Goal: Task Accomplishment & Management: Manage account settings

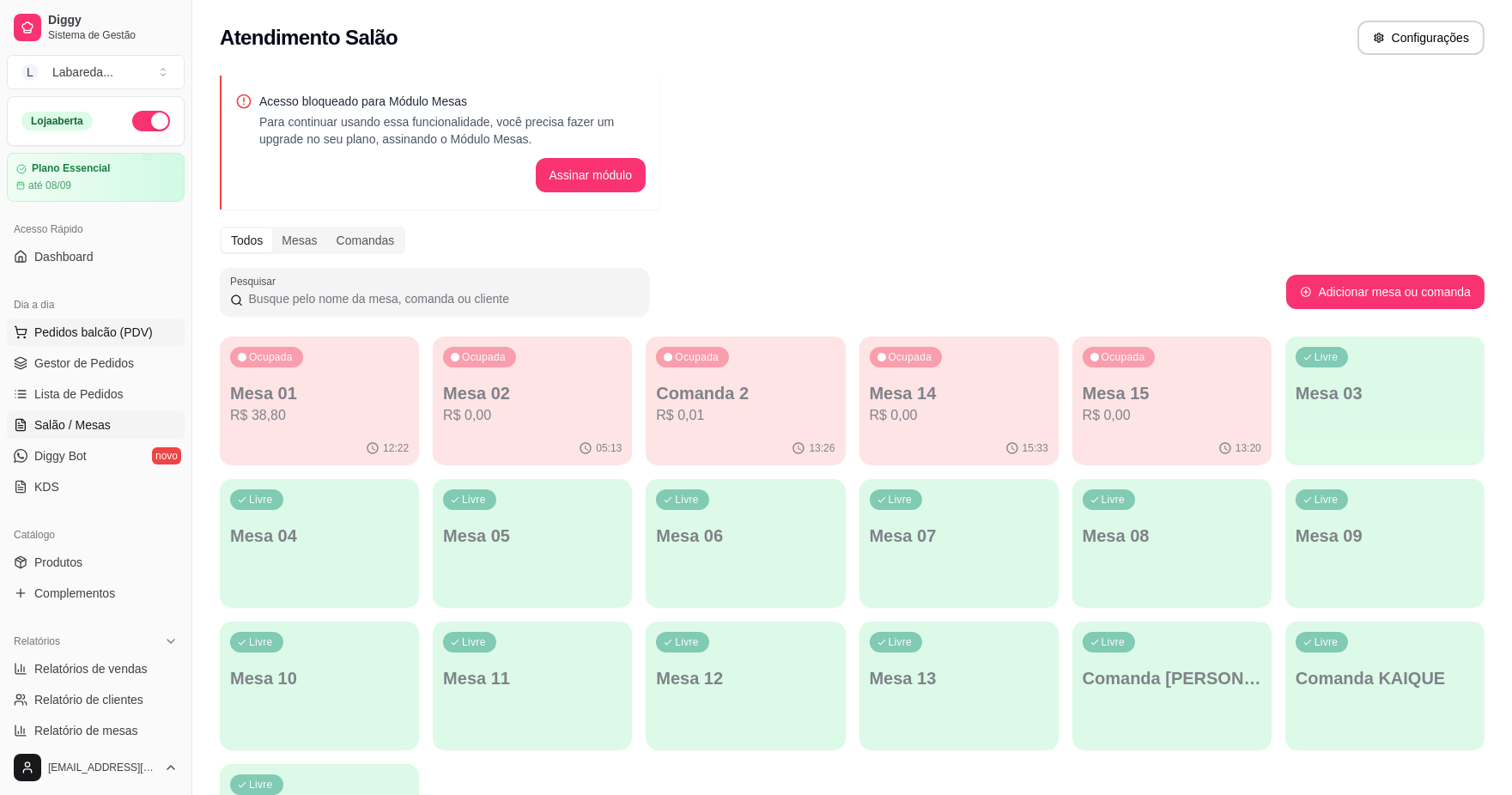
click at [91, 333] on span "Pedidos balcão (PDV)" at bounding box center [94, 332] width 118 height 17
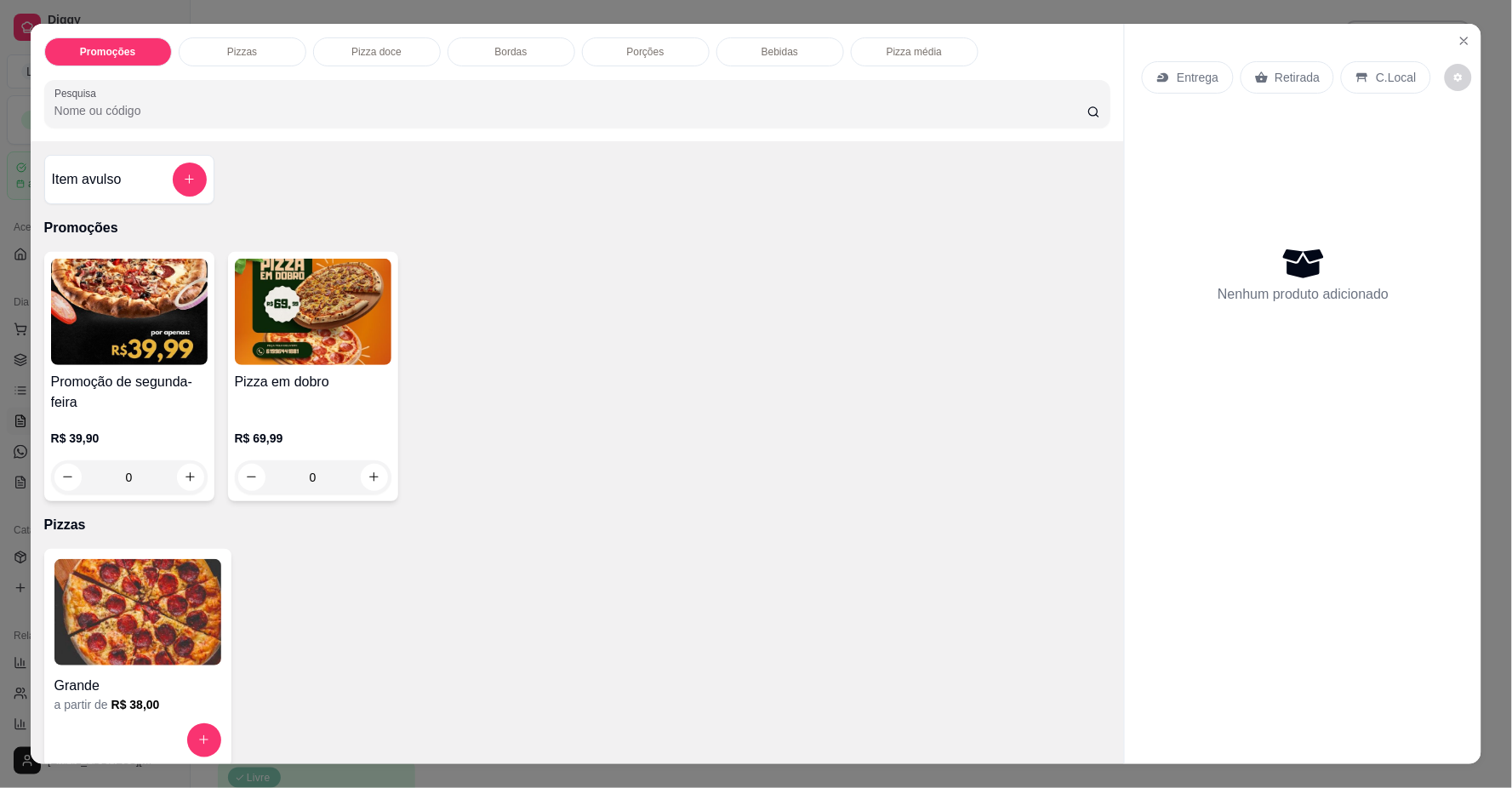
click at [164, 0] on div "Promoções Pizzas Pizza doce Bordas Porções Bebidas Pizza média Pesquisa Item av…" at bounding box center [756, 394] width 1512 height 788
click at [1457, 39] on icon "Close" at bounding box center [1463, 41] width 14 height 14
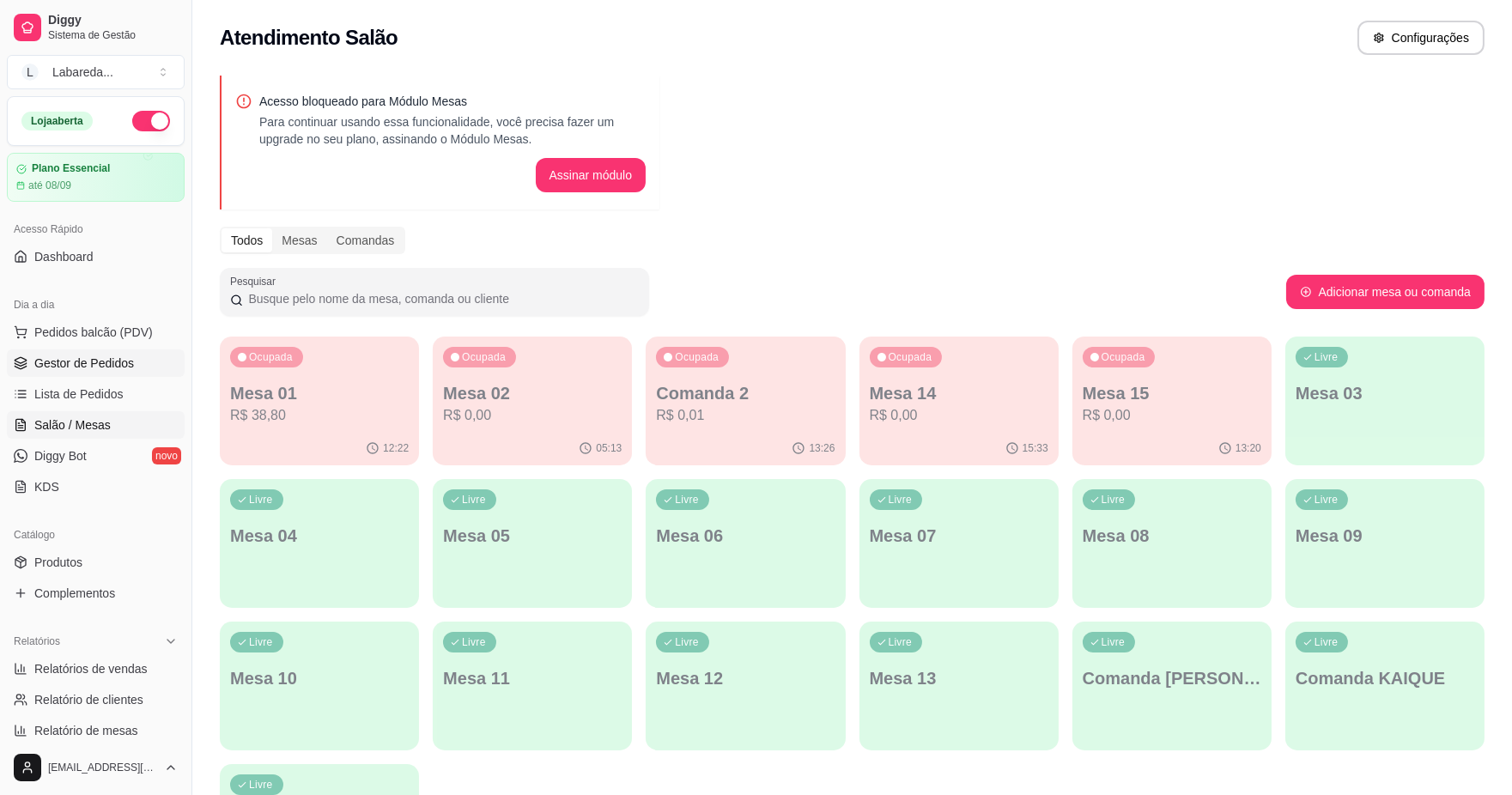
click at [101, 362] on span "Gestor de Pedidos" at bounding box center [85, 363] width 100 height 17
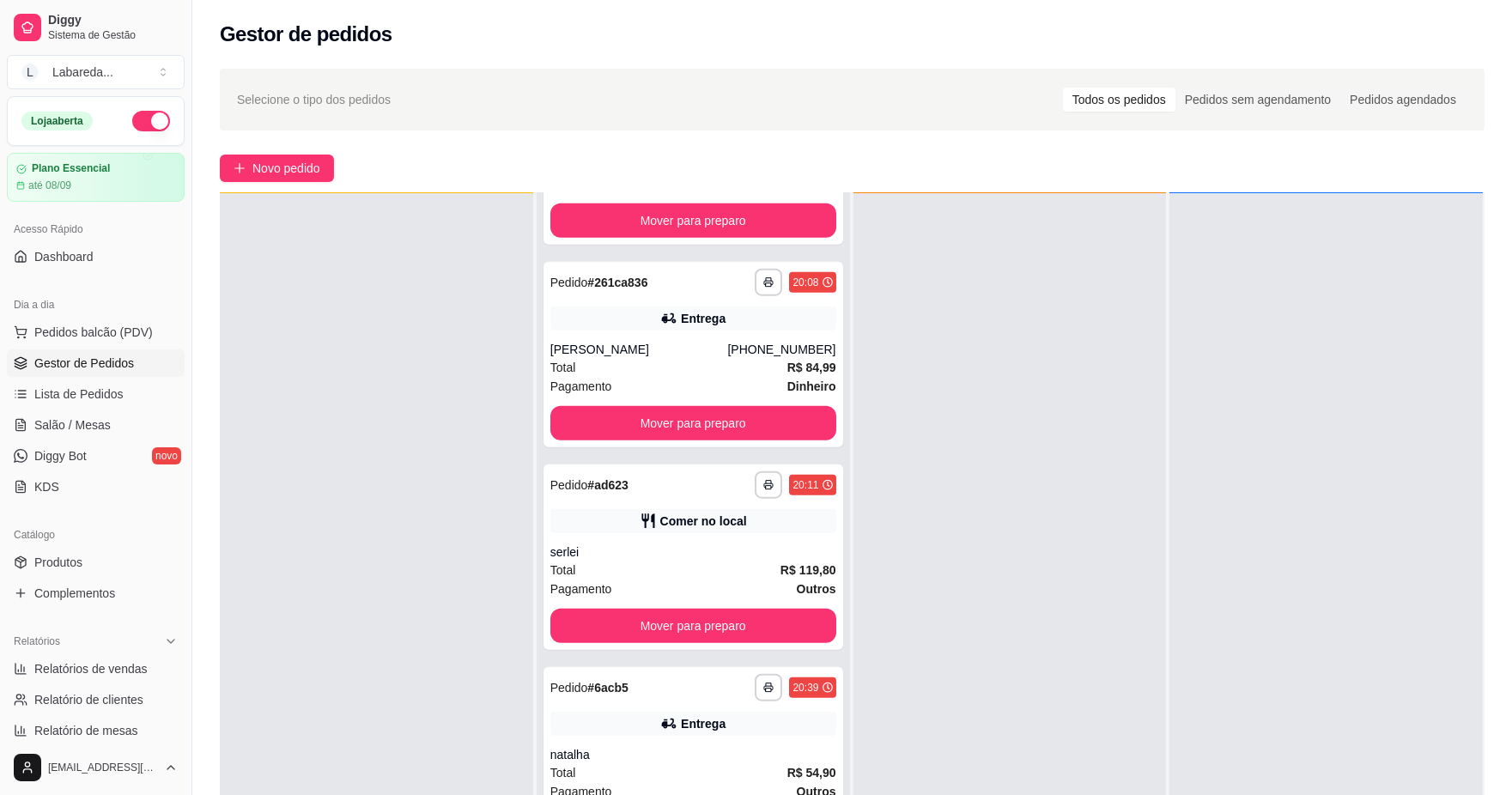
scroll to position [4690, 0]
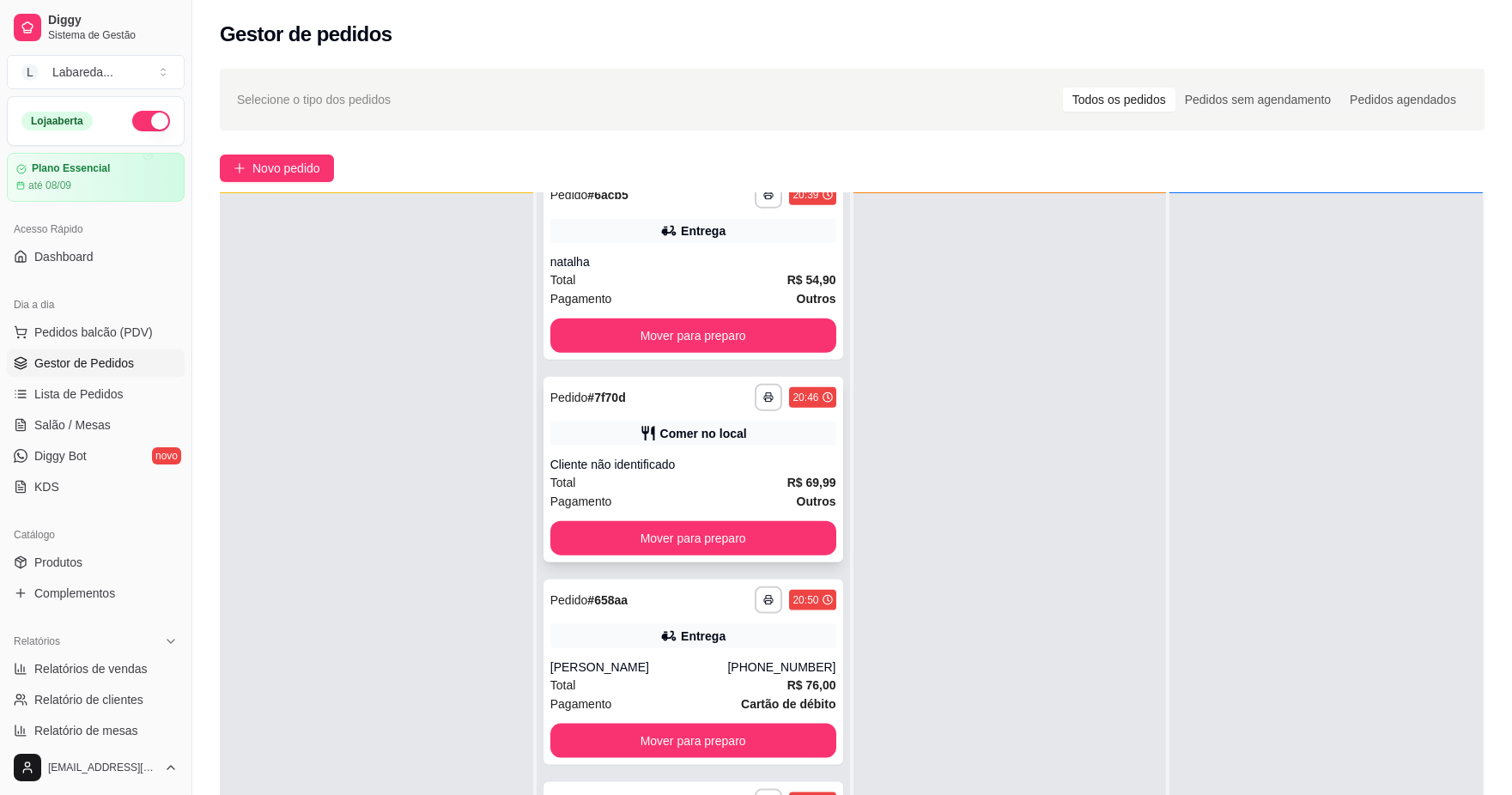
click at [640, 431] on icon at bounding box center [648, 433] width 17 height 17
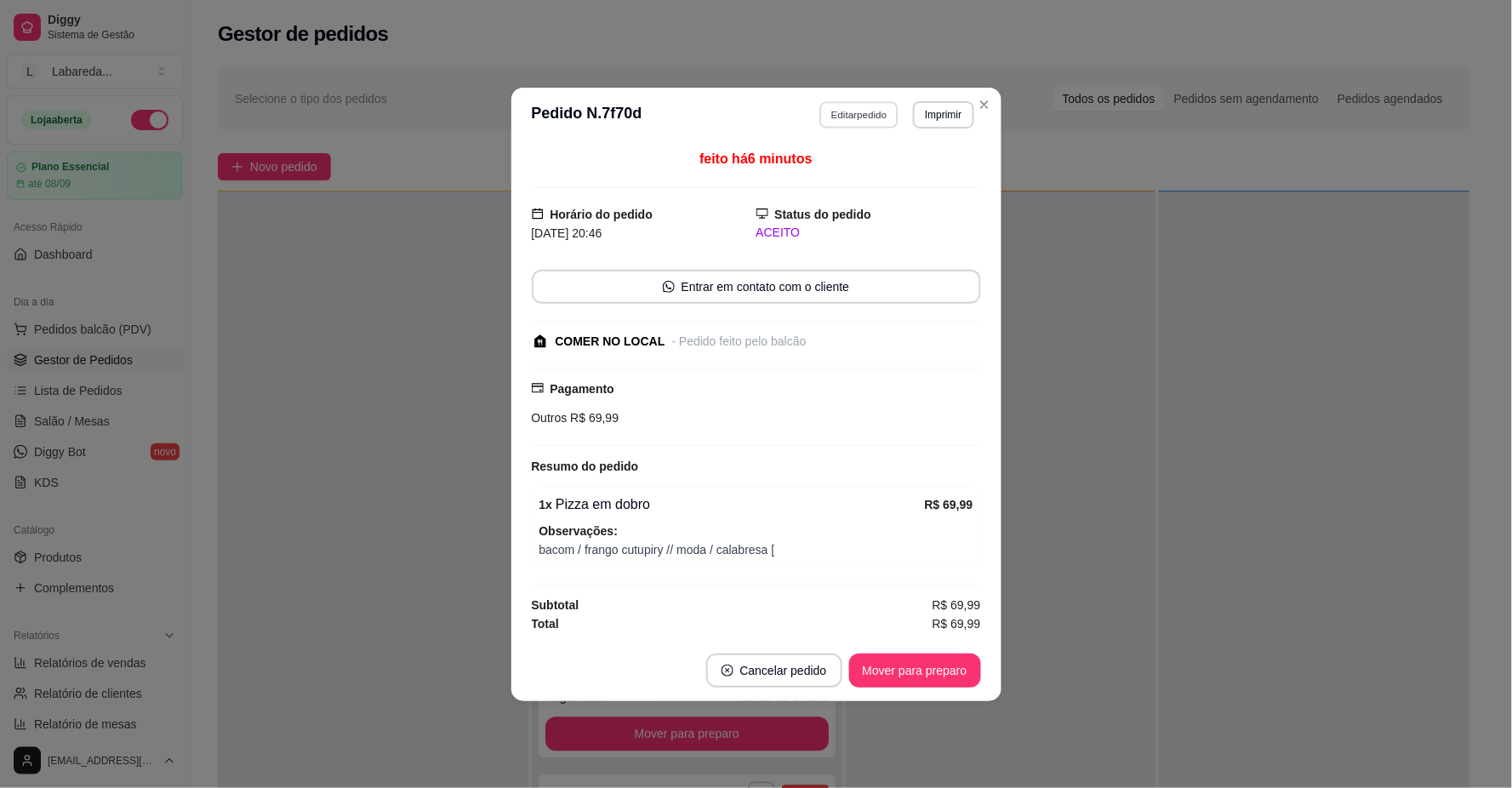
click at [852, 111] on button "Editar pedido" at bounding box center [859, 114] width 79 height 26
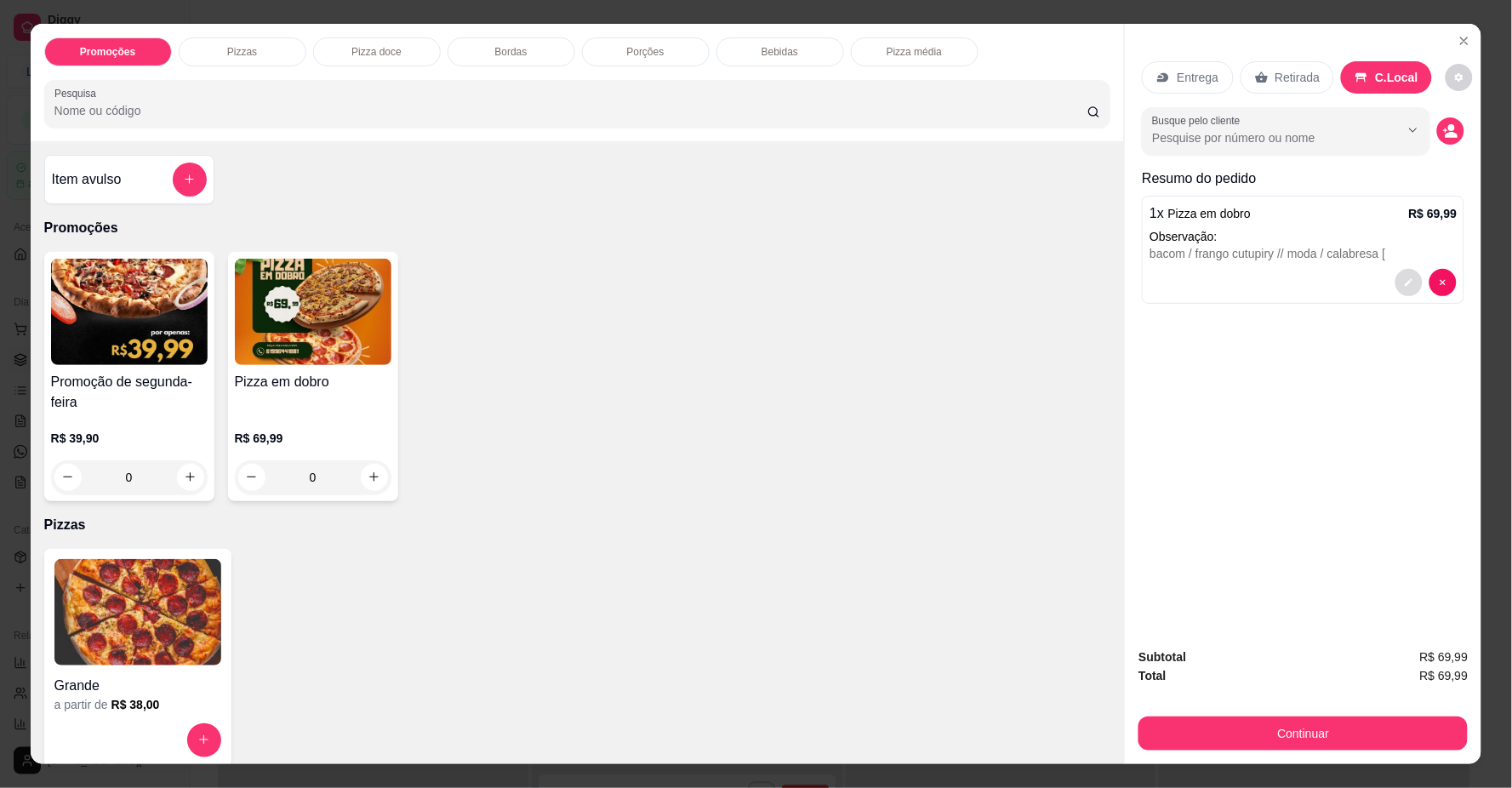
click at [1406, 281] on icon "decrease-product-quantity" at bounding box center [1409, 282] width 7 height 7
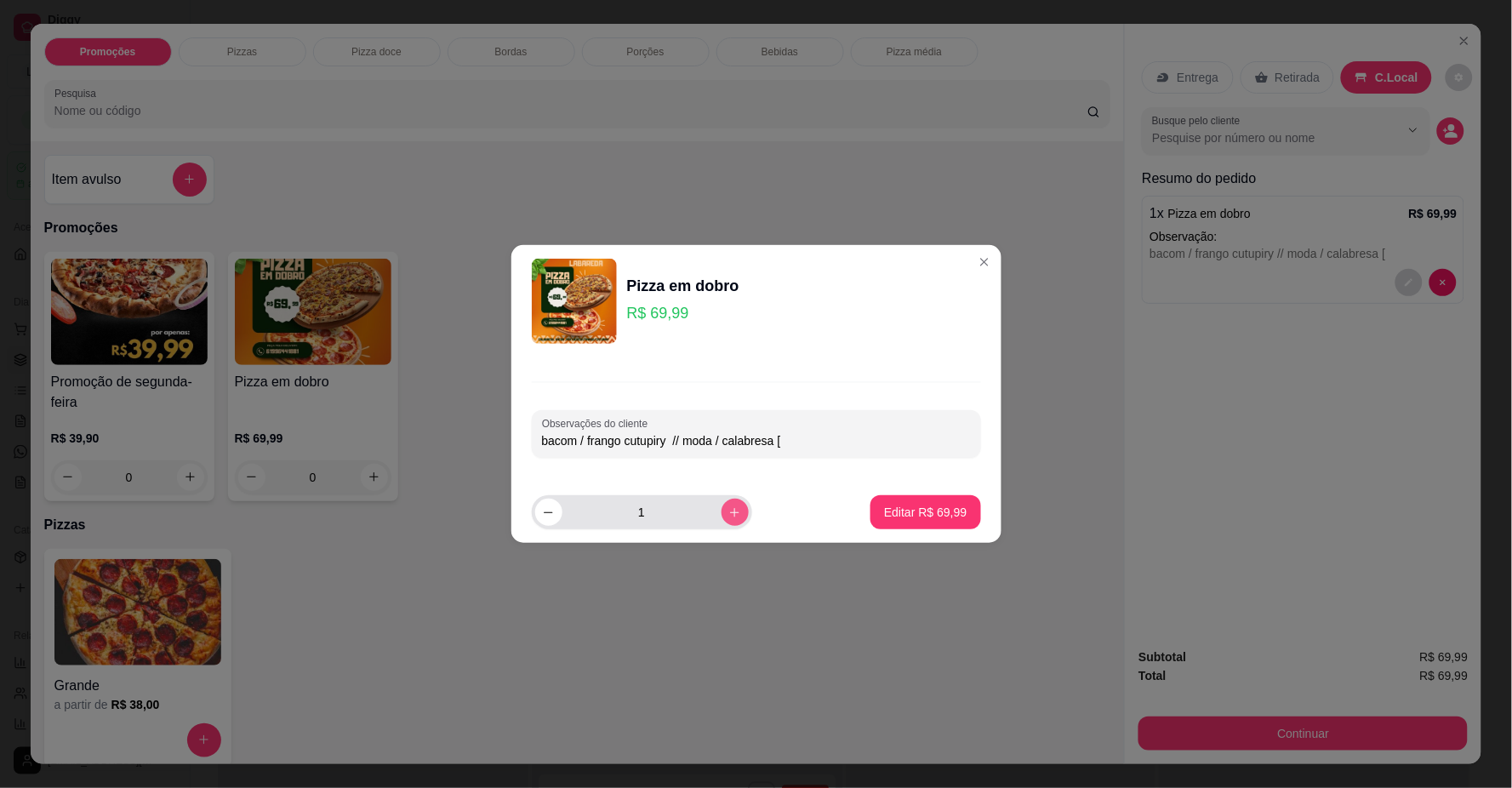
click at [728, 508] on icon "increase-product-quantity" at bounding box center [734, 513] width 13 height 13
type input "2"
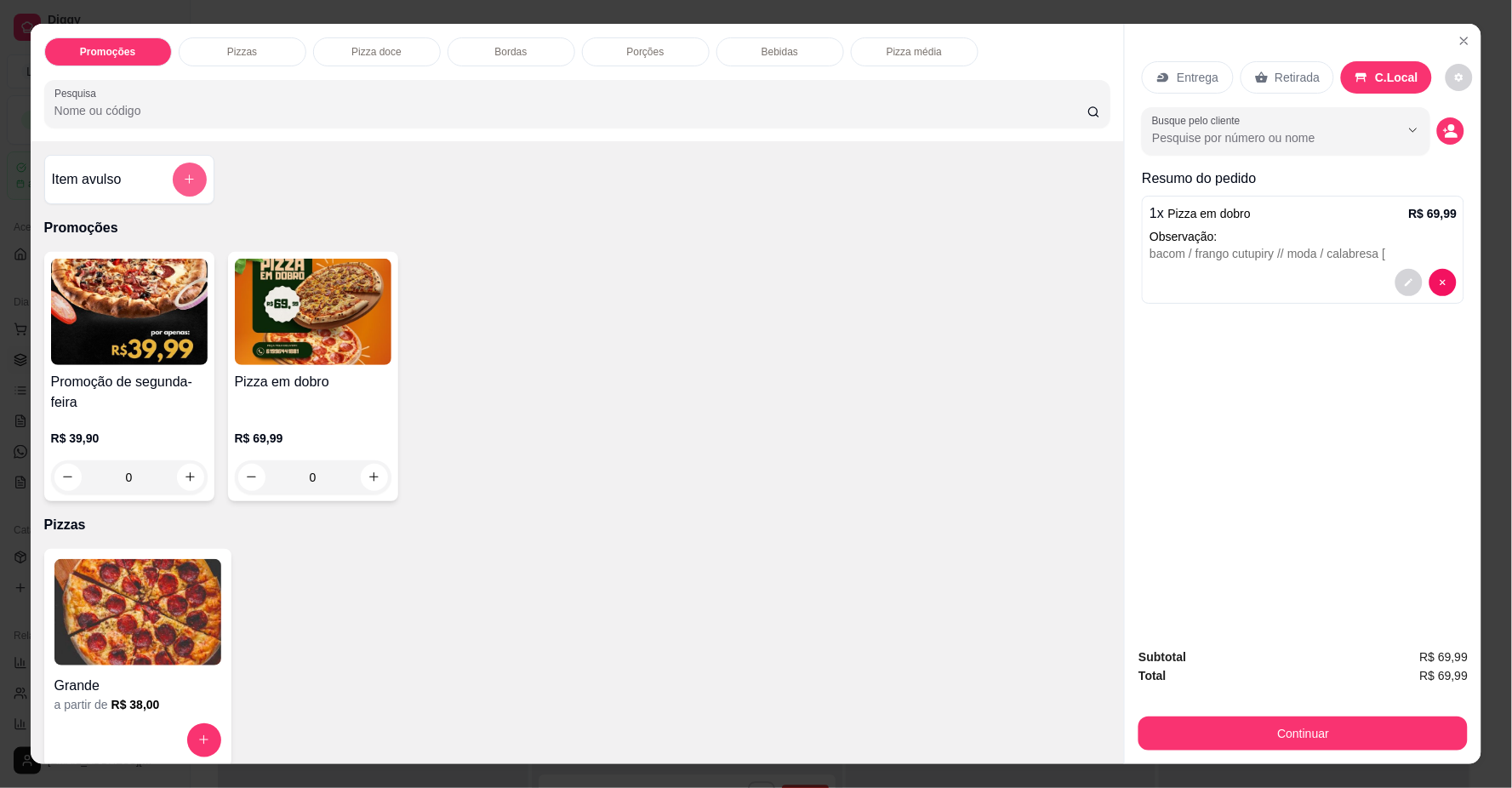
click at [176, 165] on button "add-separate-item" at bounding box center [190, 179] width 34 height 34
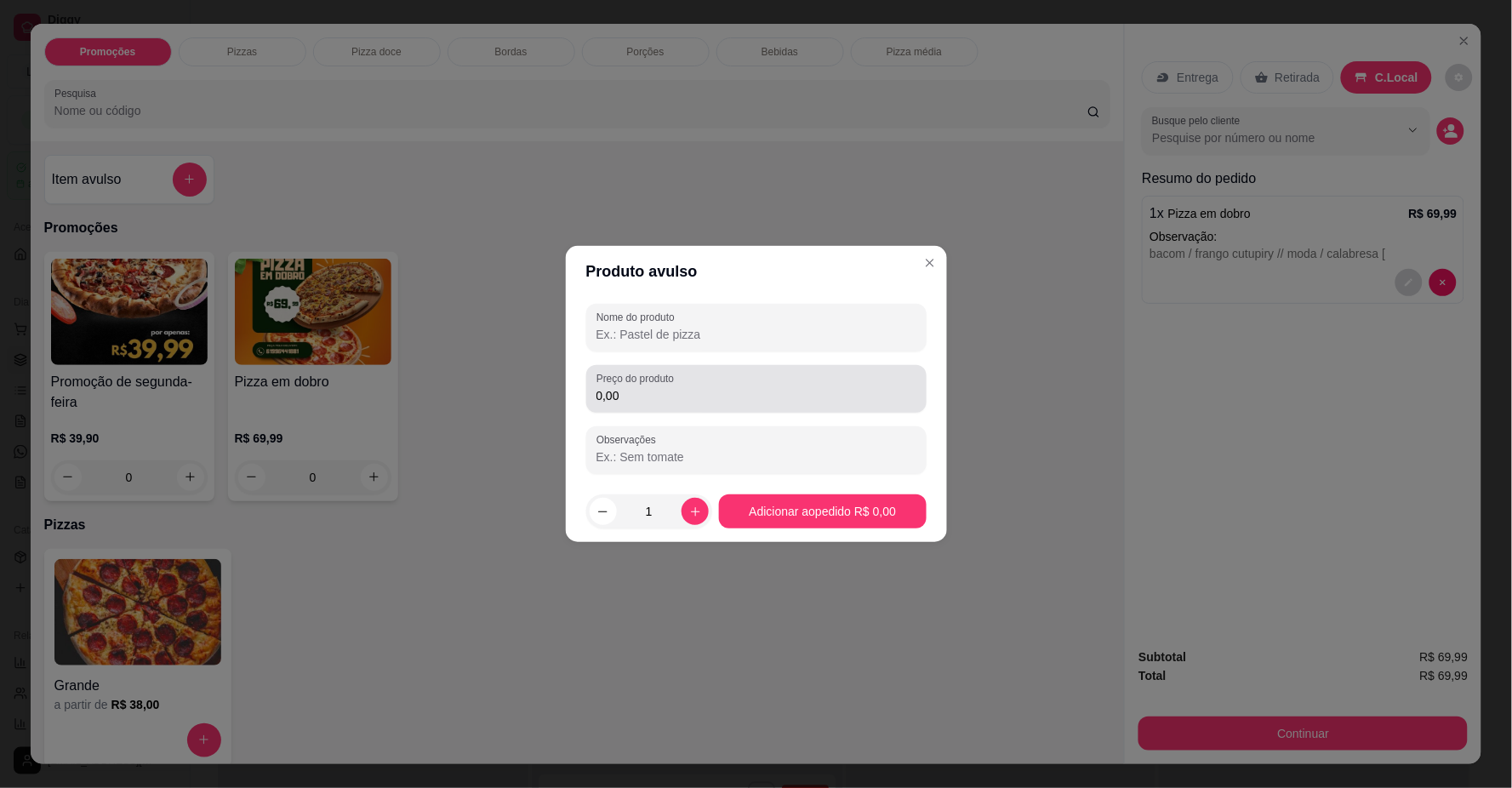
click at [692, 385] on div "0,00" at bounding box center [756, 389] width 320 height 34
type input "12,00"
click at [694, 335] on input "Nome do produto" at bounding box center [756, 334] width 320 height 17
click at [615, 328] on input "antrtica" at bounding box center [756, 334] width 320 height 17
click at [617, 328] on input "antrtica" at bounding box center [756, 334] width 320 height 17
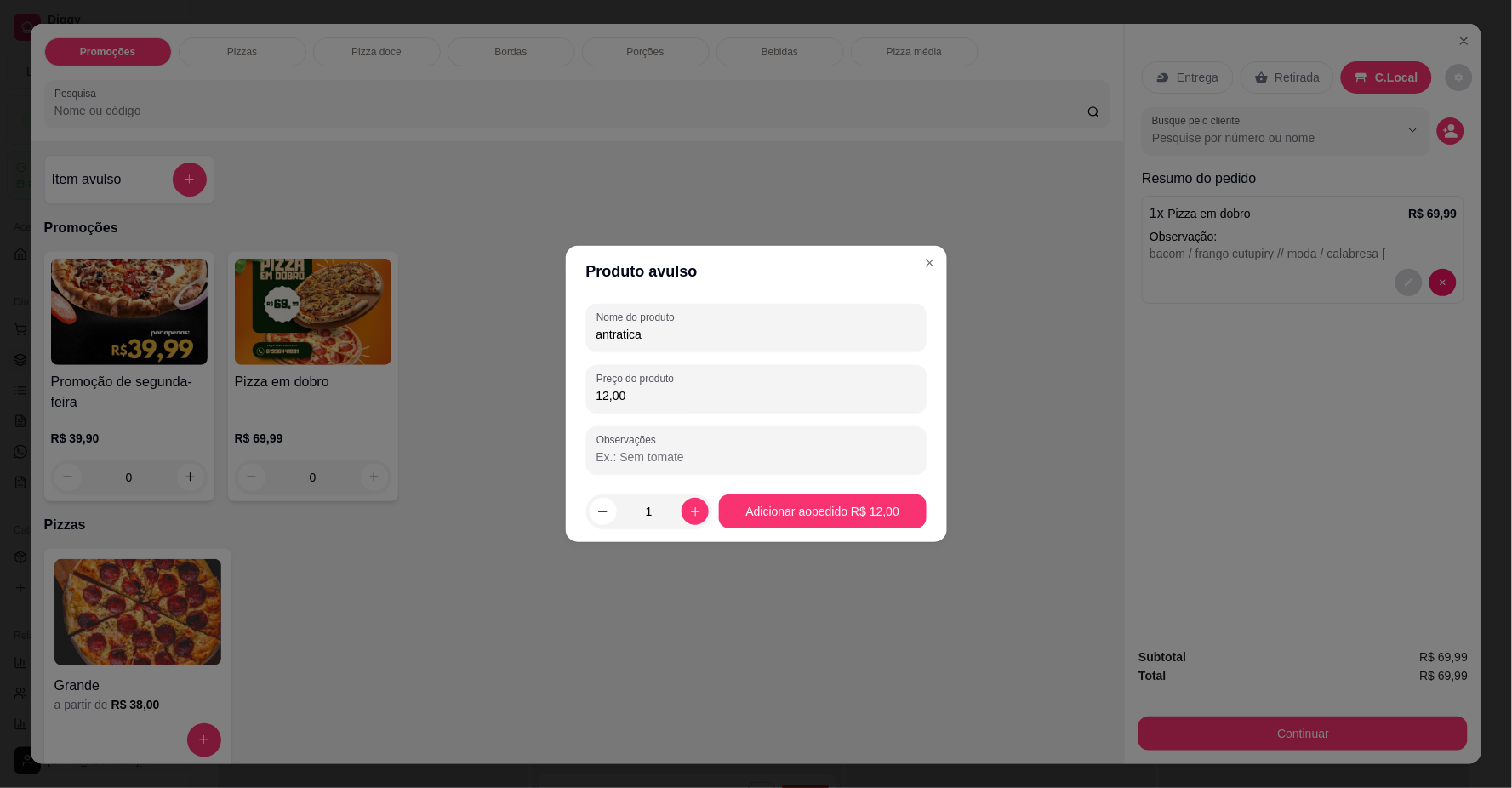
type input "antratica"
click at [716, 317] on div "antratica" at bounding box center [756, 328] width 320 height 34
click at [644, 356] on div "Nome do produto antratica Preço do produto 12,00 Observações" at bounding box center [756, 389] width 341 height 170
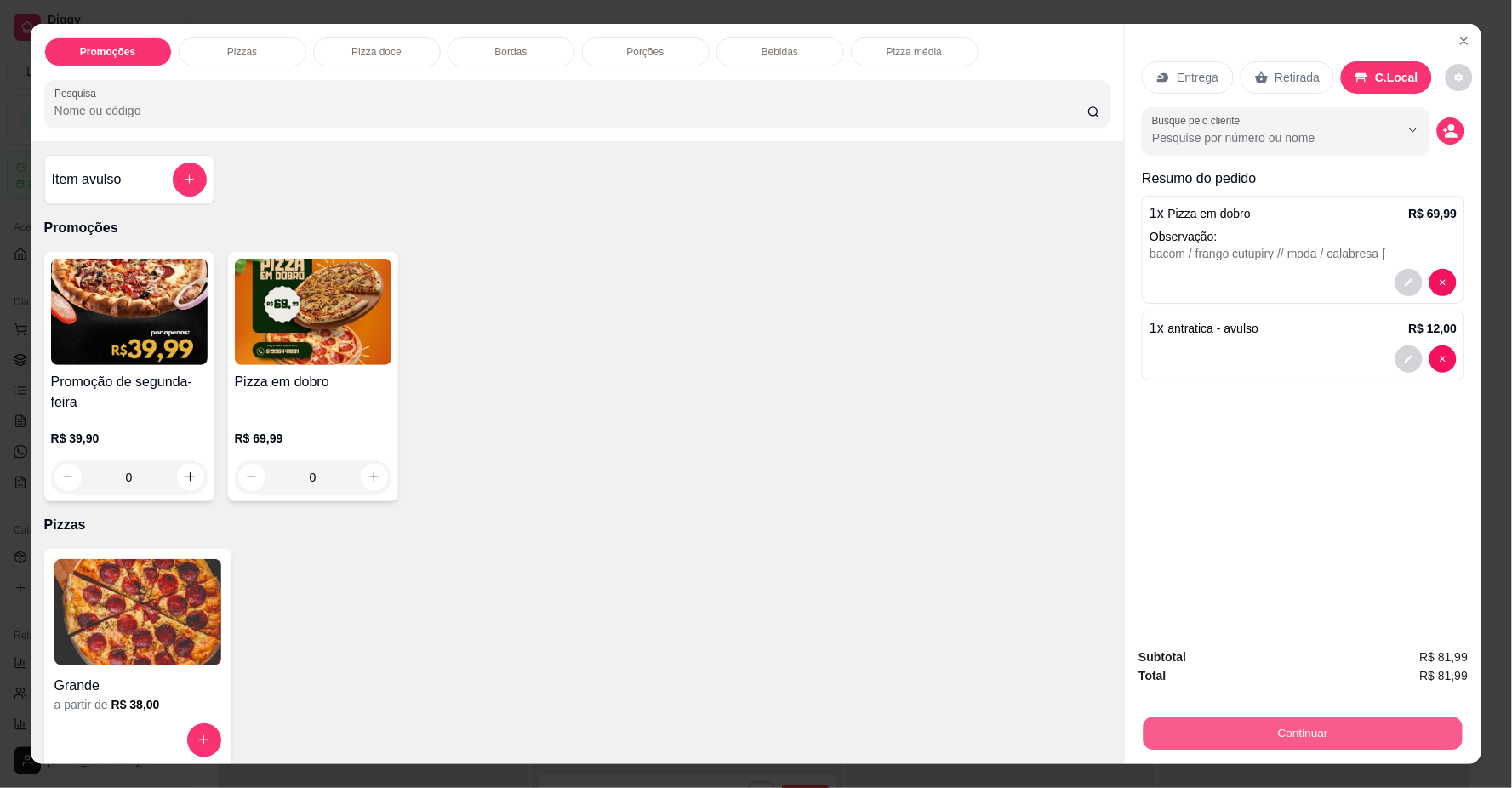
click at [1254, 727] on button "Continuar" at bounding box center [1303, 734] width 319 height 33
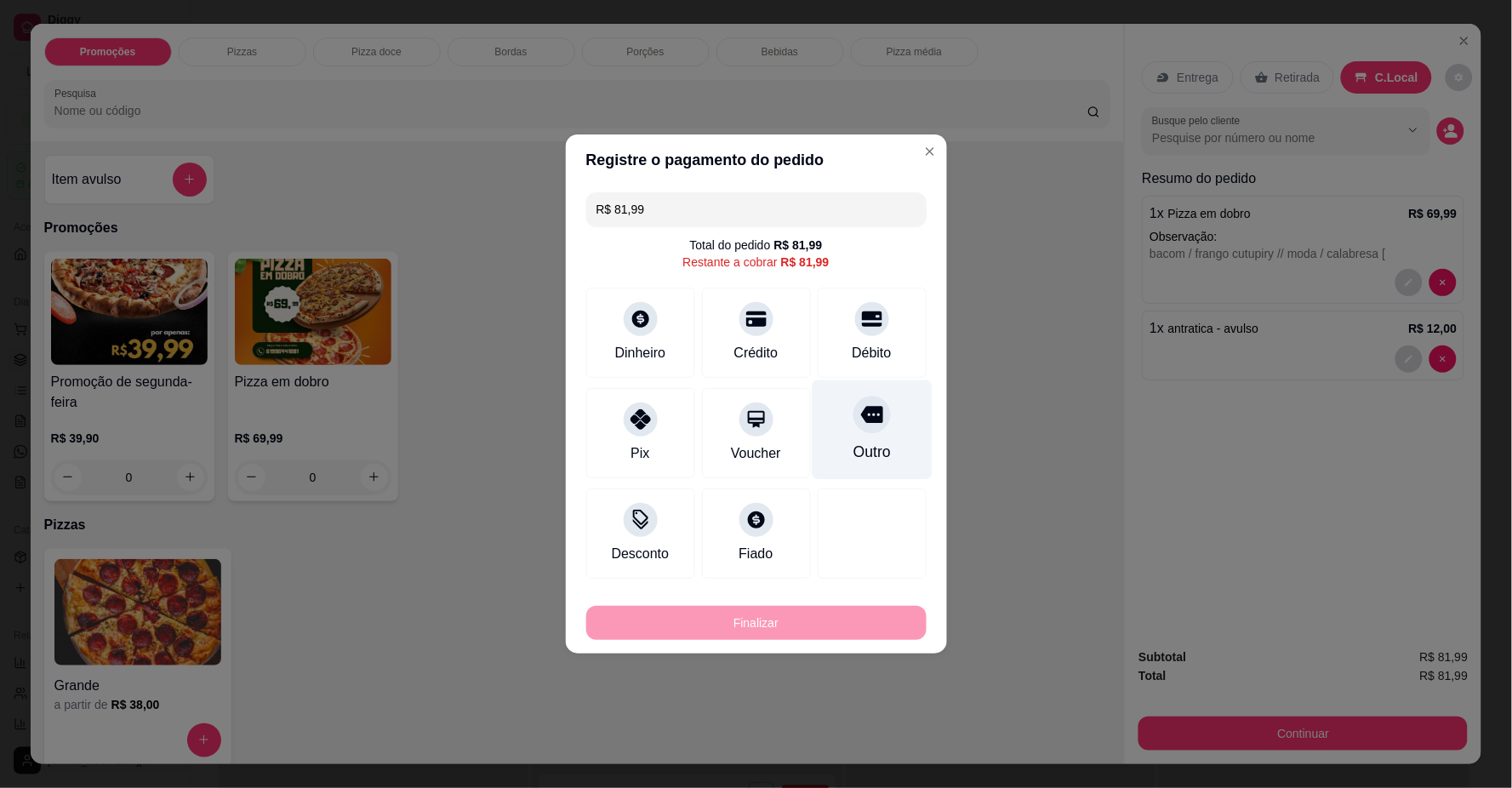
click at [862, 429] on div at bounding box center [872, 415] width 38 height 38
type input "R$ 0,00"
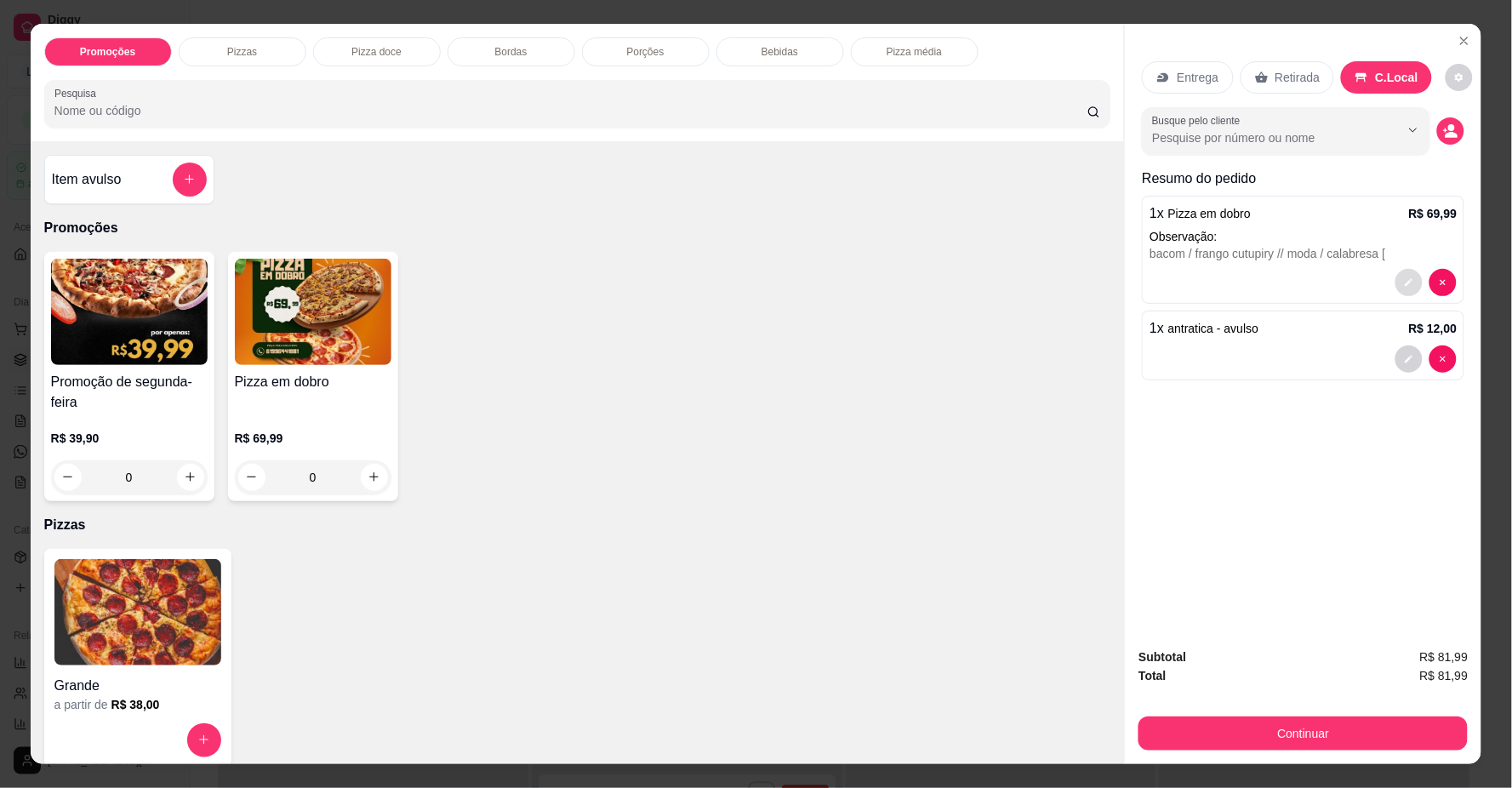
click at [1406, 281] on icon "decrease-product-quantity" at bounding box center [1409, 282] width 7 height 7
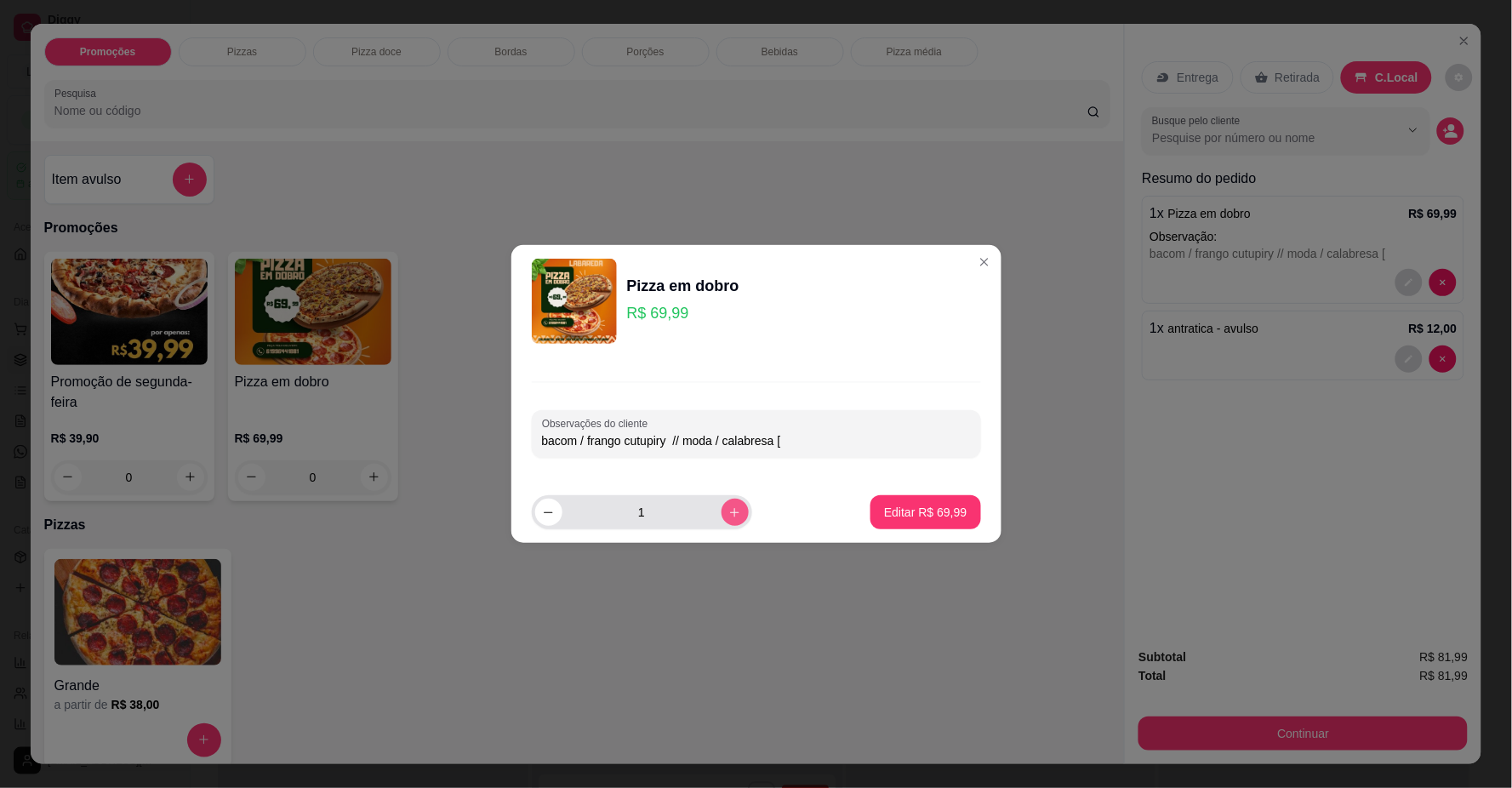
click at [722, 505] on button "increase-product-quantity" at bounding box center [735, 512] width 27 height 27
type input "2"
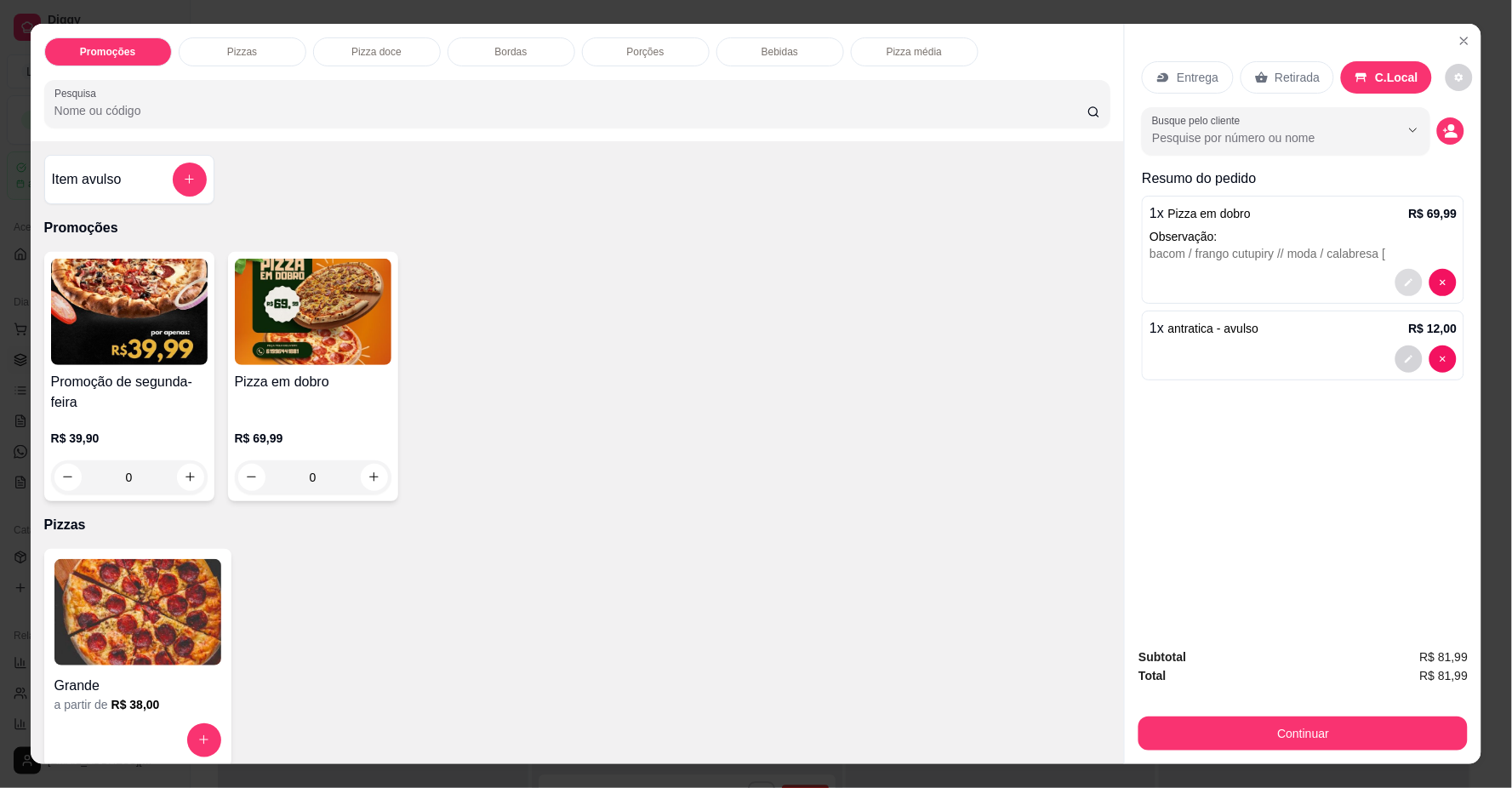
click at [1395, 270] on button "decrease-product-quantity" at bounding box center [1408, 282] width 27 height 27
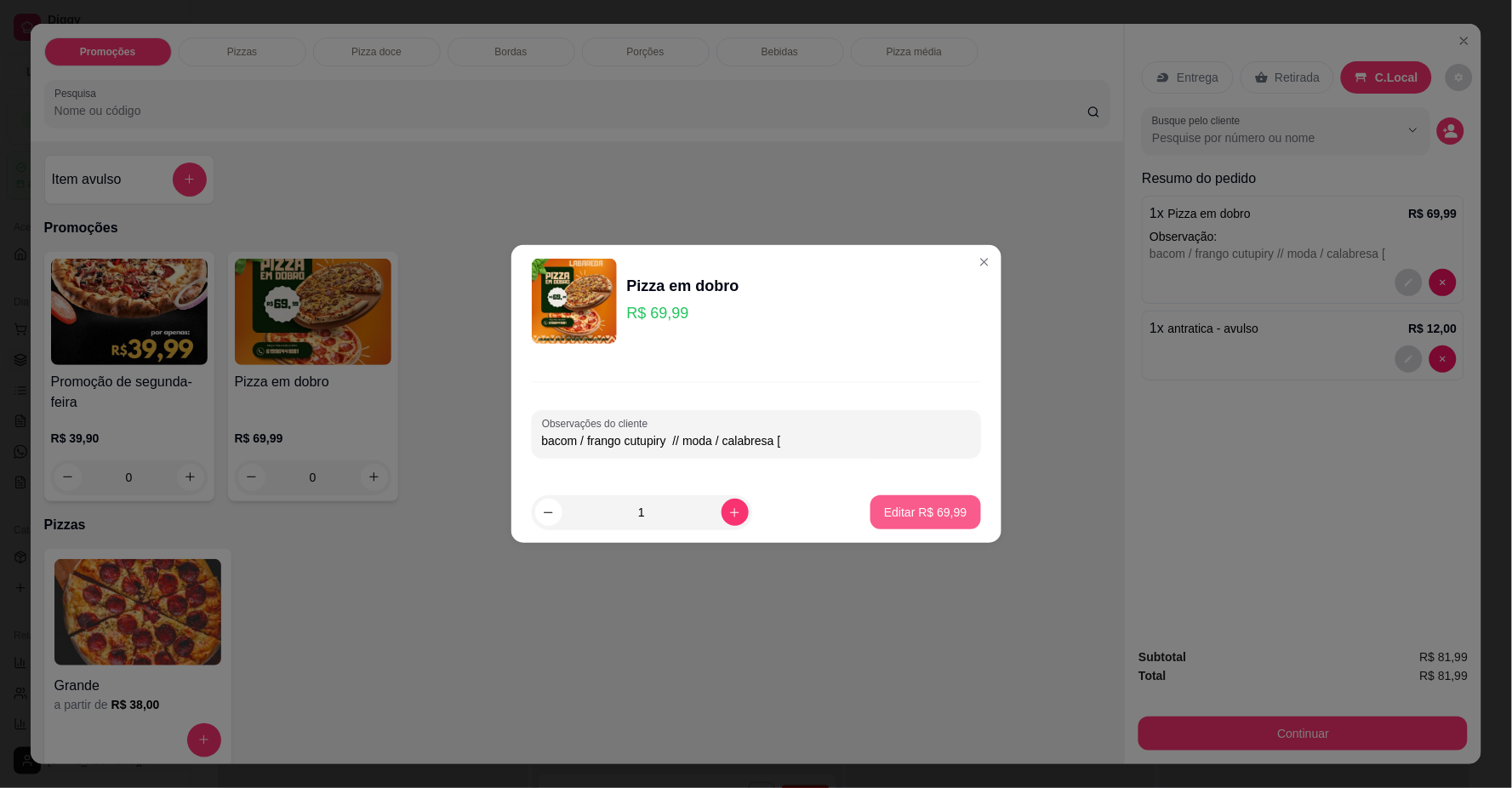
click at [891, 503] on button "Editar R$ 69,99" at bounding box center [925, 512] width 110 height 34
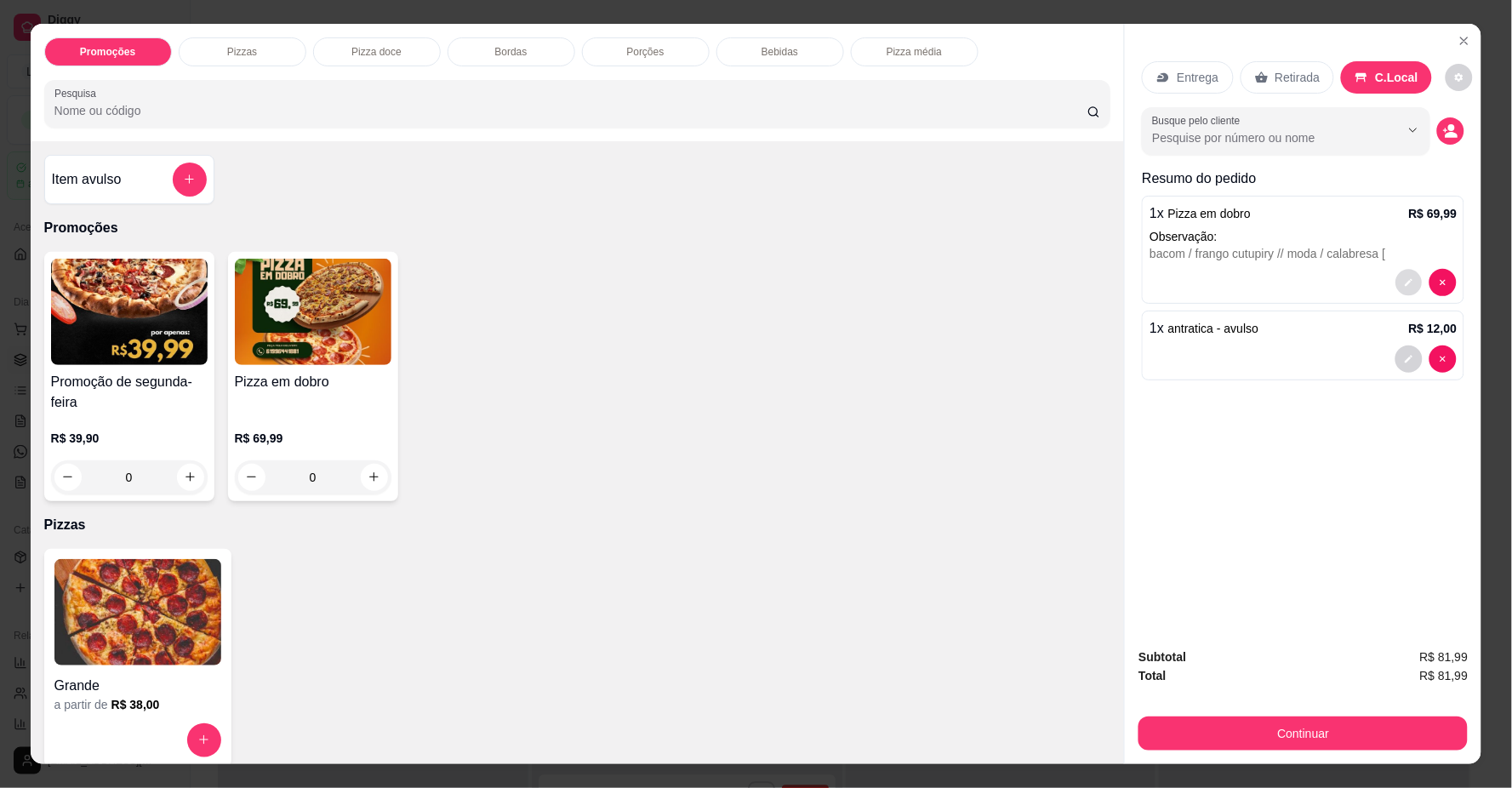
click at [1396, 278] on button "decrease-product-quantity" at bounding box center [1408, 281] width 26 height 26
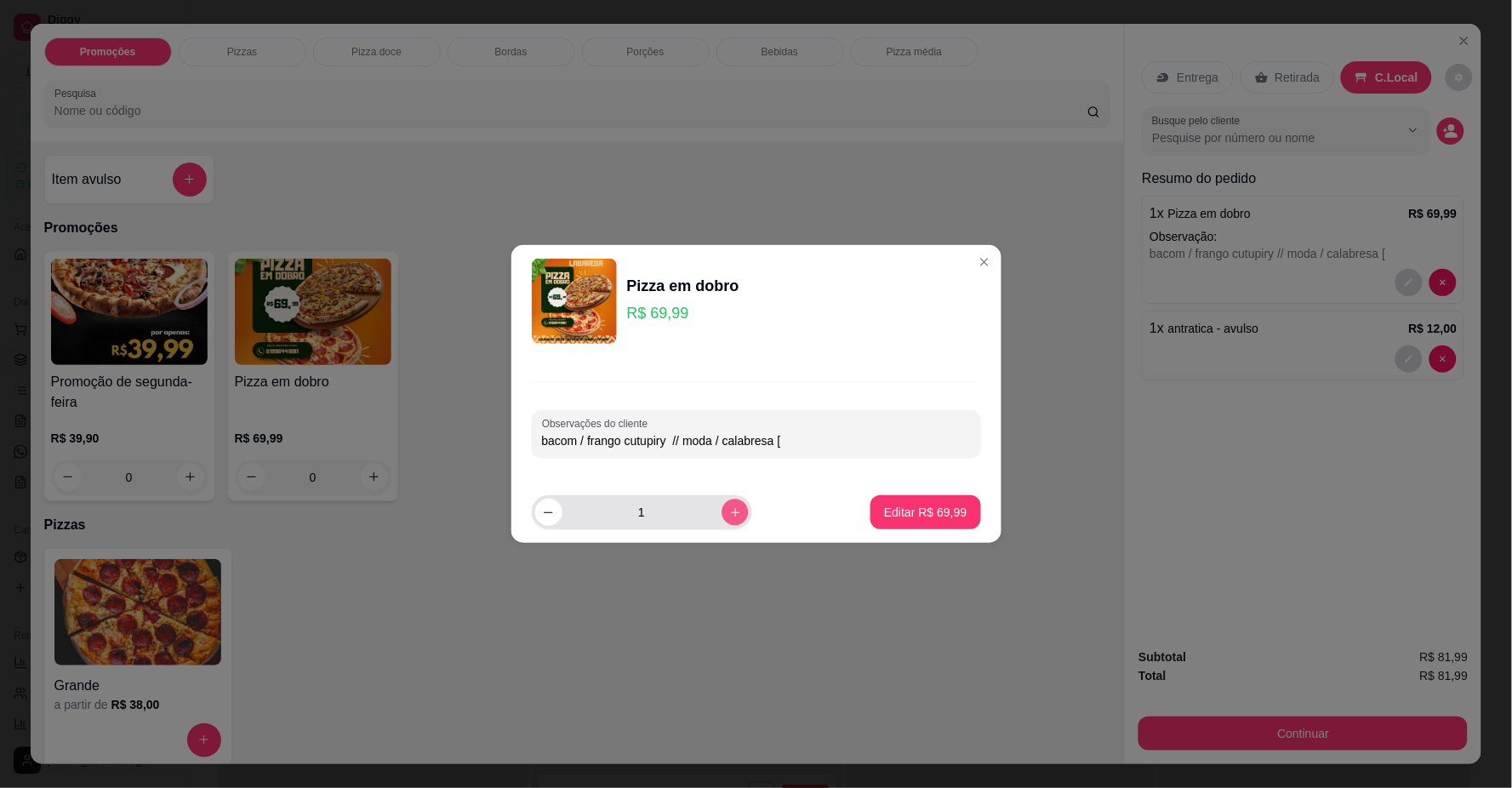
click at [728, 516] on icon "increase-product-quantity" at bounding box center [734, 513] width 13 height 13
type input "2"
click at [916, 512] on p "Editar R$ 139,98" at bounding box center [921, 512] width 89 height 17
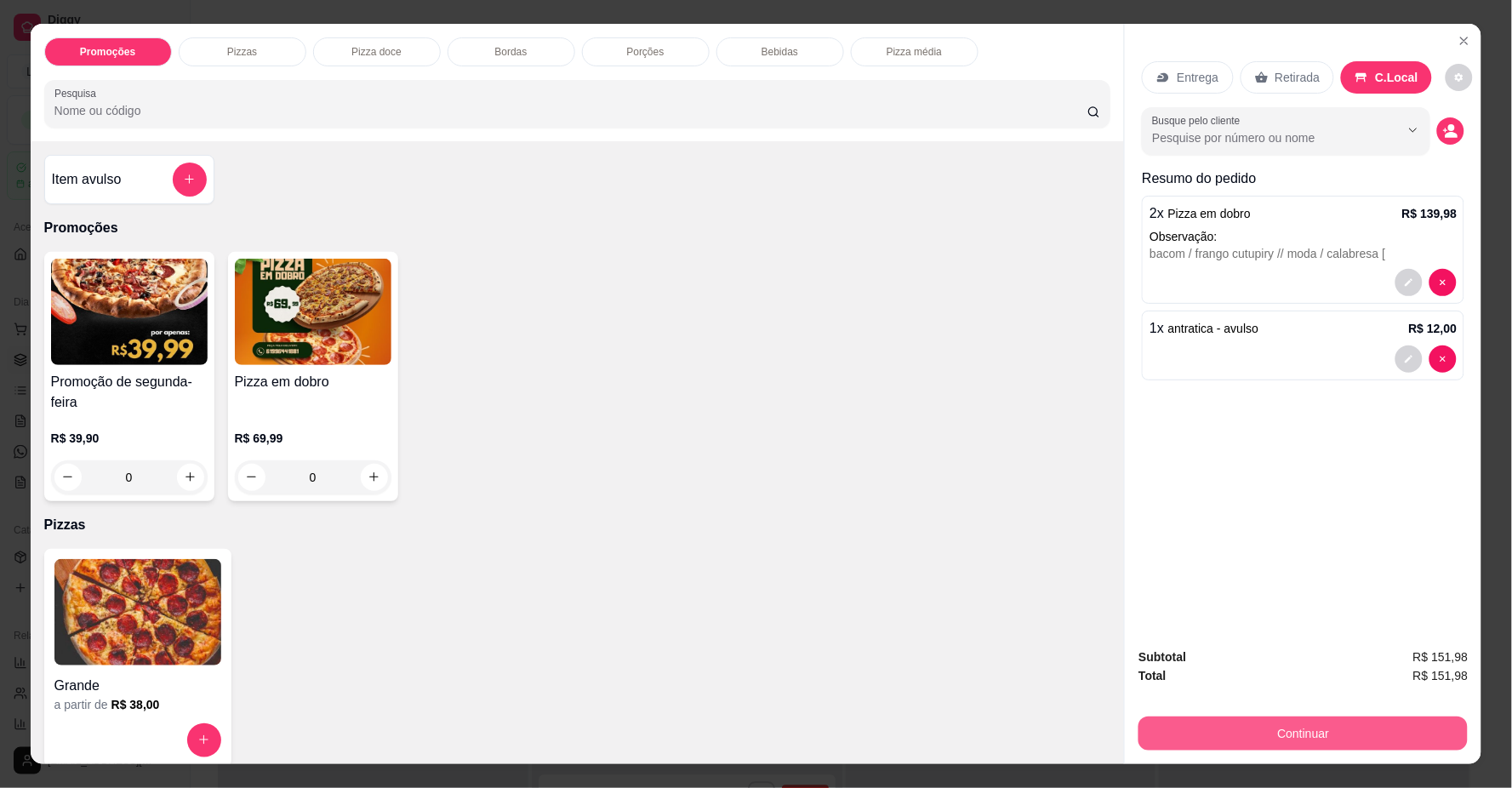
click at [1259, 726] on button "Continuar" at bounding box center [1302, 734] width 329 height 34
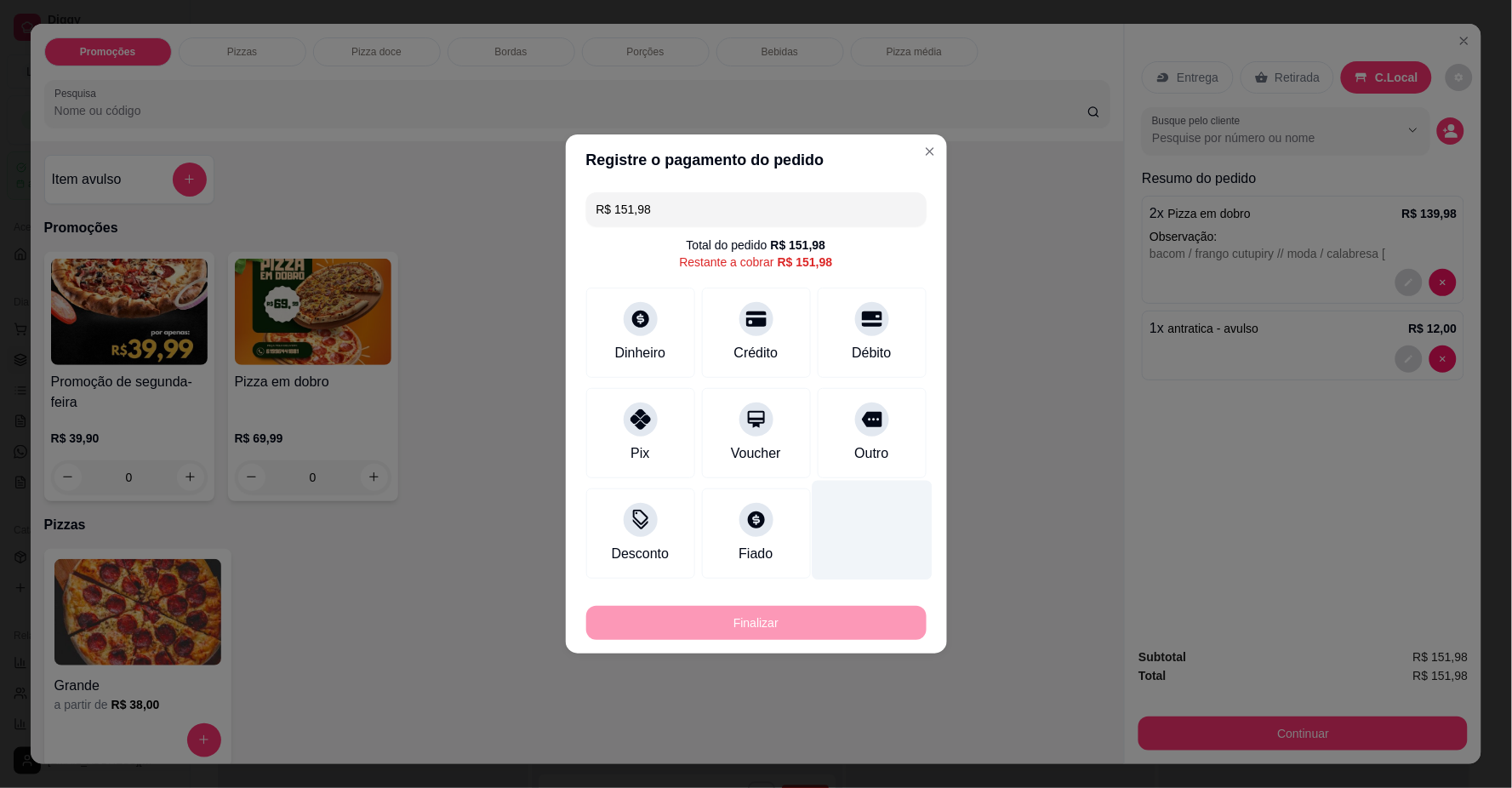
drag, startPoint x: 853, startPoint y: 428, endPoint x: 843, endPoint y: 439, distance: 14.9
click at [855, 427] on div at bounding box center [872, 420] width 34 height 34
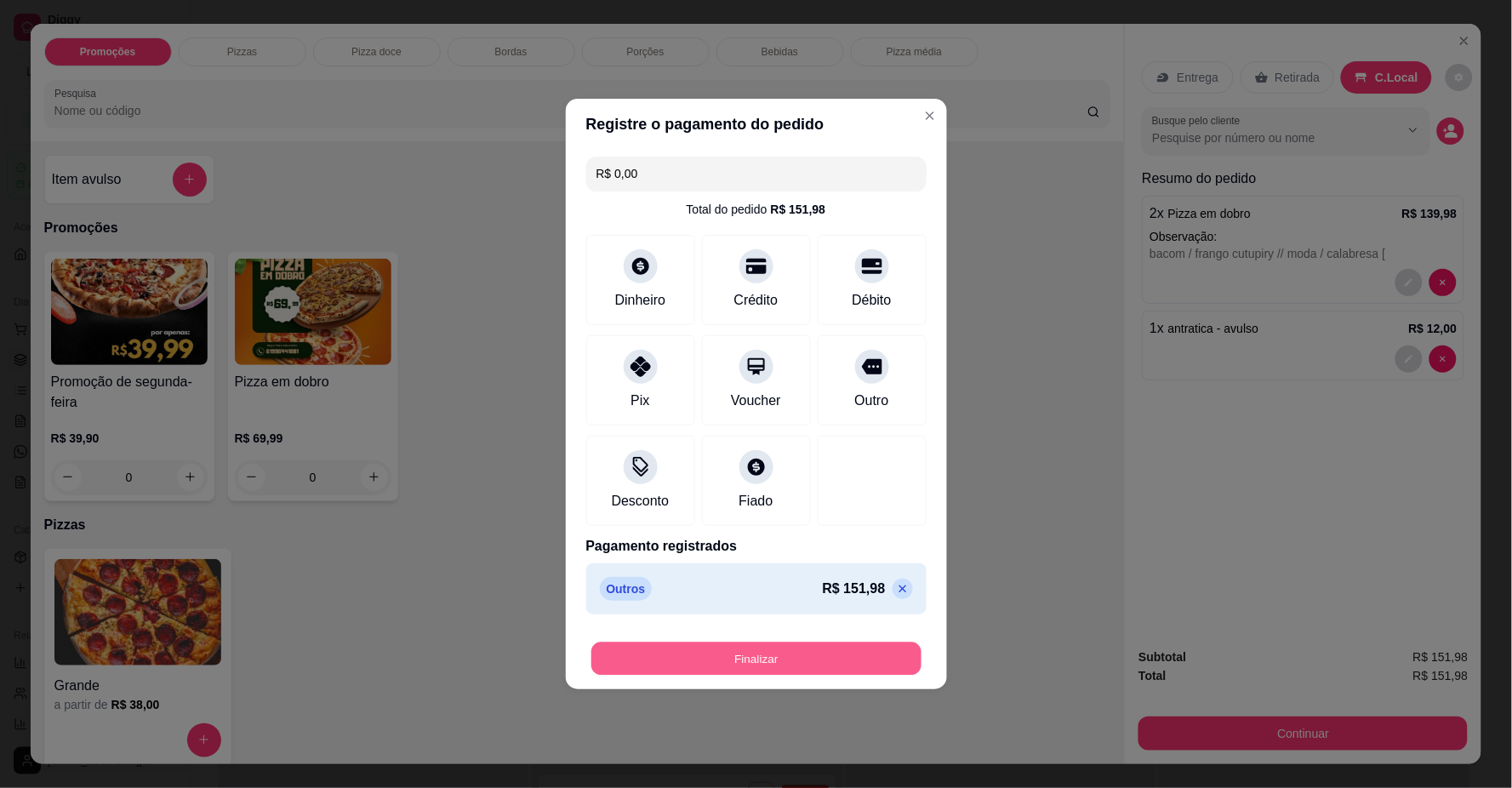
click at [849, 658] on button "Finalizar" at bounding box center [756, 659] width 330 height 33
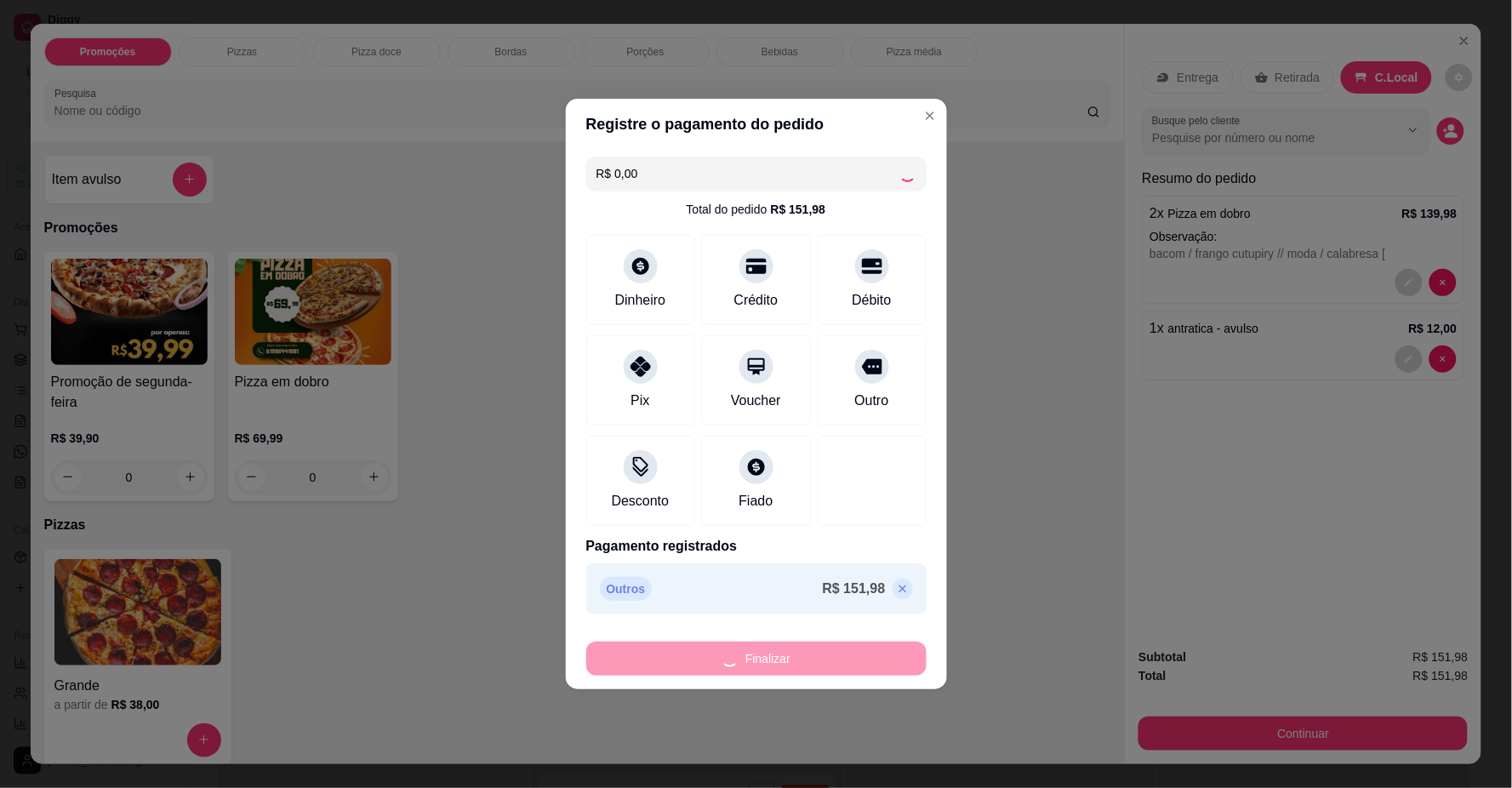
type input "-R$ 151,98"
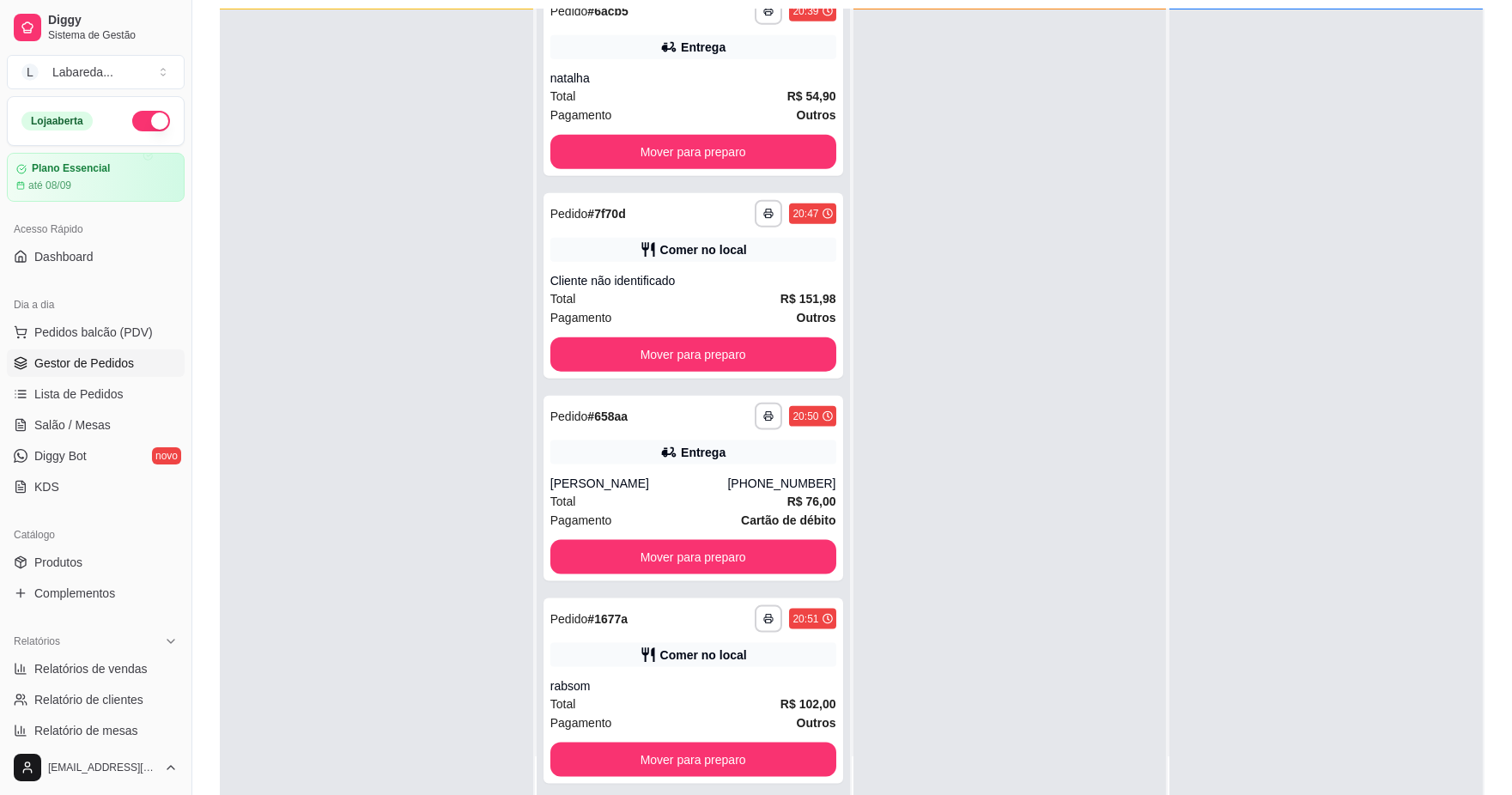
scroll to position [262, 0]
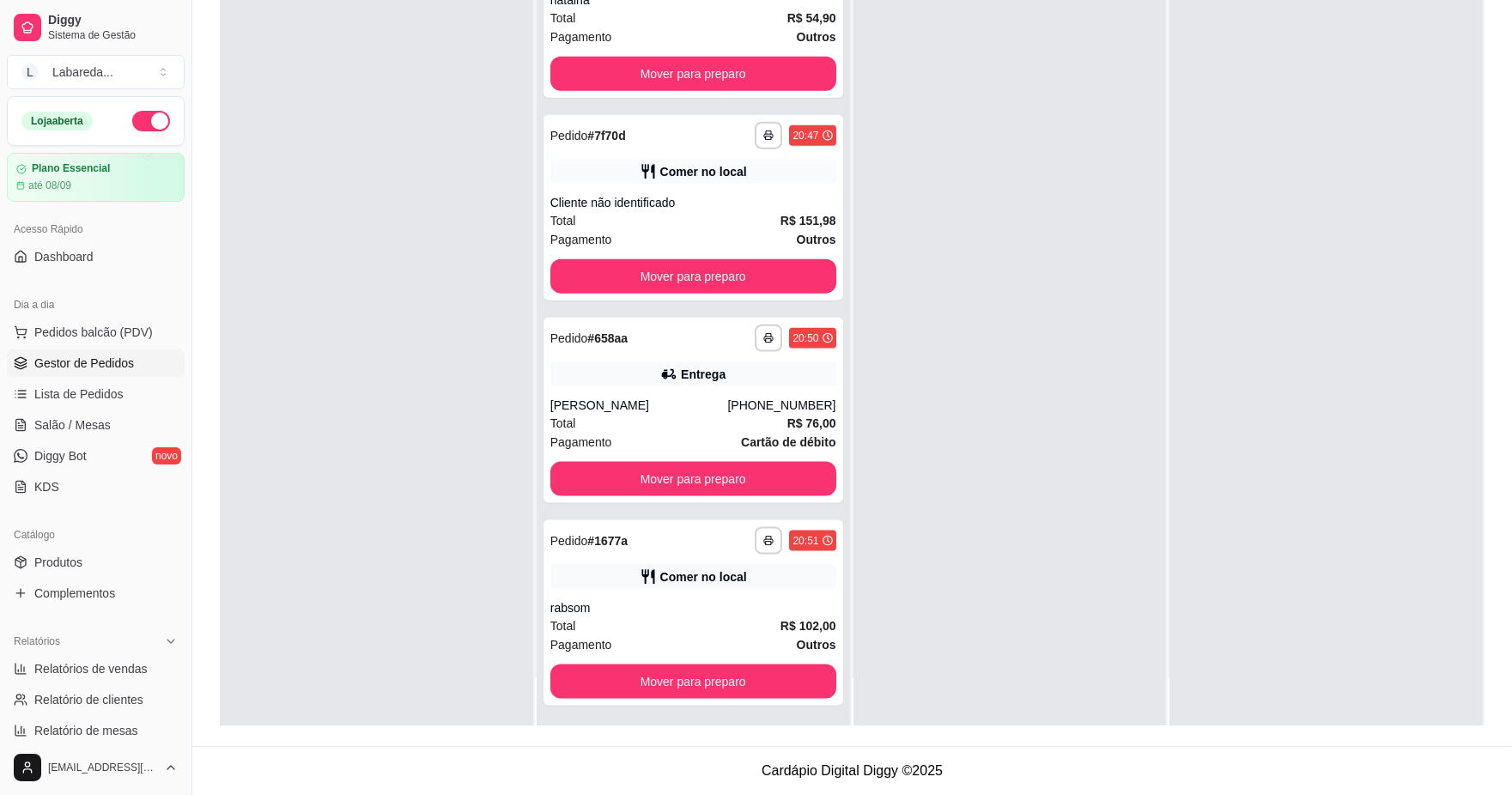
drag, startPoint x: 1105, startPoint y: 289, endPoint x: 1087, endPoint y: 315, distance: 31.6
click at [1104, 290] on div at bounding box center [1010, 328] width 314 height 795
click at [77, 332] on span "Pedidos balcão (PDV)" at bounding box center [94, 332] width 118 height 17
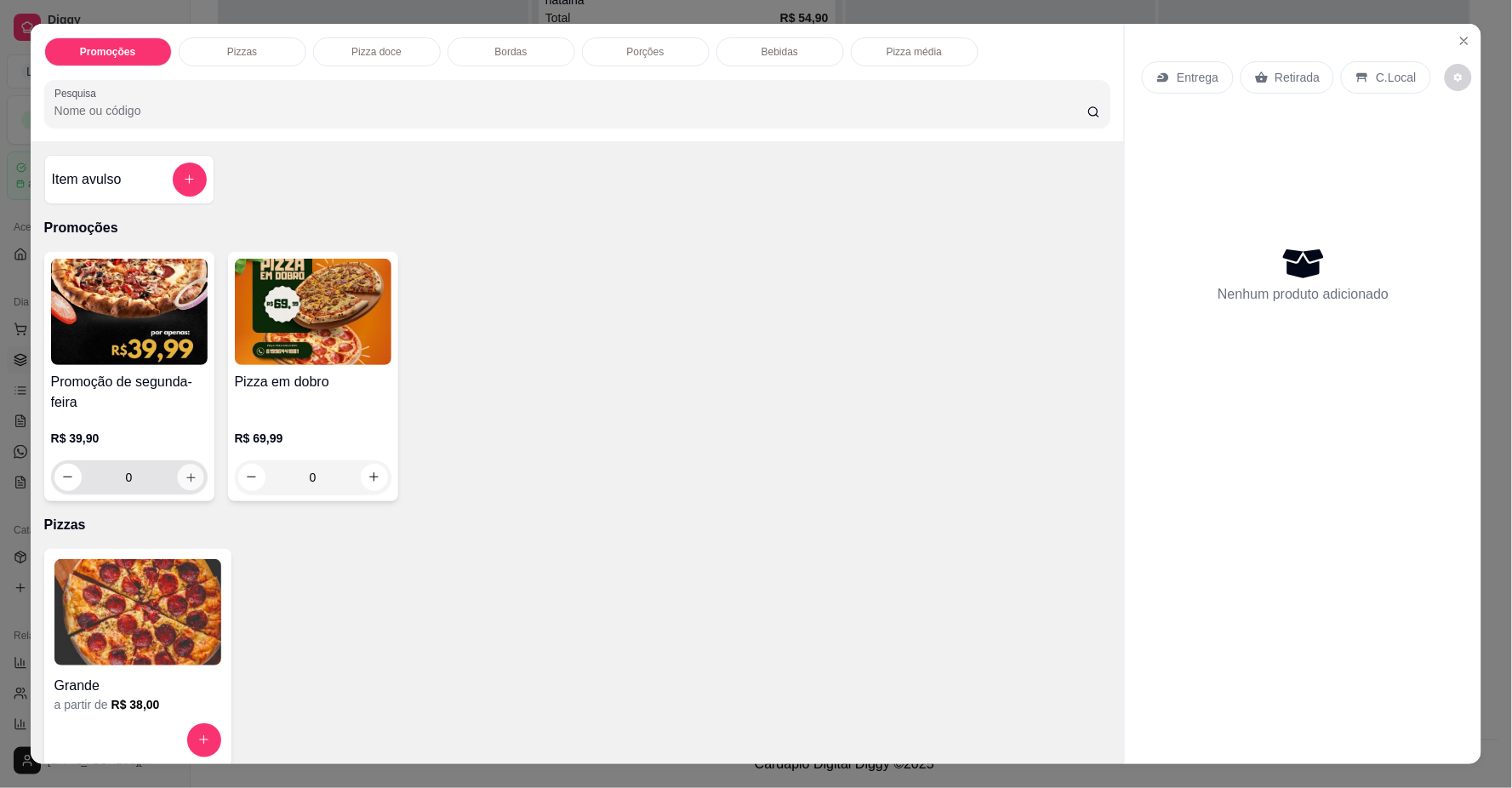
click at [177, 466] on button "increase-product-quantity" at bounding box center [189, 476] width 26 height 26
type input "1"
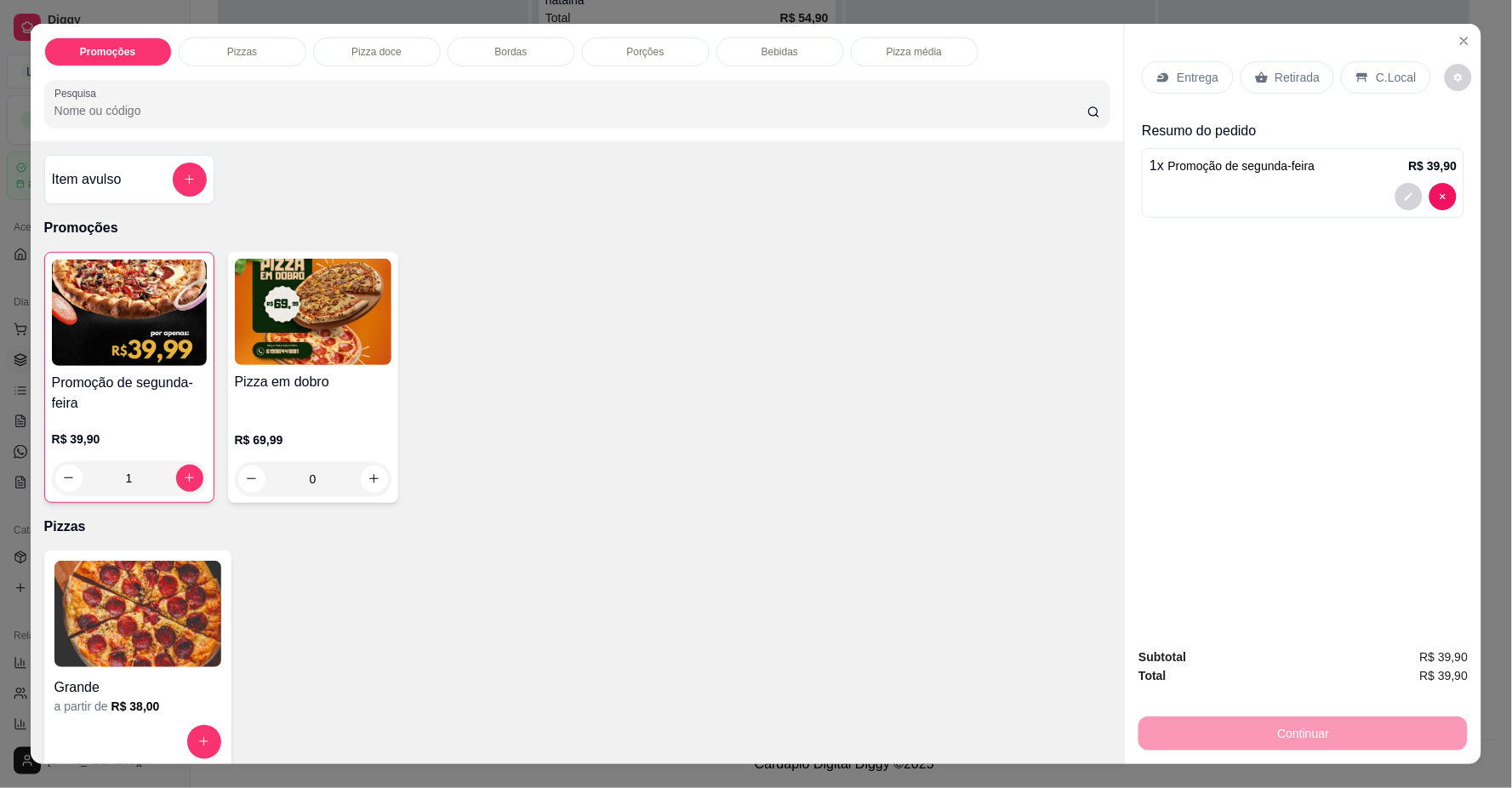
click at [173, 170] on button "add-separate-item" at bounding box center [190, 179] width 34 height 34
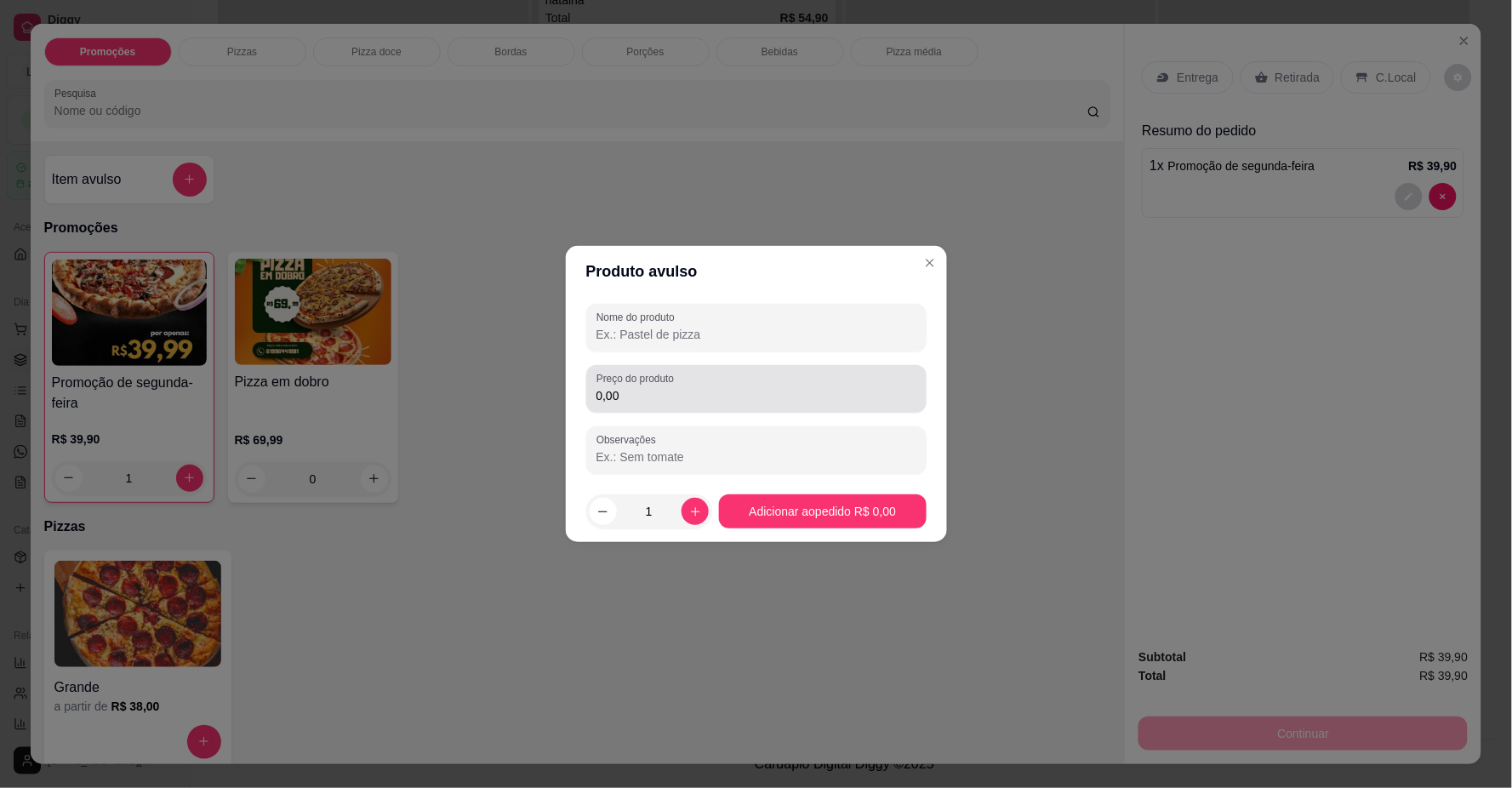
click at [646, 388] on input "0,00" at bounding box center [756, 396] width 320 height 17
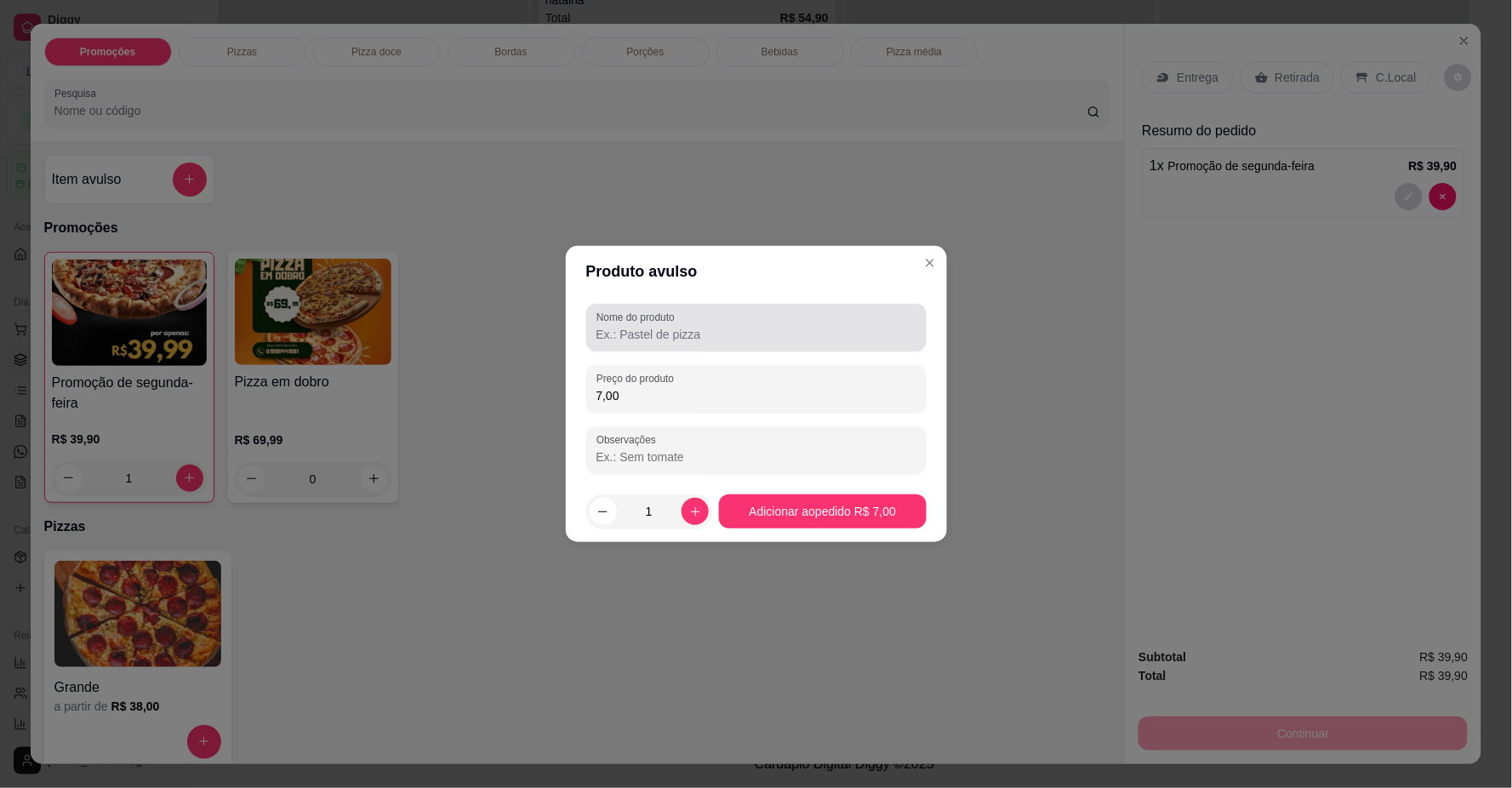
type input "7,00"
click at [619, 334] on input "Nome do produto" at bounding box center [756, 334] width 320 height 17
type input "borda chedar"
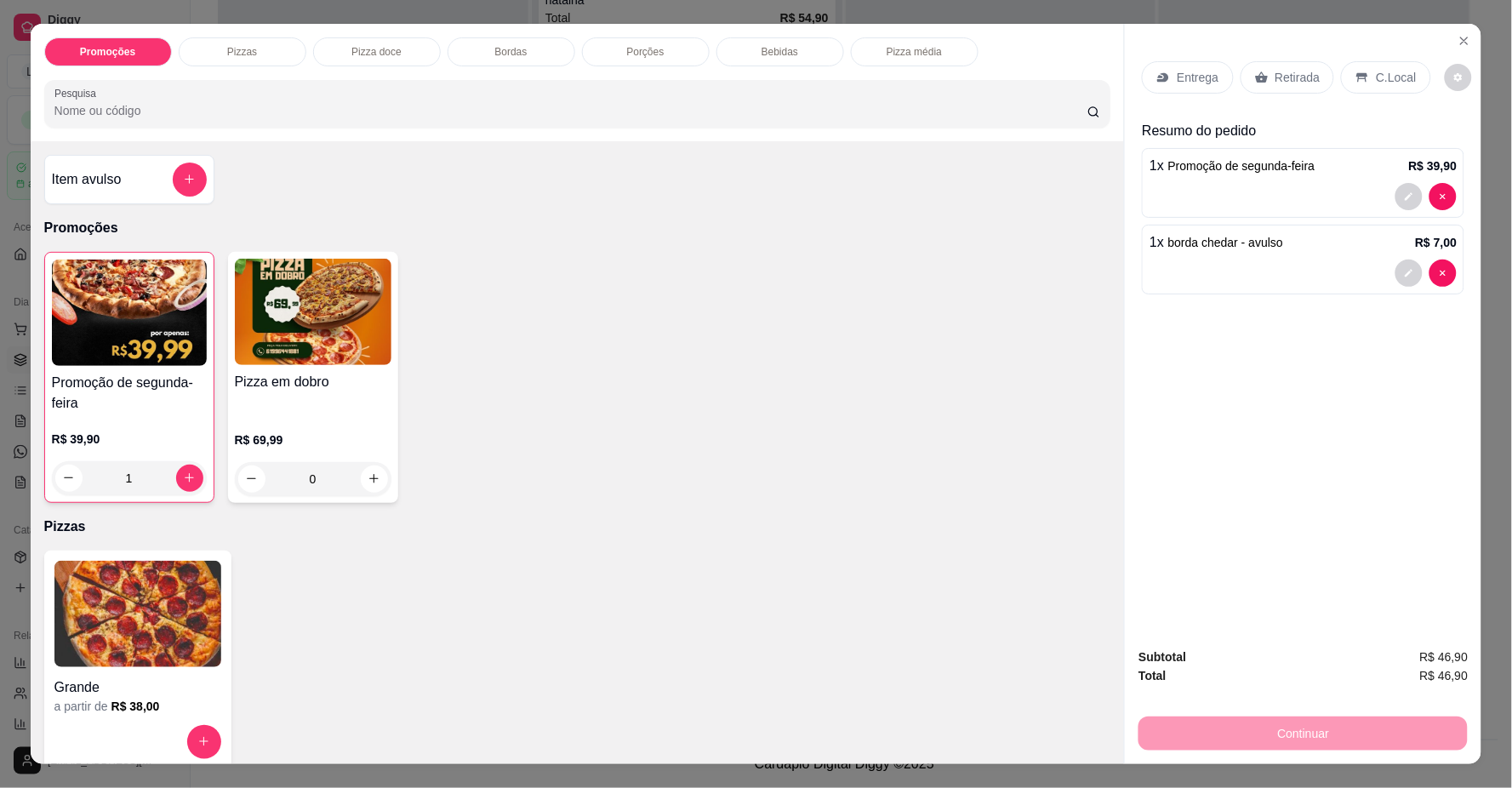
click at [1288, 79] on p "Retirada" at bounding box center [1298, 77] width 45 height 17
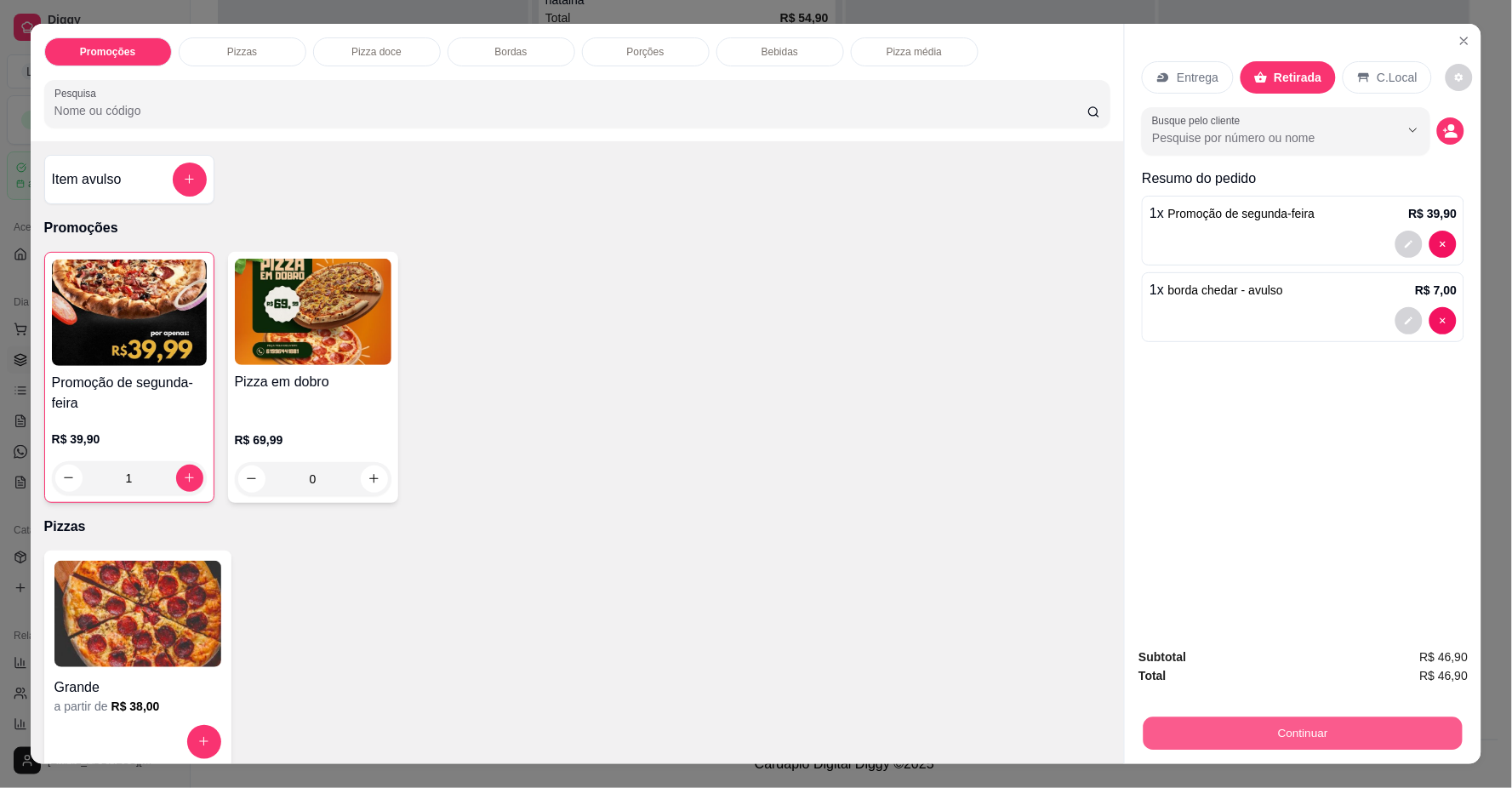
click at [1281, 734] on button "Continuar" at bounding box center [1303, 734] width 319 height 33
click at [1447, 130] on icon "decrease-product-quantity" at bounding box center [1450, 131] width 15 height 15
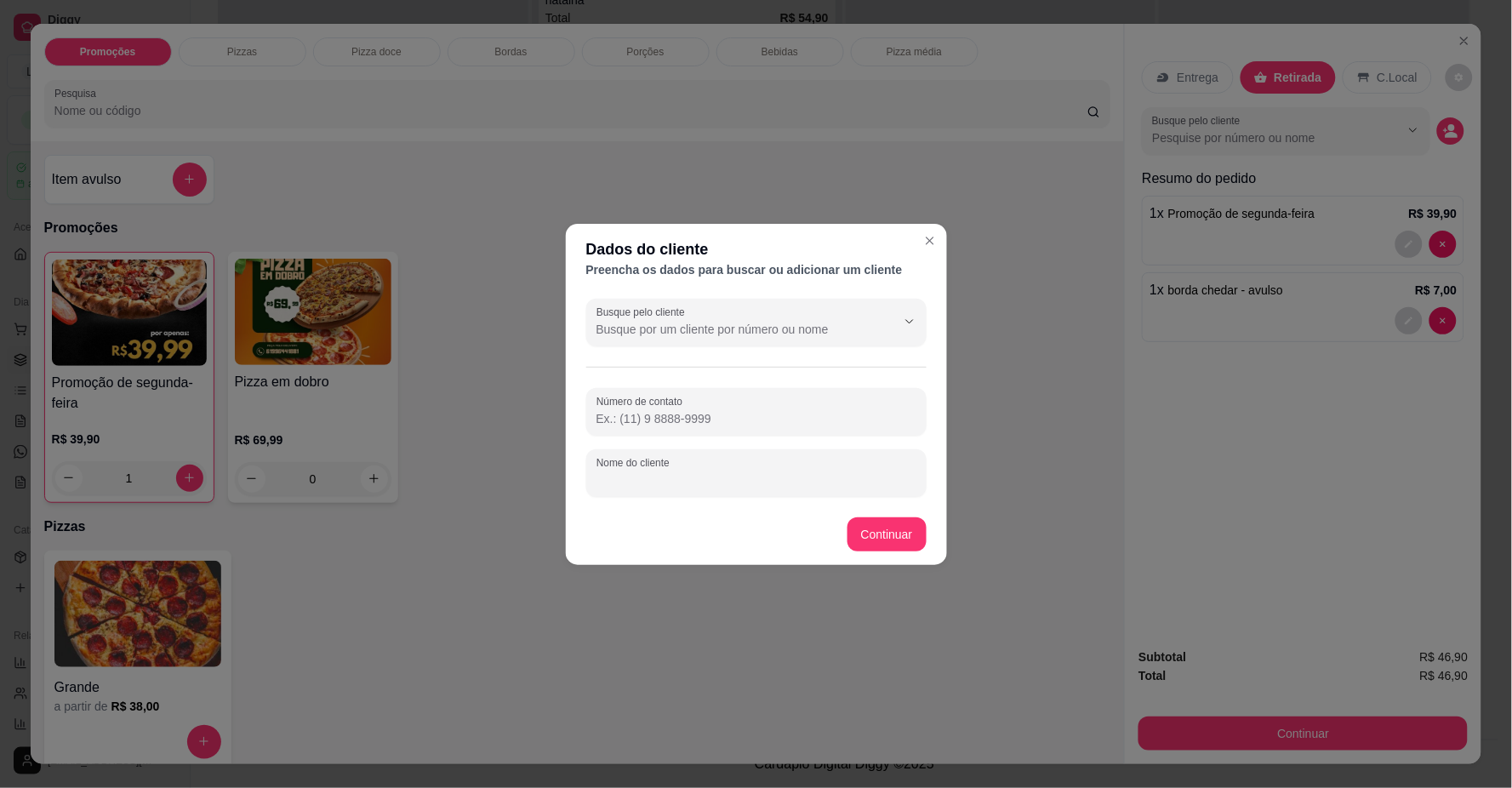
paste input "correamaciel484"
type input "correamaciel484"
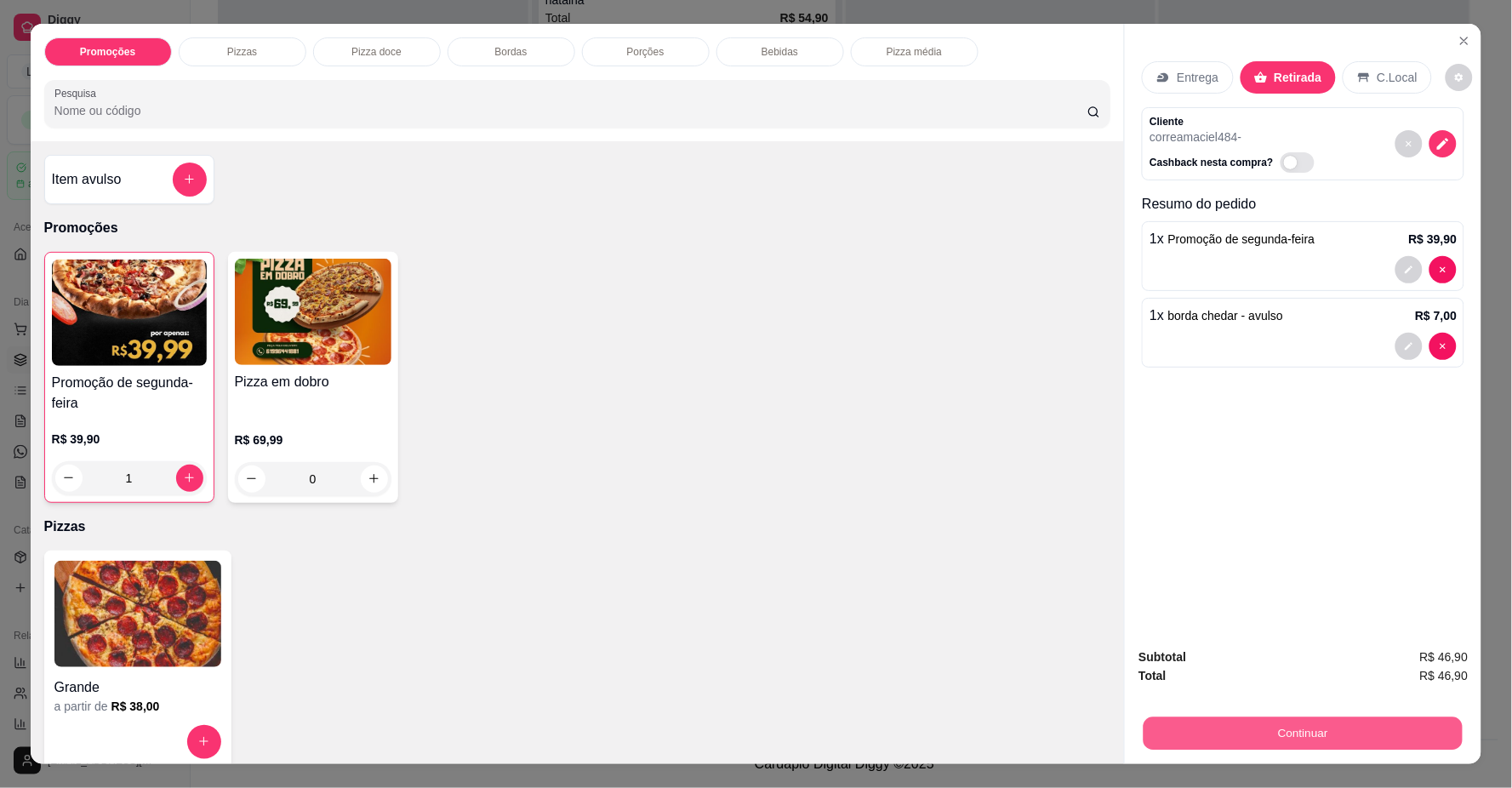
click at [1251, 726] on button "Continuar" at bounding box center [1303, 734] width 319 height 33
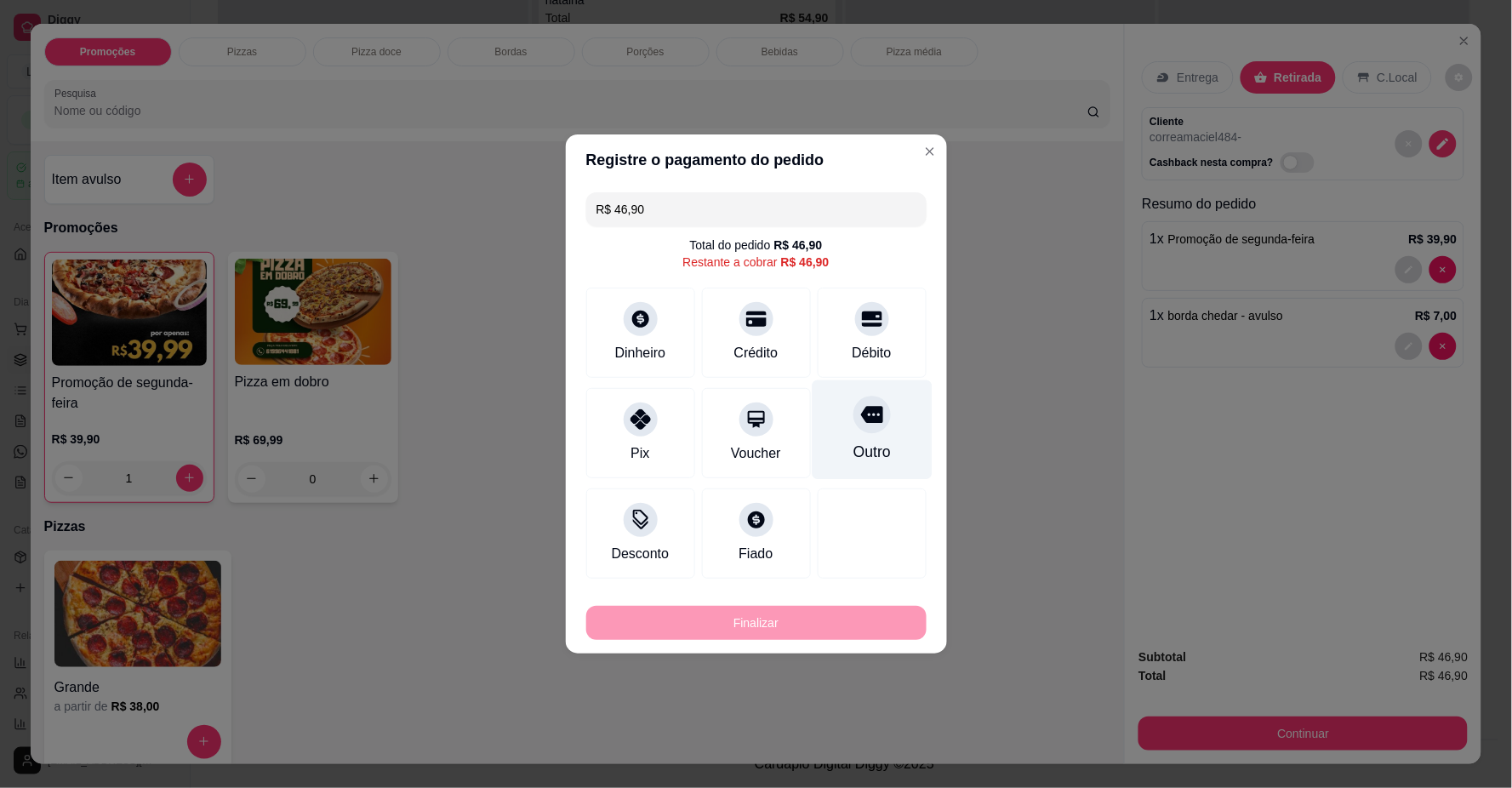
click at [860, 423] on icon at bounding box center [870, 415] width 23 height 17
type input "R$ 0,00"
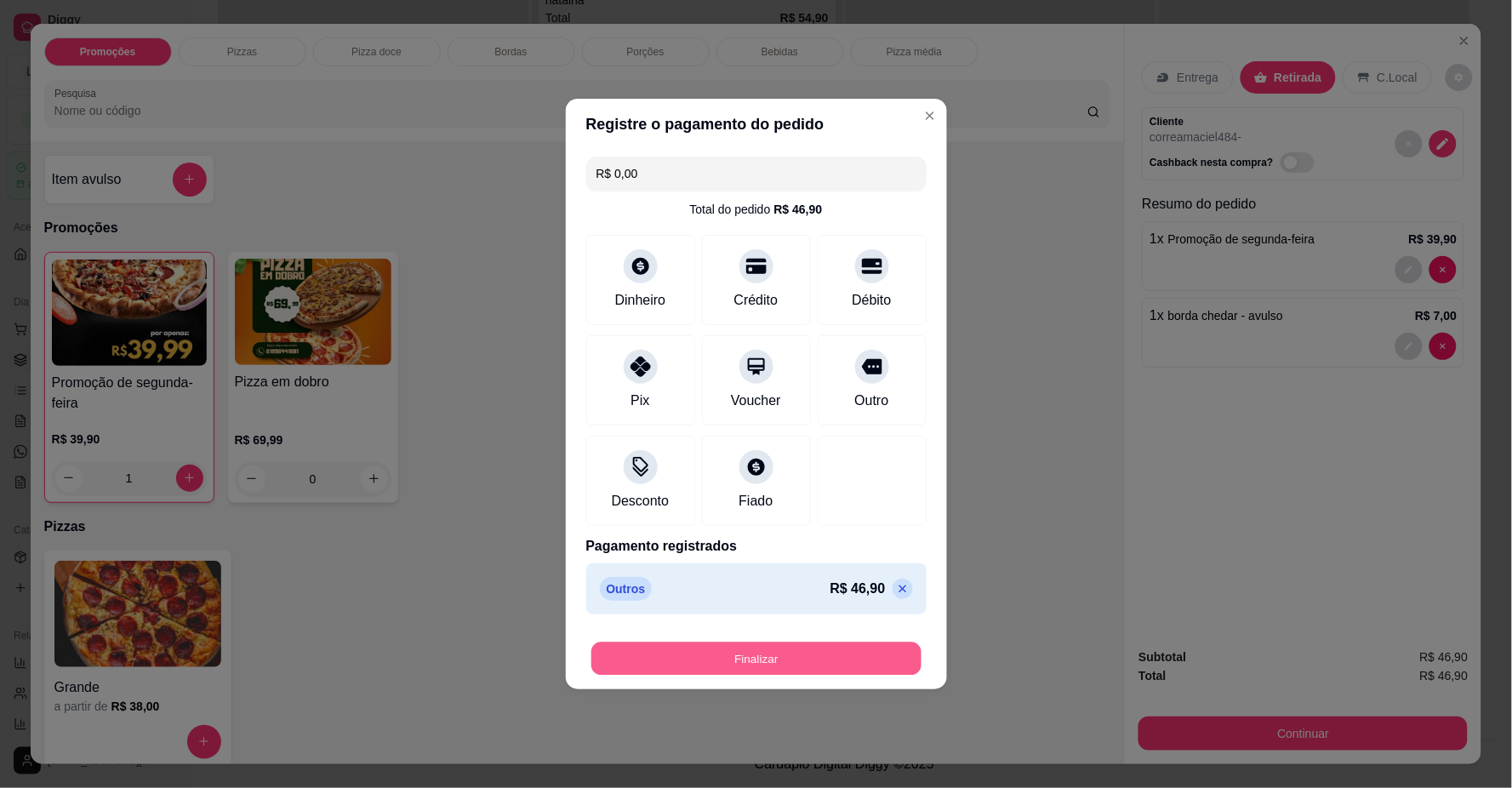
click at [798, 649] on button "Finalizar" at bounding box center [756, 659] width 330 height 33
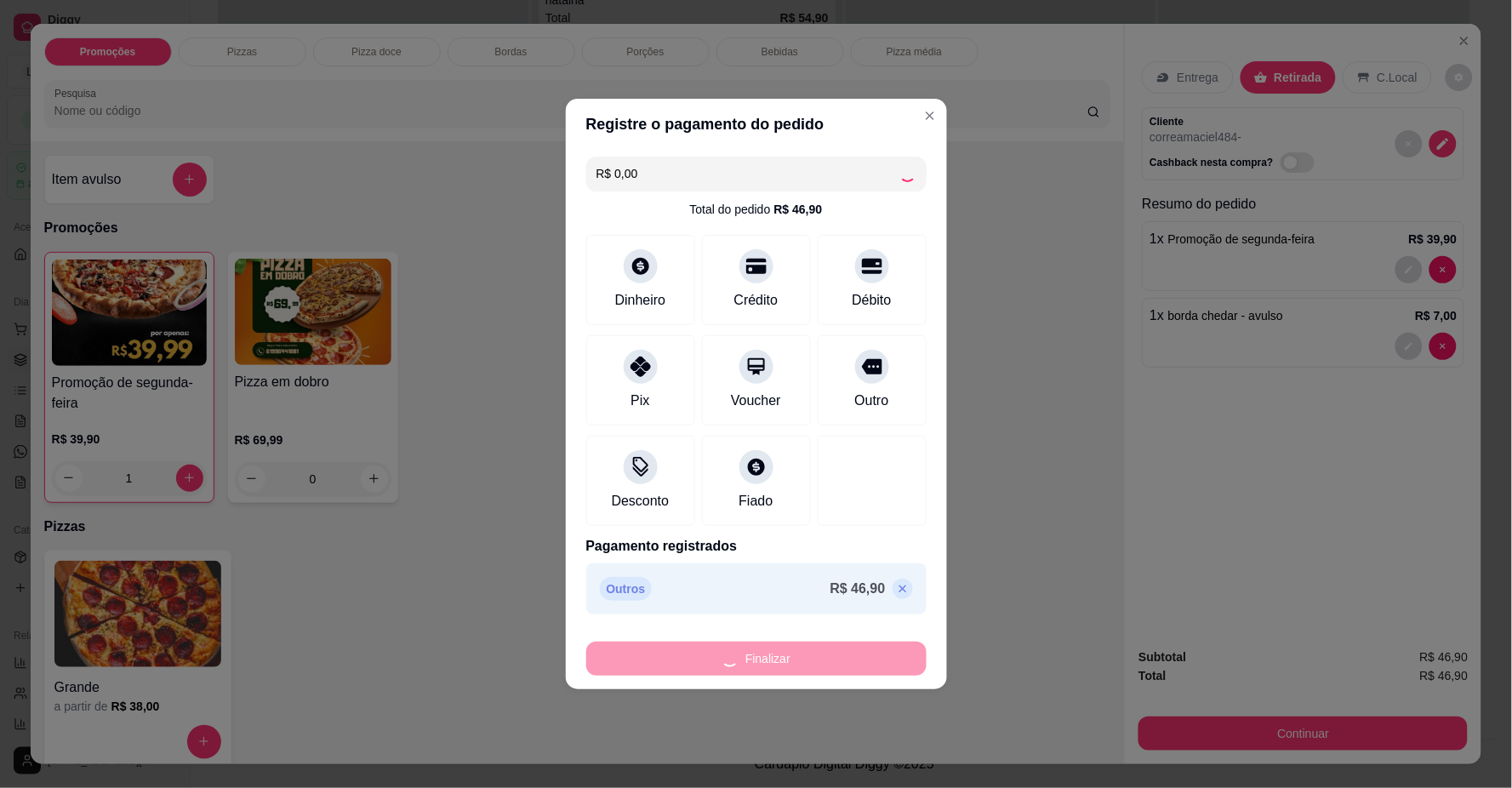
type input "0"
type input "-R$ 46,90"
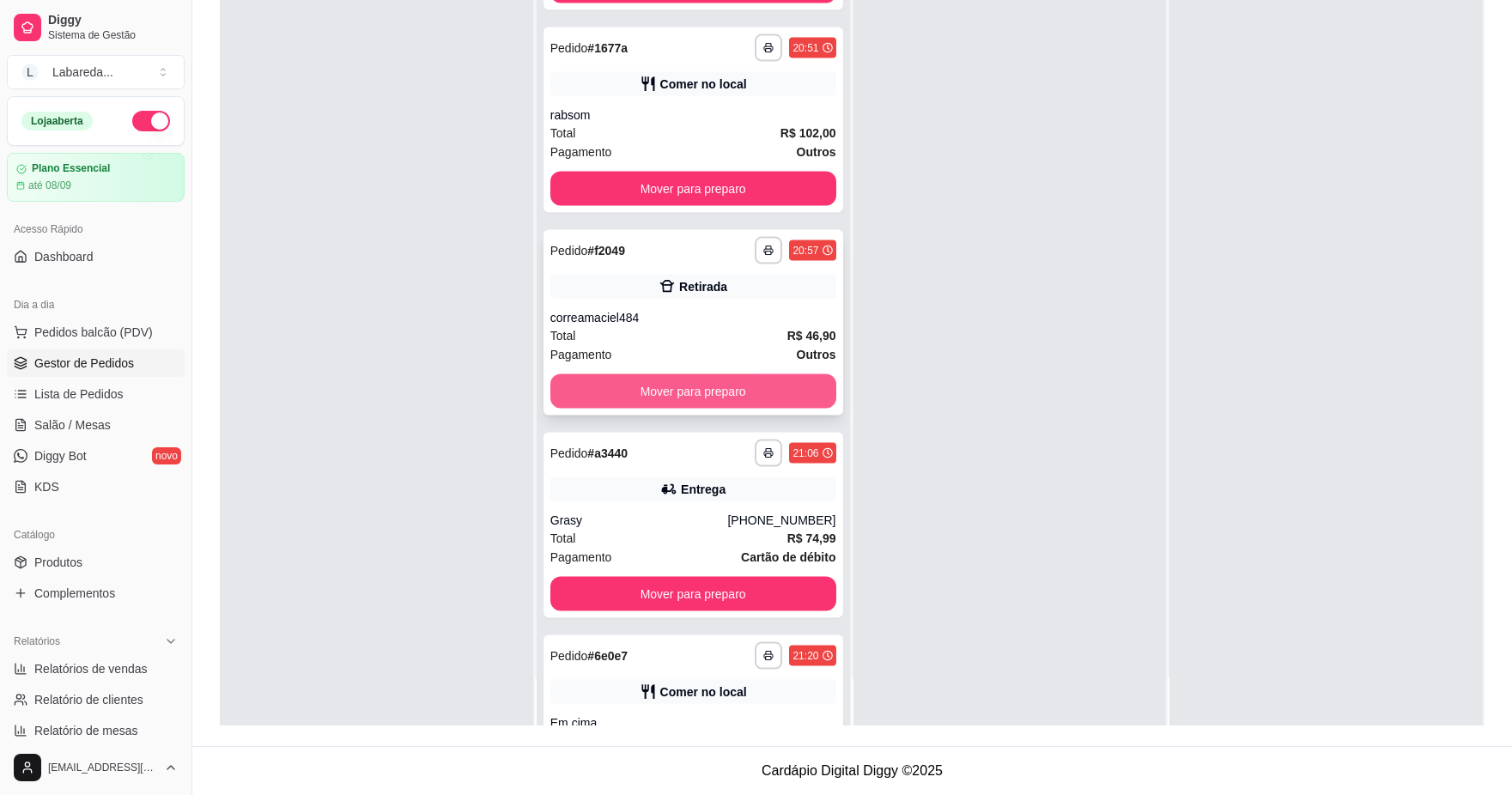
scroll to position [5298, 0]
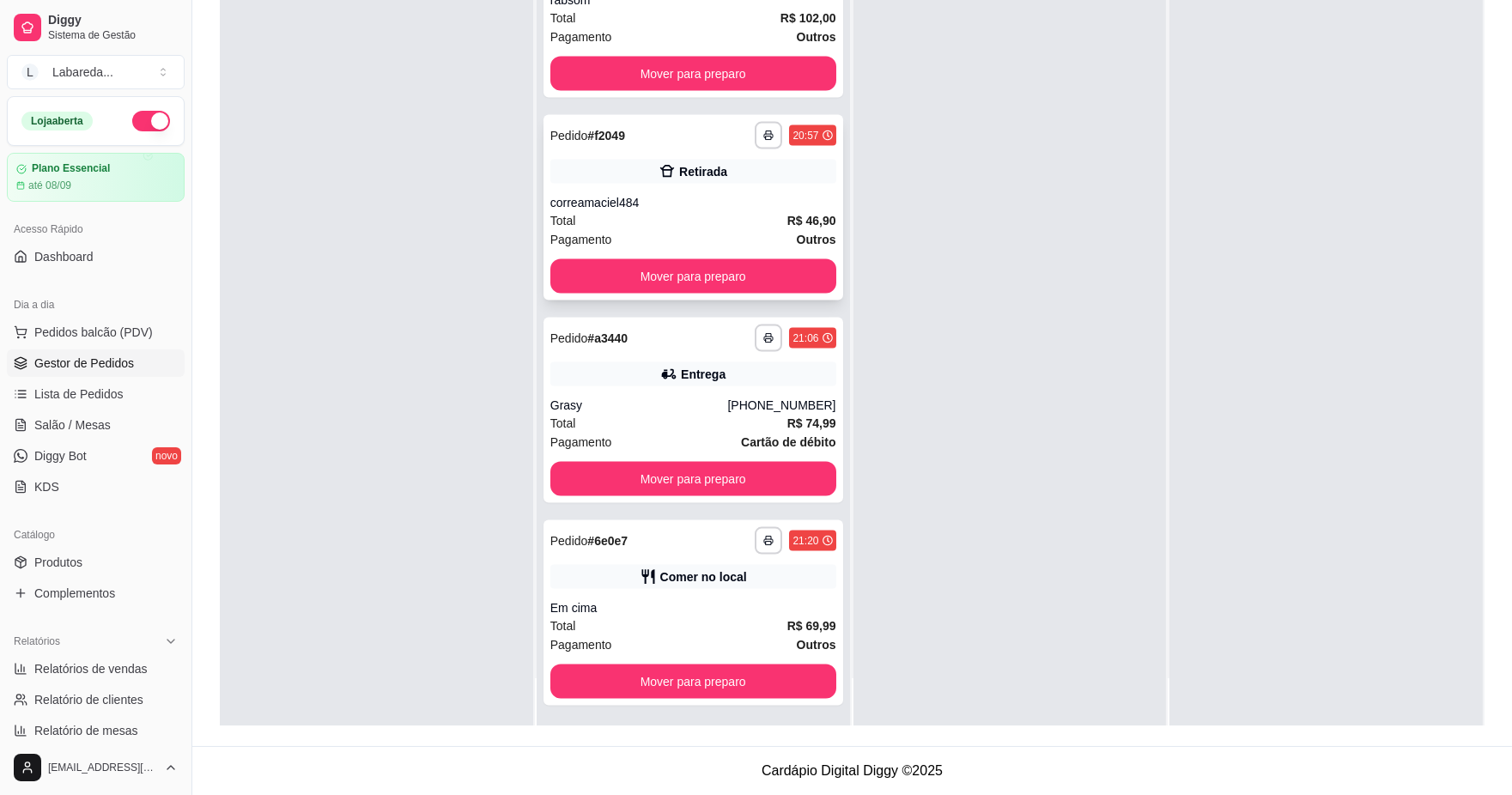
click at [636, 177] on div "Retirada" at bounding box center [693, 172] width 286 height 24
click at [610, 589] on div "**********" at bounding box center [693, 613] width 299 height 186
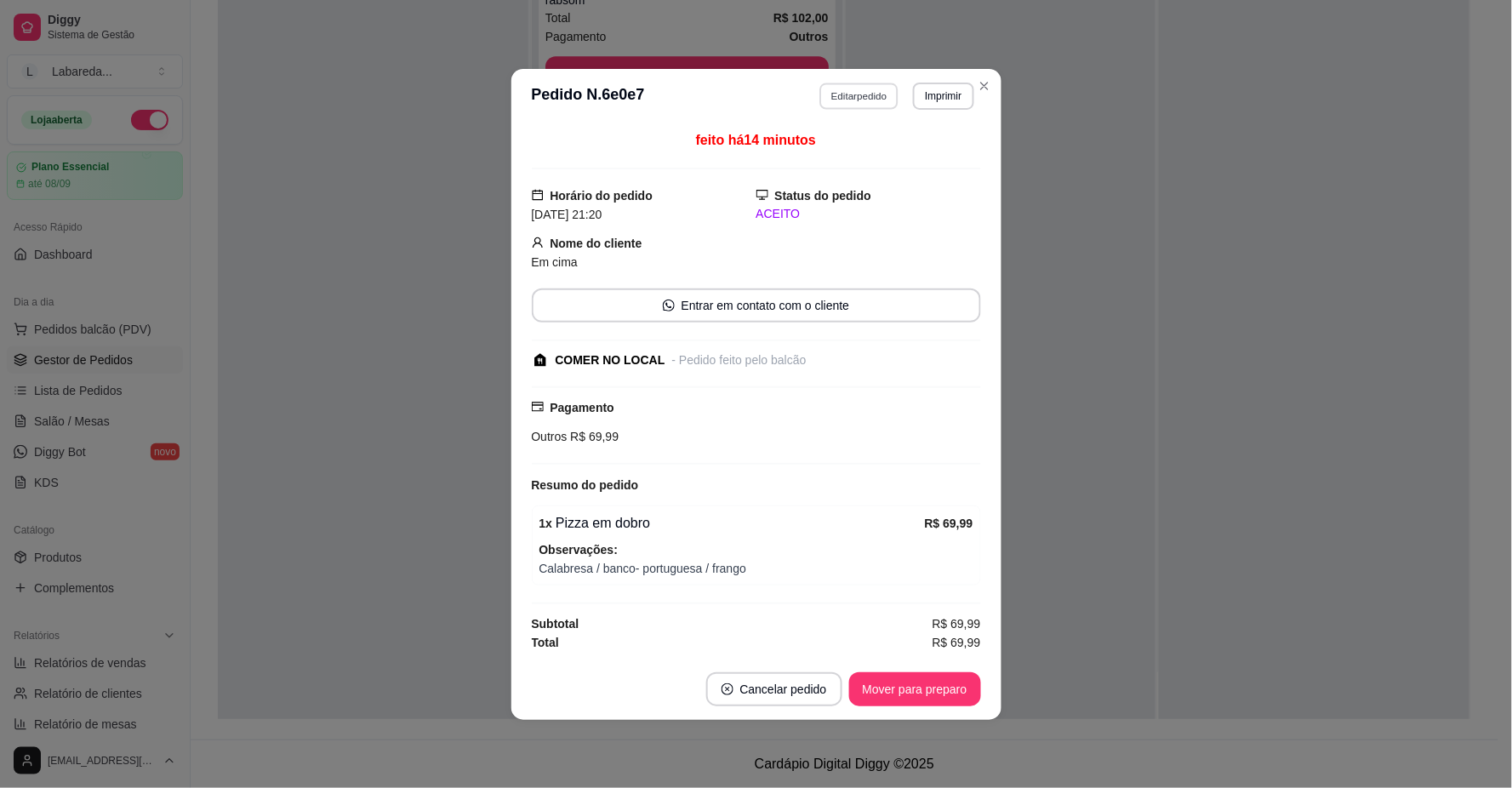
click at [849, 87] on button "Editar pedido" at bounding box center [859, 96] width 79 height 26
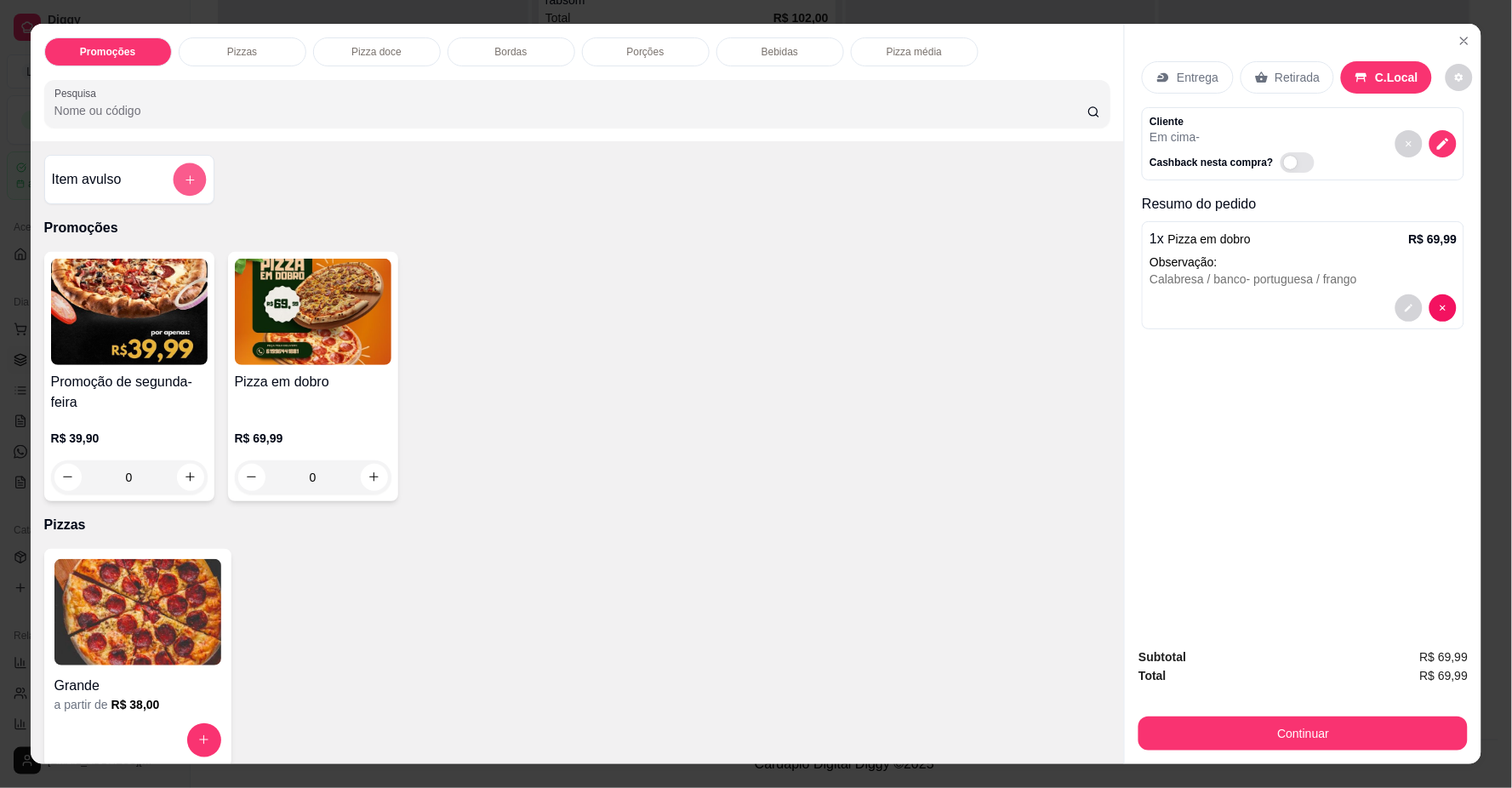
click at [183, 179] on icon "add-separate-item" at bounding box center [189, 180] width 13 height 13
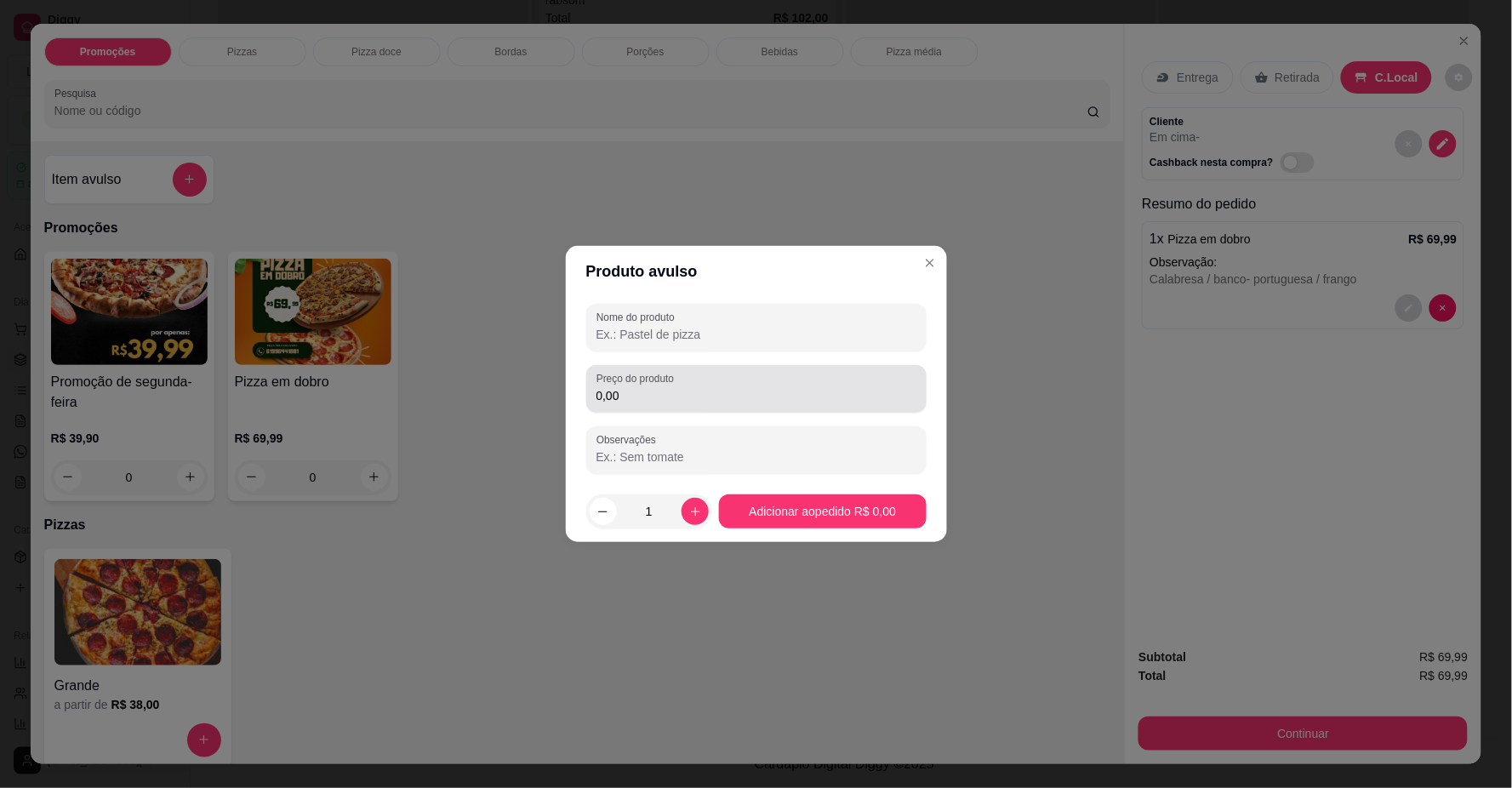
click at [616, 389] on input "0,00" at bounding box center [756, 396] width 320 height 17
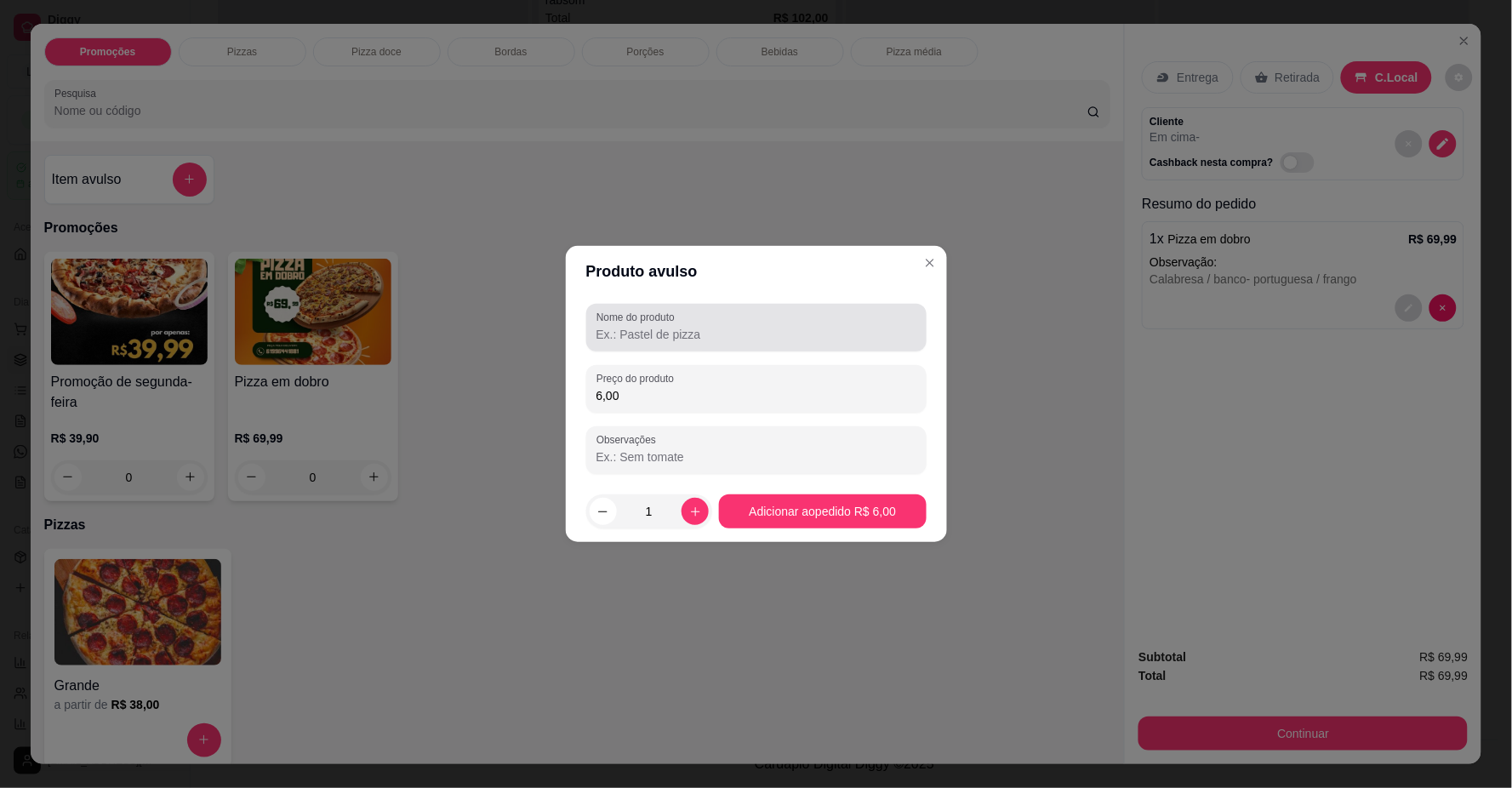
type input "6,00"
click at [686, 336] on input "Nome do produto" at bounding box center [756, 334] width 320 height 17
type input "u"
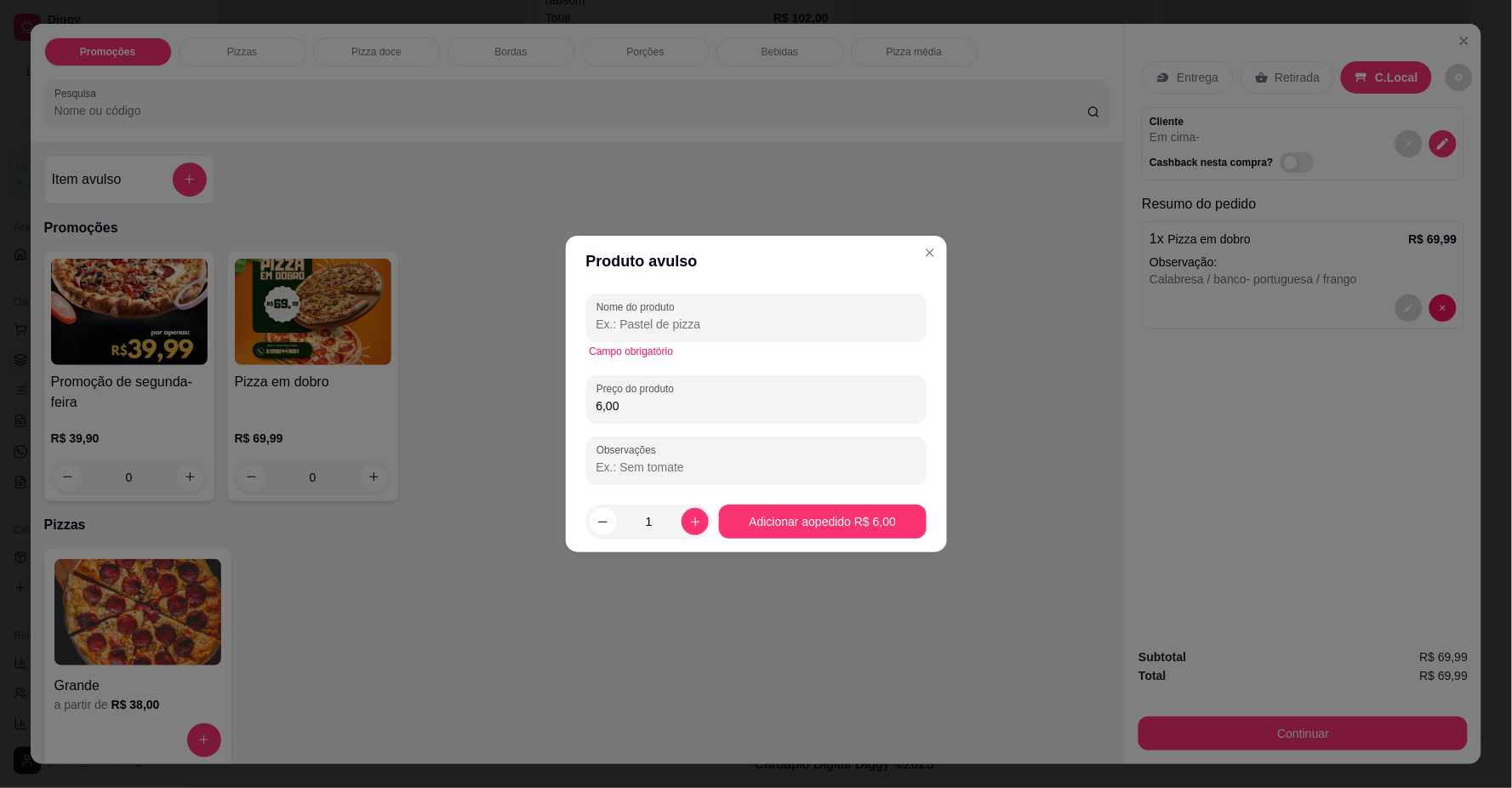
click at [673, 317] on input "Nome do produto" at bounding box center [756, 324] width 320 height 17
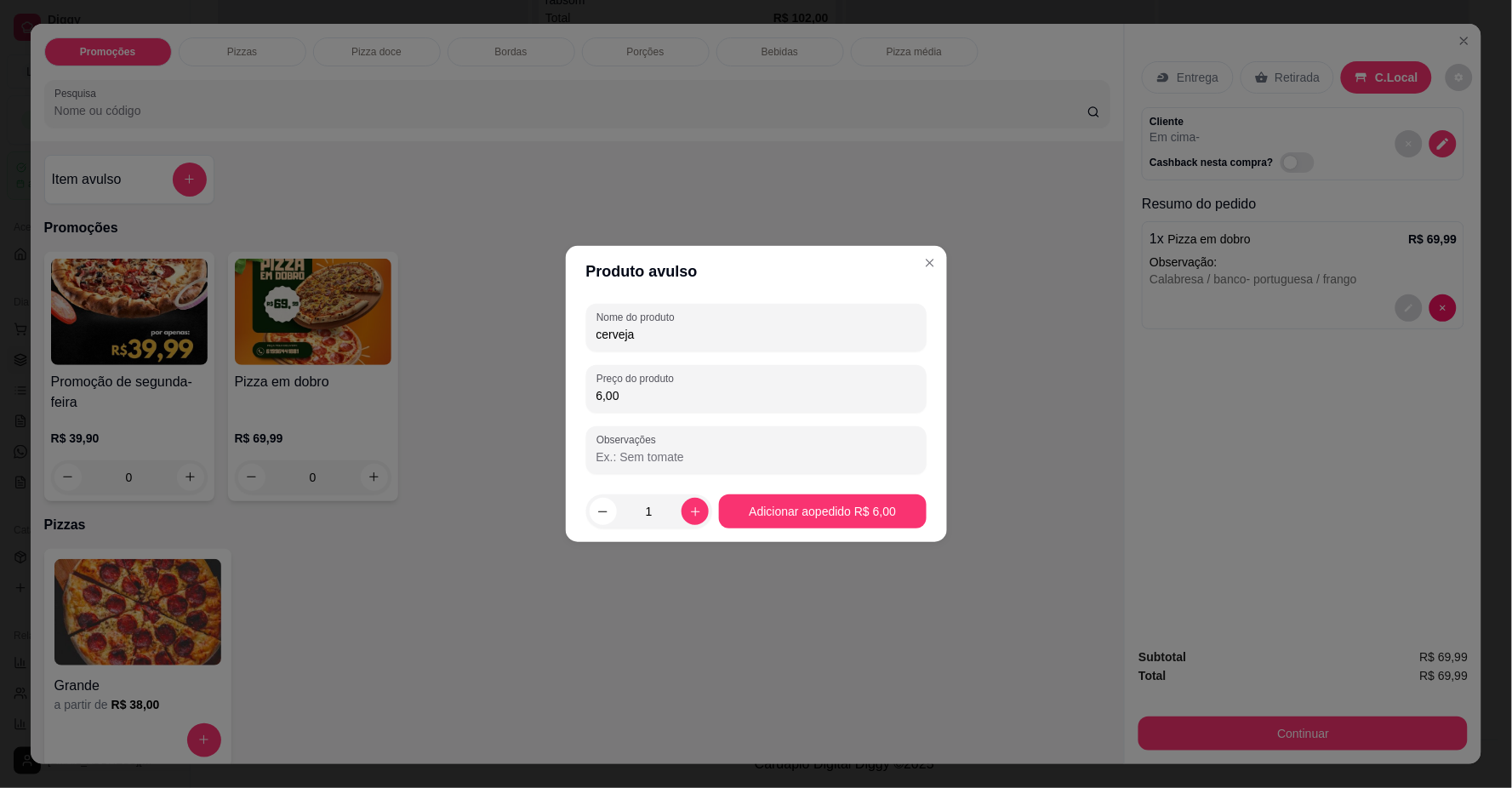
type input "cerveja"
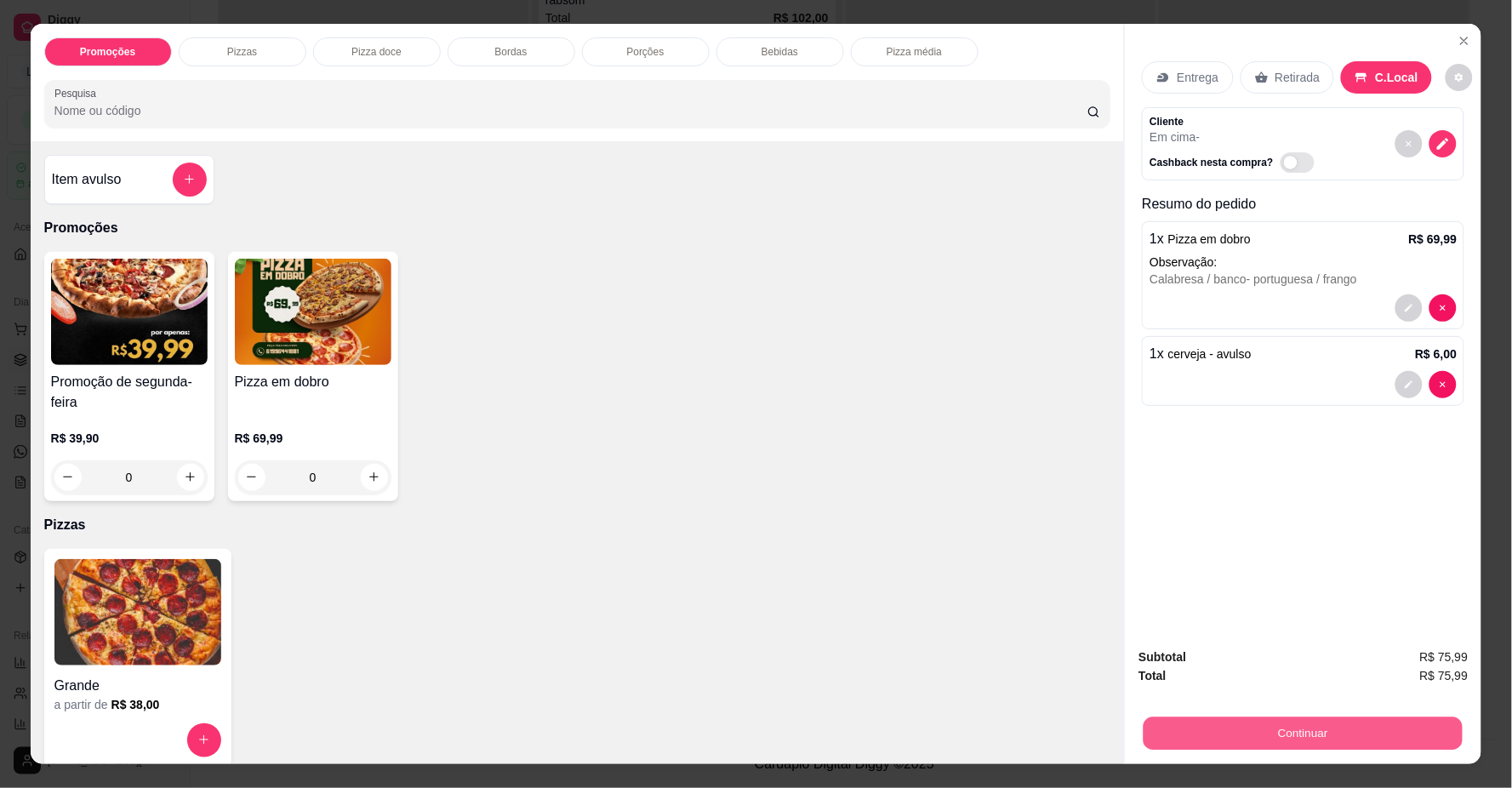
click at [1268, 727] on button "Continuar" at bounding box center [1303, 734] width 319 height 33
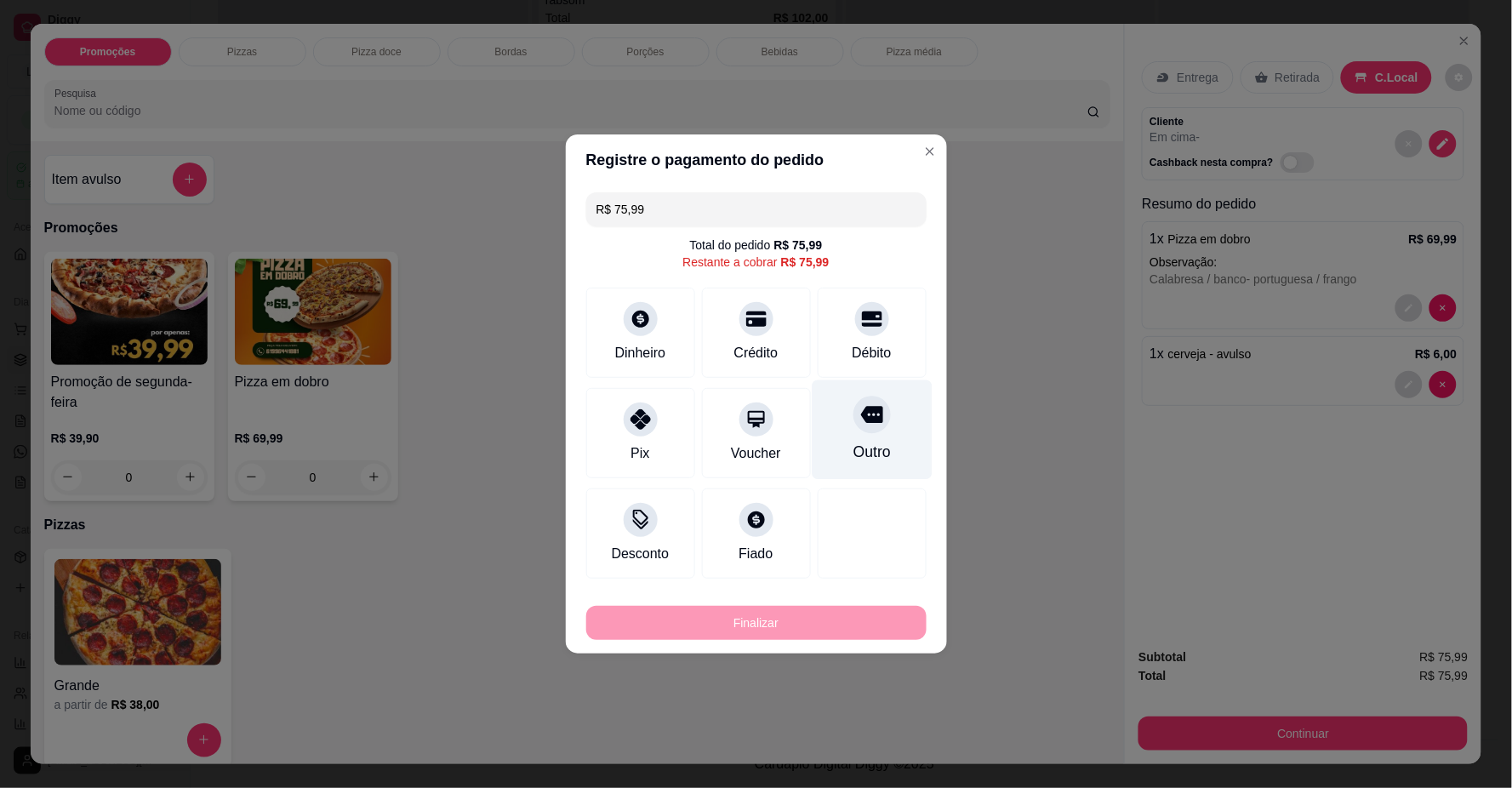
click at [860, 437] on div "Outro" at bounding box center [871, 430] width 120 height 99
type input "R$ 0,00"
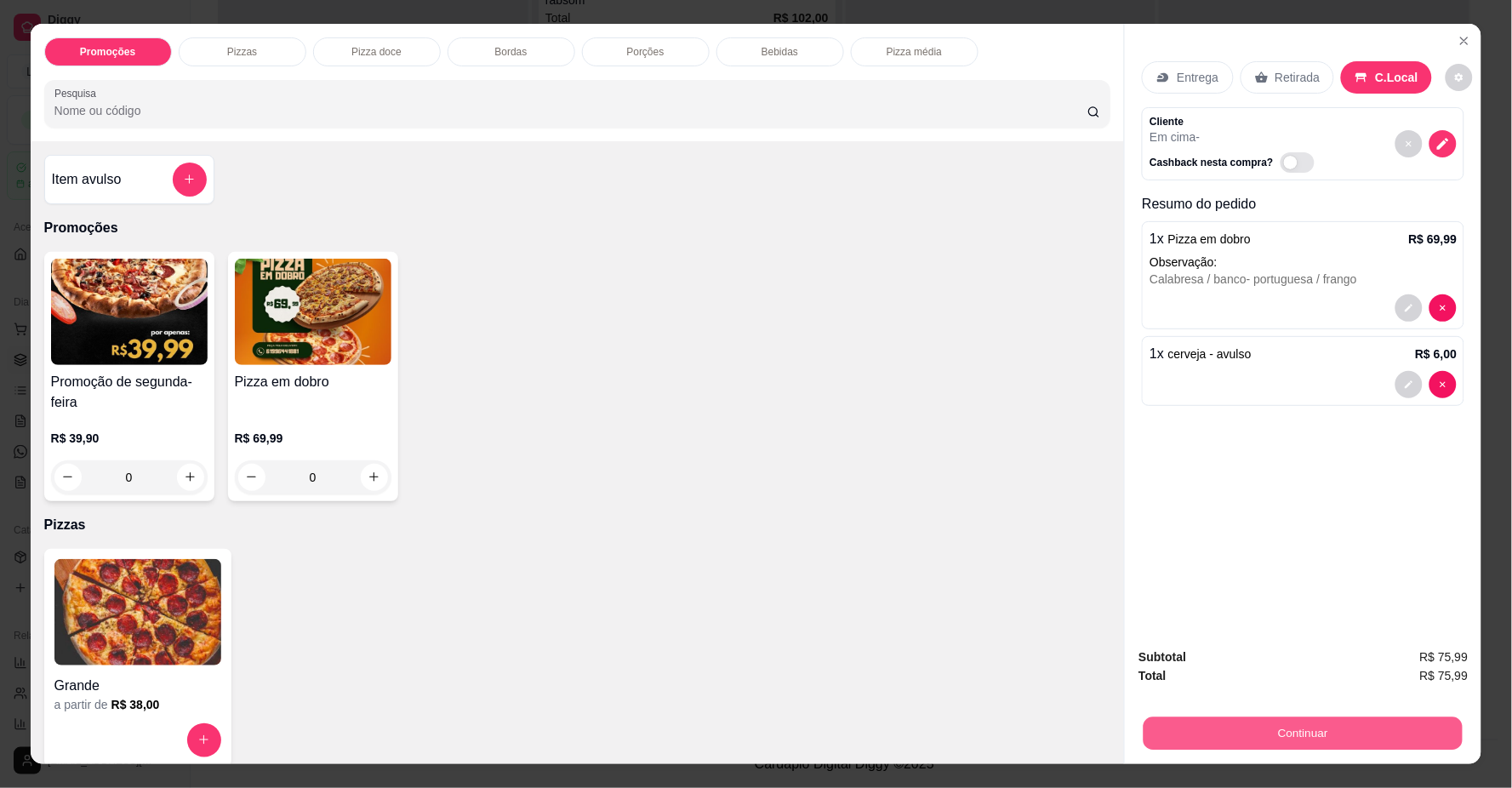
click at [1294, 721] on button "Continuar" at bounding box center [1303, 734] width 319 height 33
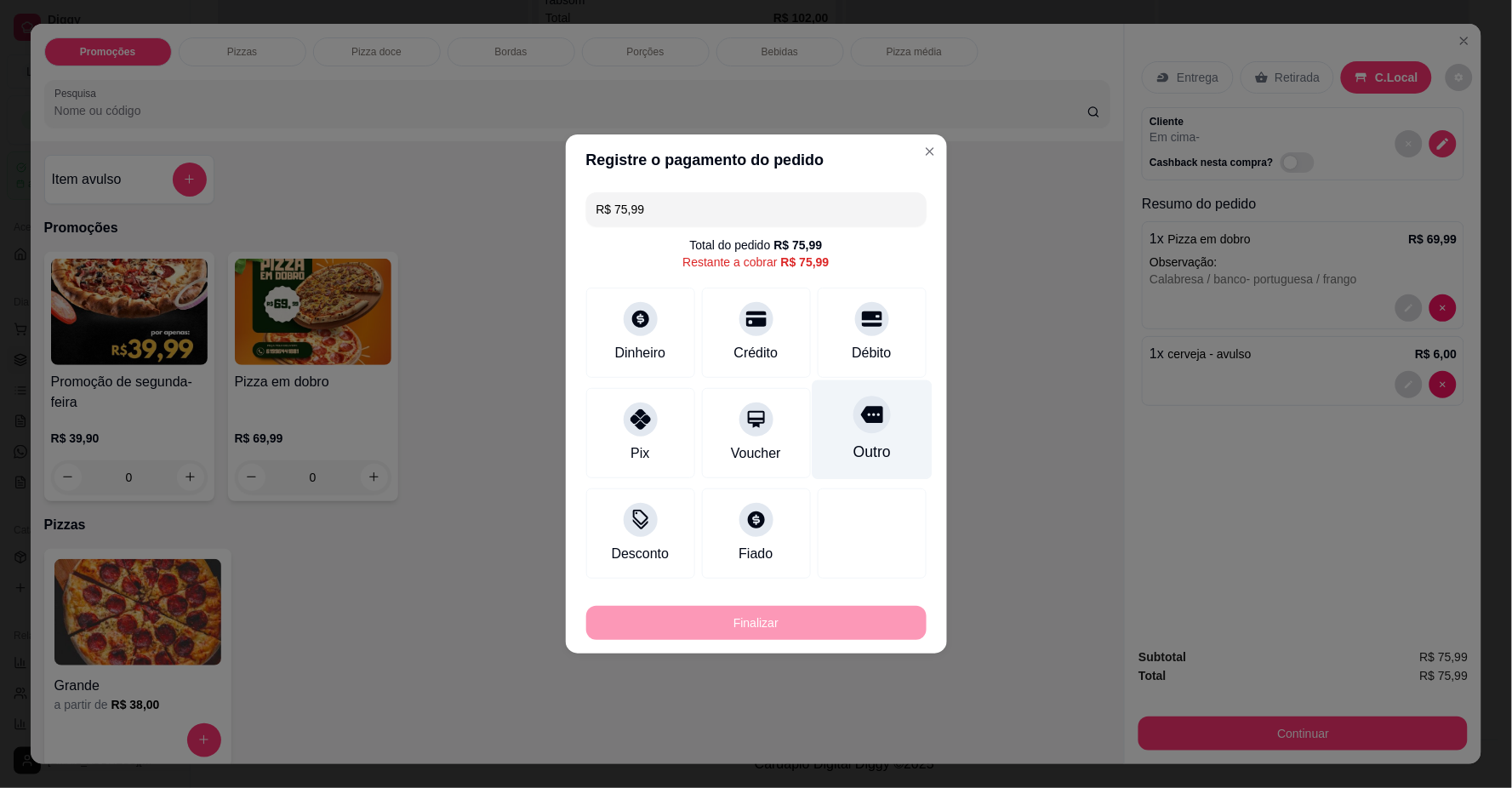
click at [870, 432] on div "Outro" at bounding box center [871, 430] width 120 height 99
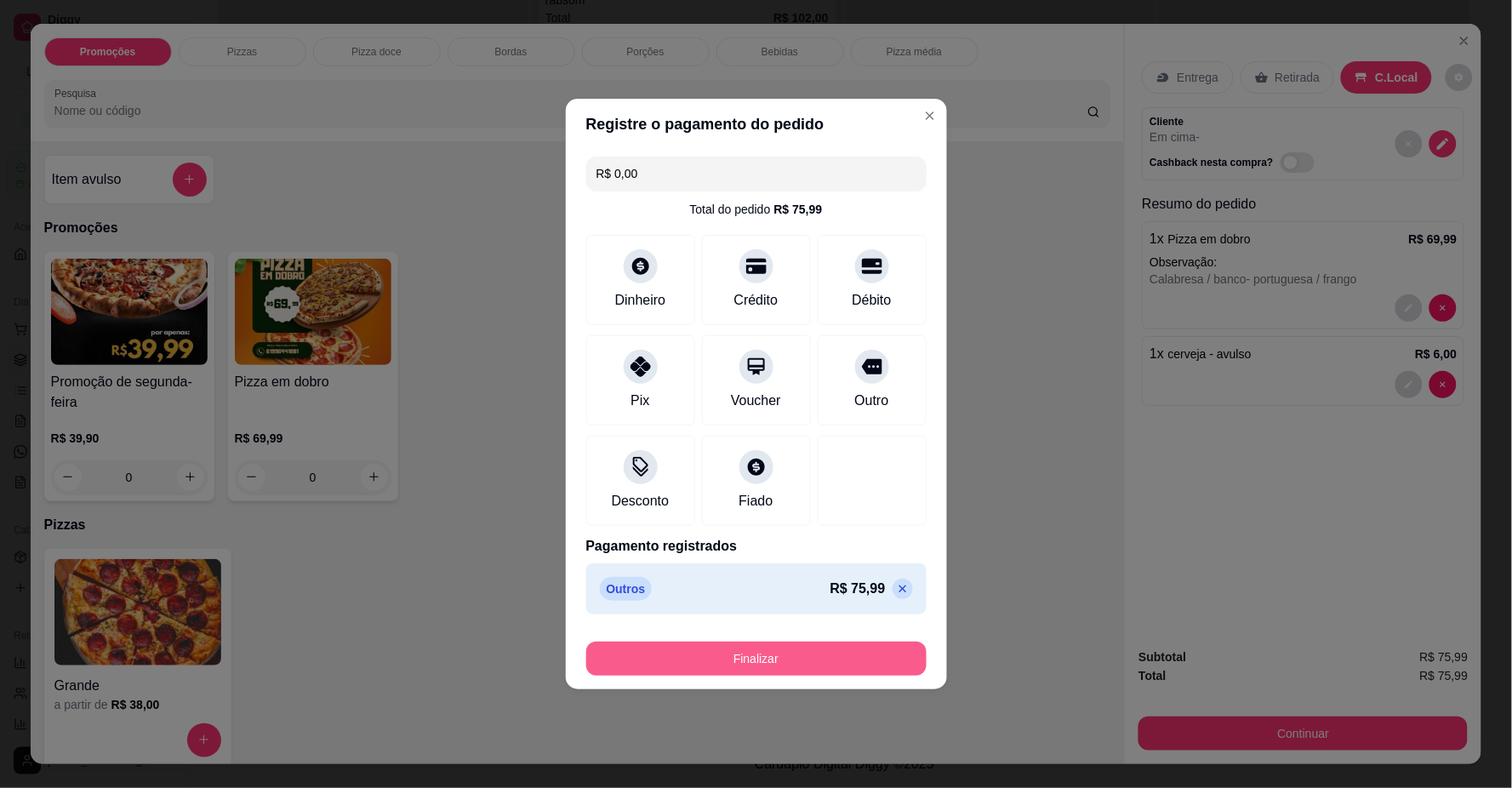
click at [827, 652] on button "Finalizar" at bounding box center [756, 659] width 341 height 34
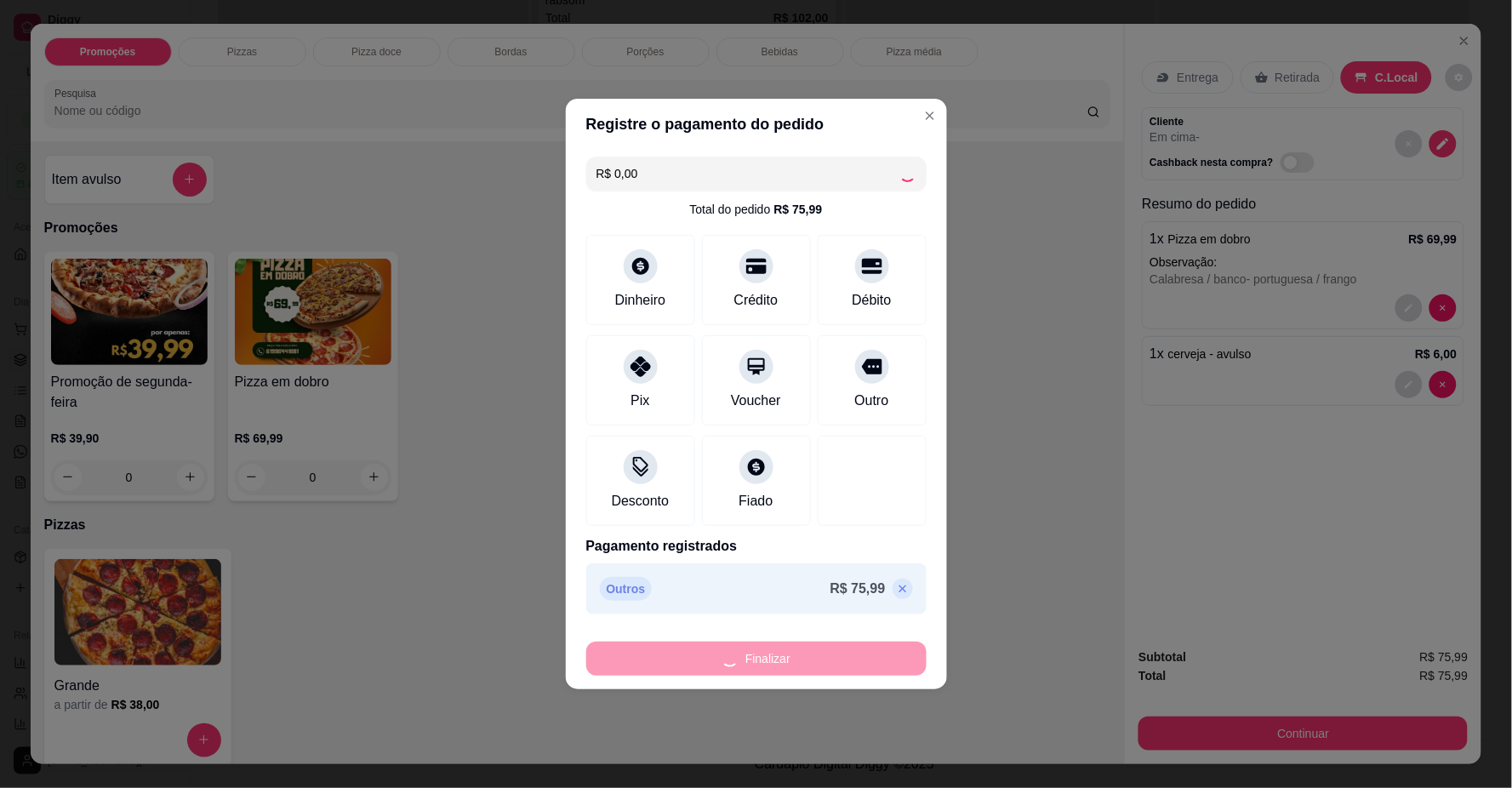
type input "-R$ 75,99"
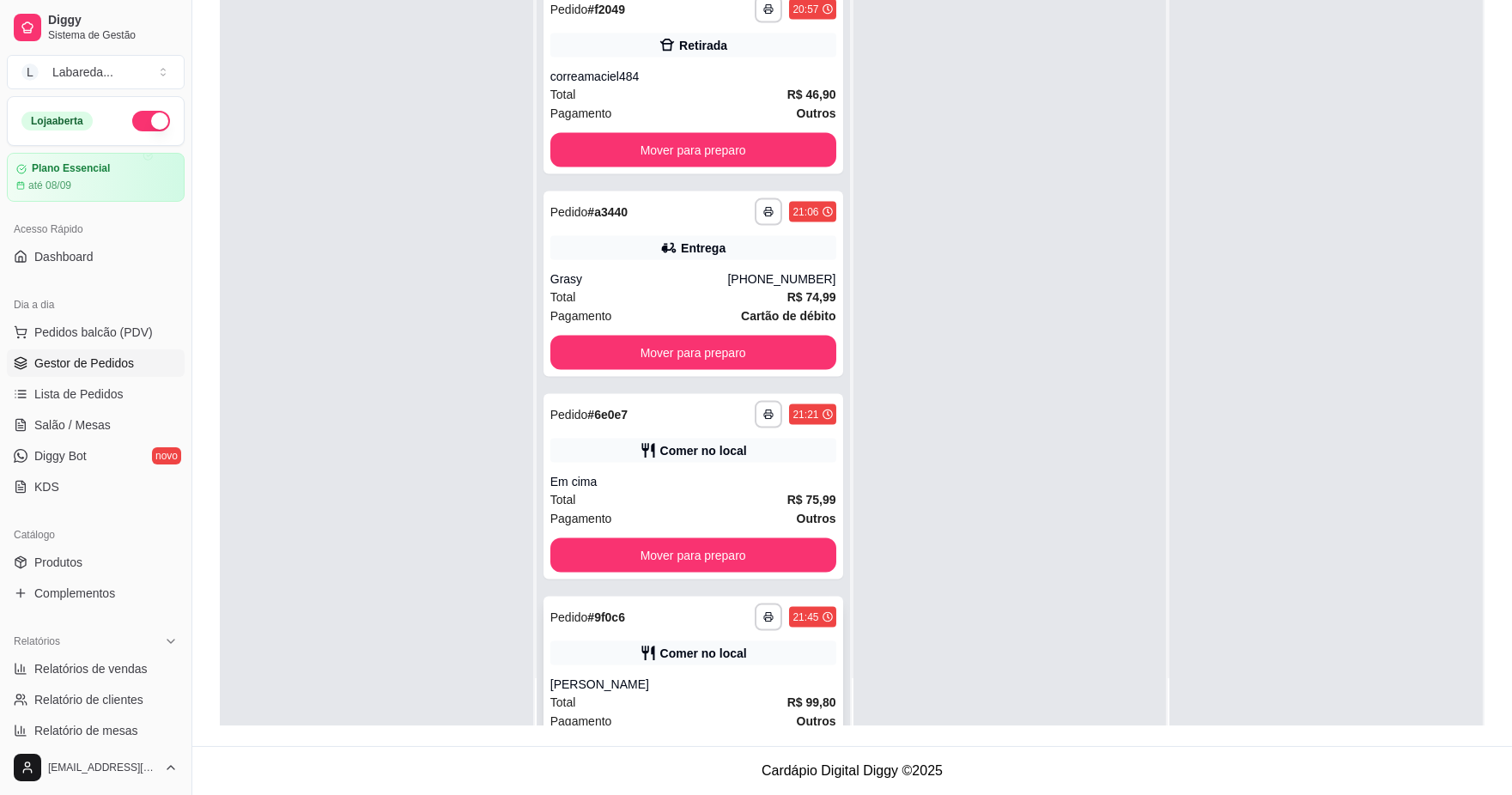
scroll to position [5500, 0]
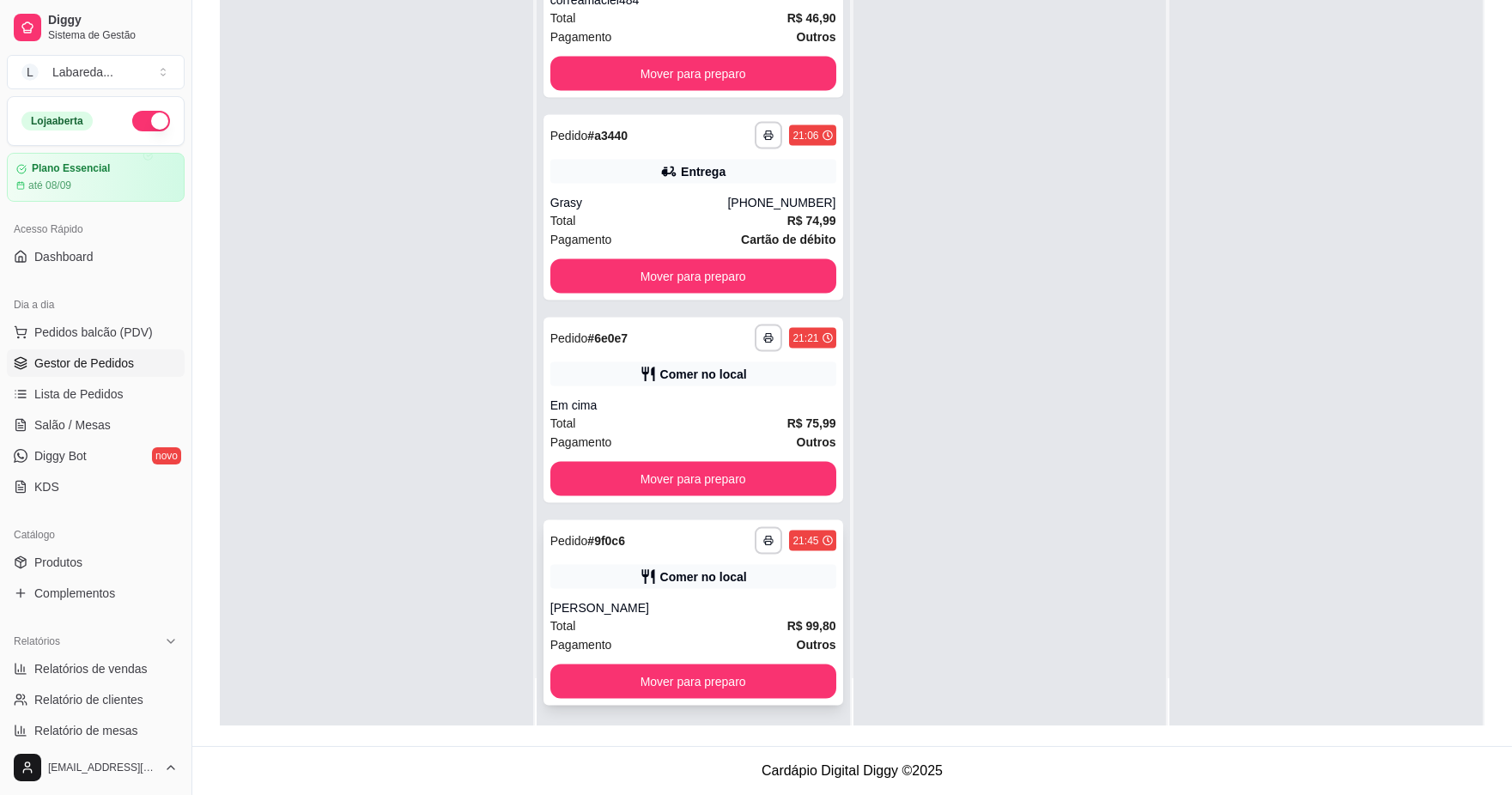
click at [670, 555] on div "**********" at bounding box center [693, 613] width 299 height 186
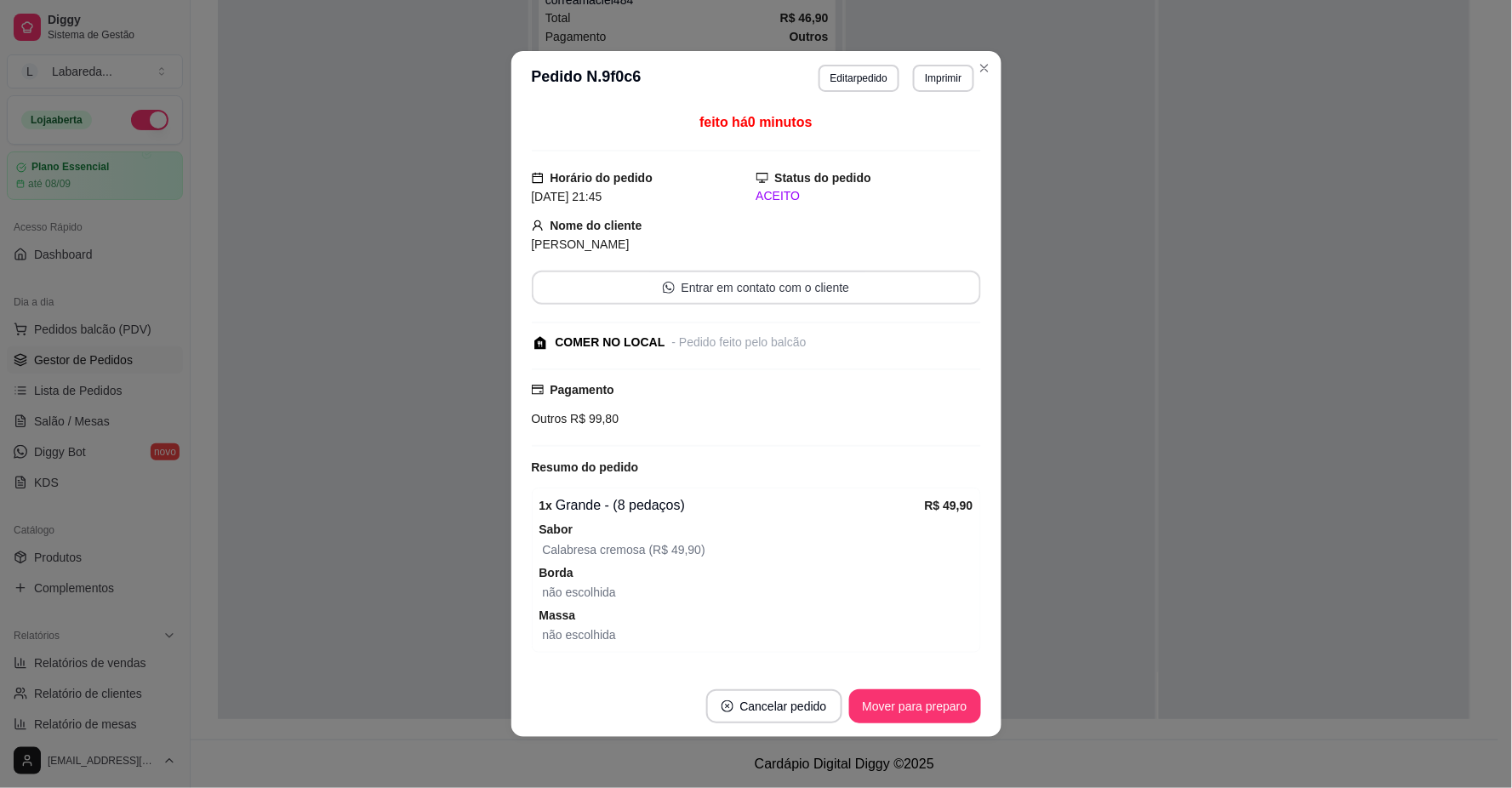
drag, startPoint x: 655, startPoint y: 520, endPoint x: 600, endPoint y: 253, distance: 272.6
click at [866, 77] on button "Editar pedido" at bounding box center [859, 78] width 81 height 27
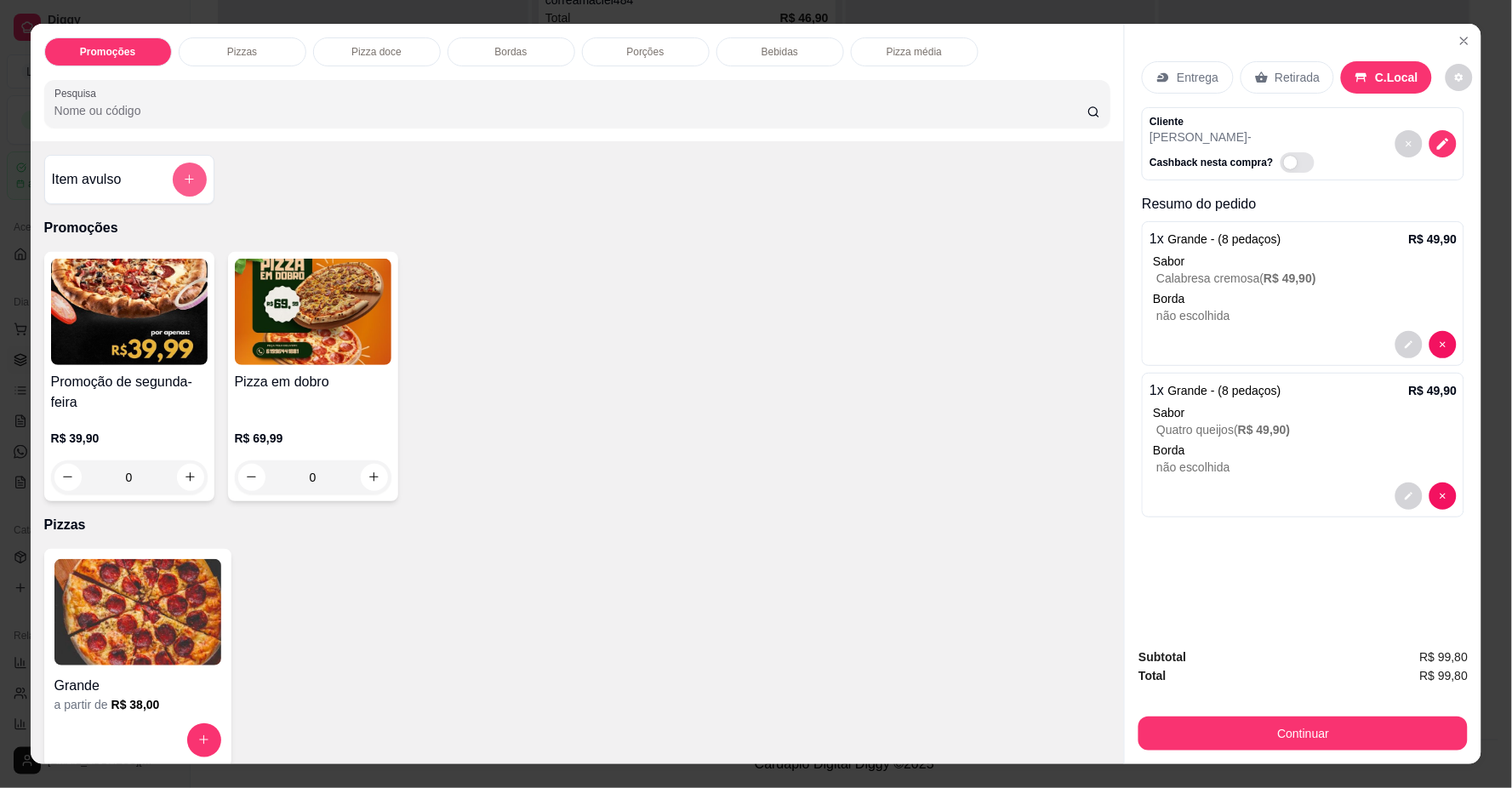
click at [185, 179] on icon "add-separate-item" at bounding box center [189, 179] width 9 height 9
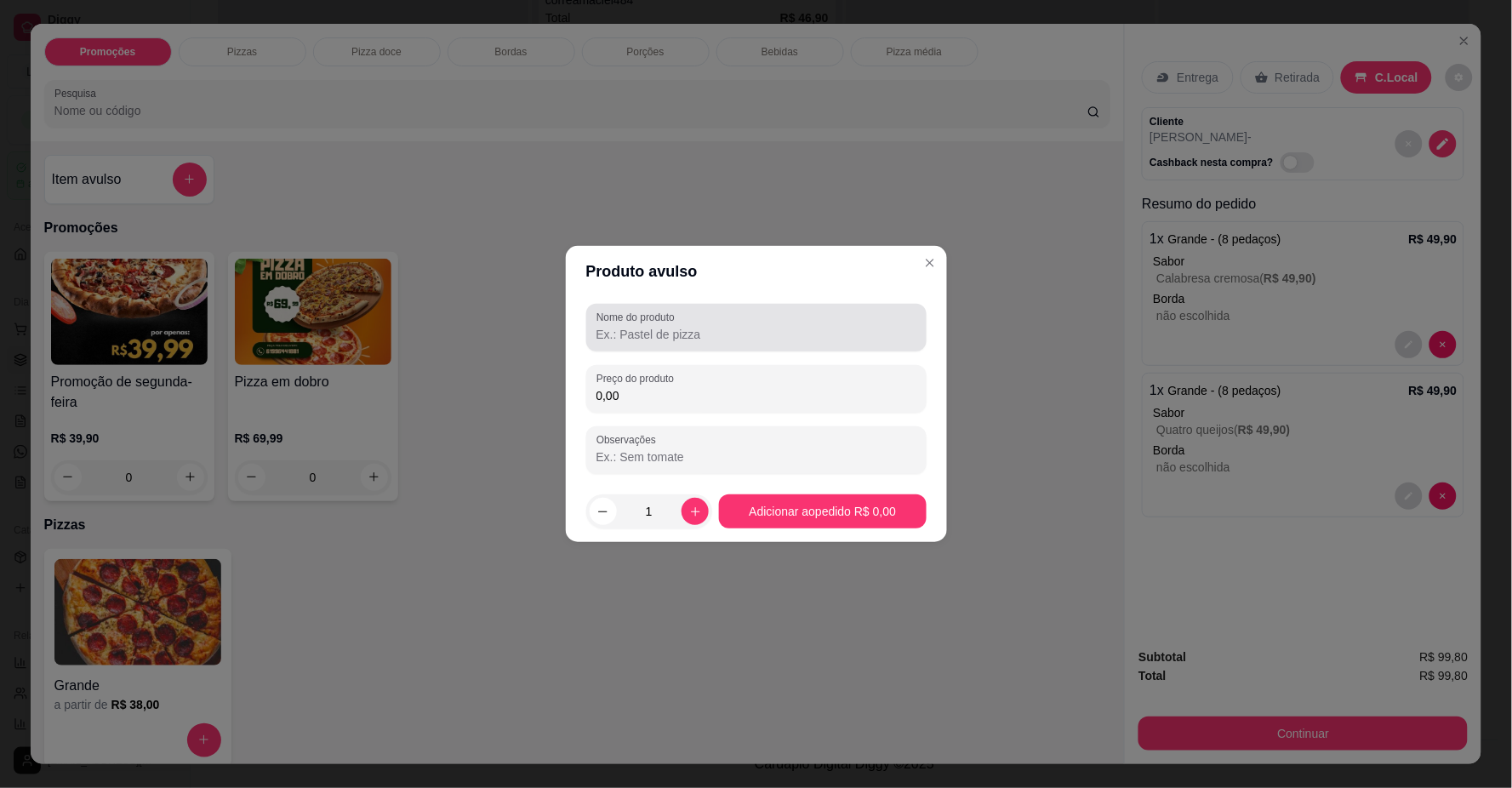
click at [677, 343] on input "Nome do produto" at bounding box center [756, 334] width 320 height 17
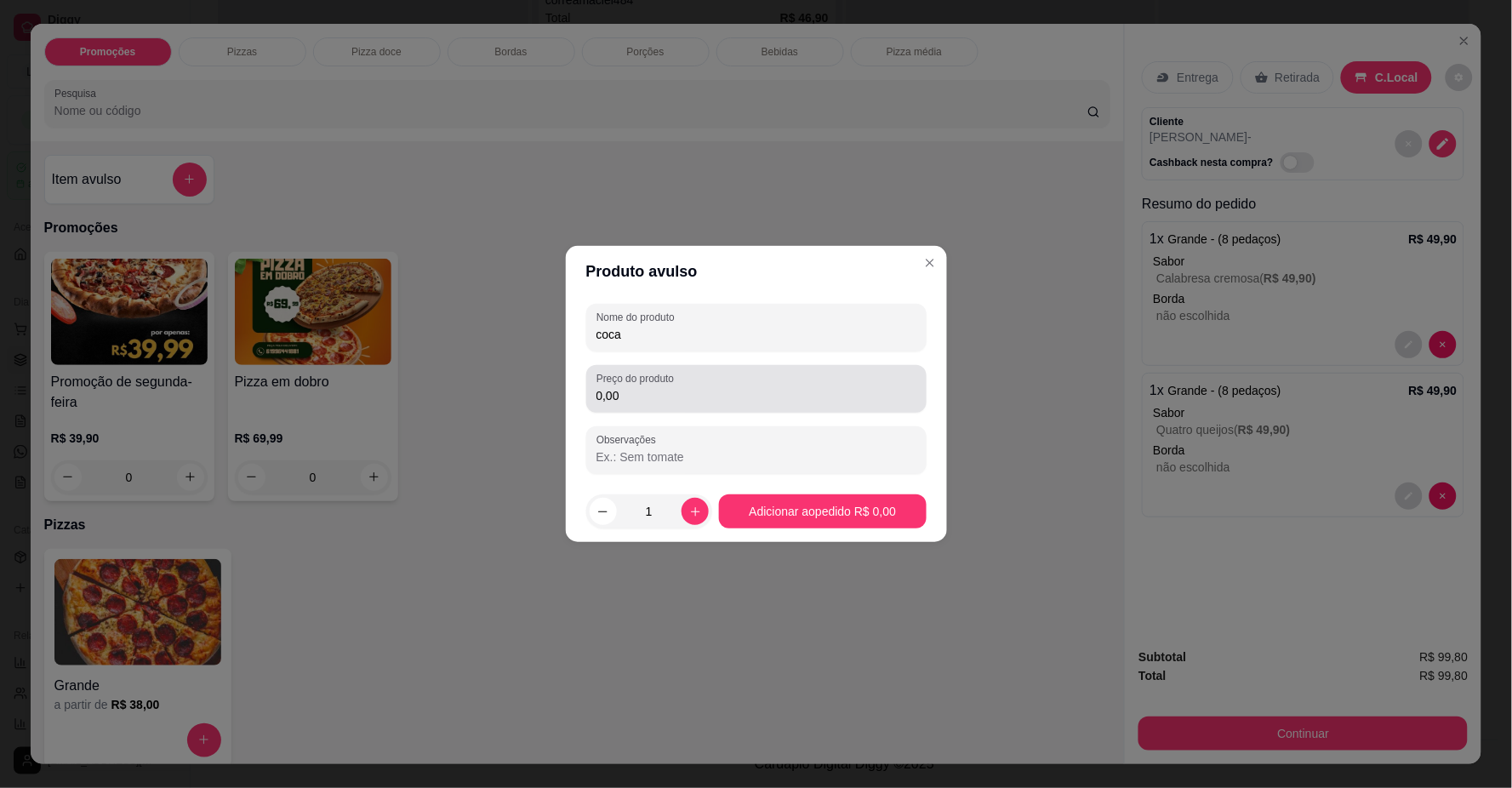
type input "coca"
click at [764, 405] on div "0,00" at bounding box center [756, 389] width 320 height 34
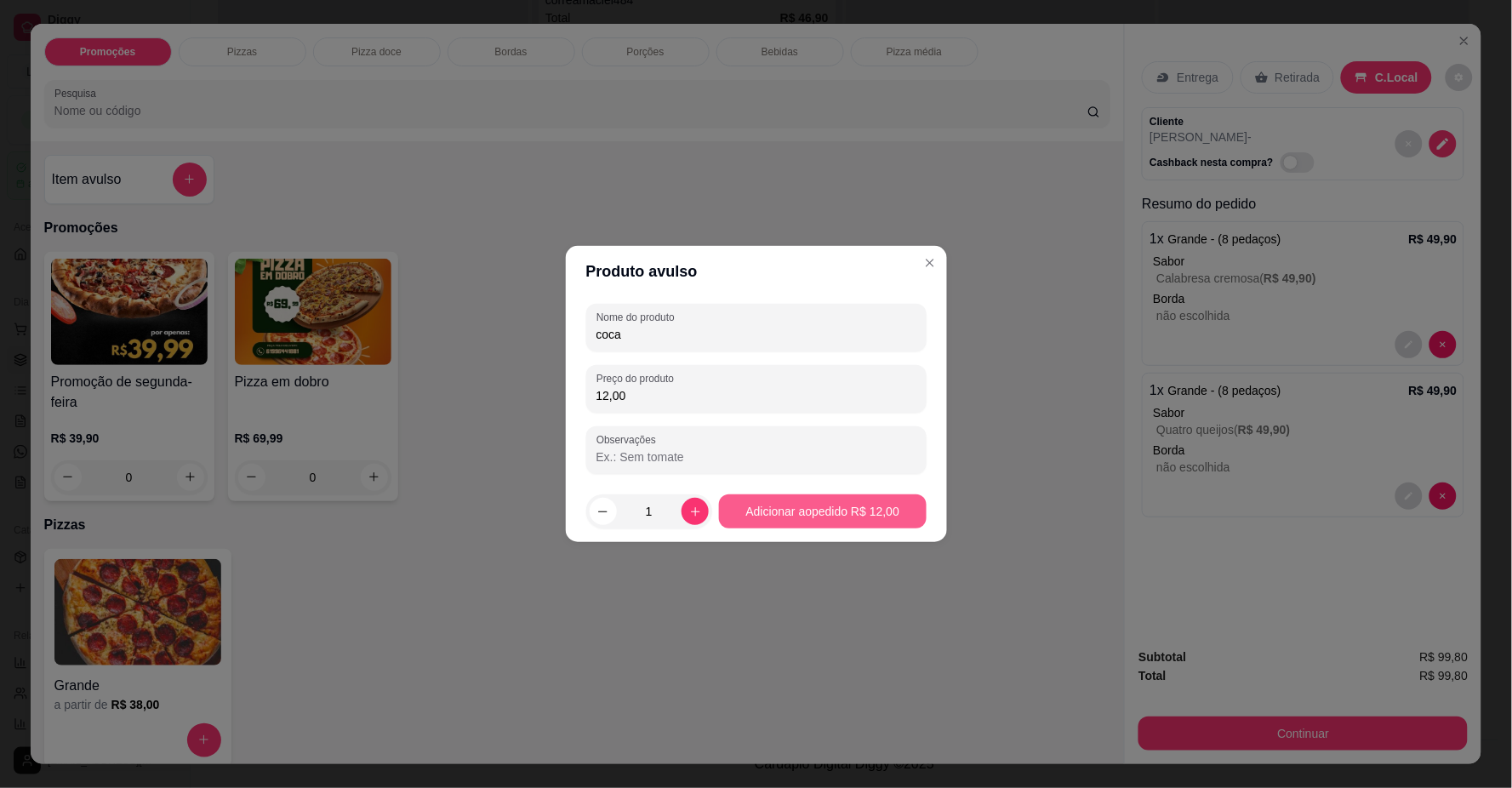
type input "12,00"
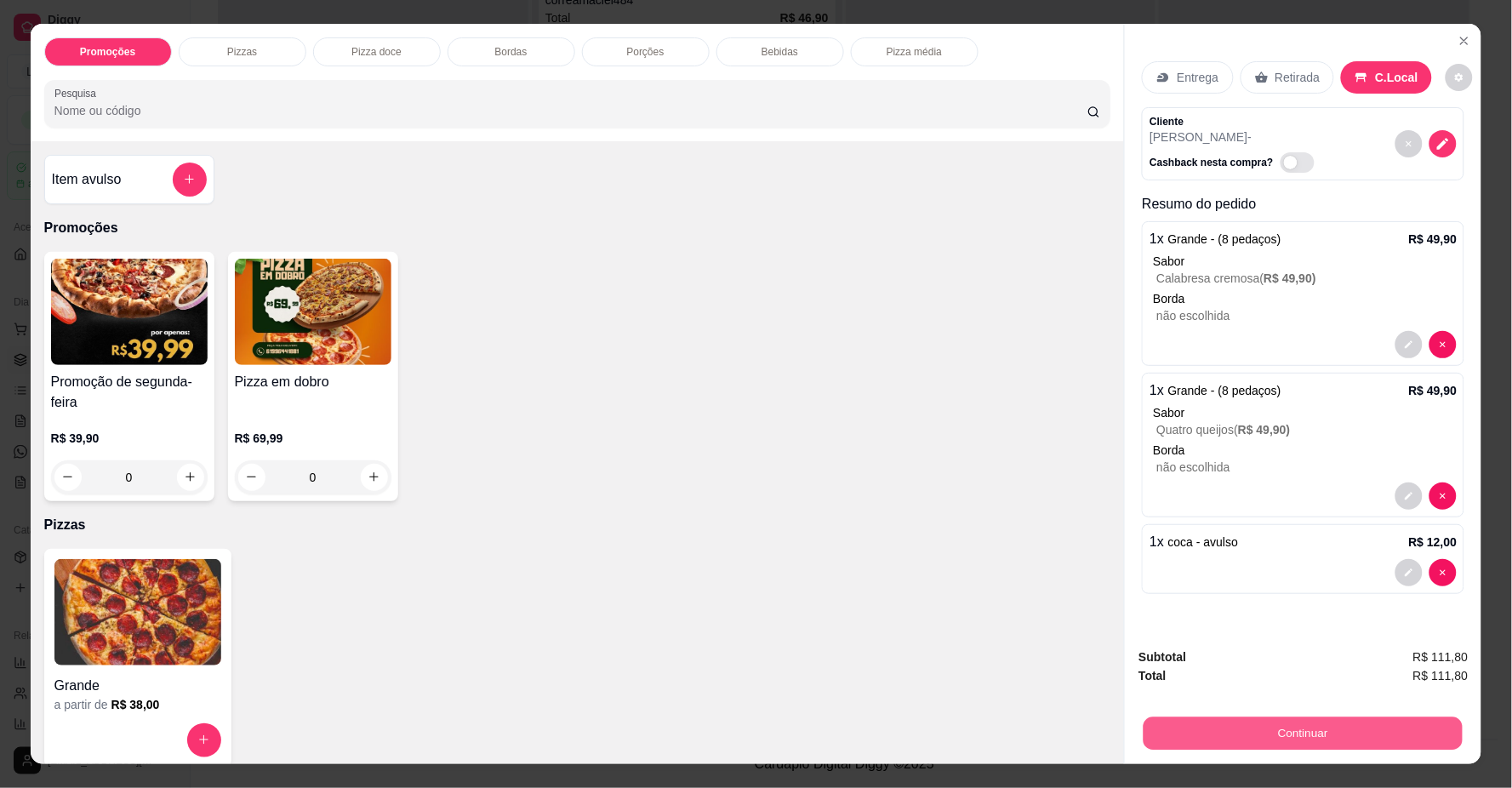
click at [1376, 736] on button "Continuar" at bounding box center [1303, 734] width 319 height 33
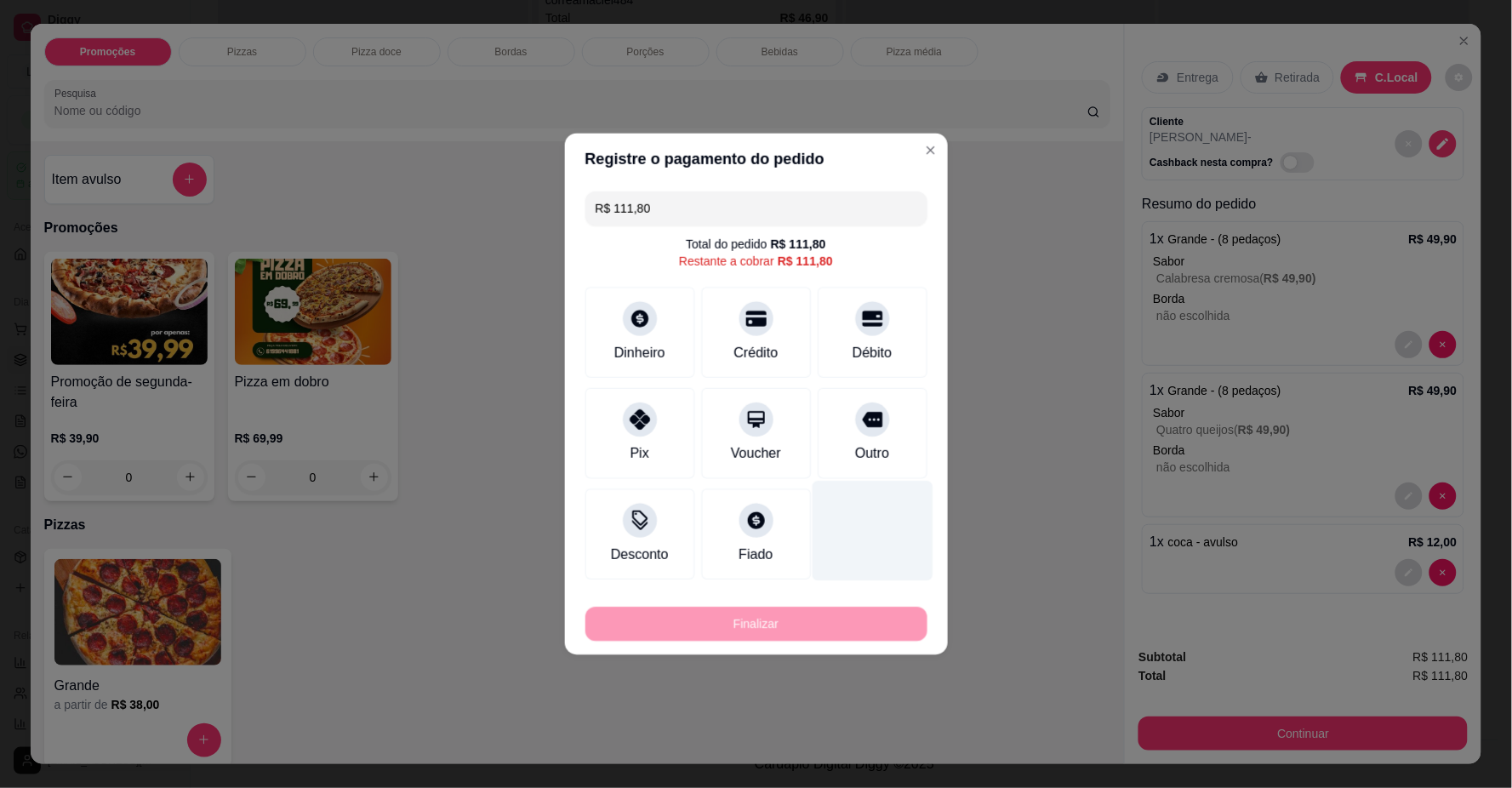
click at [871, 495] on div at bounding box center [871, 530] width 120 height 99
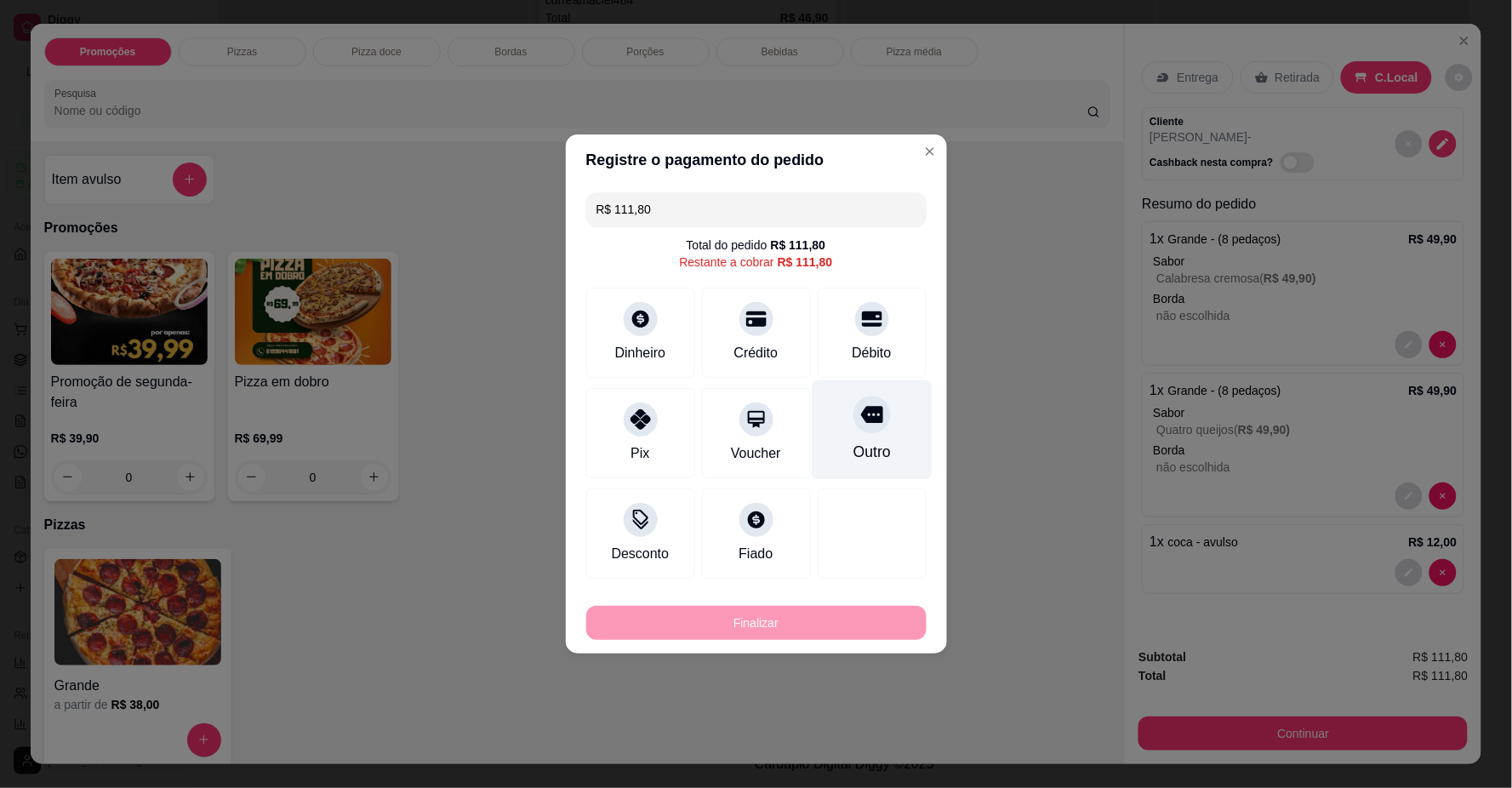
click at [863, 420] on icon at bounding box center [870, 415] width 23 height 17
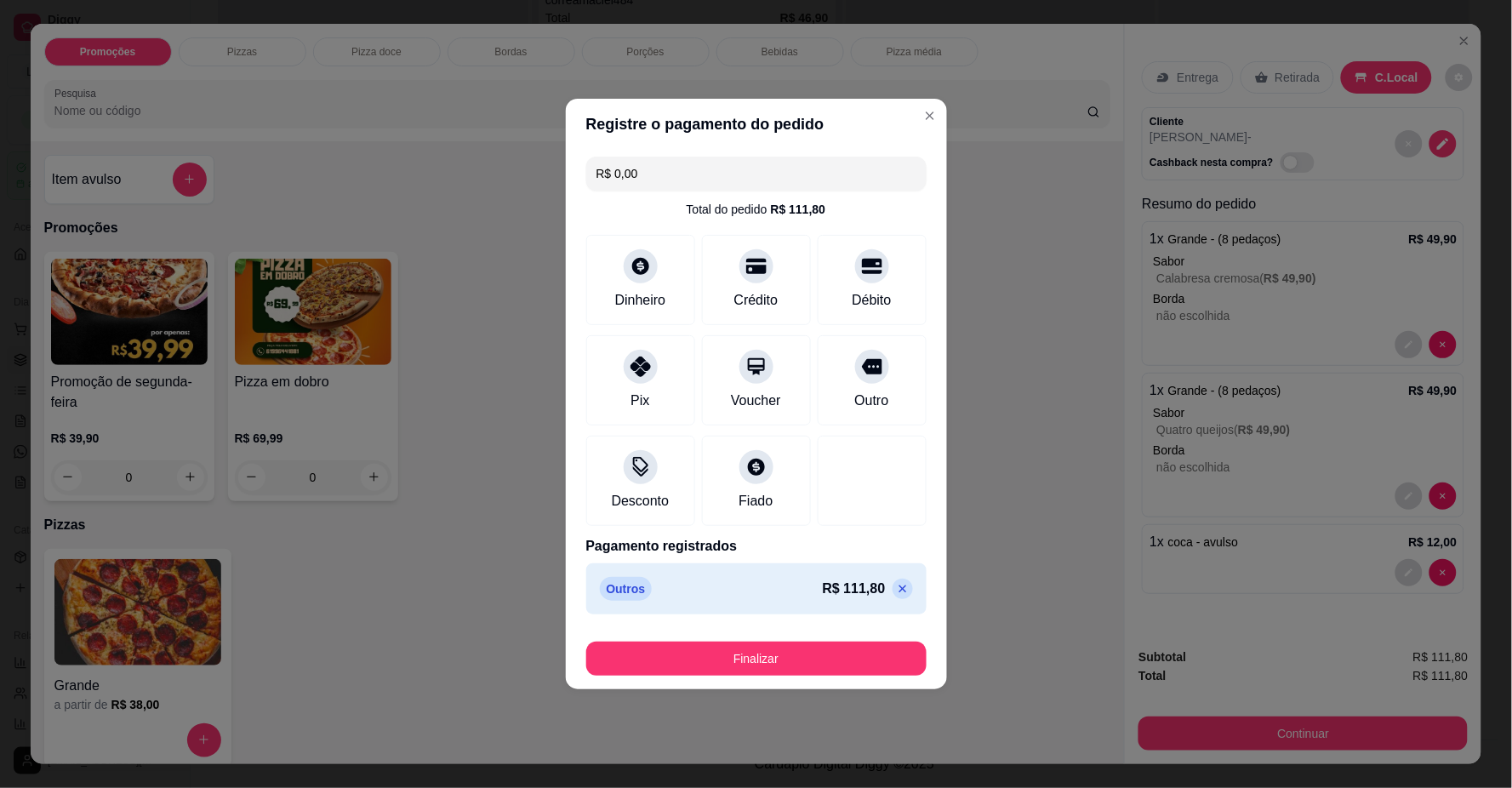
drag, startPoint x: 854, startPoint y: 621, endPoint x: 804, endPoint y: 687, distance: 82.8
click at [849, 646] on footer "Finalizar" at bounding box center [756, 655] width 381 height 69
click at [802, 665] on button "Finalizar" at bounding box center [756, 659] width 330 height 33
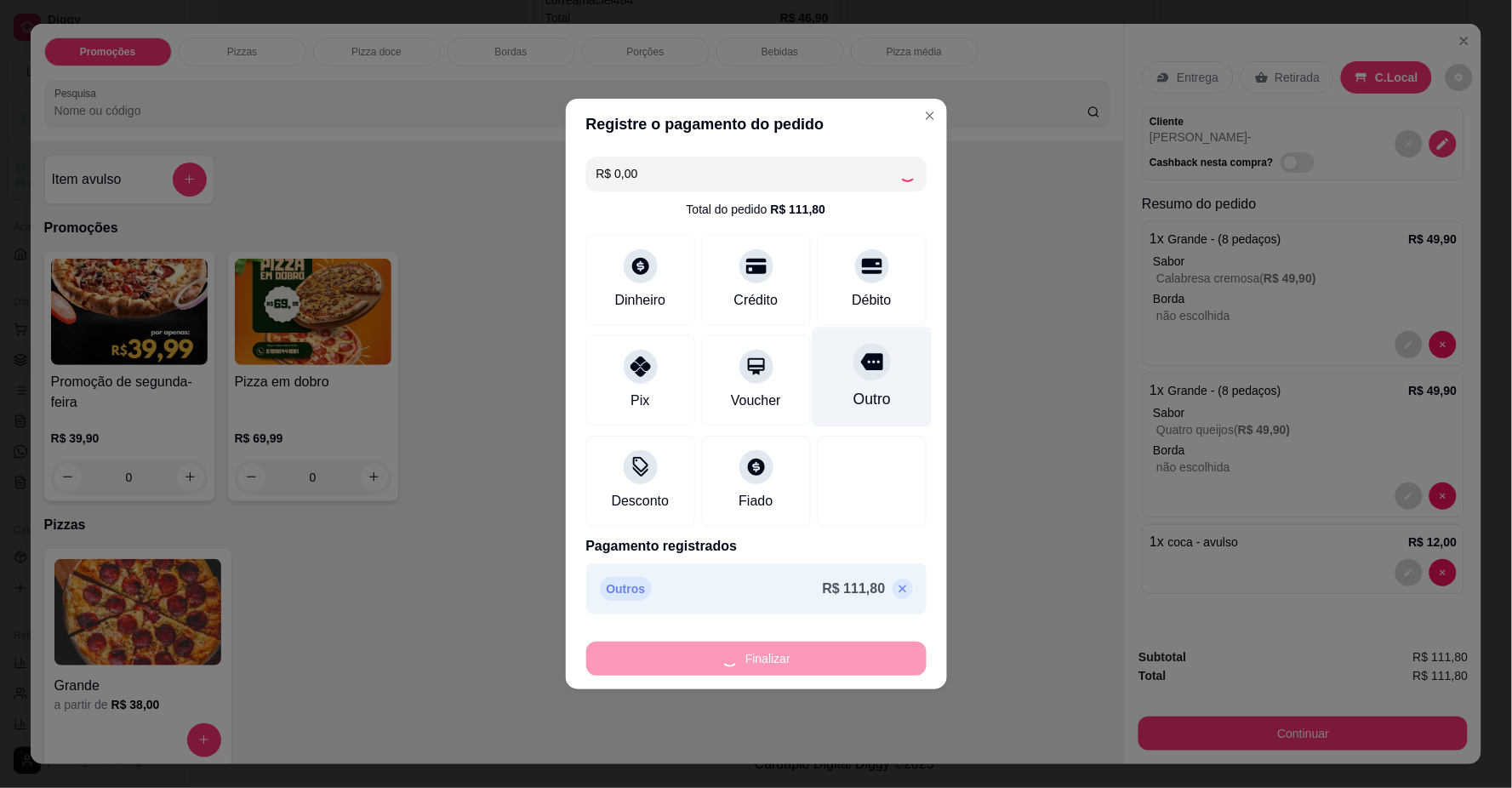
type input "-R$ 111,80"
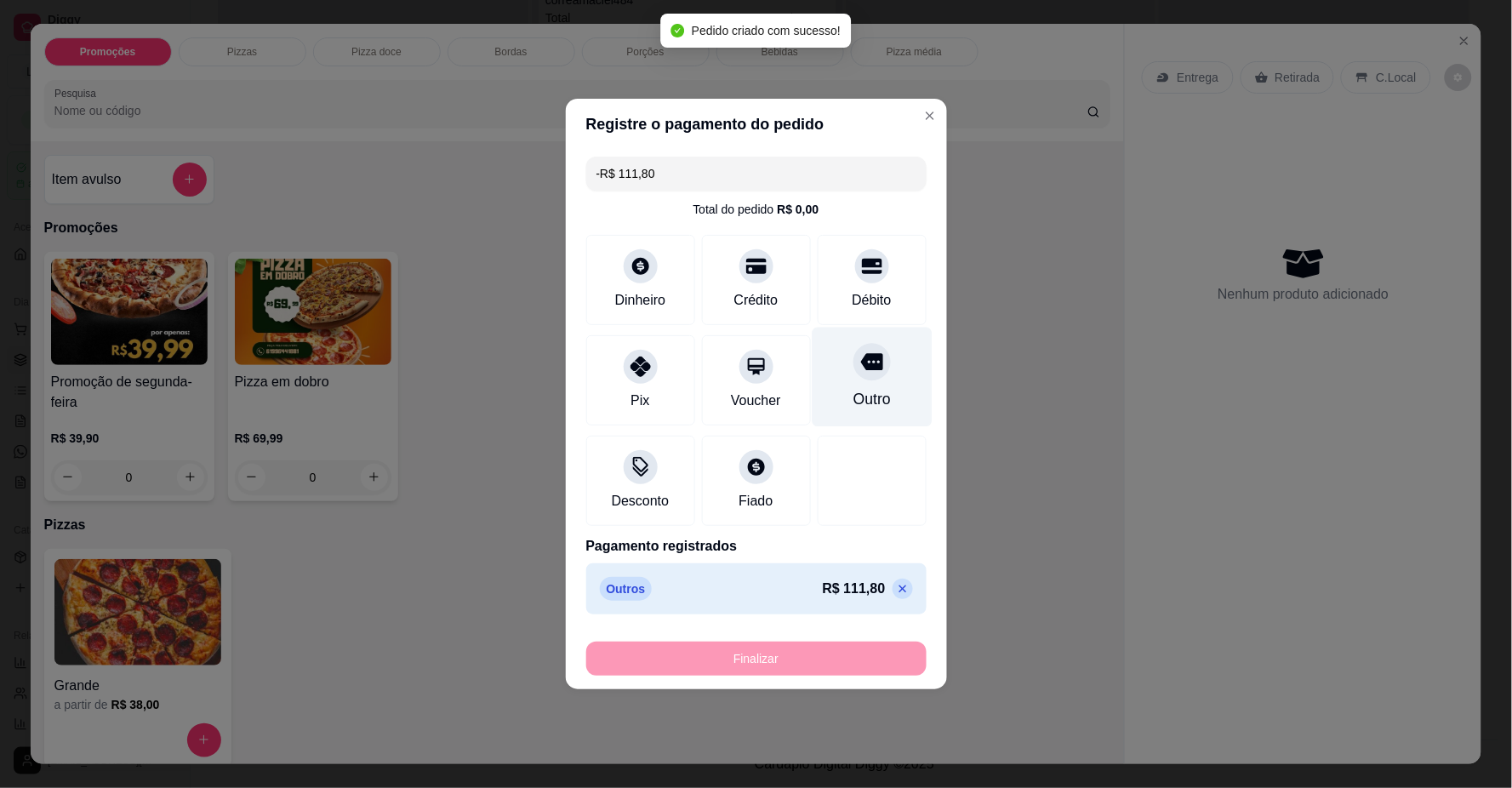
click at [864, 352] on div "COMER NO LOCAL - Pedido feito pelo balcão" at bounding box center [754, 343] width 446 height 18
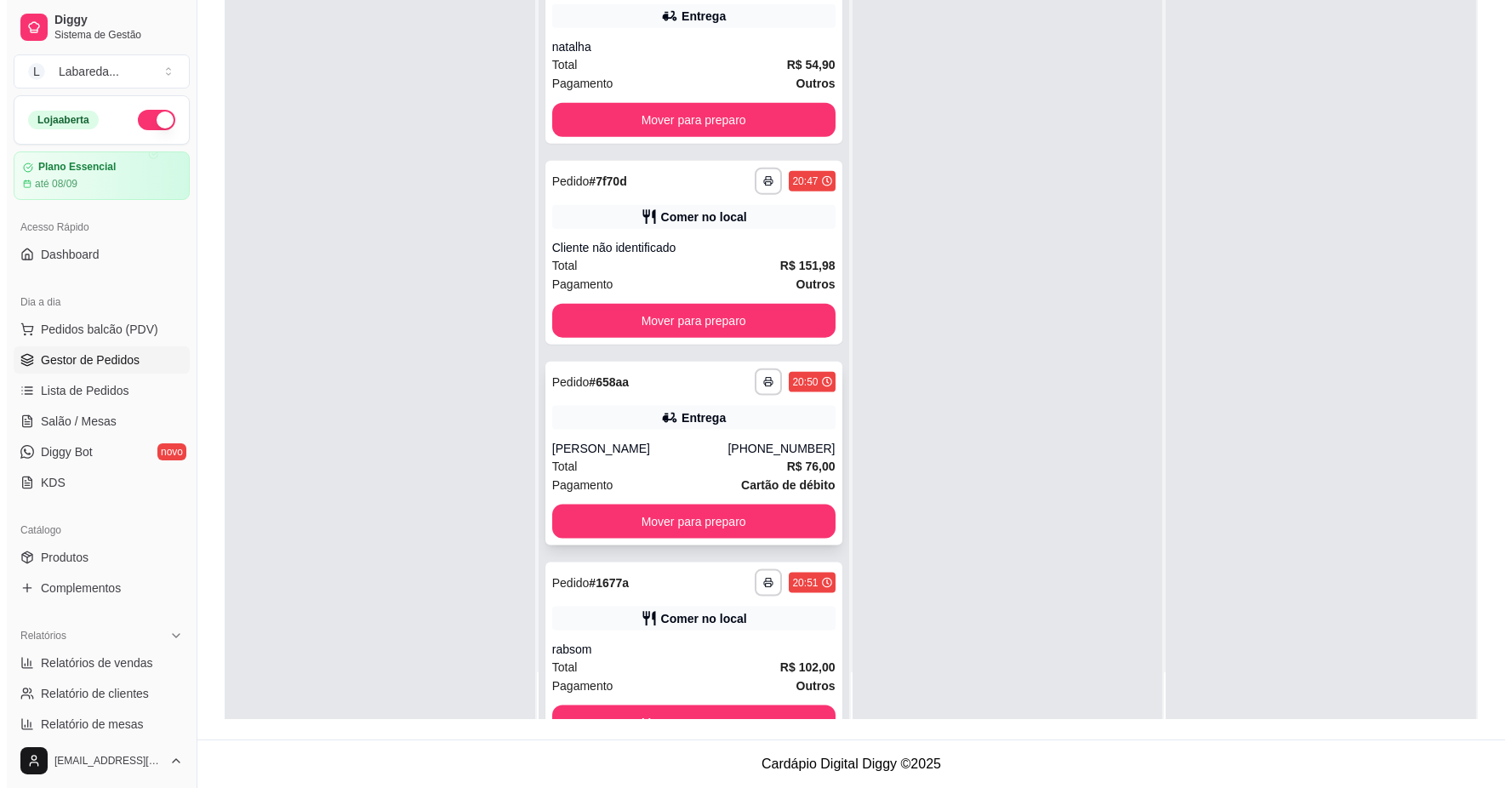
scroll to position [4601, 0]
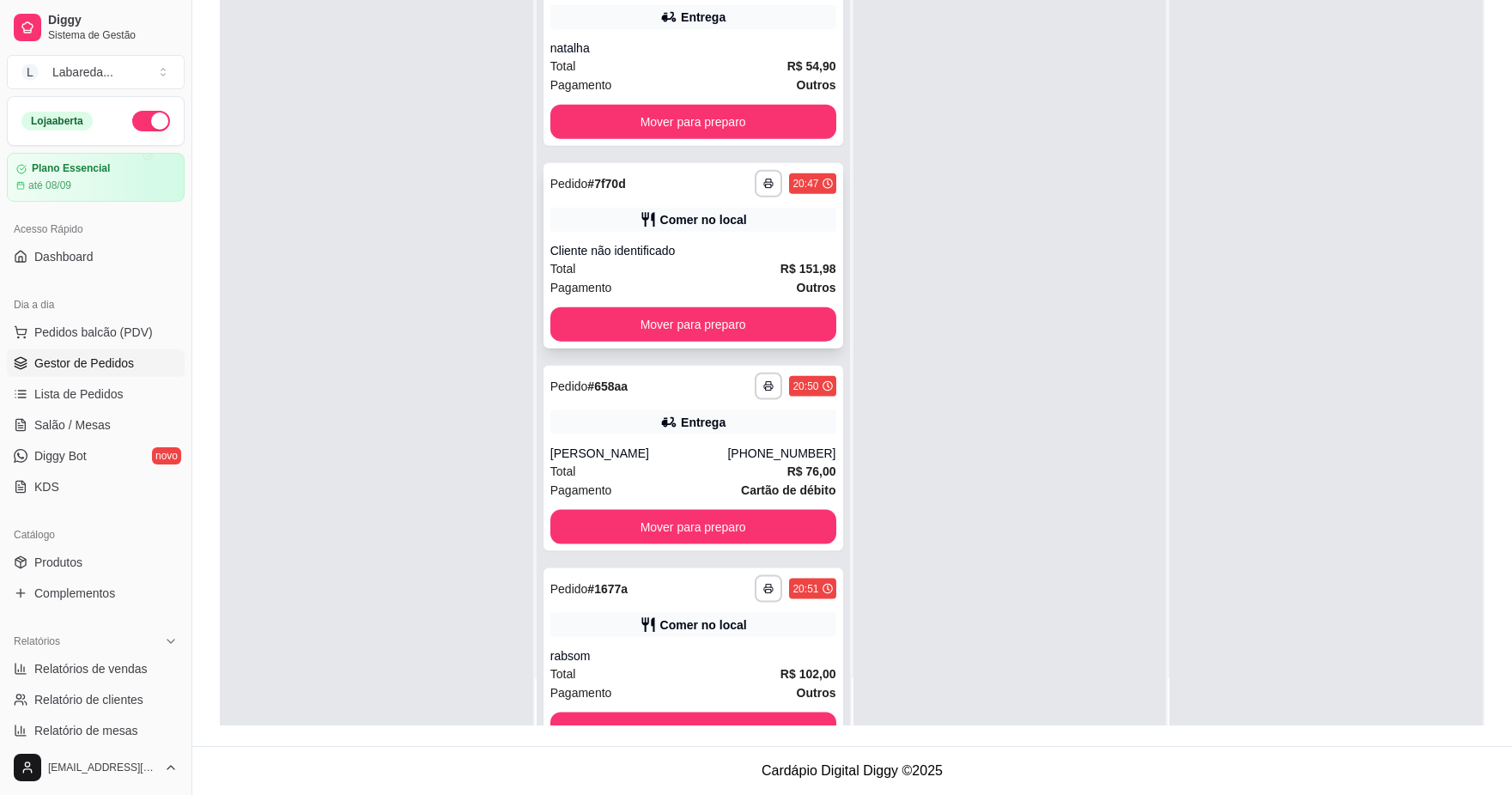
click at [708, 232] on div "**********" at bounding box center [693, 256] width 299 height 186
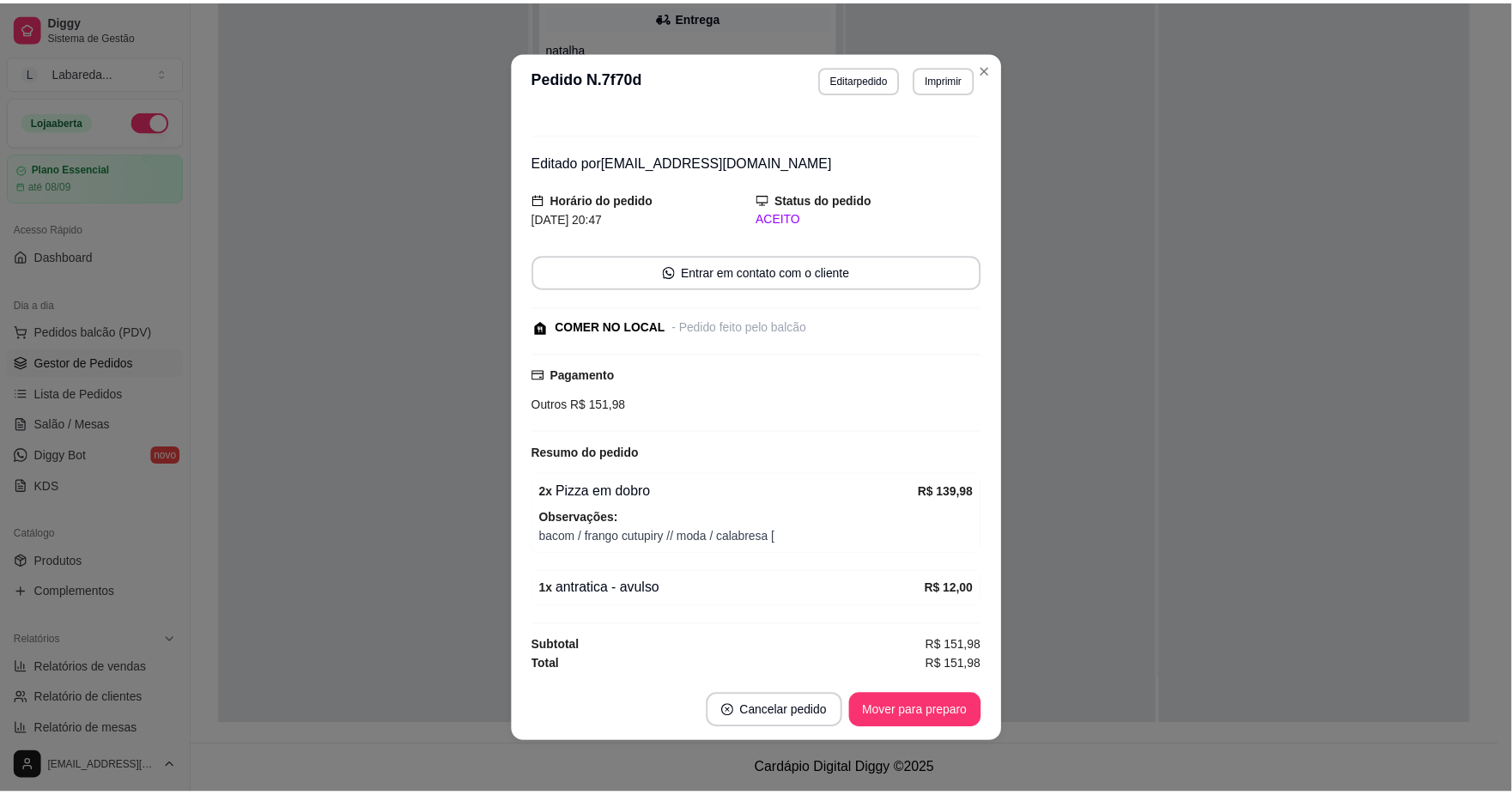
scroll to position [4, 0]
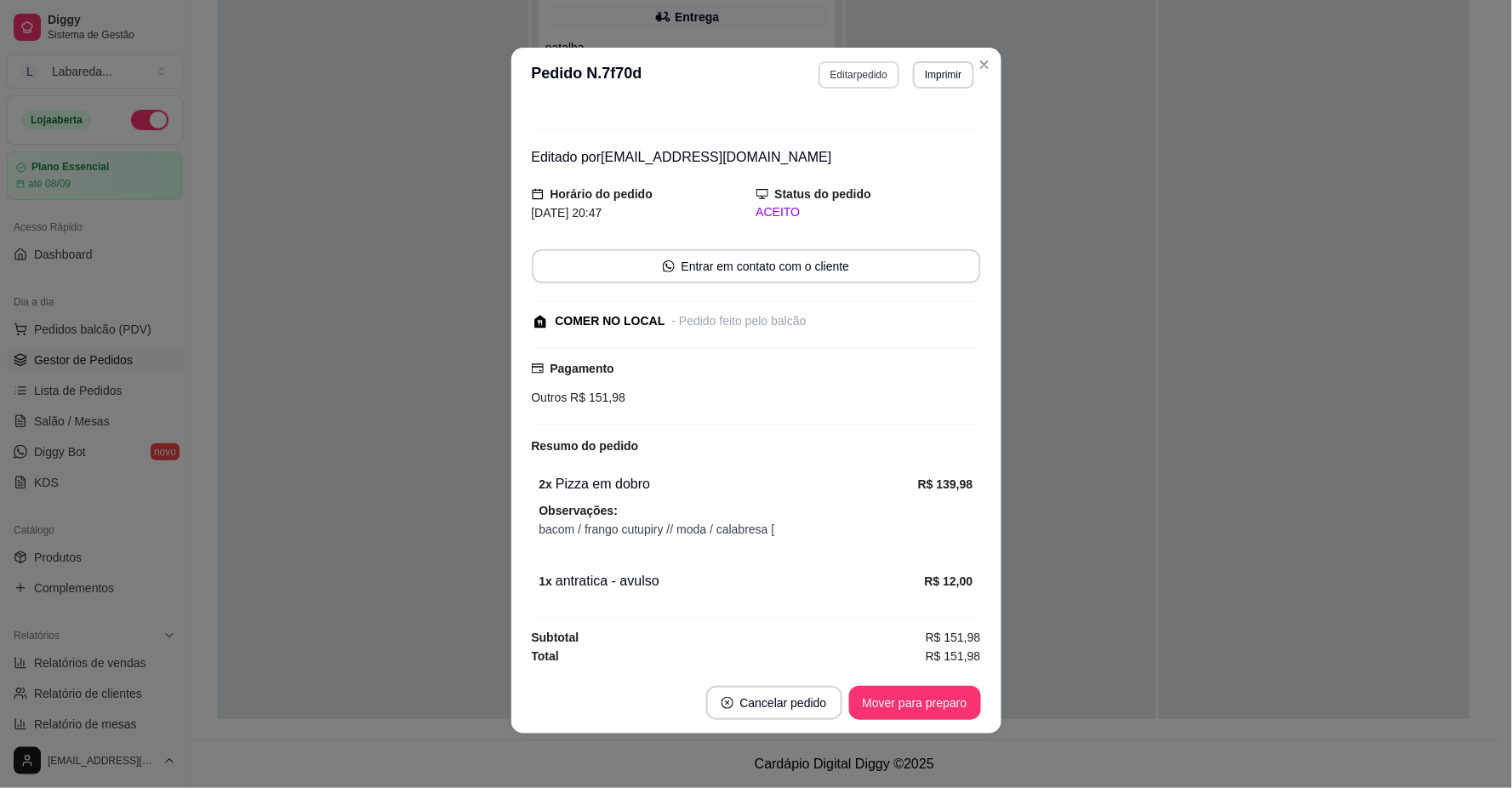
click at [851, 70] on button "Editar pedido" at bounding box center [859, 75] width 81 height 27
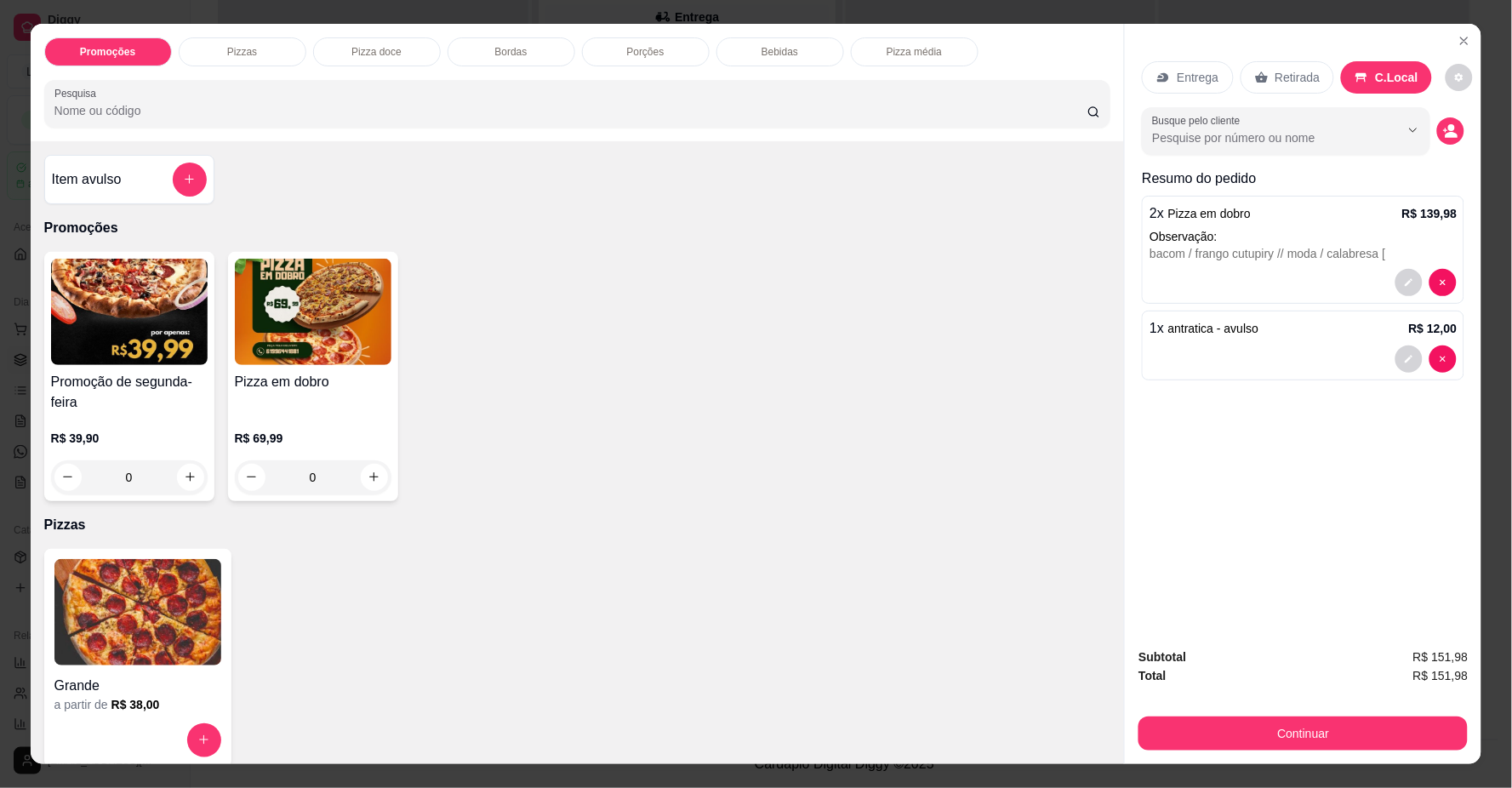
click at [1325, 228] on p "Observação:" at bounding box center [1302, 236] width 307 height 17
click at [1305, 729] on button "Continuar" at bounding box center [1302, 734] width 329 height 34
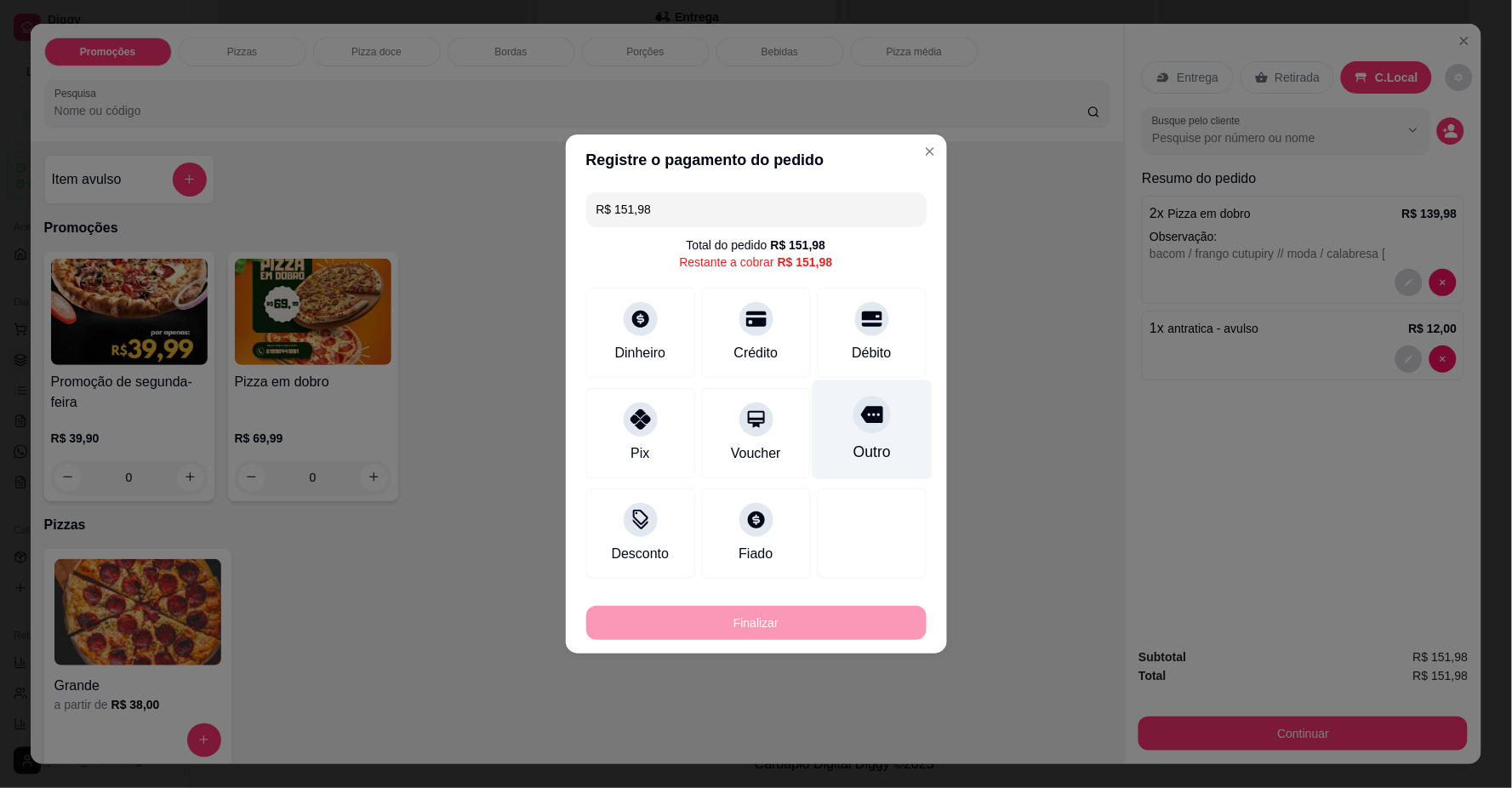
click at [870, 426] on icon at bounding box center [870, 414] width 23 height 23
type input "R$ 0,00"
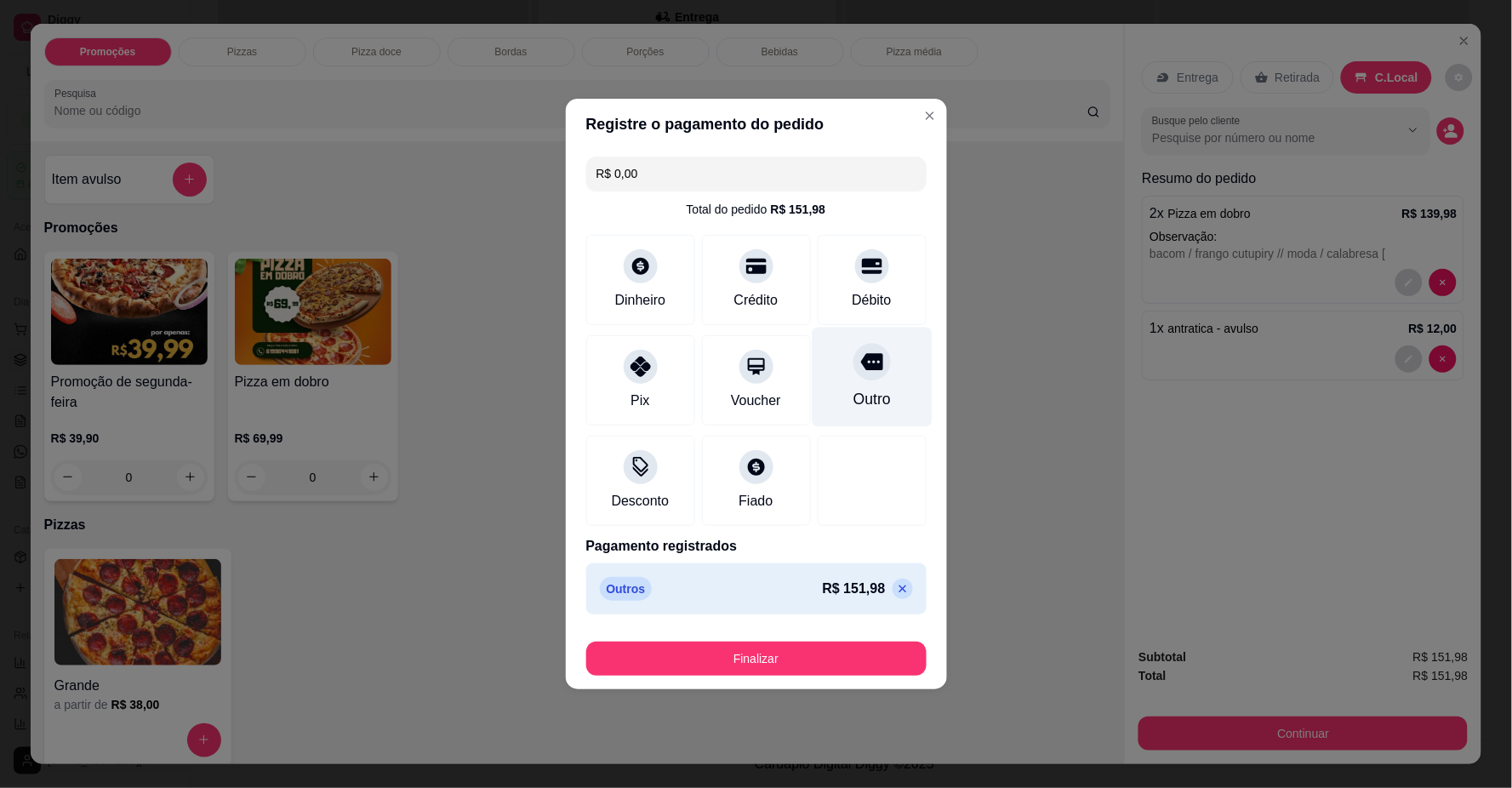
click at [858, 379] on div at bounding box center [872, 362] width 38 height 38
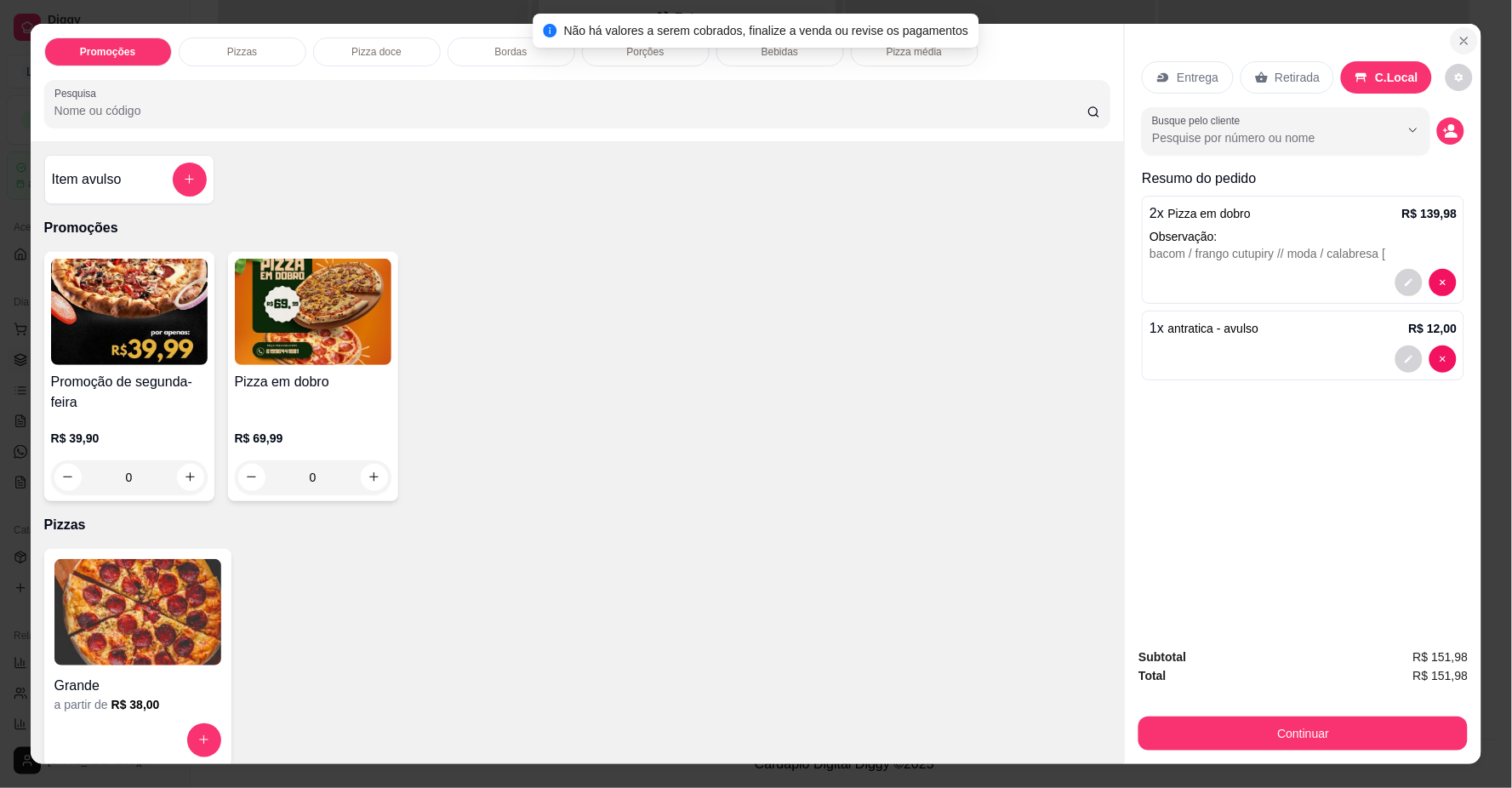
click at [1452, 48] on button "Close" at bounding box center [1464, 41] width 27 height 27
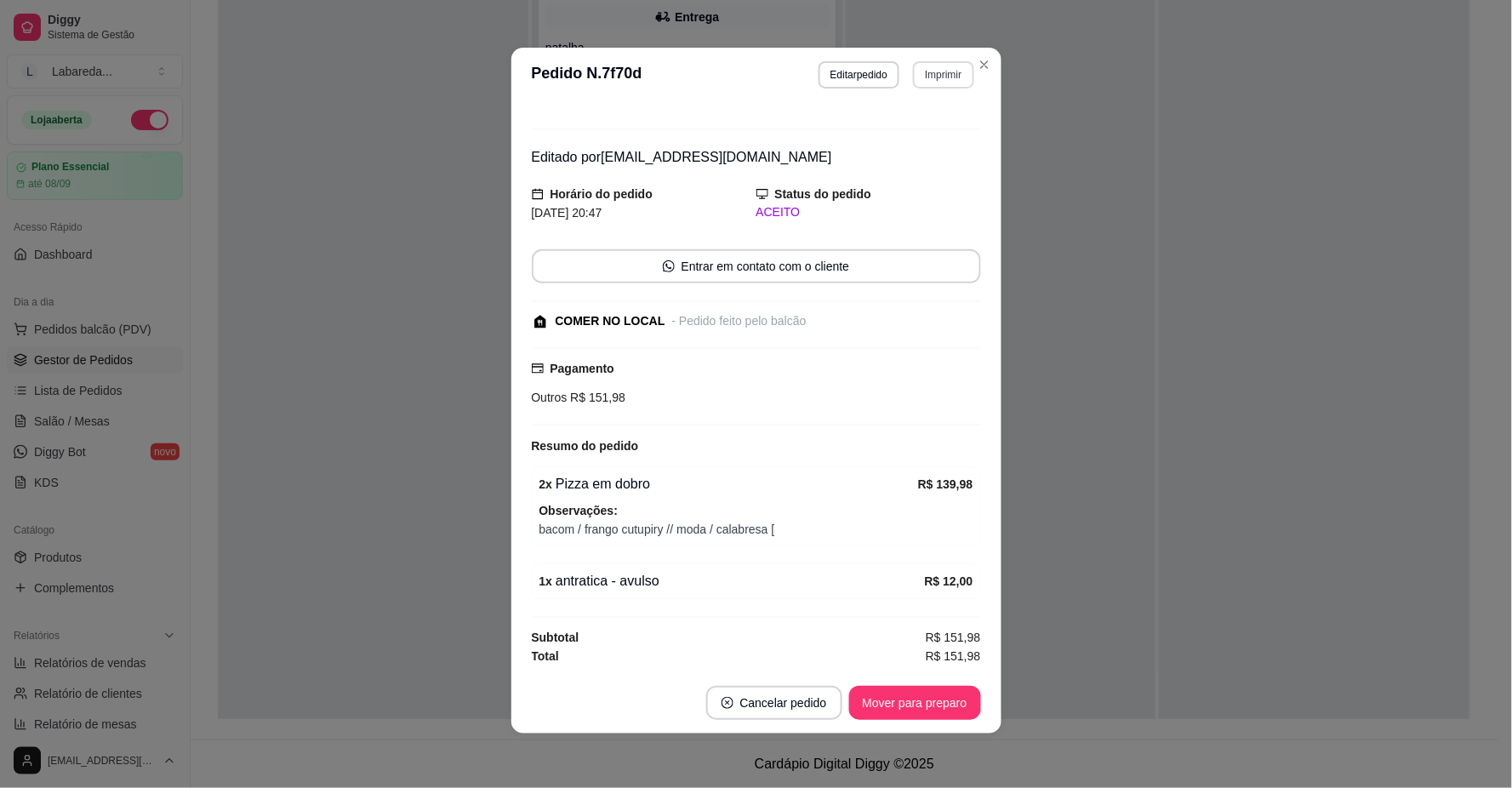
click at [938, 80] on button "Imprimir" at bounding box center [943, 75] width 60 height 27
click at [916, 130] on button "IMPRESSORA" at bounding box center [906, 135] width 123 height 27
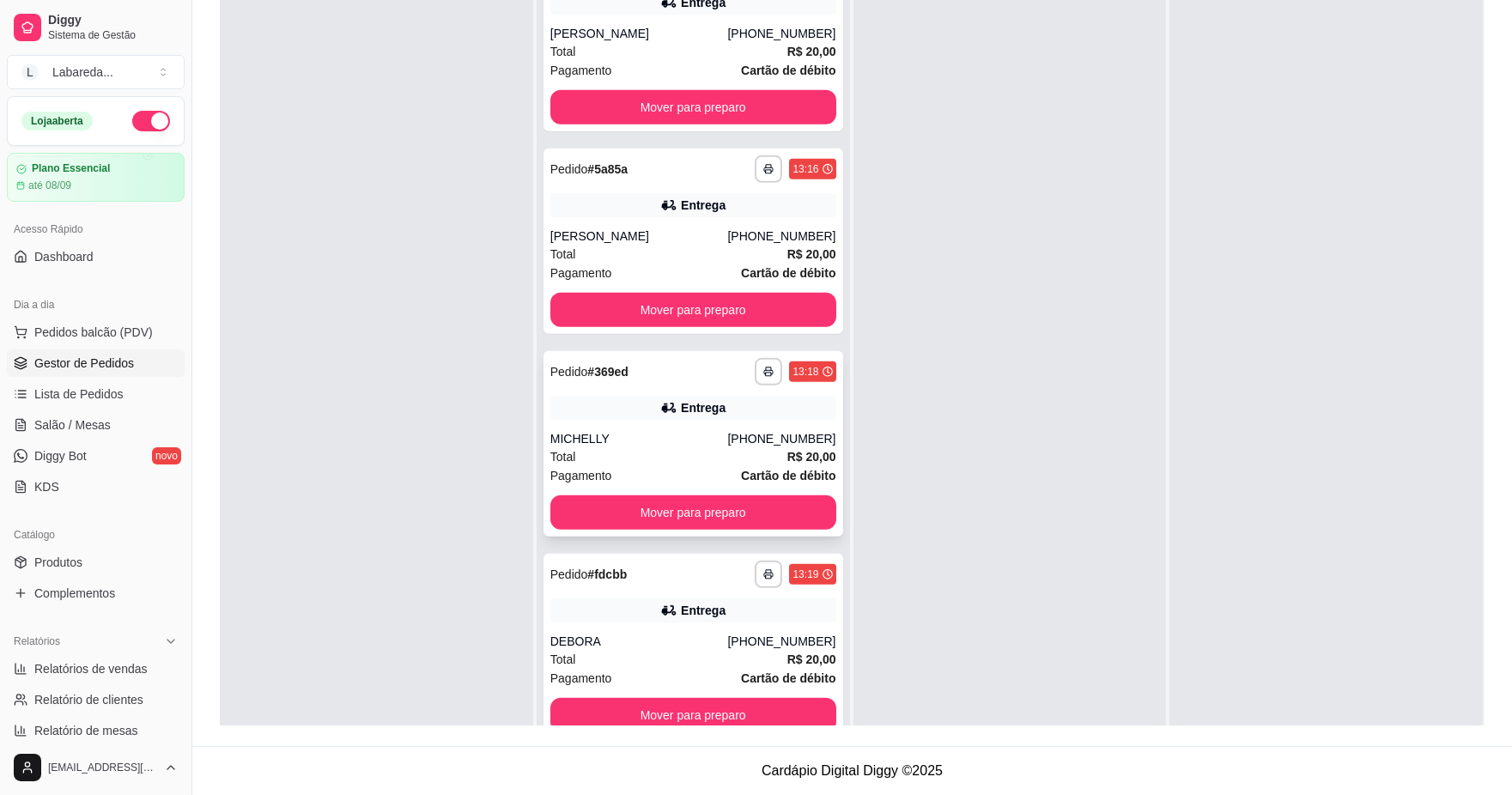
scroll to position [1685, 0]
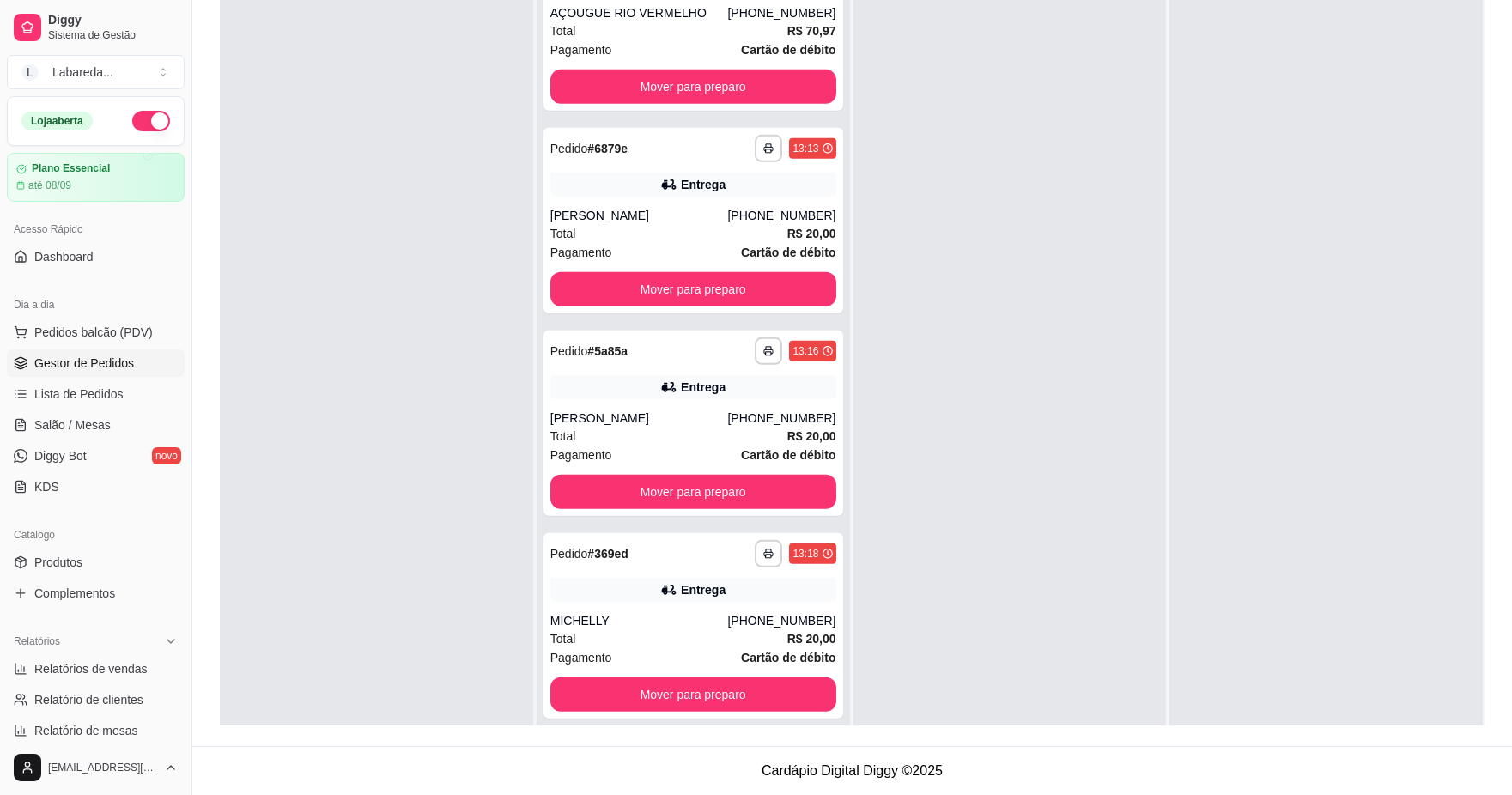
drag, startPoint x: 637, startPoint y: 672, endPoint x: 931, endPoint y: 202, distance: 554.4
click at [931, 202] on div at bounding box center [1010, 376] width 314 height 795
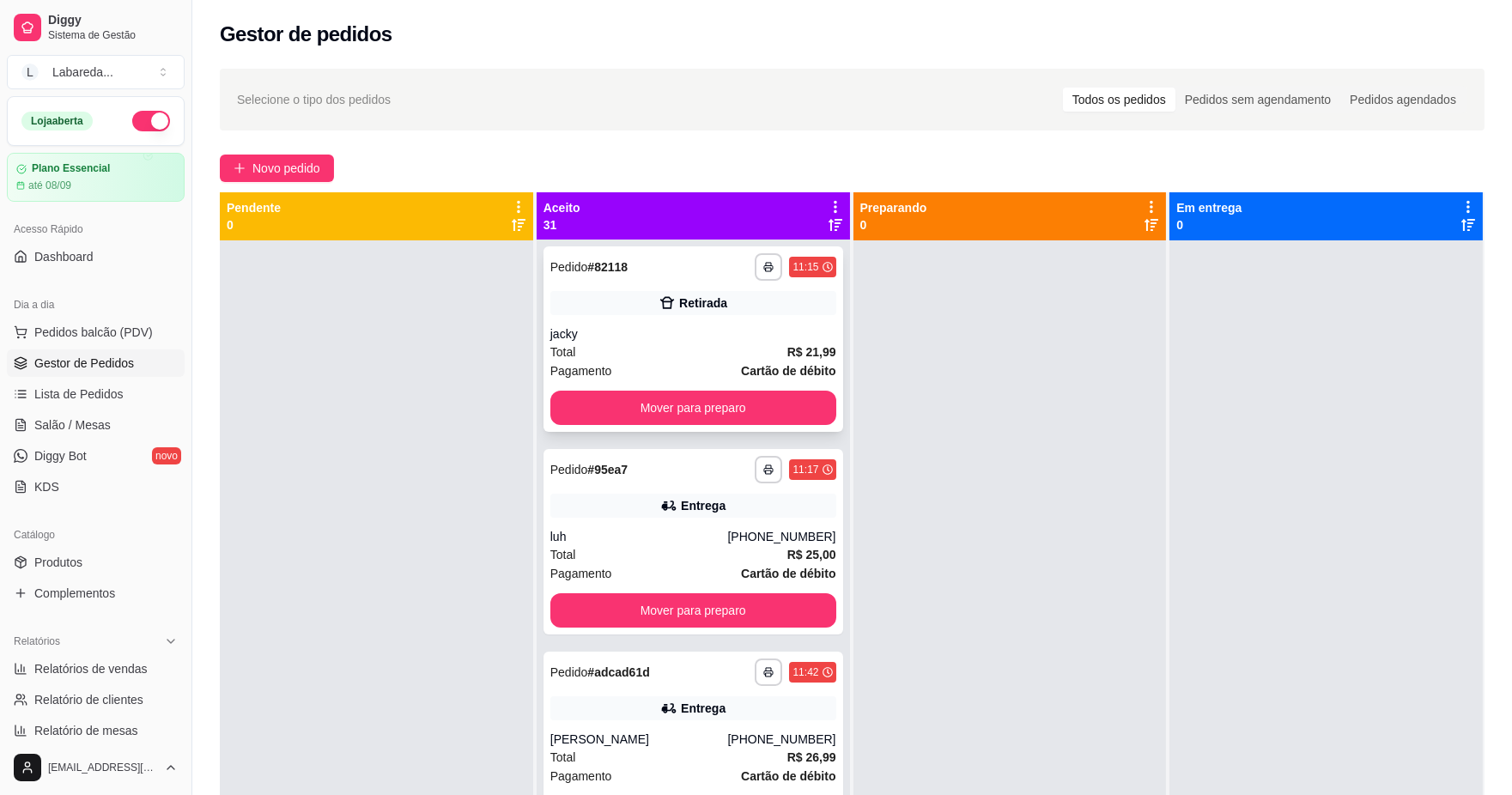
scroll to position [0, 0]
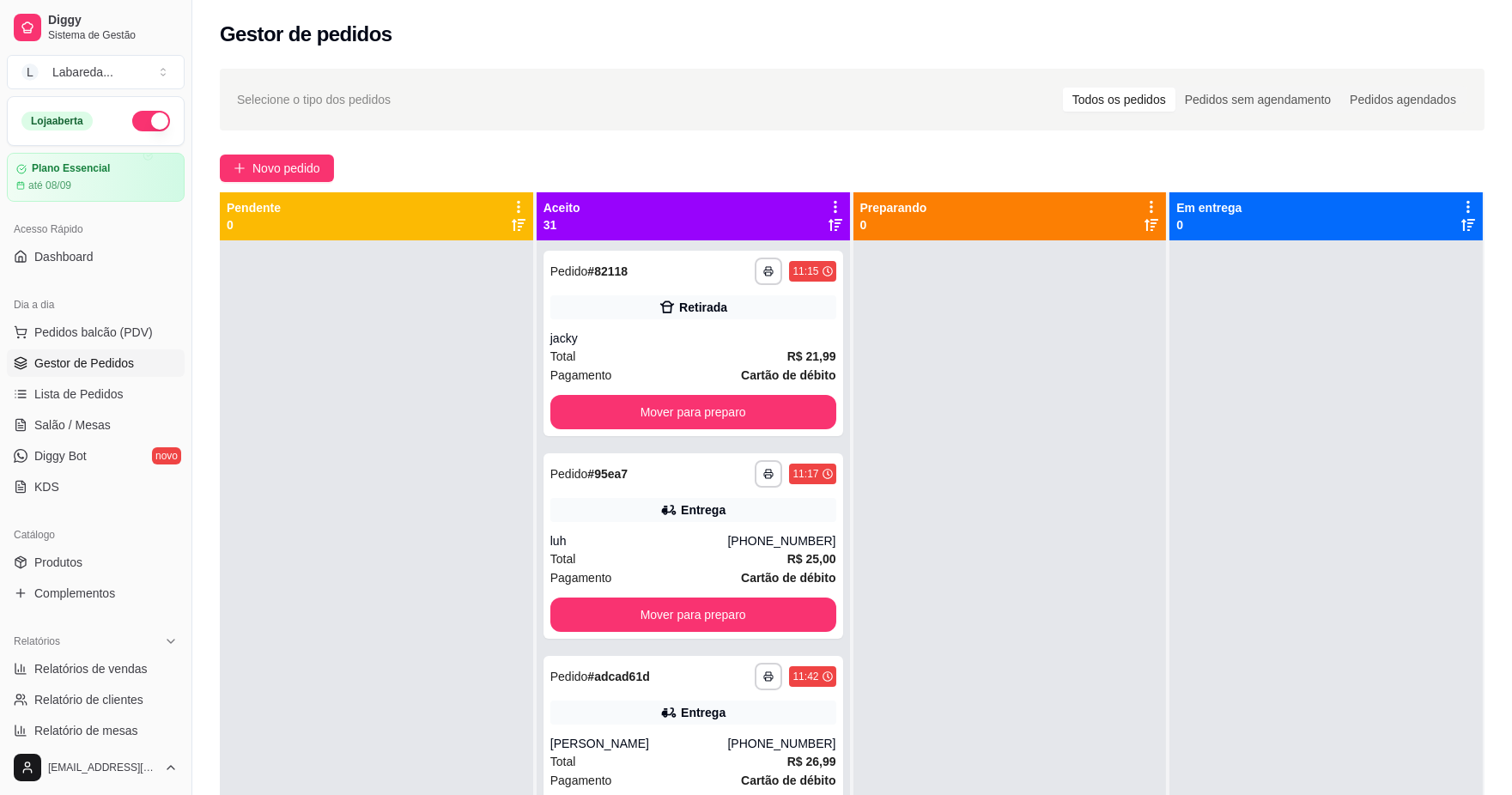
click at [418, 383] on div at bounding box center [377, 638] width 314 height 795
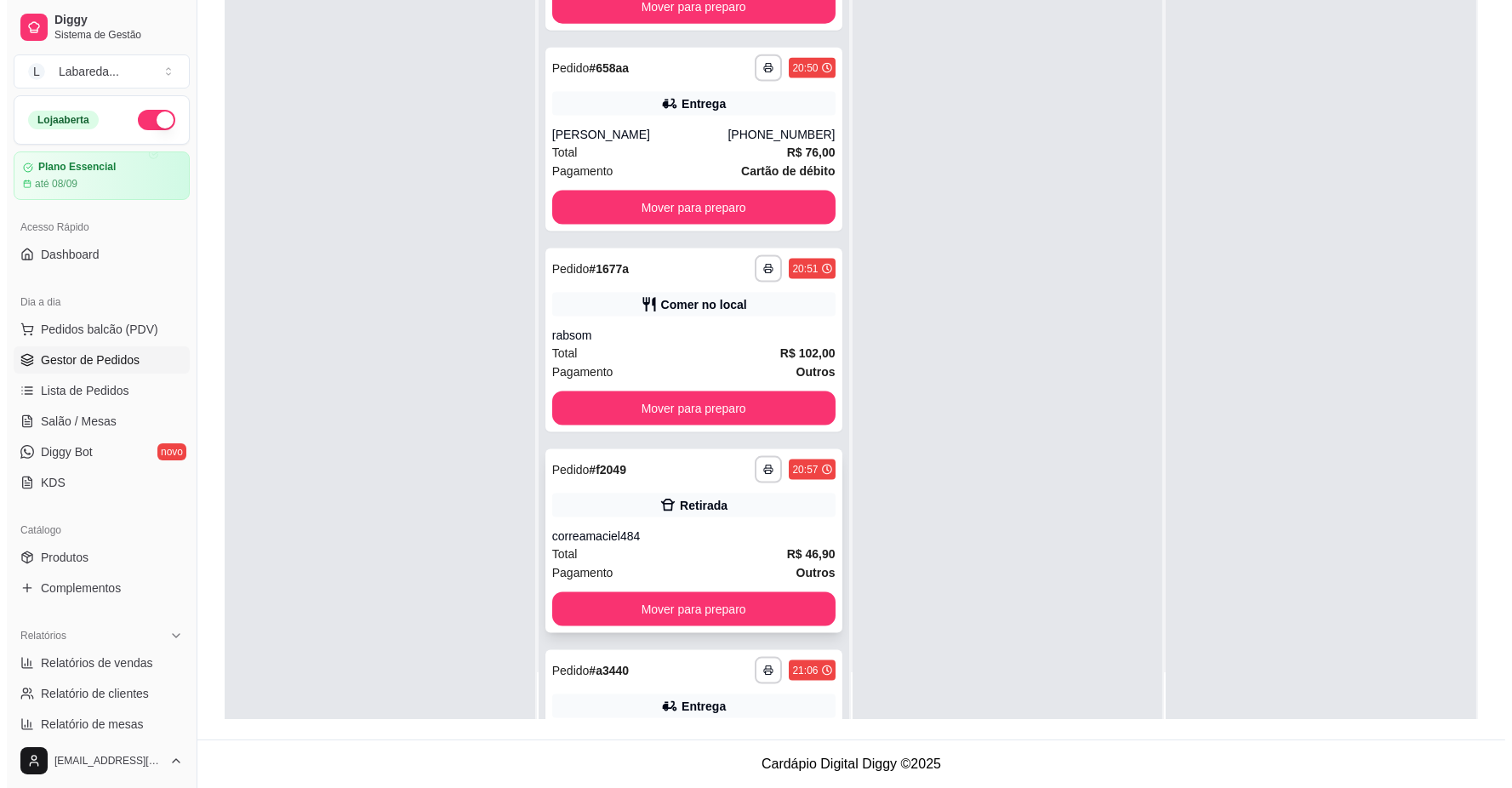
scroll to position [4886, 0]
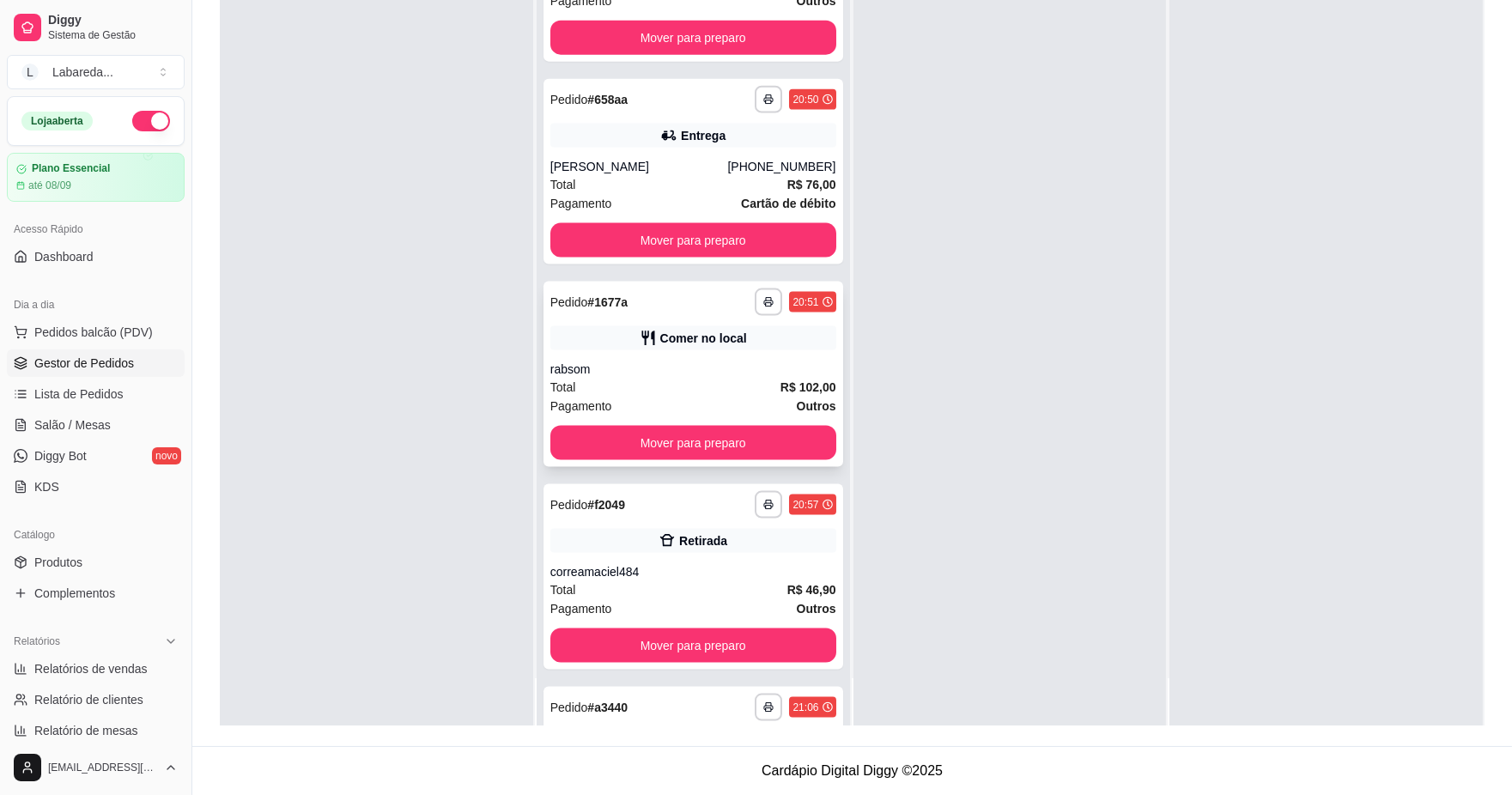
click at [667, 379] on div "Total R$ 102,00" at bounding box center [693, 387] width 286 height 19
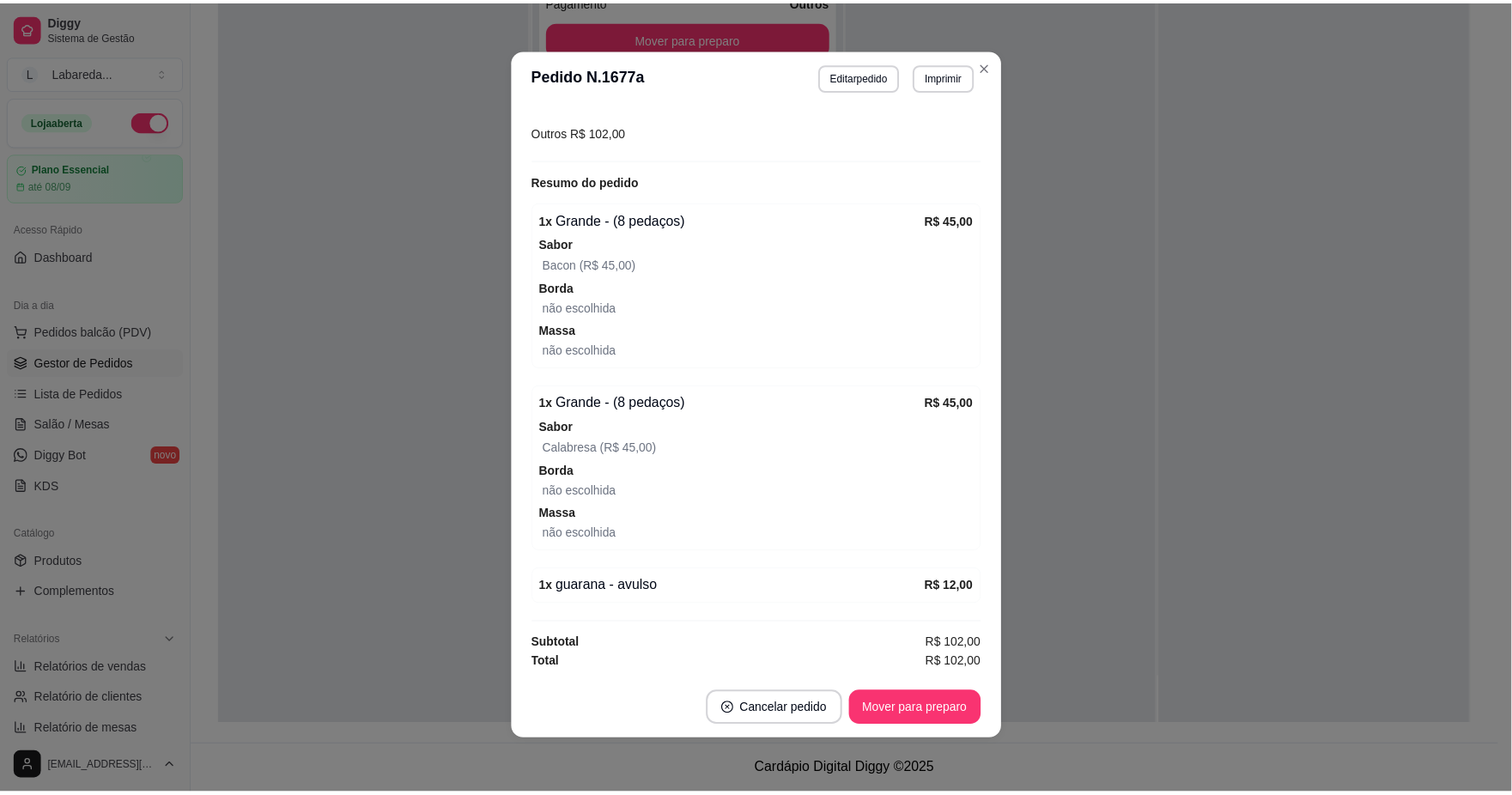
scroll to position [4, 0]
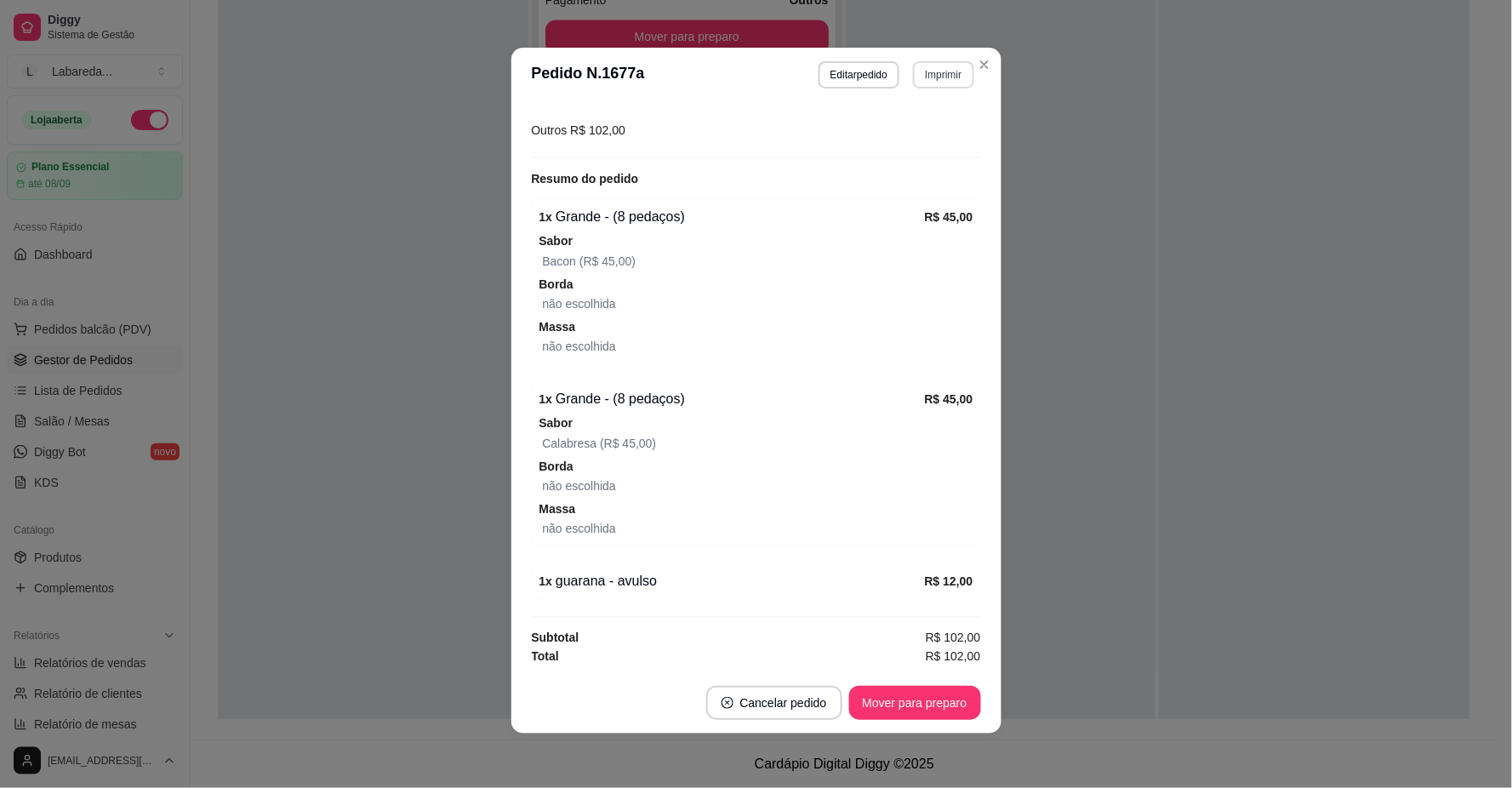
click at [947, 82] on button "Imprimir" at bounding box center [943, 75] width 60 height 27
click at [921, 145] on button "IMPRESSORA" at bounding box center [906, 134] width 119 height 26
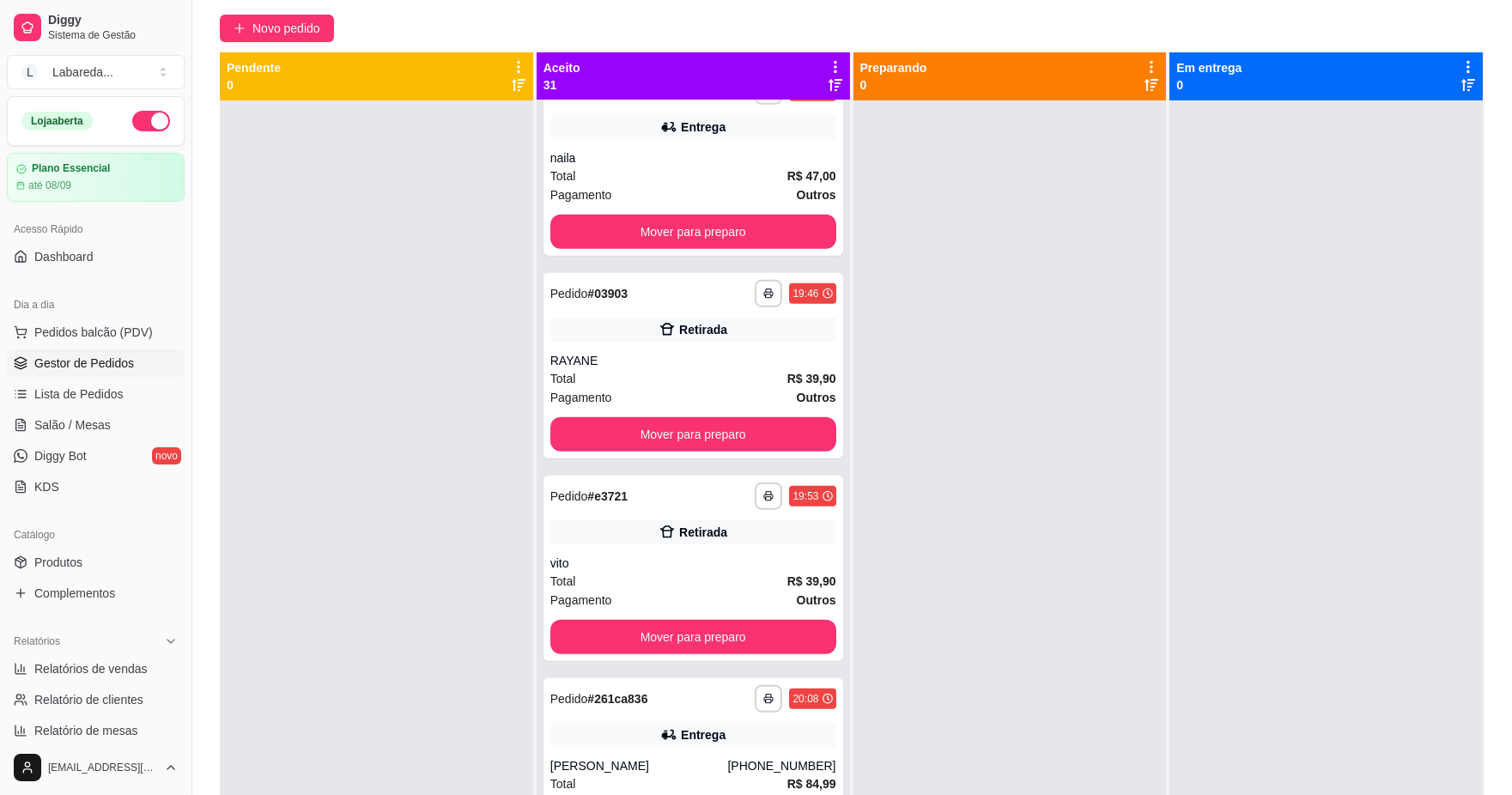
scroll to position [0, 0]
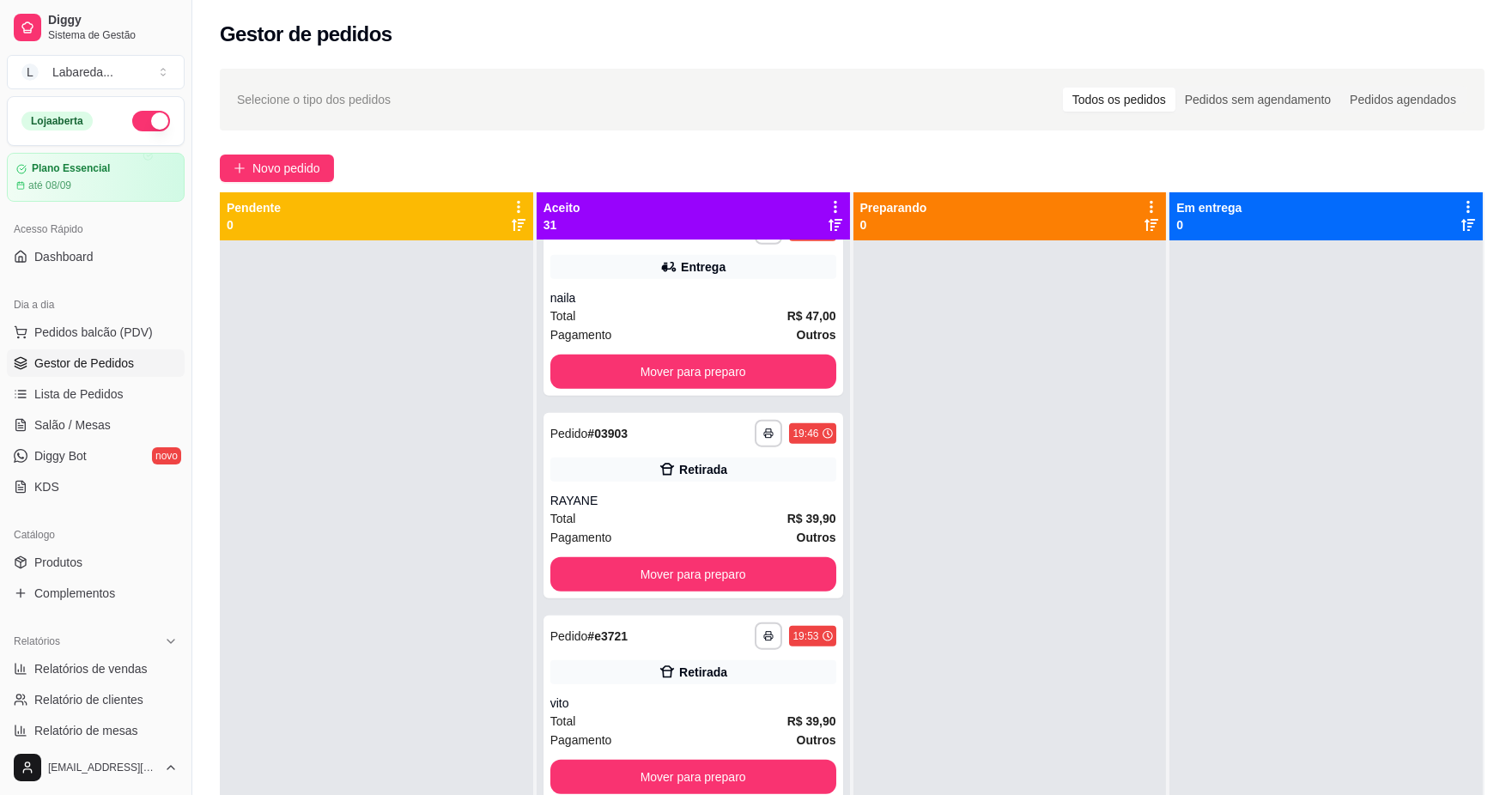
click at [1214, 354] on div at bounding box center [1326, 638] width 314 height 795
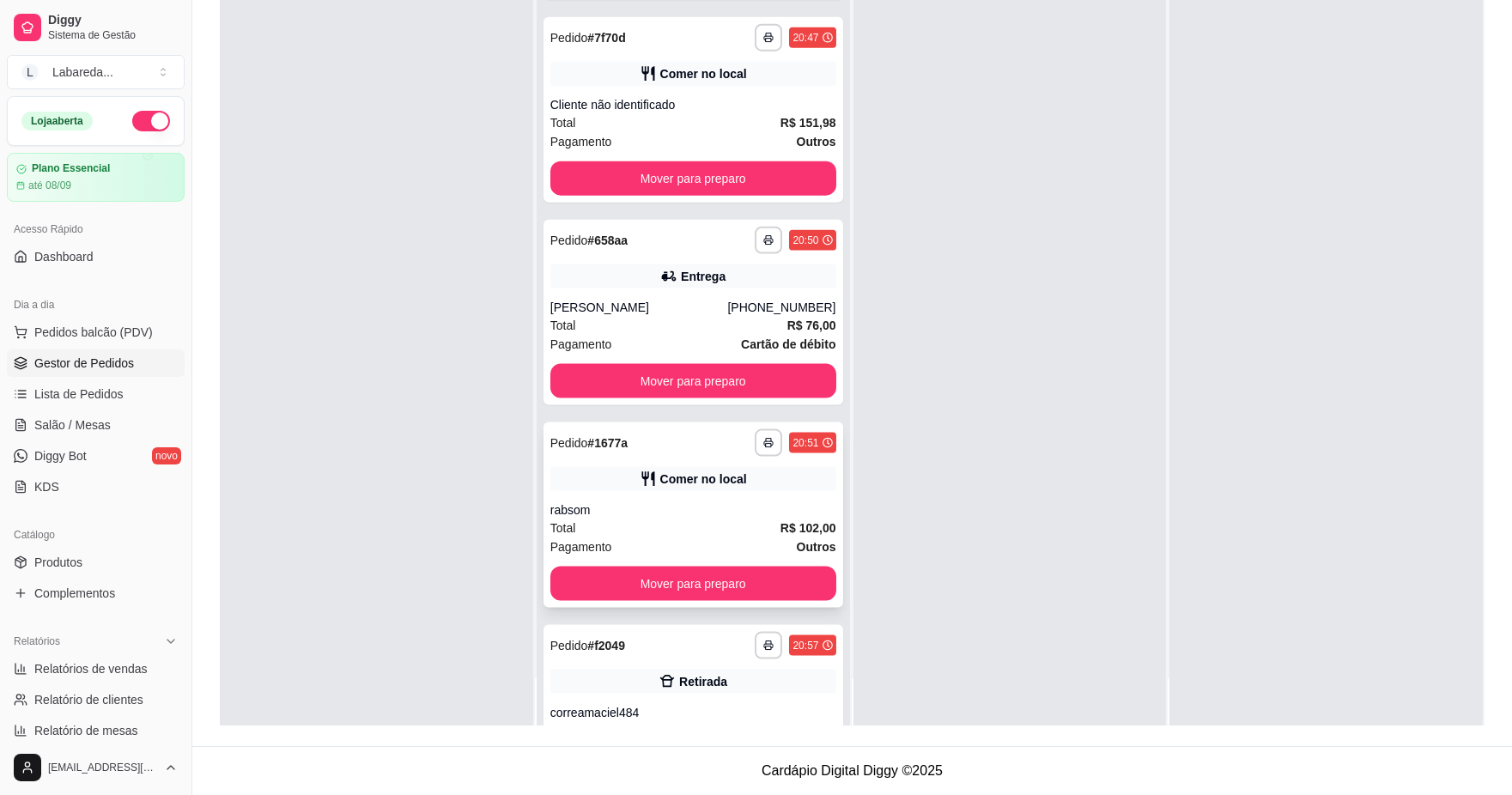
scroll to position [4737, 0]
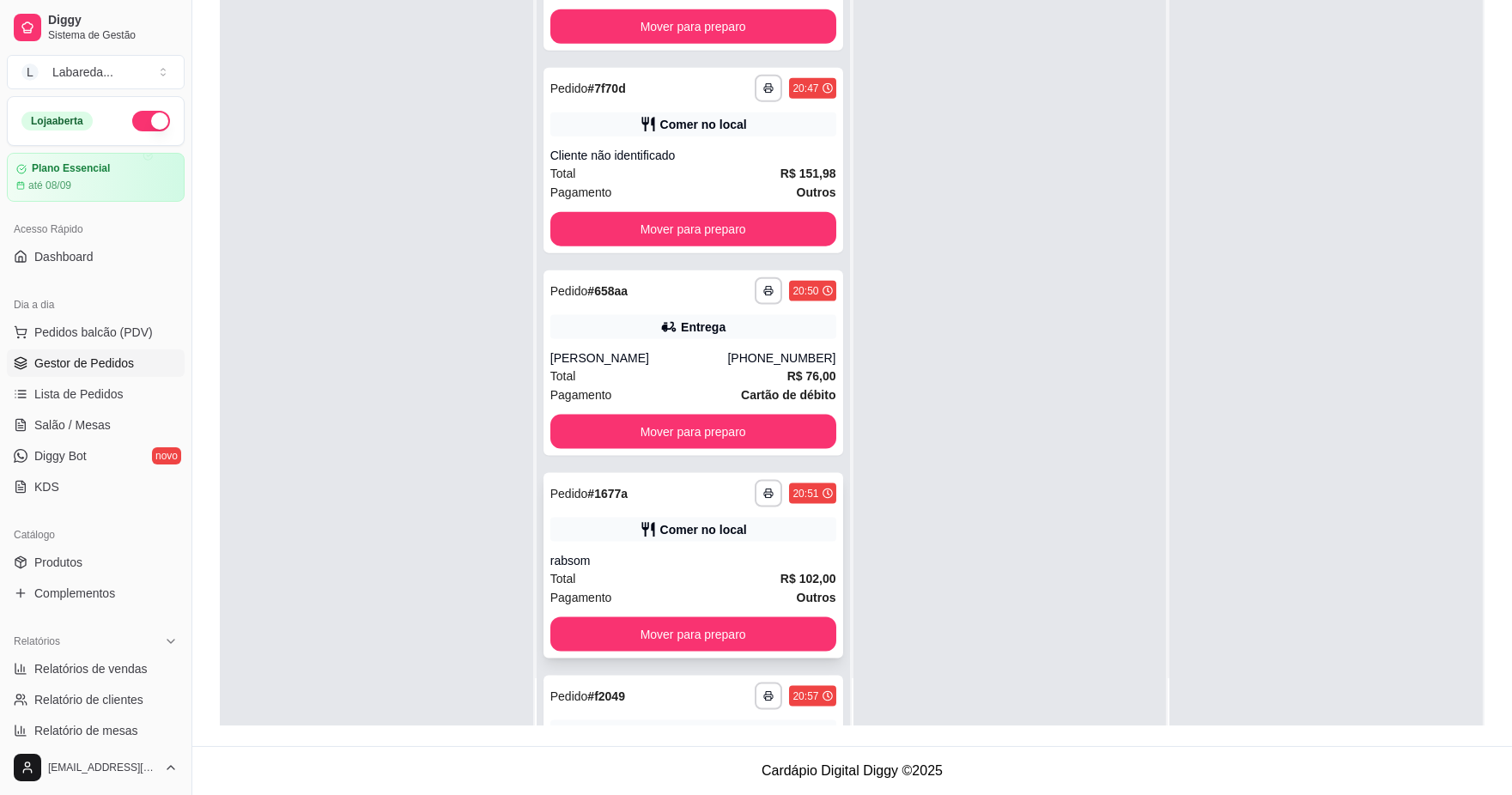
click at [634, 503] on div "**********" at bounding box center [693, 566] width 299 height 186
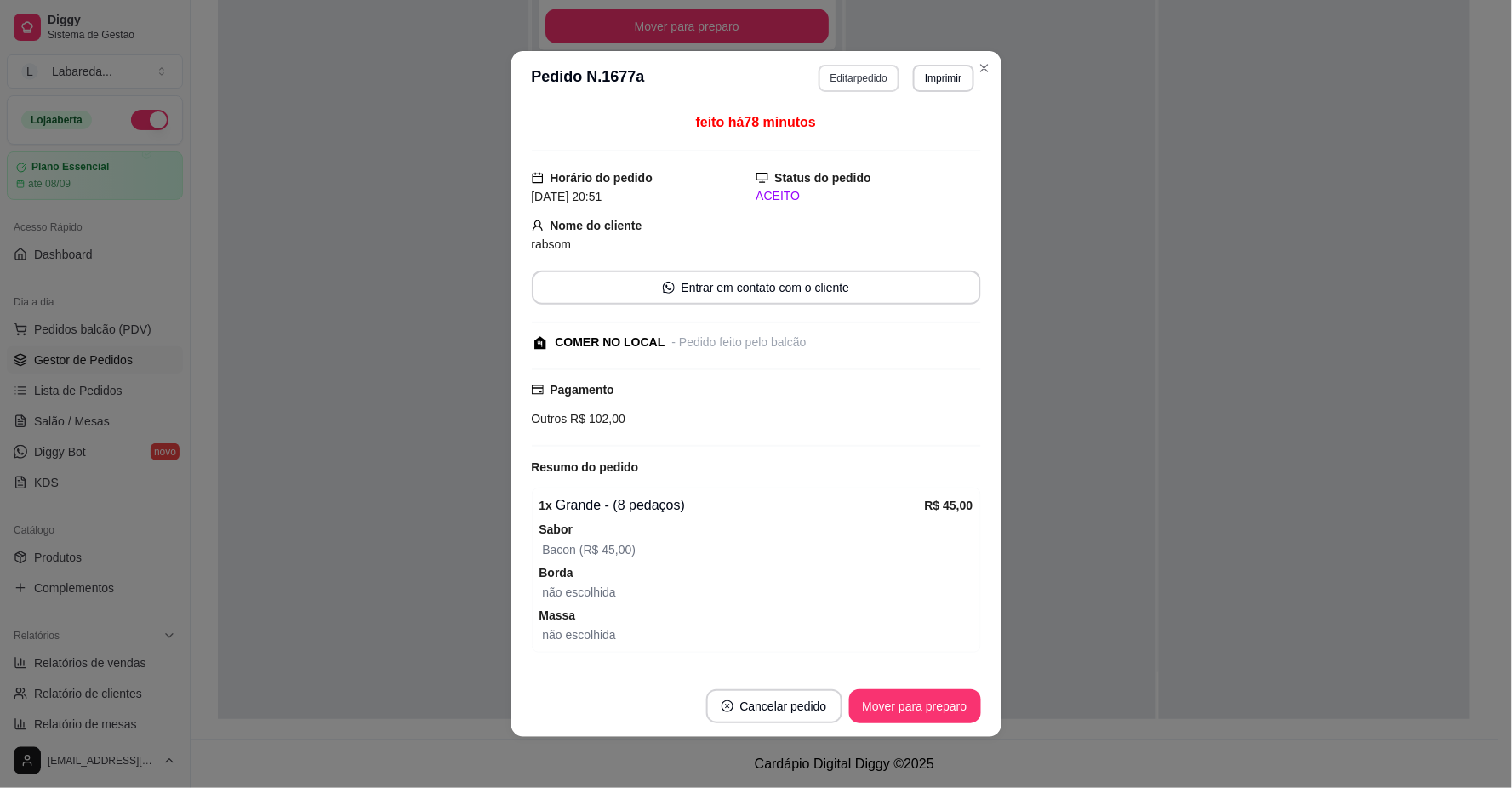
click at [865, 79] on button "Editar pedido" at bounding box center [859, 78] width 81 height 27
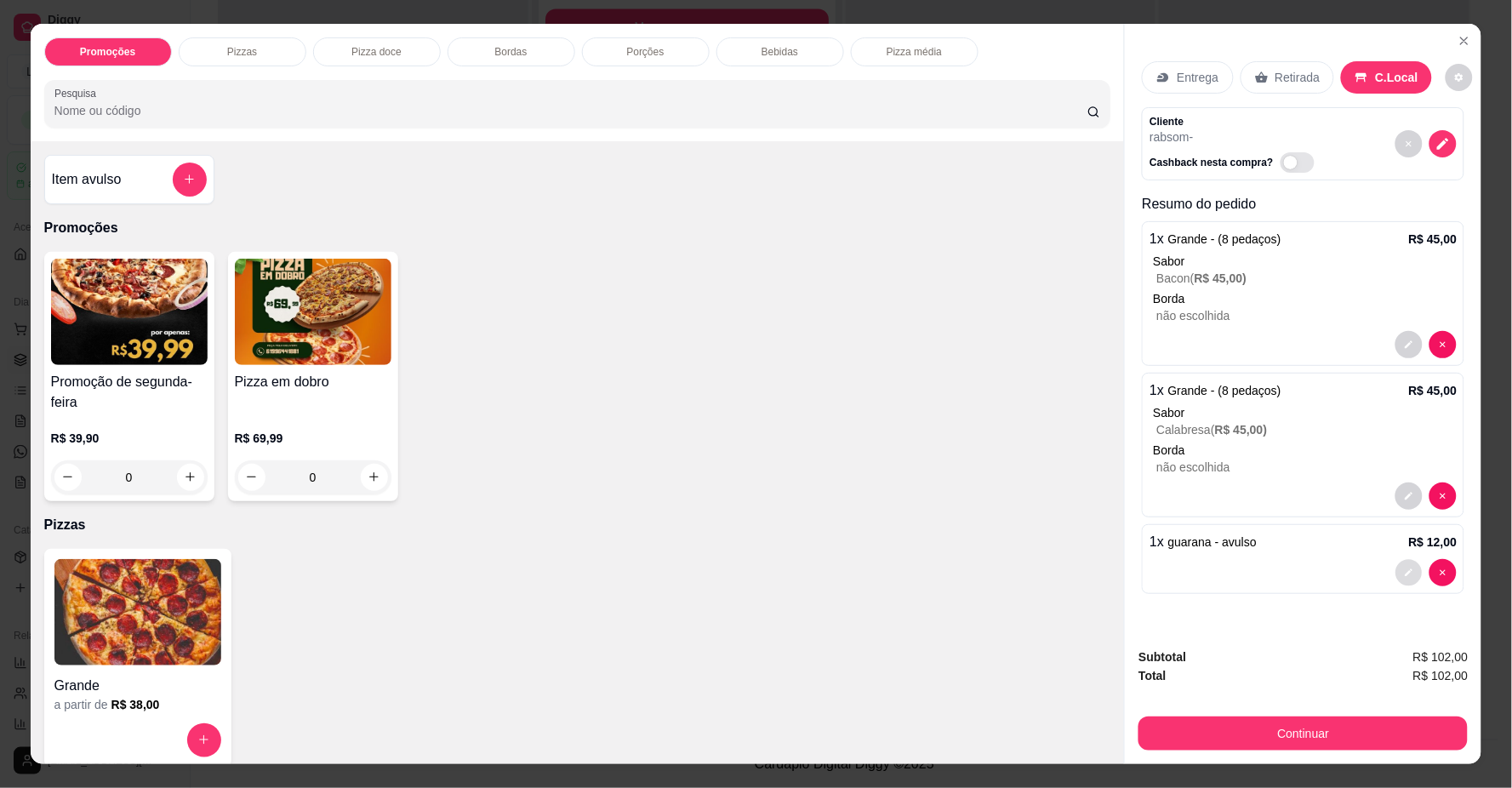
click at [1405, 573] on icon "decrease-product-quantity" at bounding box center [1409, 573] width 10 height 10
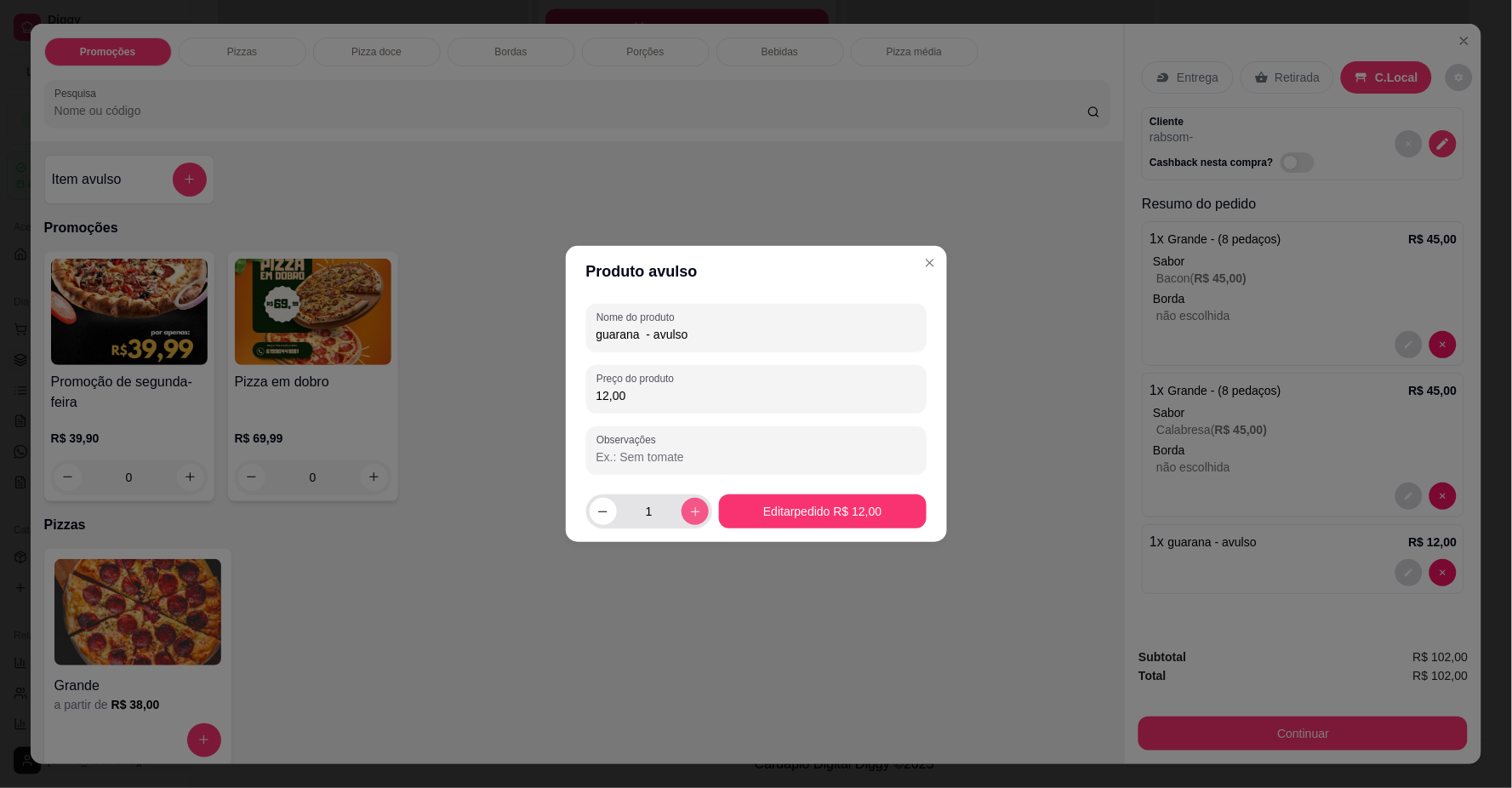
click at [698, 517] on button "increase-product-quantity" at bounding box center [695, 511] width 27 height 27
type input "2"
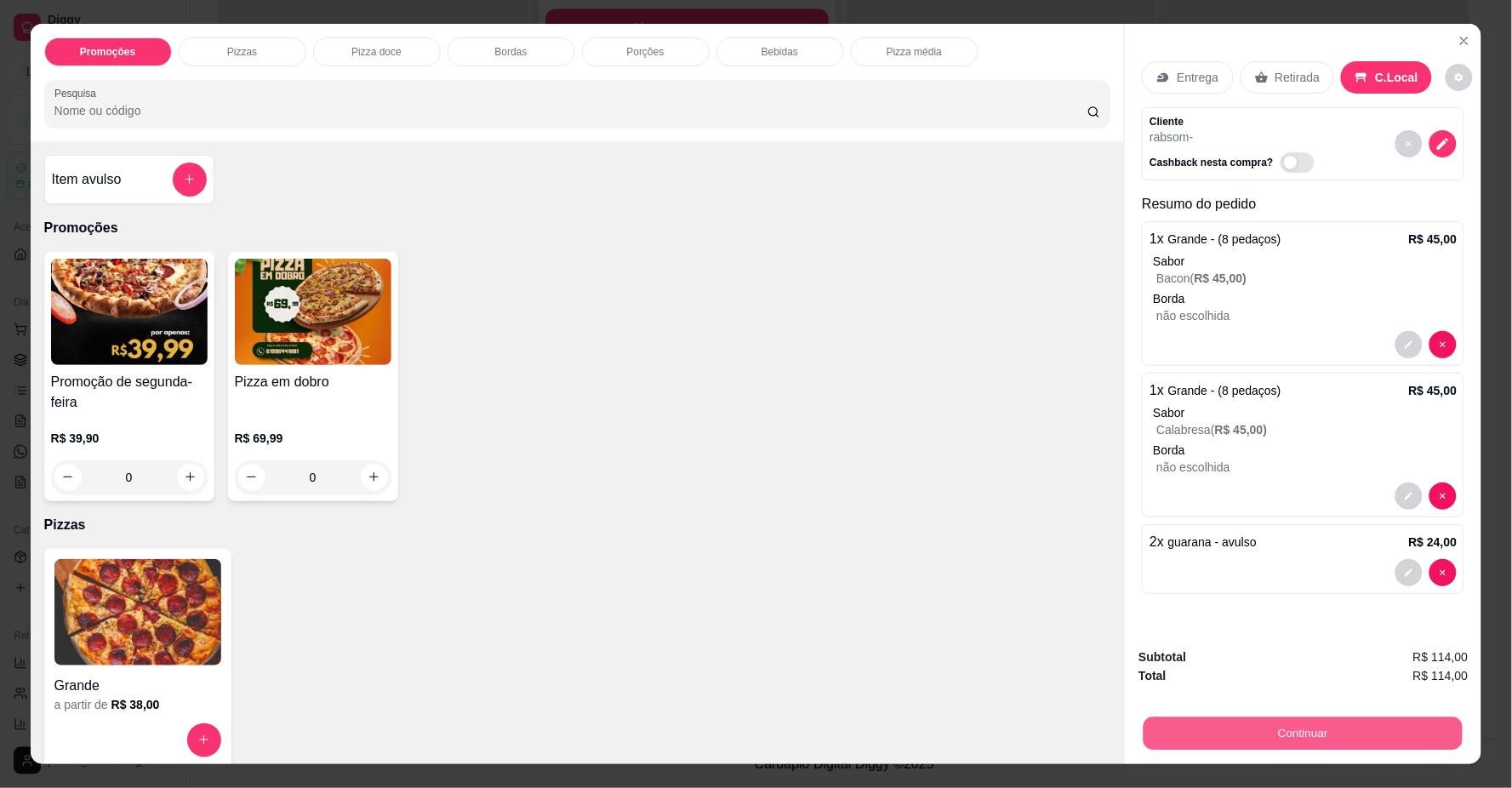
click at [1268, 734] on button "Continuar" at bounding box center [1303, 734] width 319 height 33
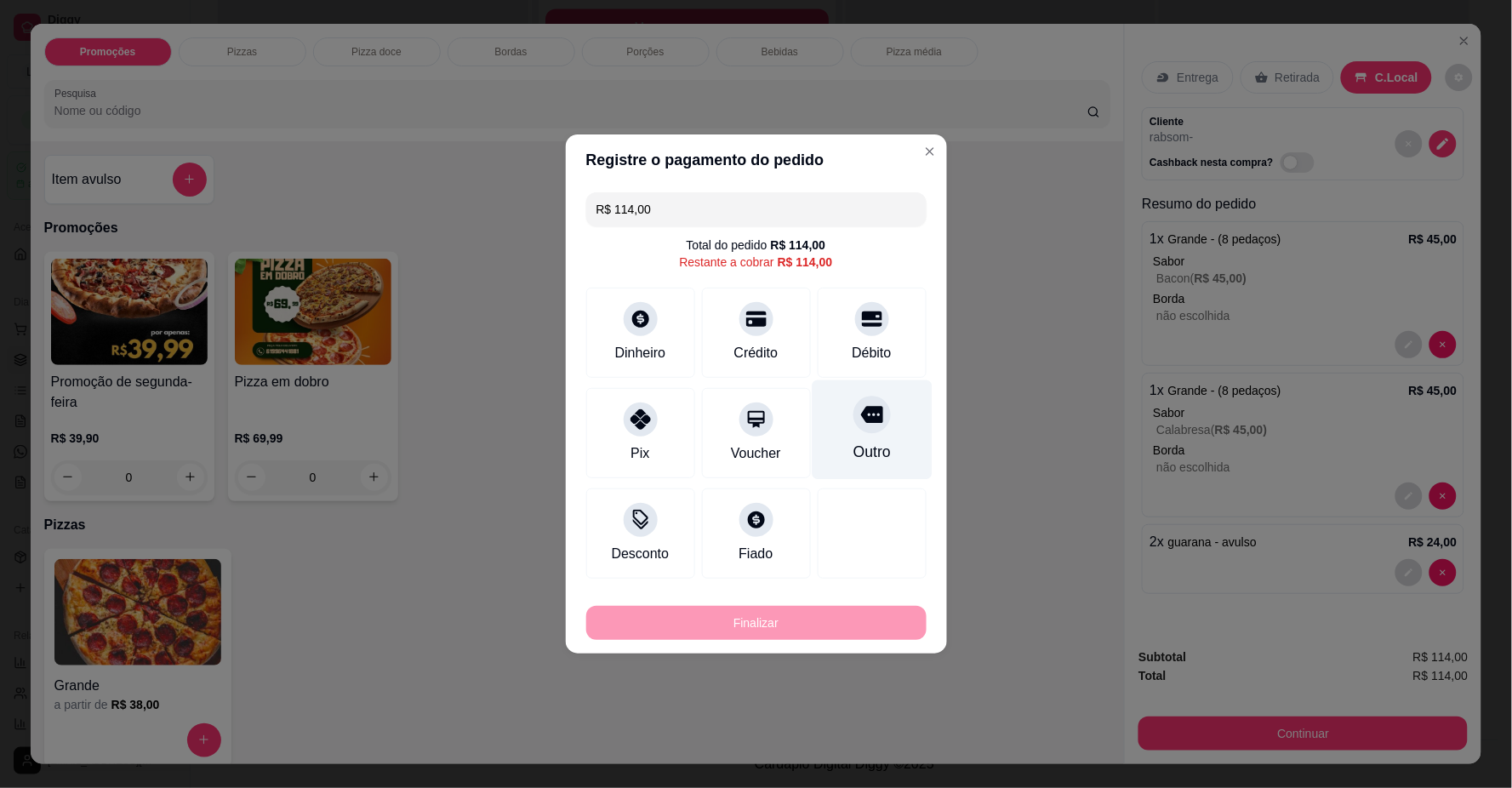
click at [863, 448] on div "Outro" at bounding box center [871, 452] width 38 height 23
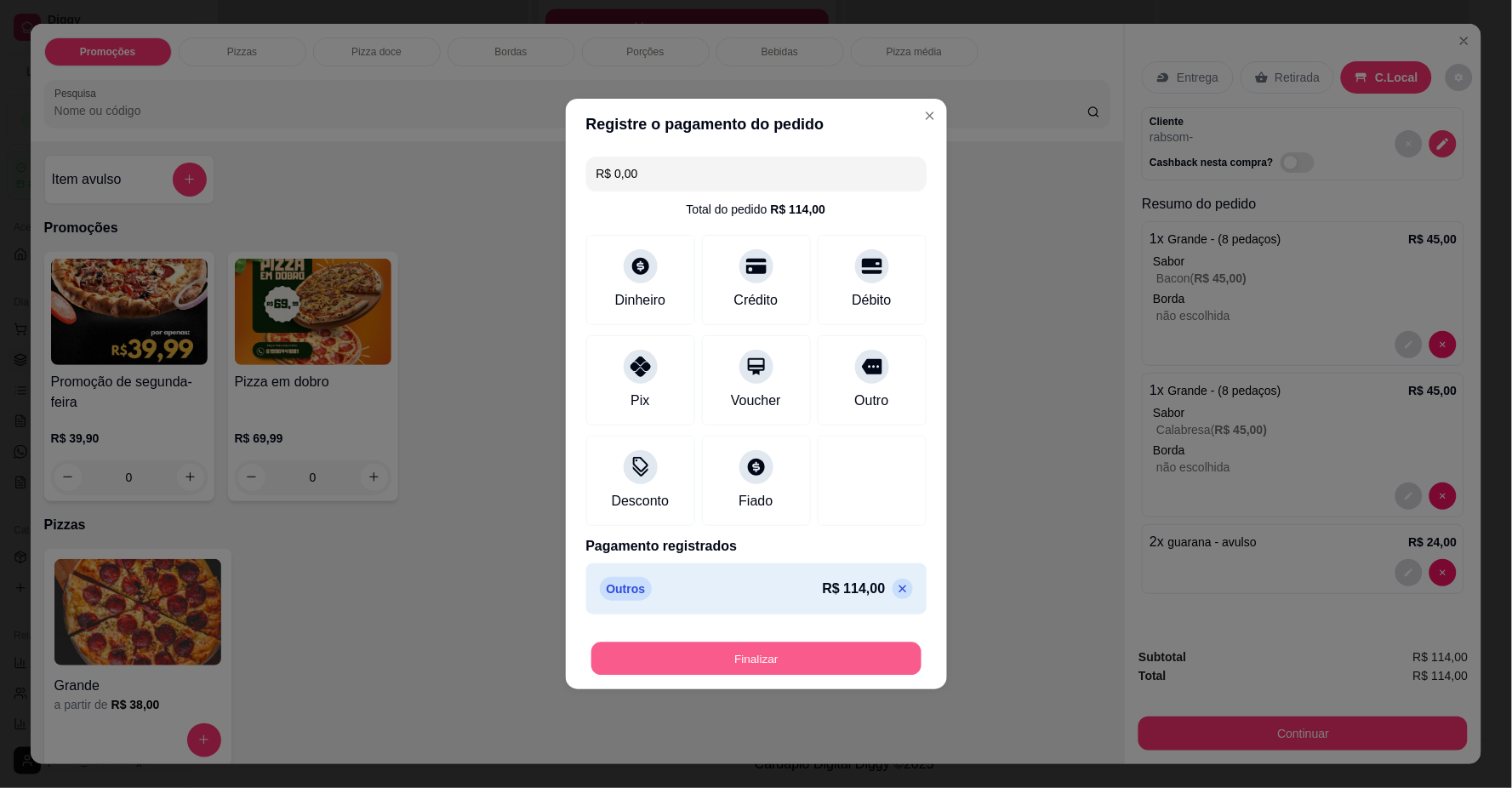
click at [821, 650] on button "Finalizar" at bounding box center [756, 659] width 330 height 33
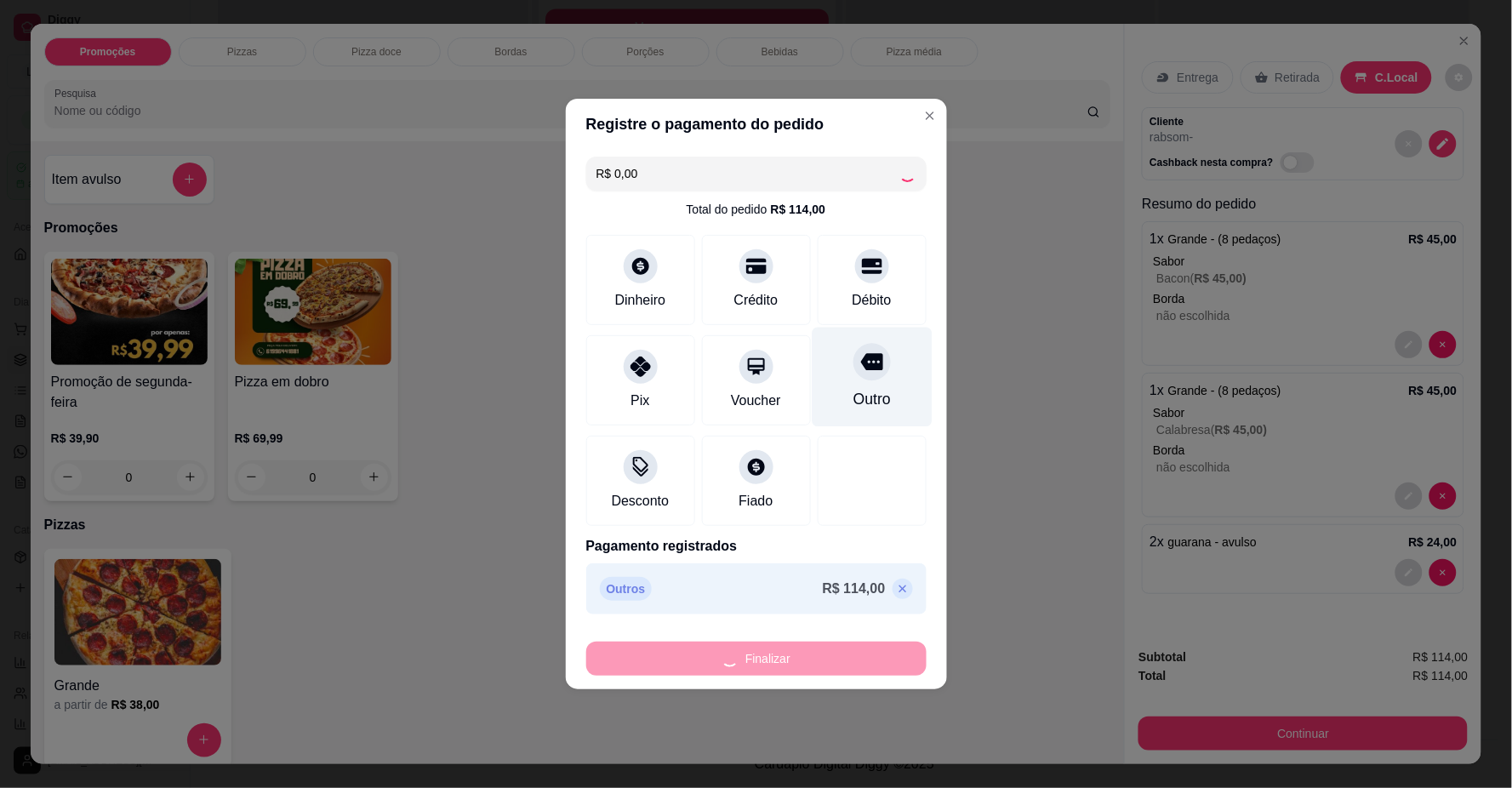
type input "-R$ 114,00"
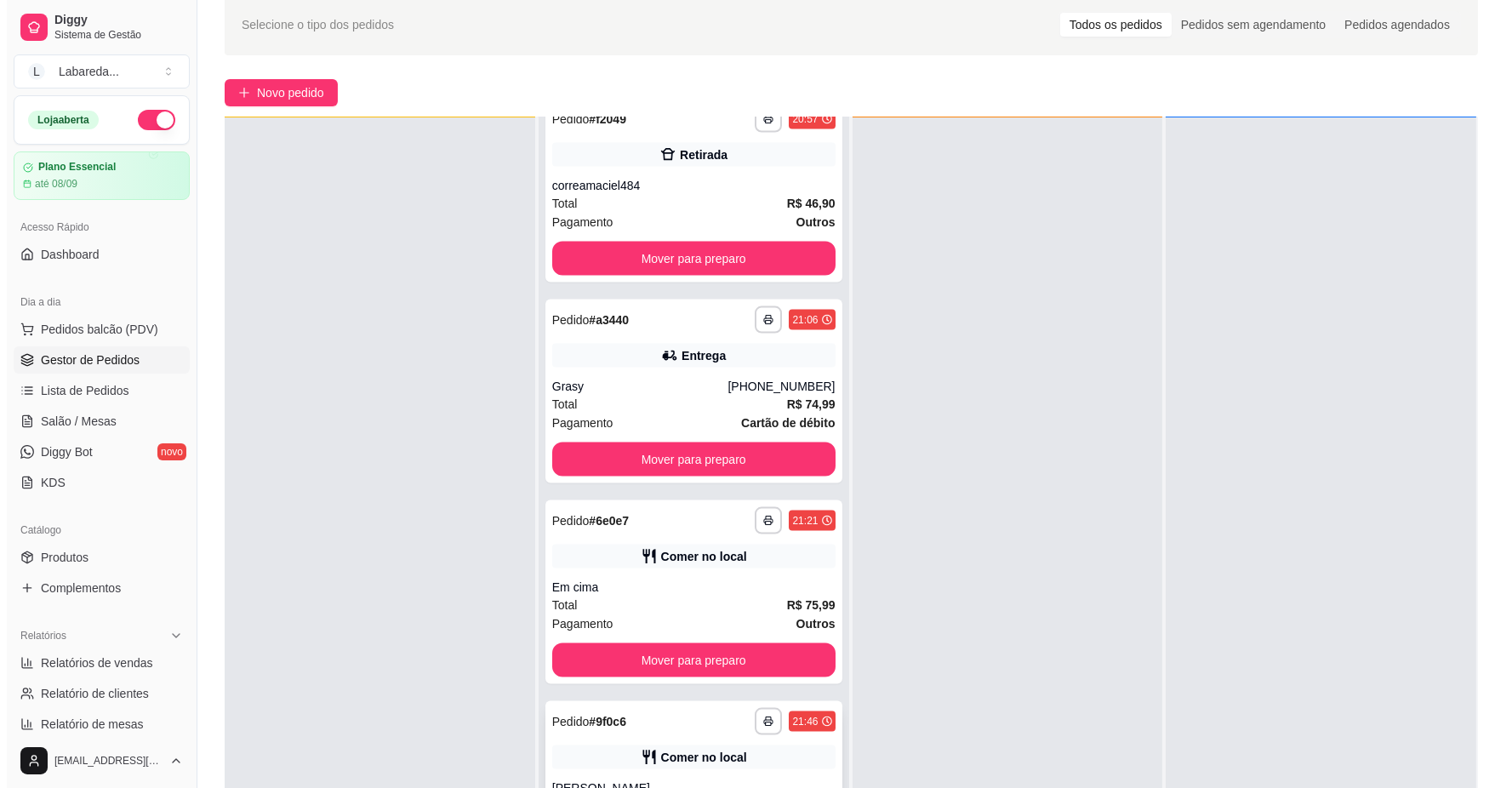
scroll to position [189, 0]
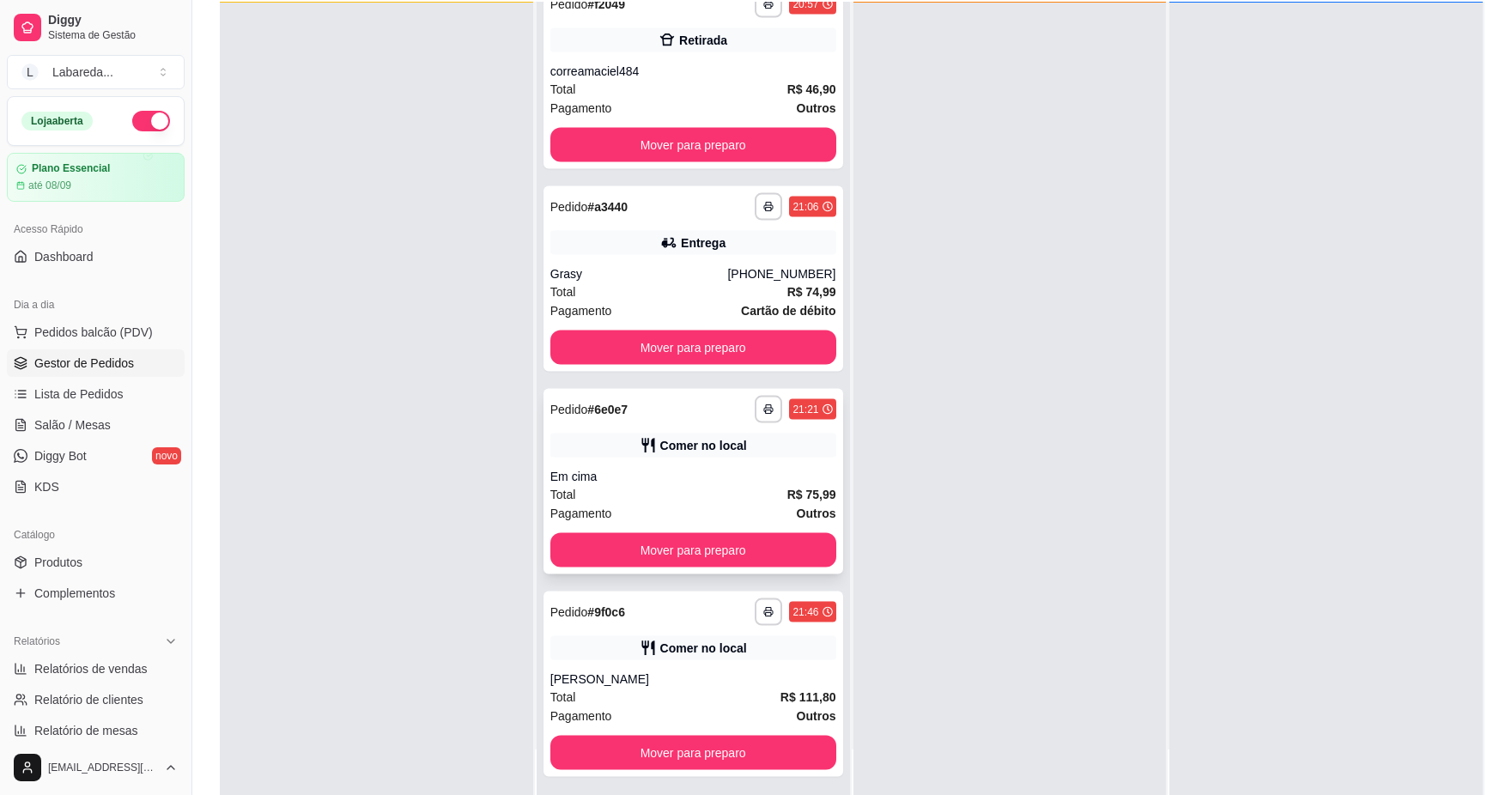
click at [699, 485] on div "Total R$ 75,99" at bounding box center [693, 494] width 286 height 19
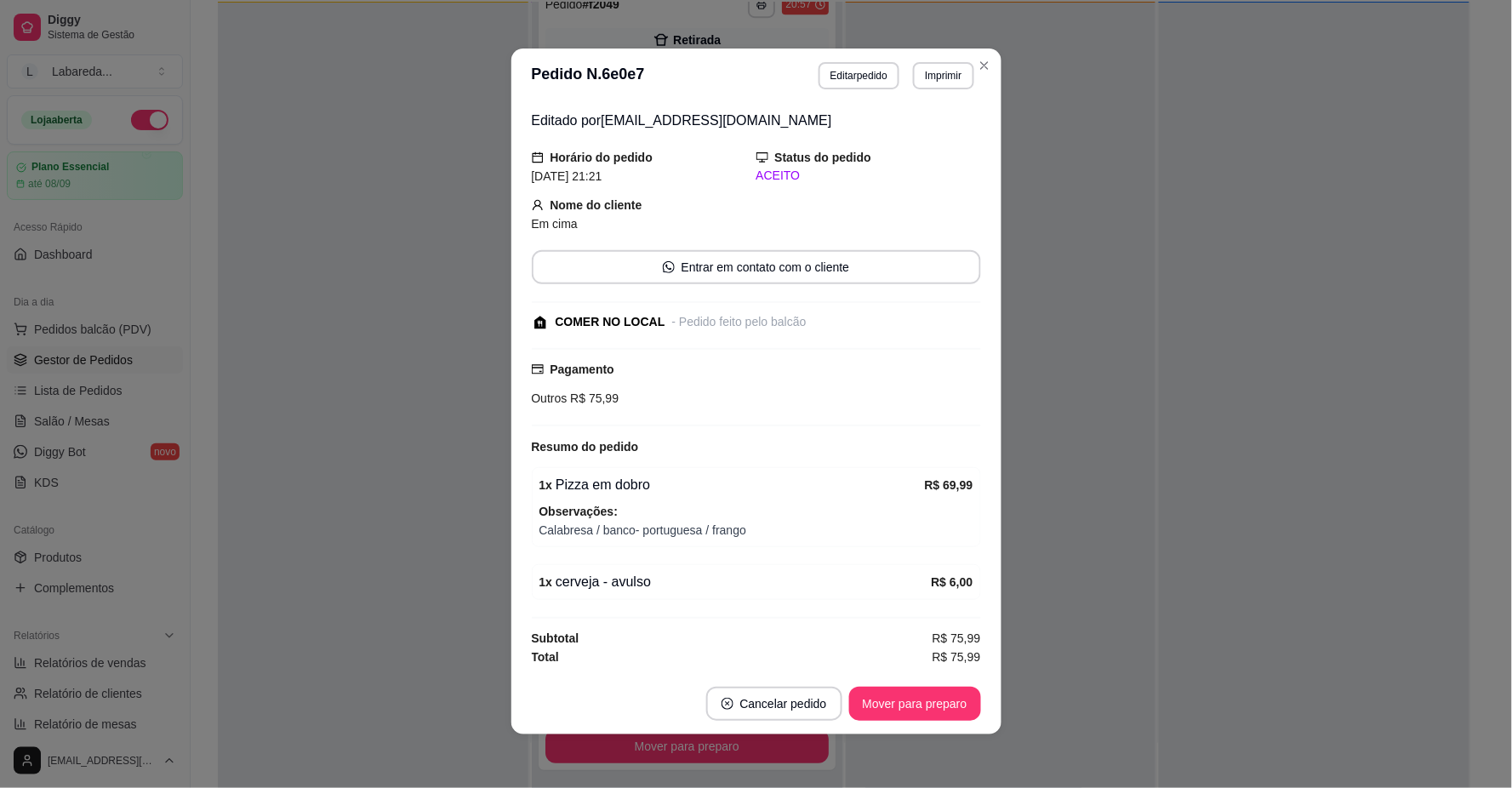
scroll to position [4, 0]
click at [930, 70] on button "Imprimir" at bounding box center [943, 74] width 59 height 26
click at [906, 122] on button "IMPRESSORA" at bounding box center [906, 135] width 123 height 27
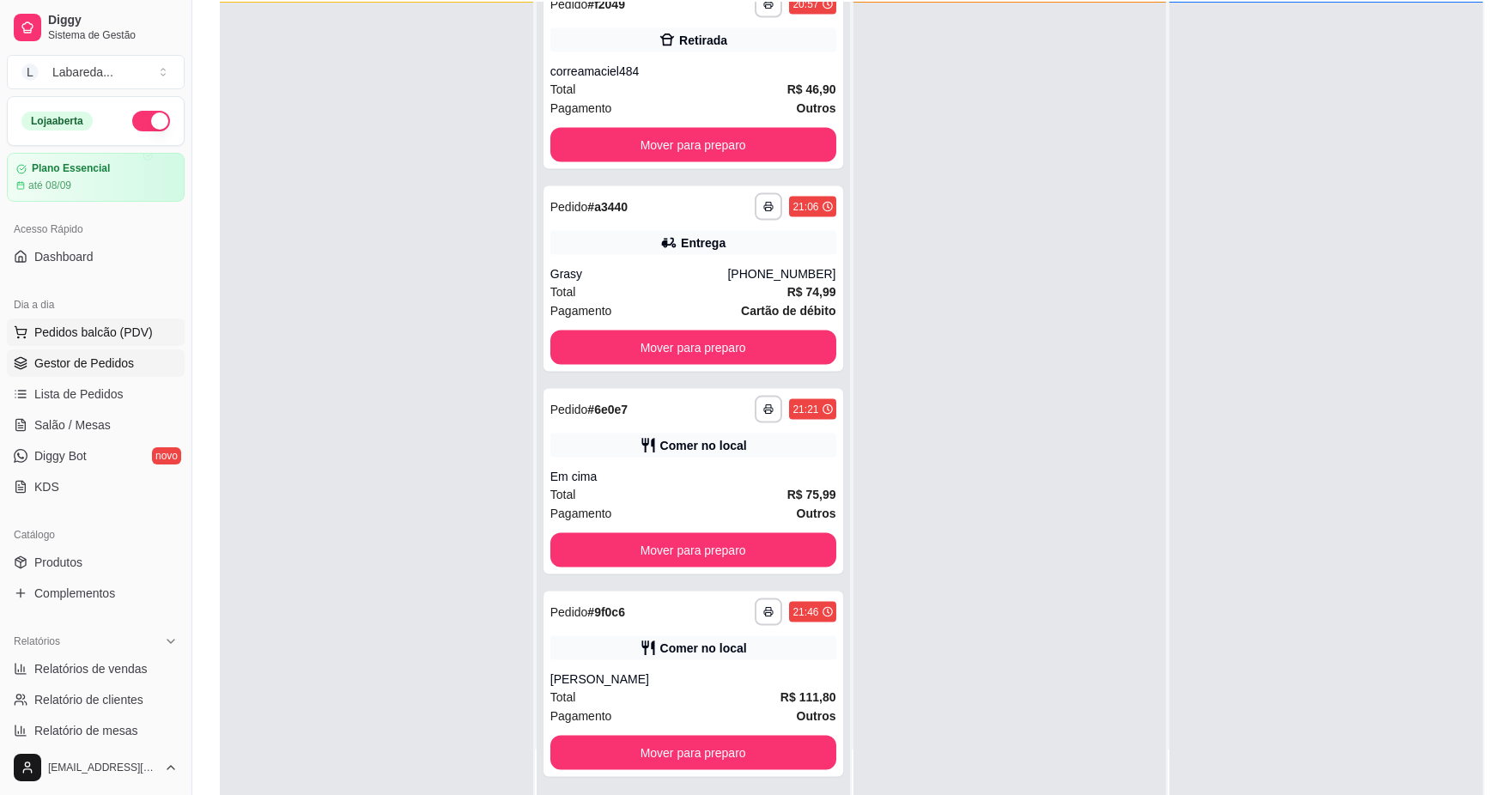
click at [86, 328] on span "Pedidos balcão (PDV)" at bounding box center [94, 332] width 118 height 17
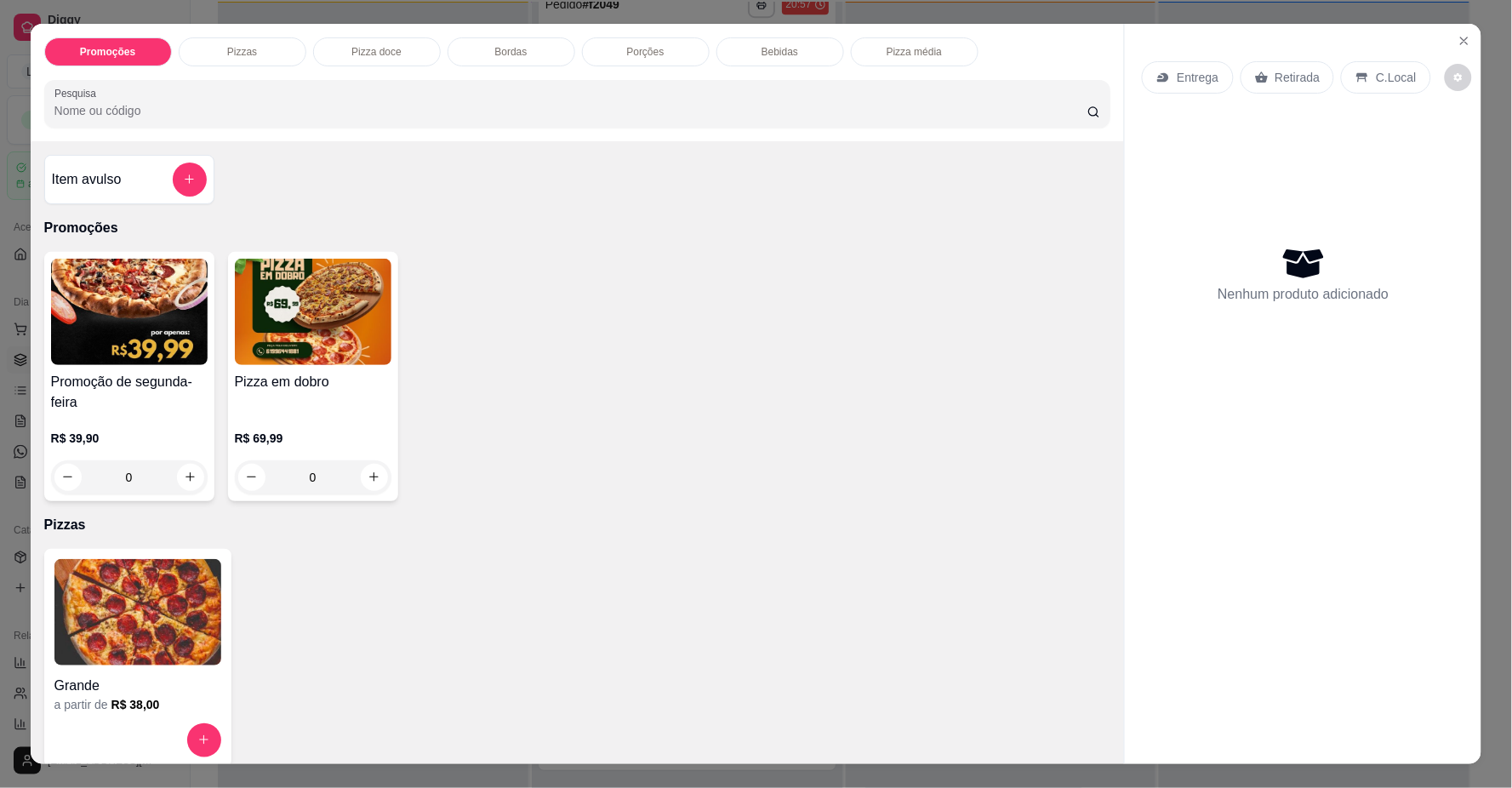
click at [325, 305] on img at bounding box center [314, 312] width 157 height 106
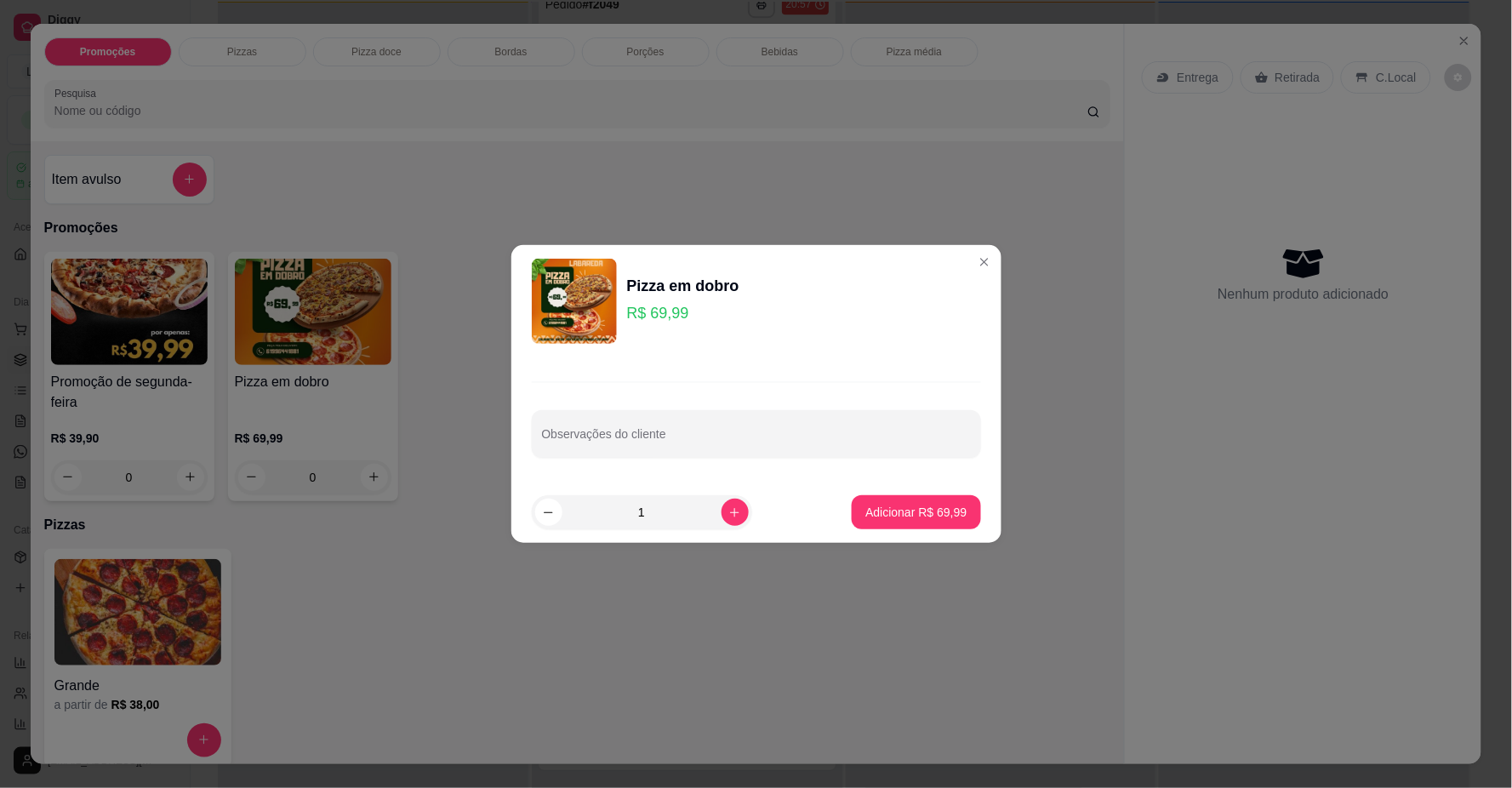
click at [582, 307] on img at bounding box center [574, 301] width 85 height 85
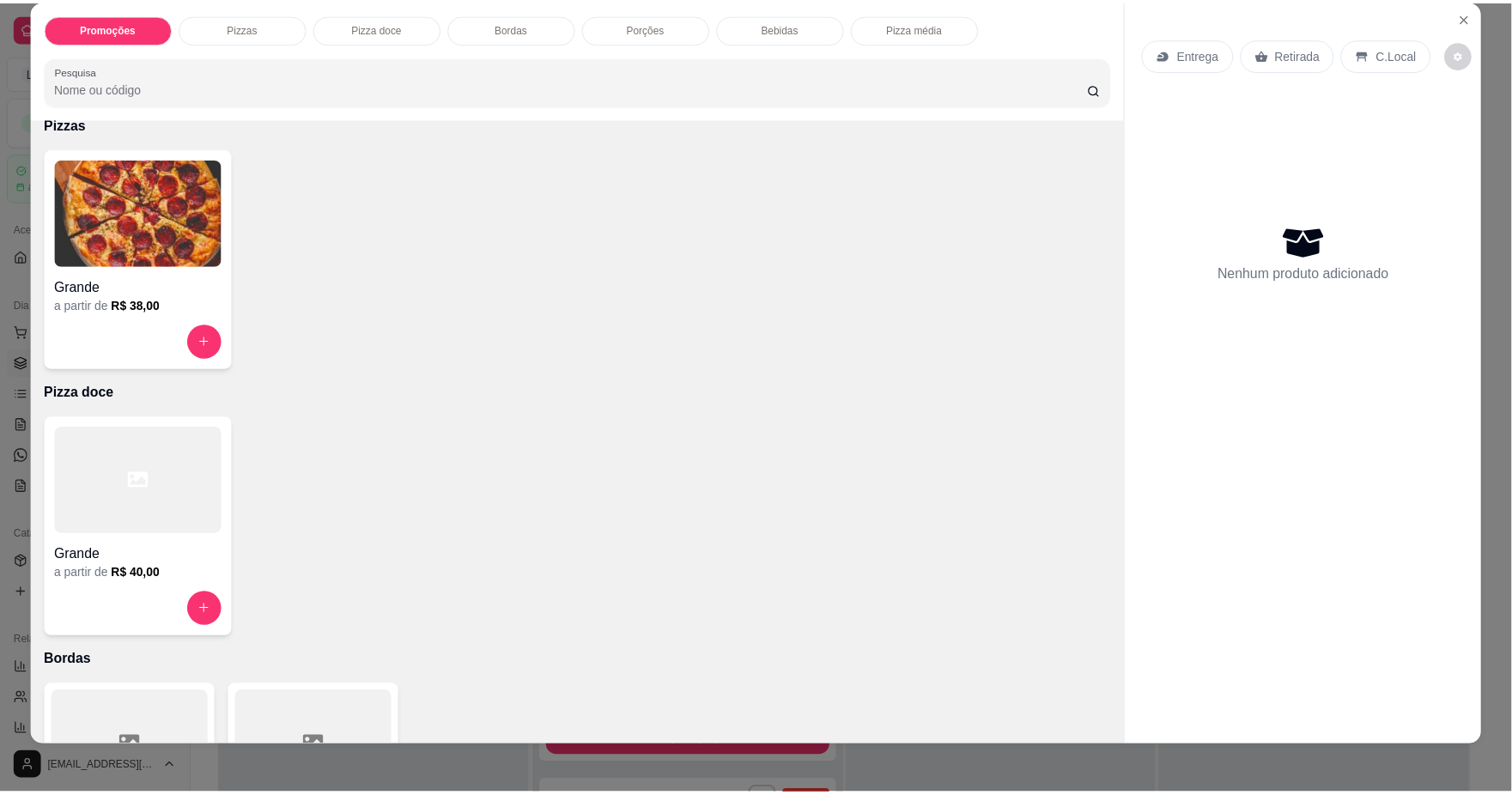
scroll to position [31, 0]
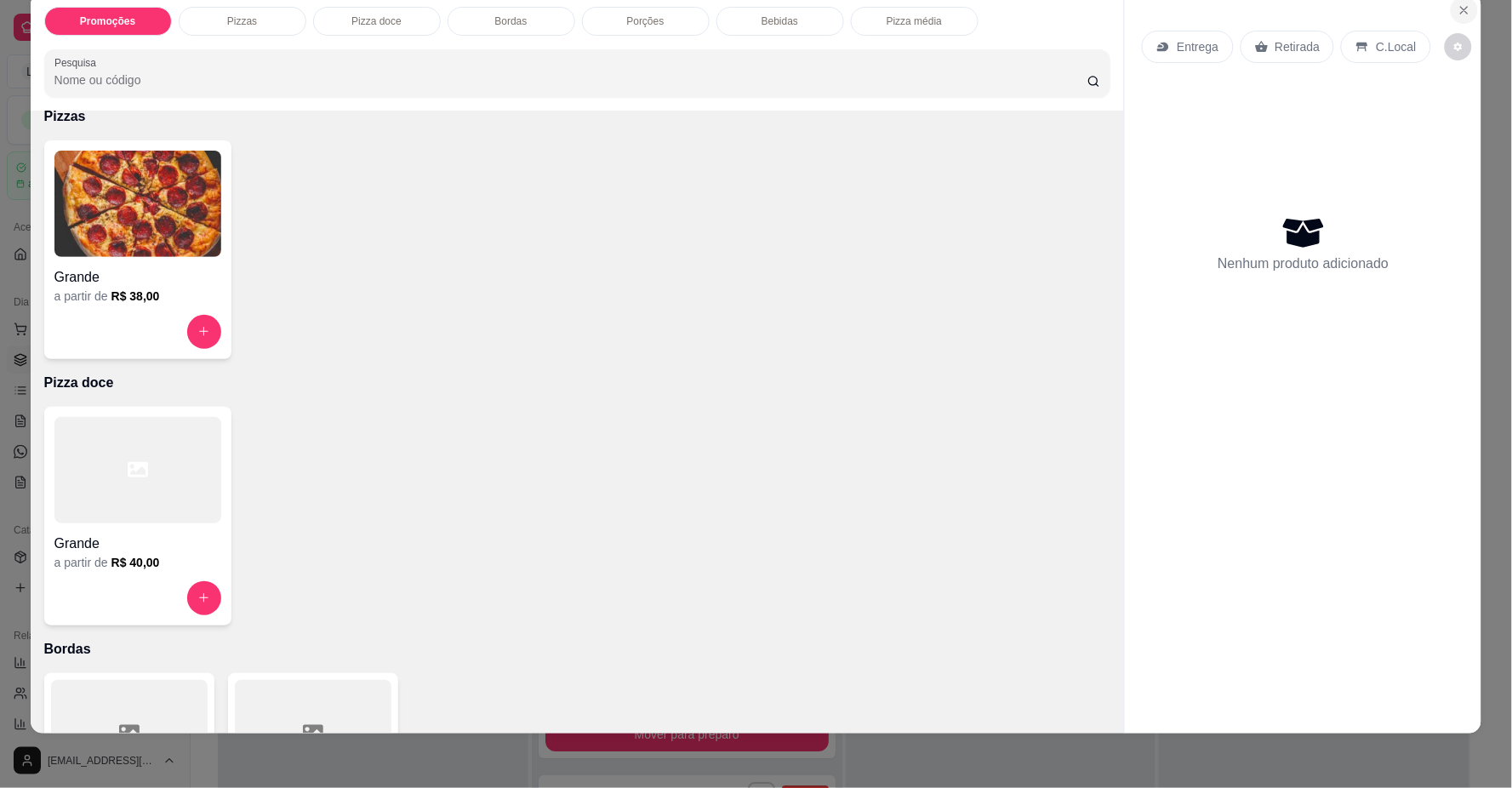
click at [1457, 13] on icon "Close" at bounding box center [1463, 10] width 14 height 14
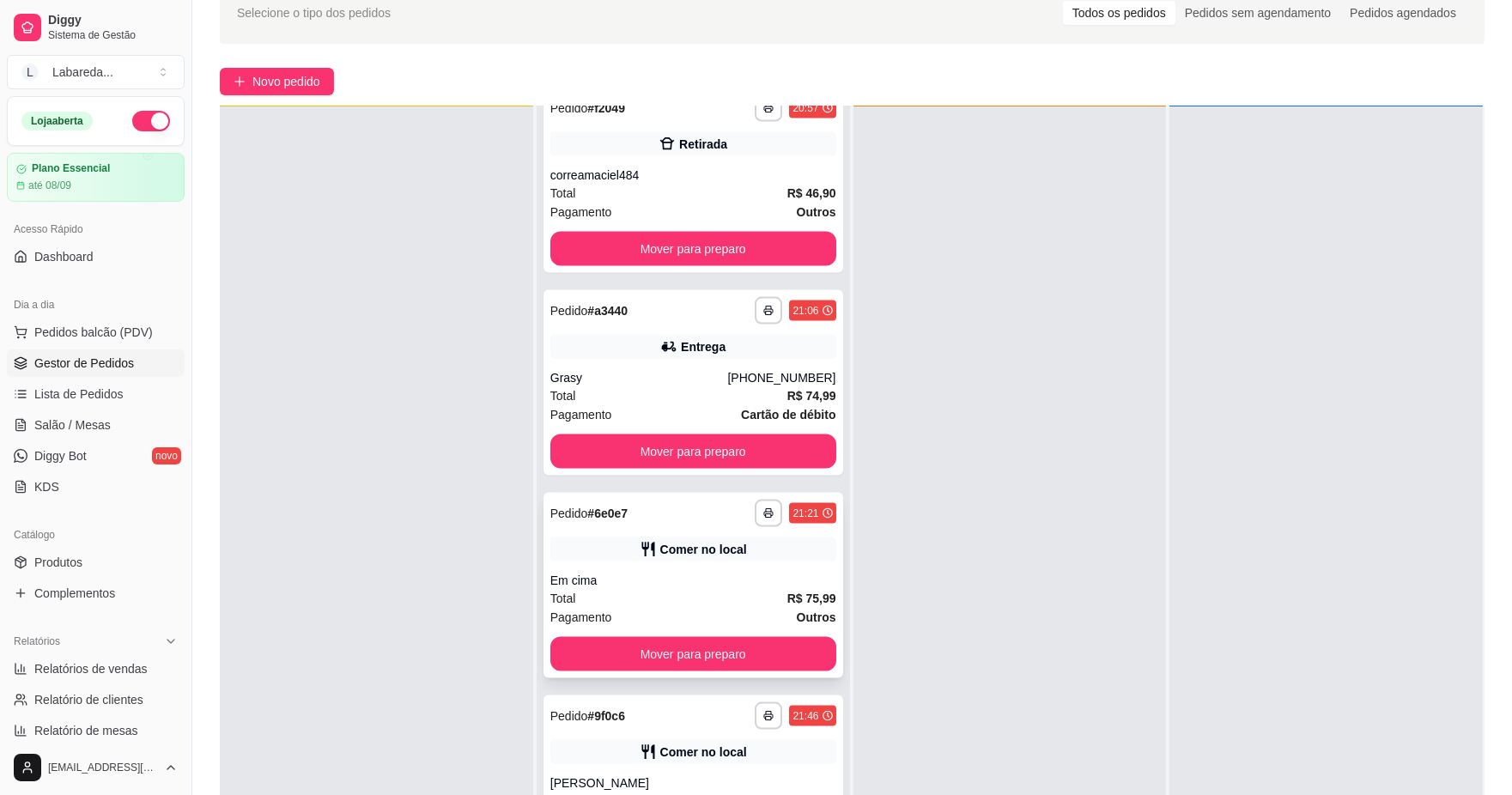
scroll to position [262, 0]
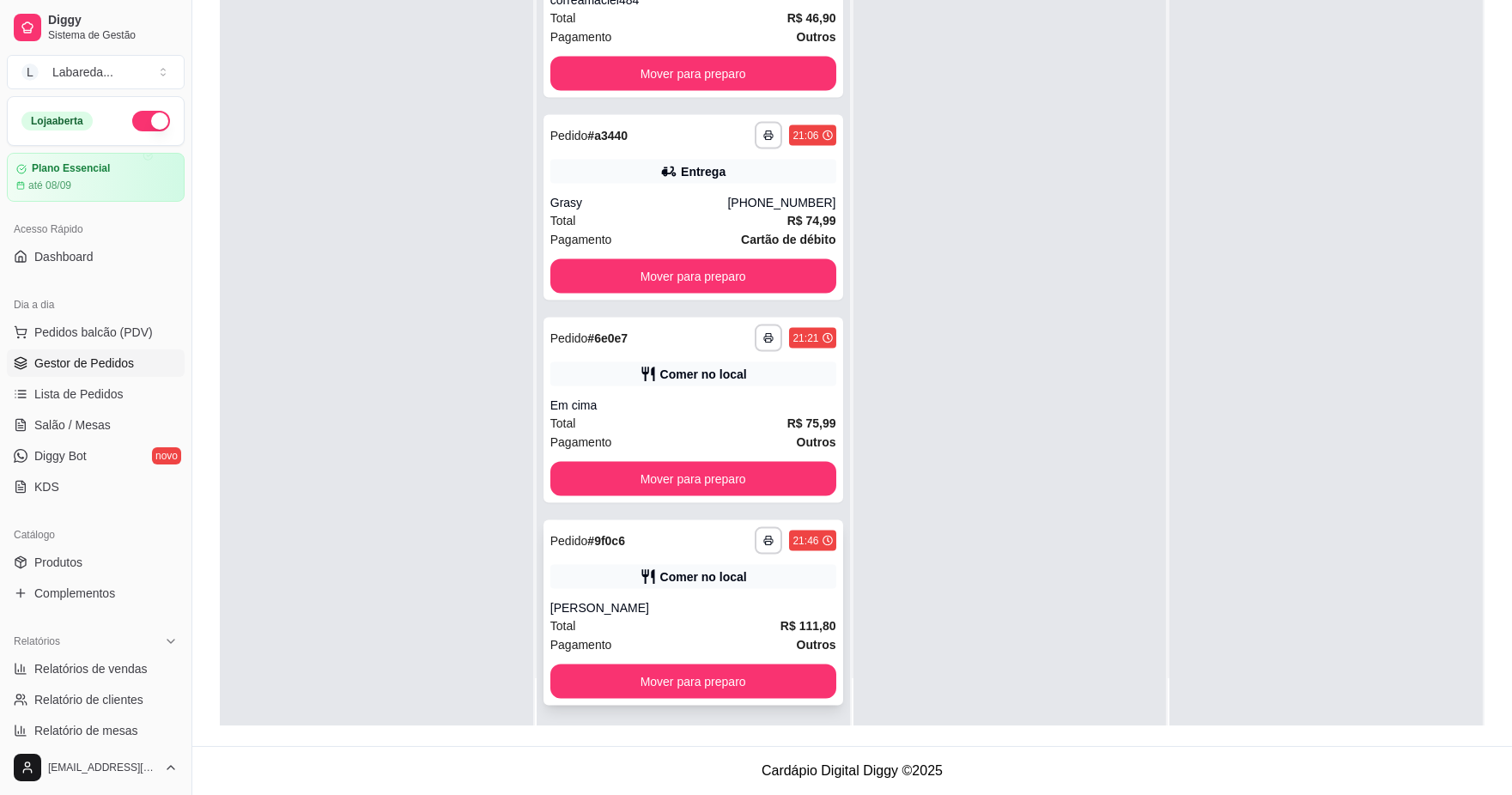
click at [648, 599] on div "[PERSON_NAME]" at bounding box center [693, 608] width 286 height 17
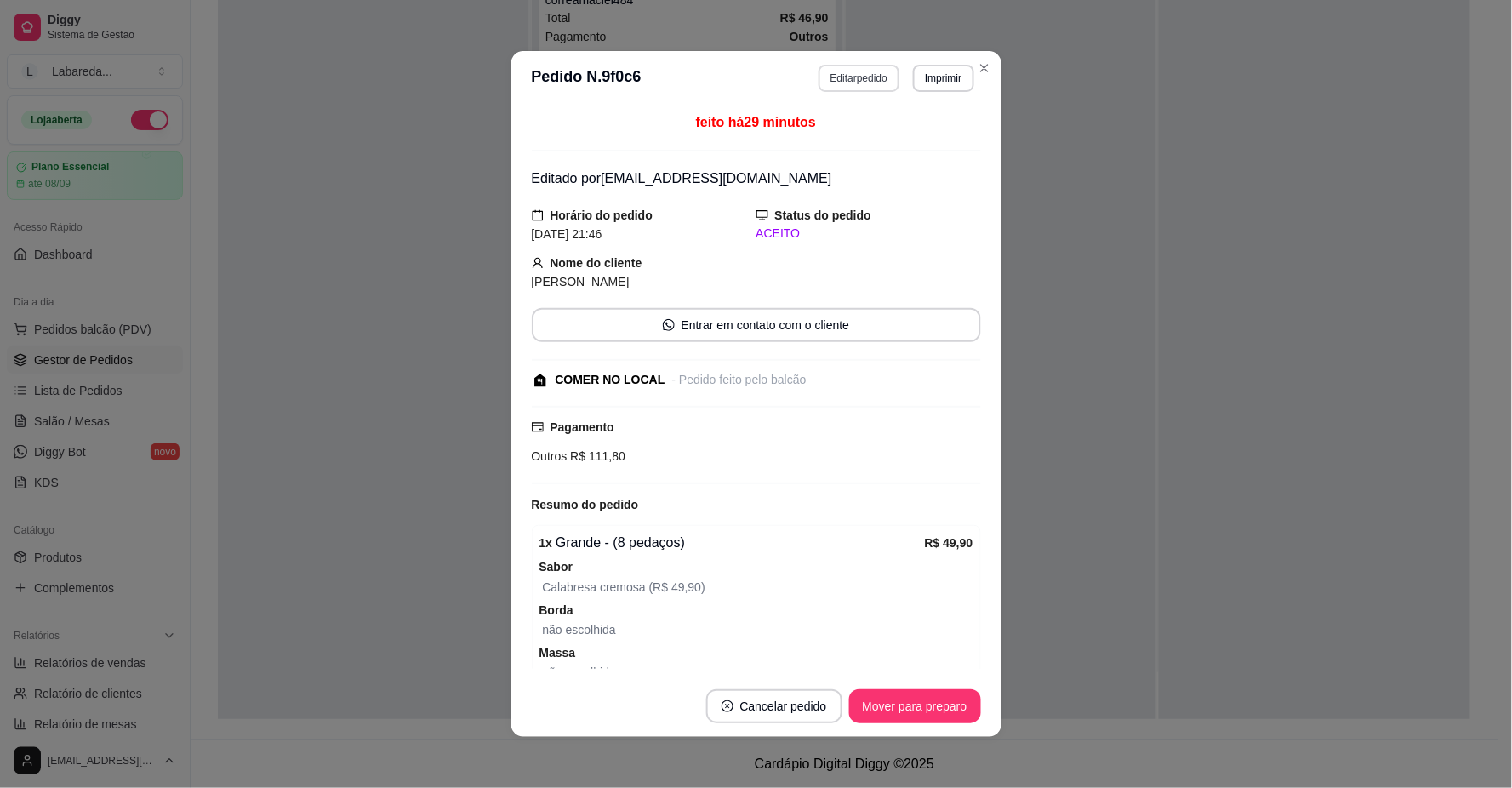
click at [852, 78] on button "Editar pedido" at bounding box center [859, 78] width 81 height 27
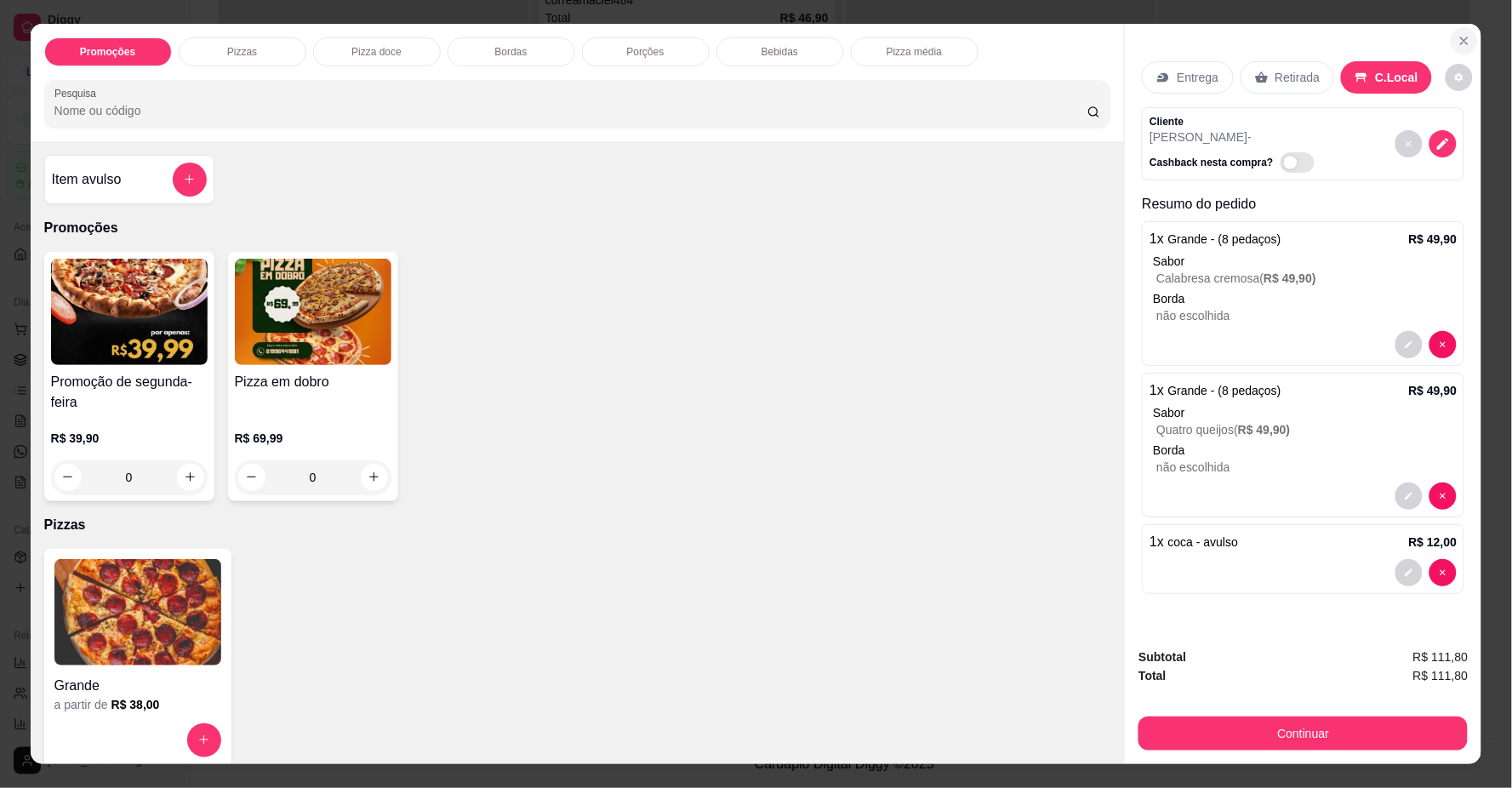
click at [1451, 34] on button "Close" at bounding box center [1464, 41] width 27 height 27
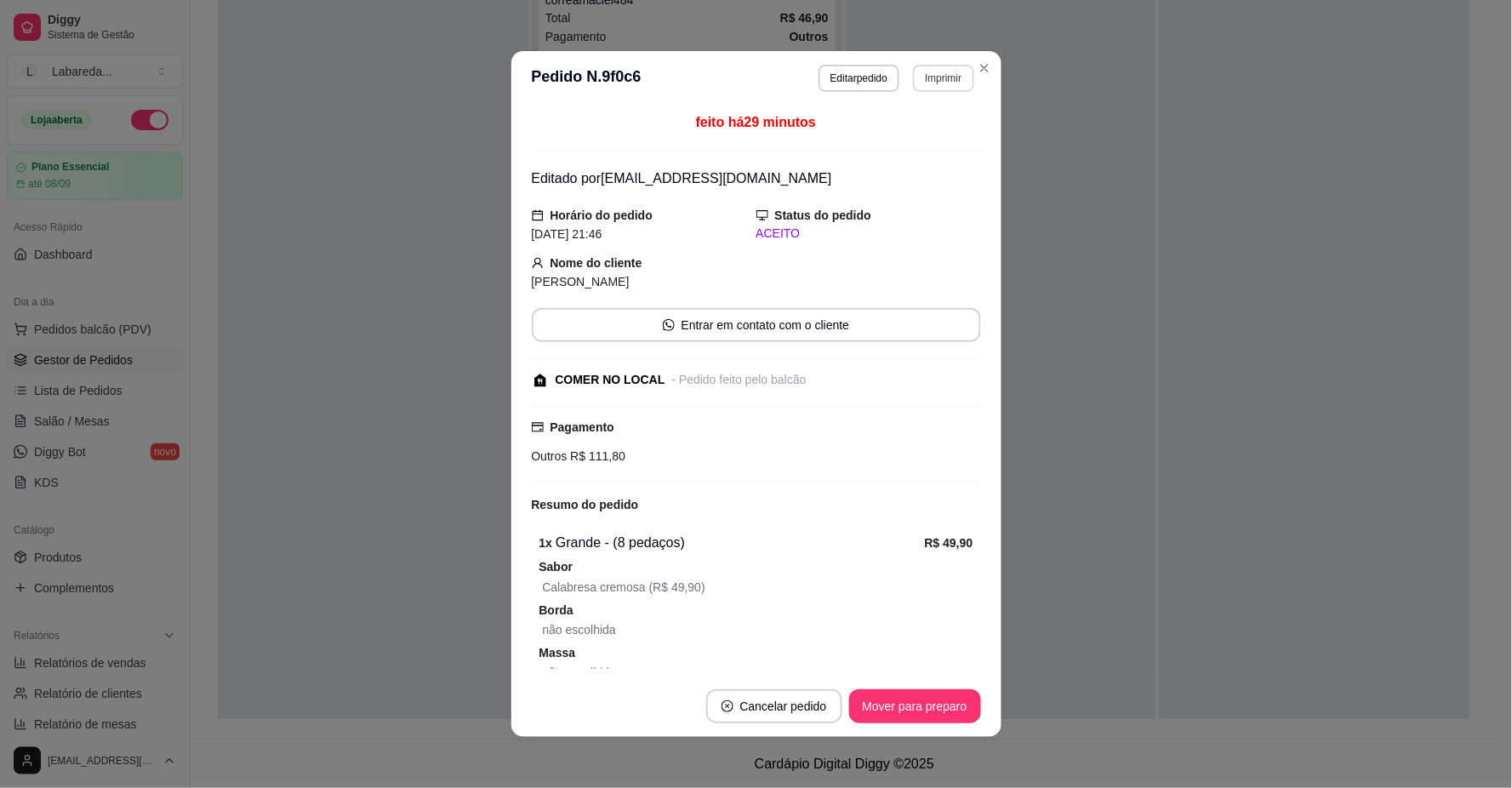
click at [950, 78] on button "Imprimir" at bounding box center [943, 78] width 60 height 27
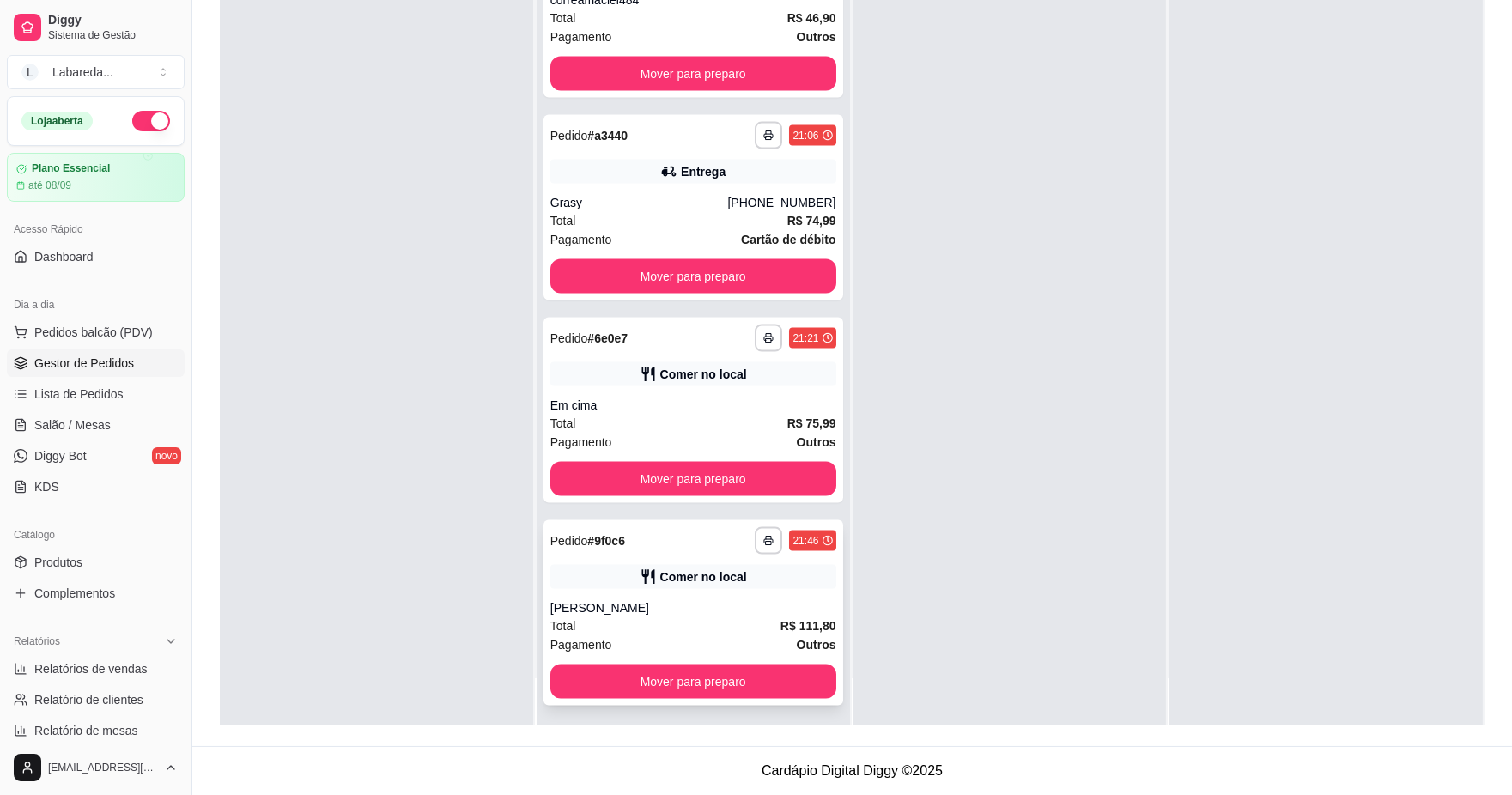
click at [692, 606] on div "[PERSON_NAME]" at bounding box center [693, 608] width 286 height 17
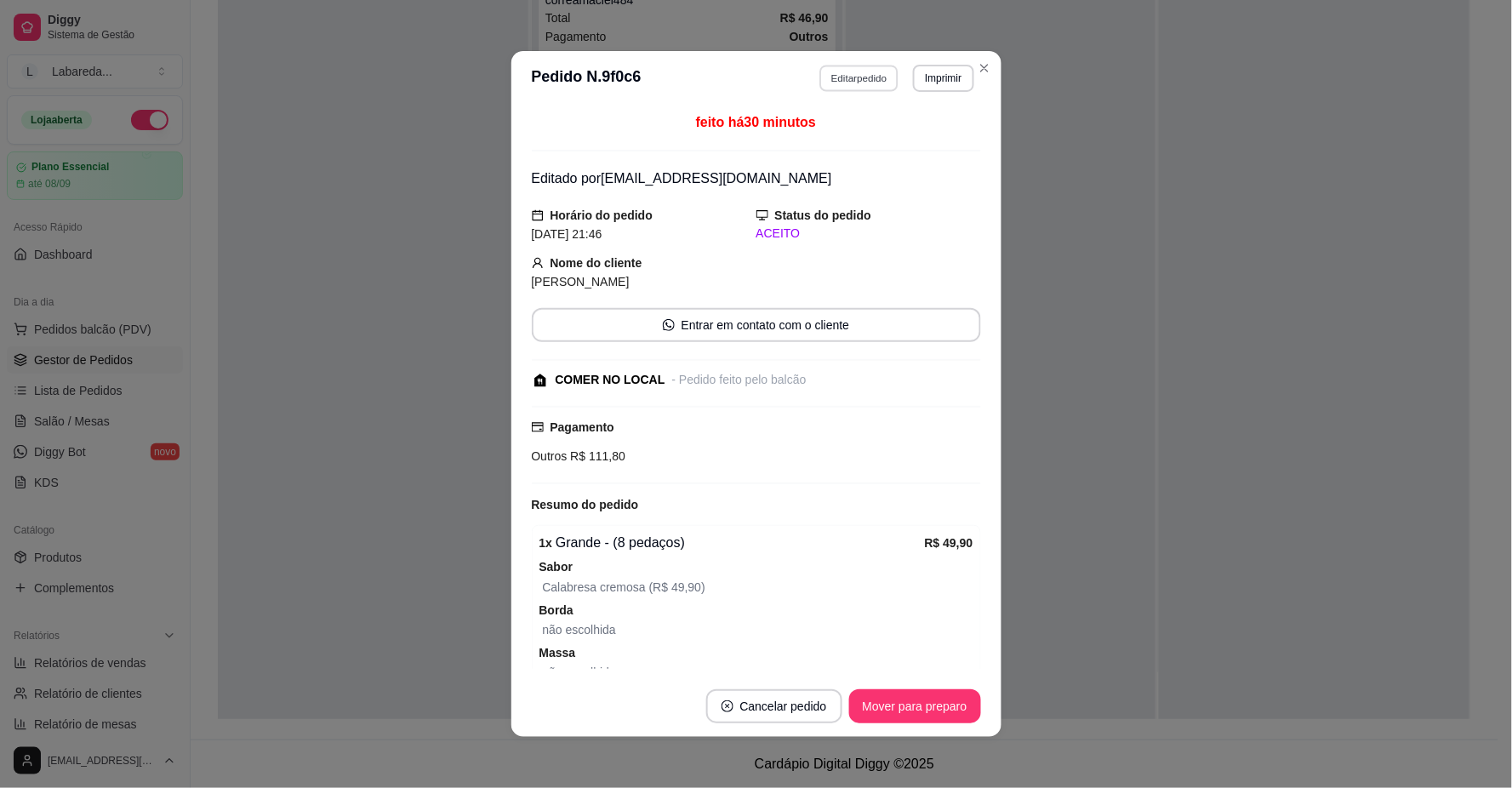
click at [856, 69] on button "Editar pedido" at bounding box center [859, 78] width 79 height 26
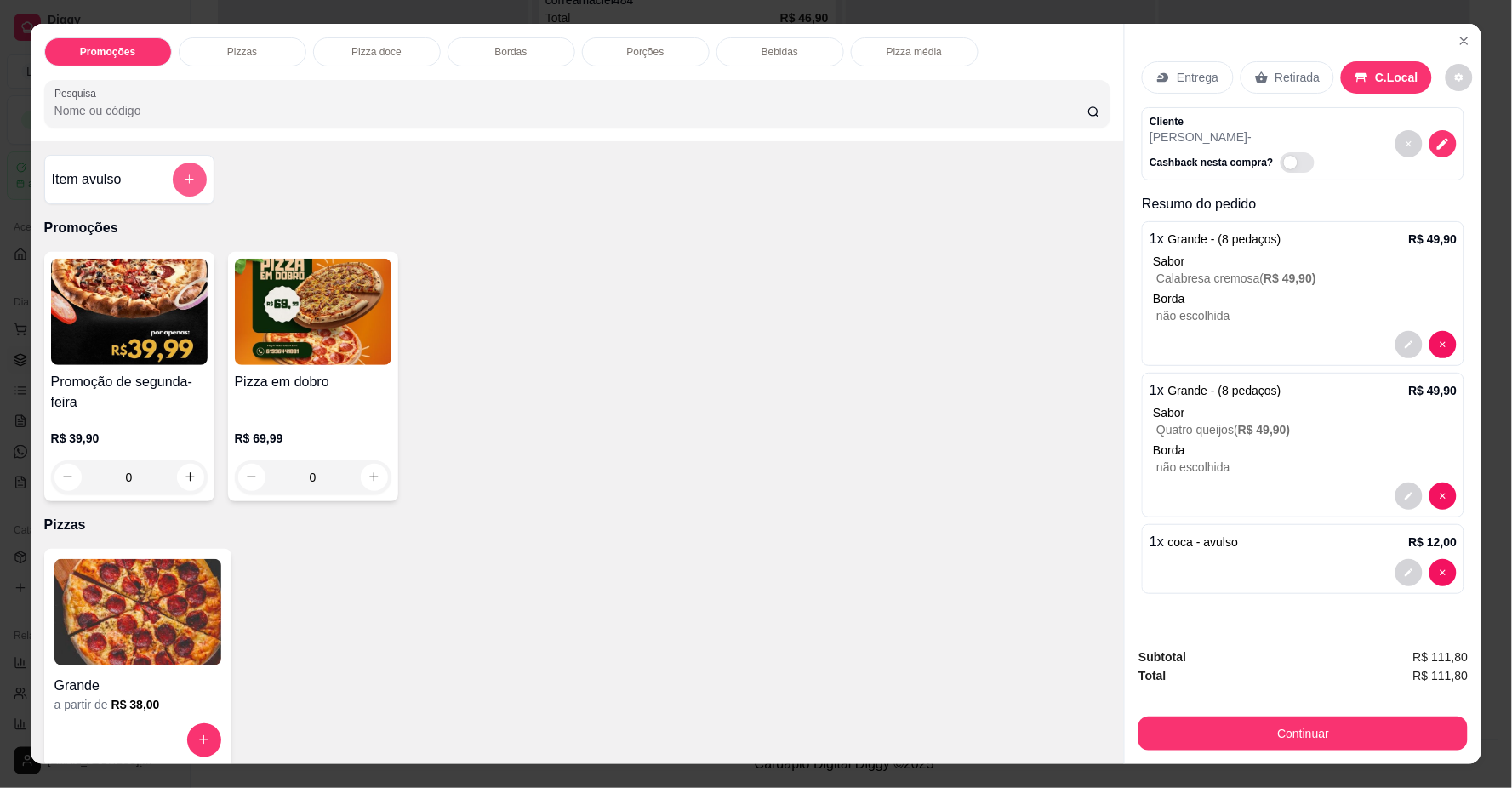
click at [191, 177] on button "add-separate-item" at bounding box center [190, 179] width 34 height 34
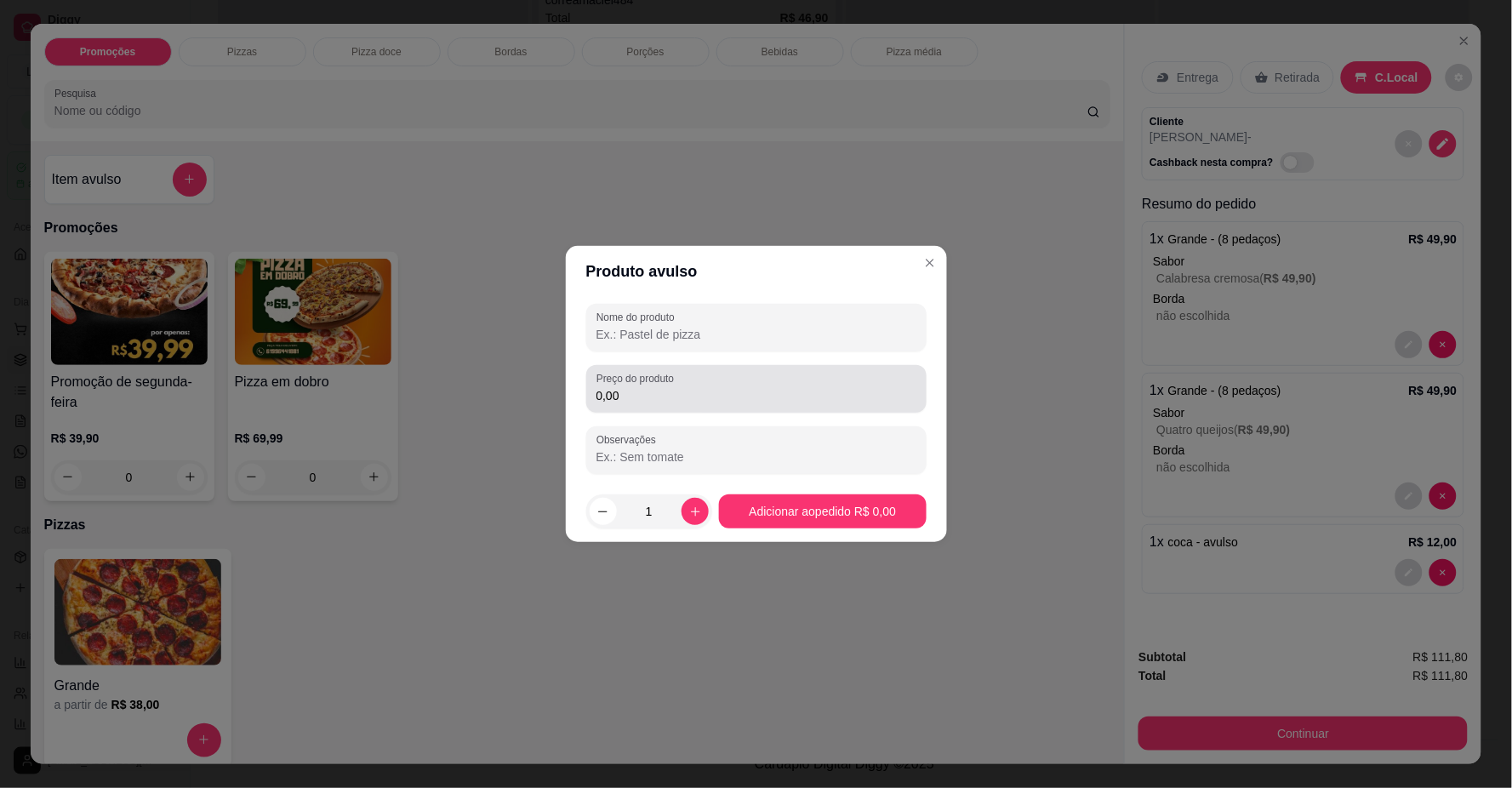
click at [804, 383] on div "0,00" at bounding box center [756, 389] width 320 height 34
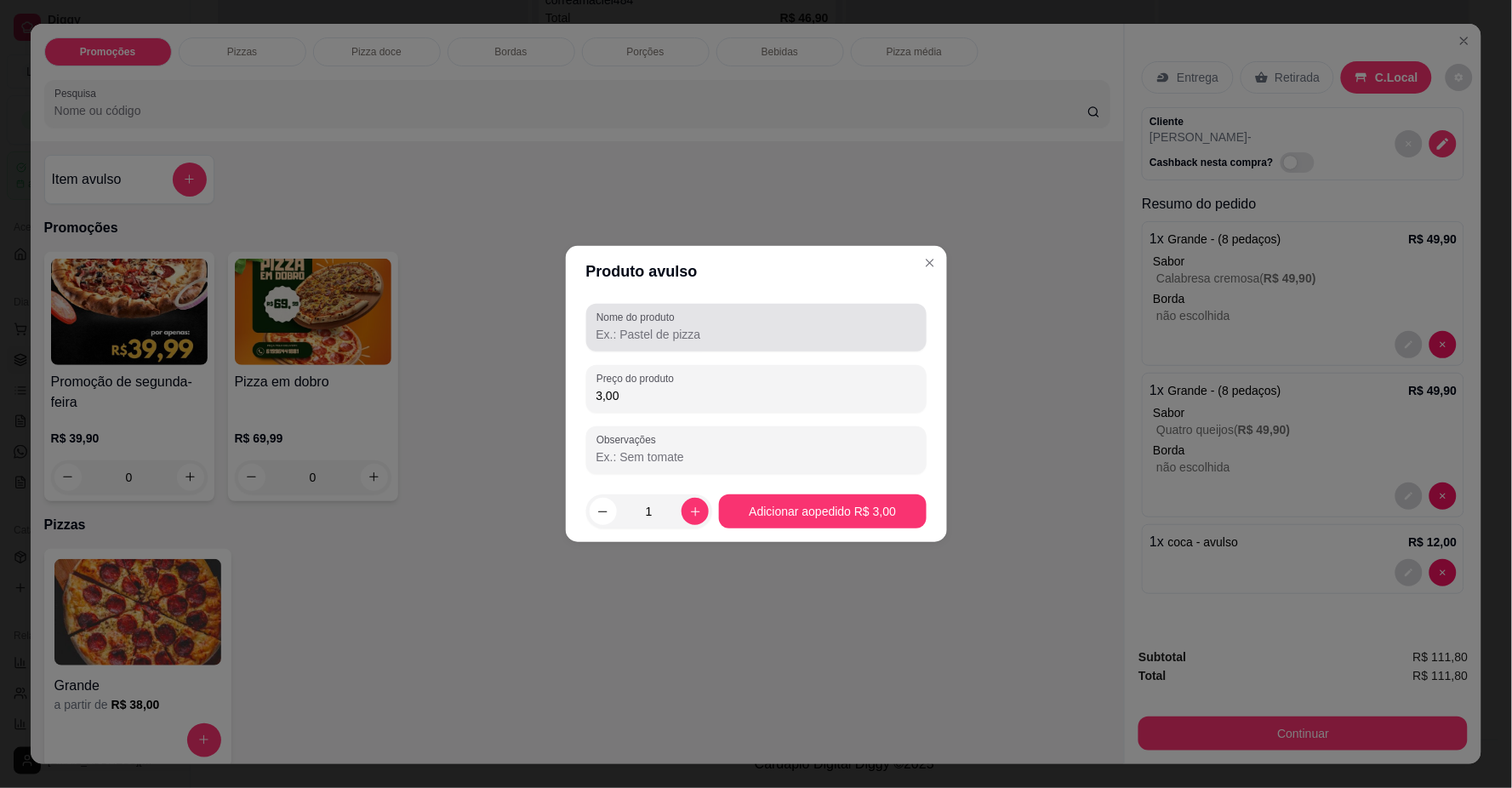
type input "3,00"
click at [786, 315] on div at bounding box center [756, 328] width 320 height 34
type input "c"
type input "agua"
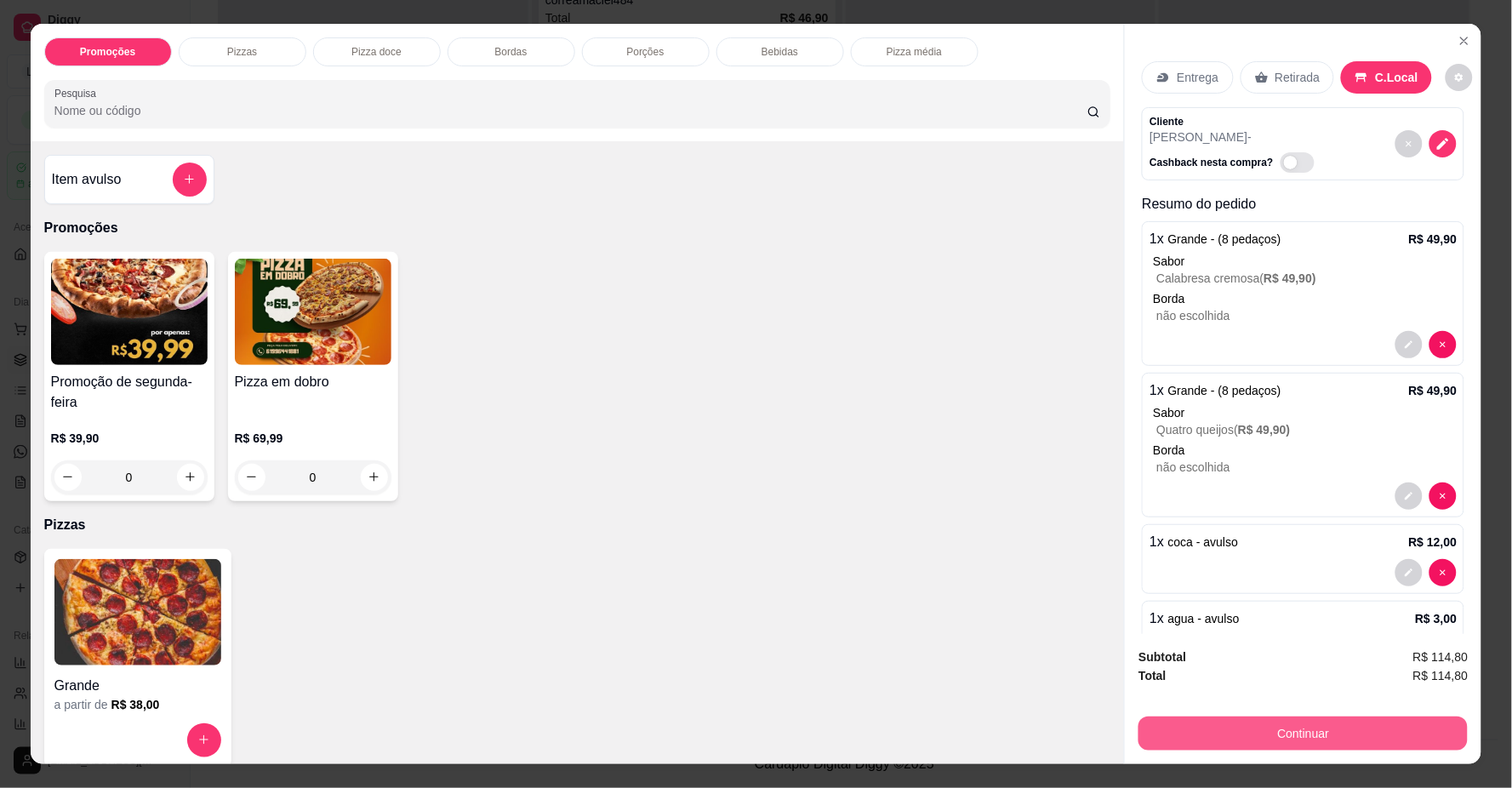
click at [1404, 734] on button "Continuar" at bounding box center [1302, 734] width 329 height 34
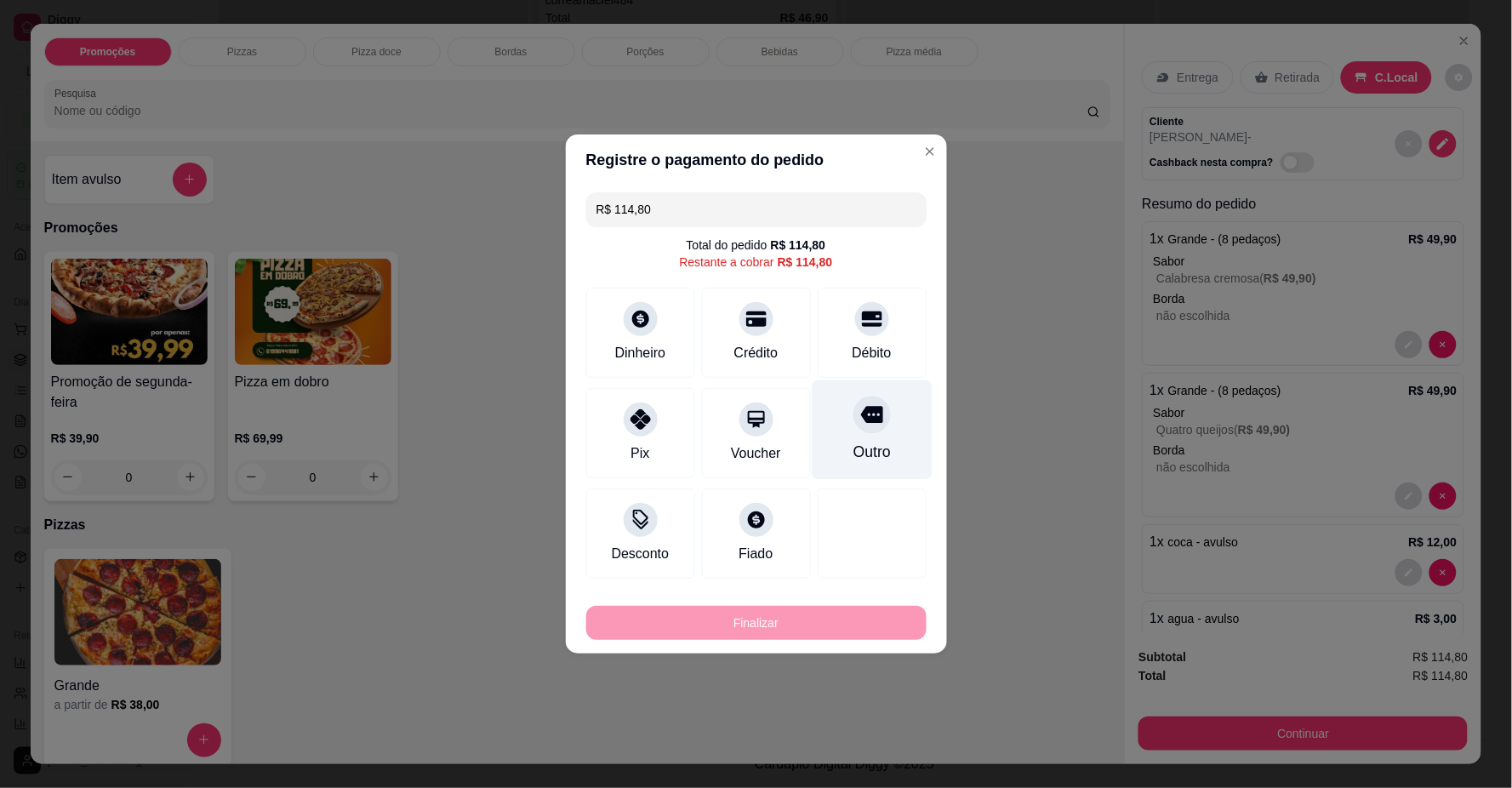
click at [864, 413] on icon at bounding box center [870, 415] width 23 height 17
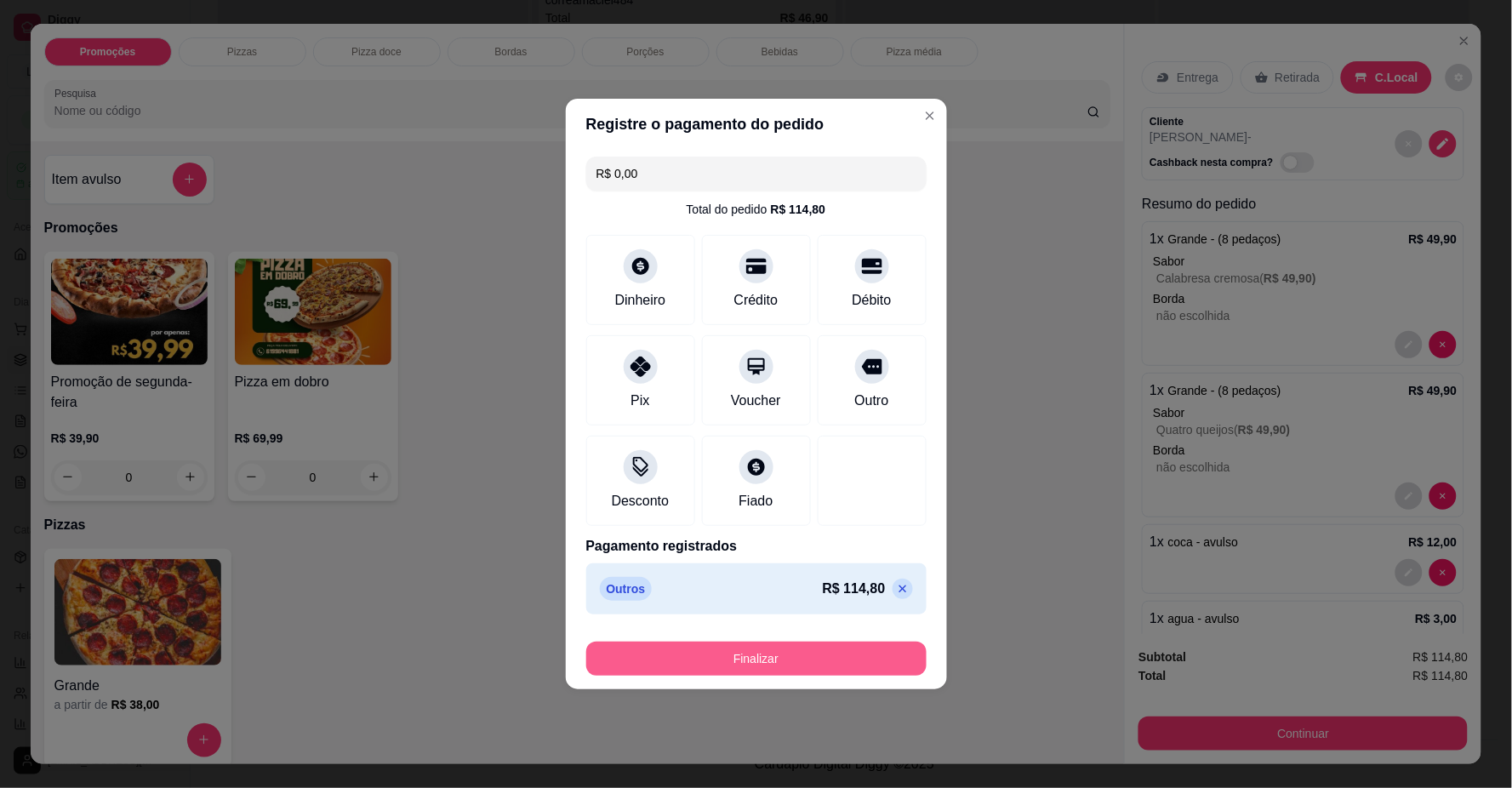
click at [800, 673] on button "Finalizar" at bounding box center [756, 659] width 341 height 34
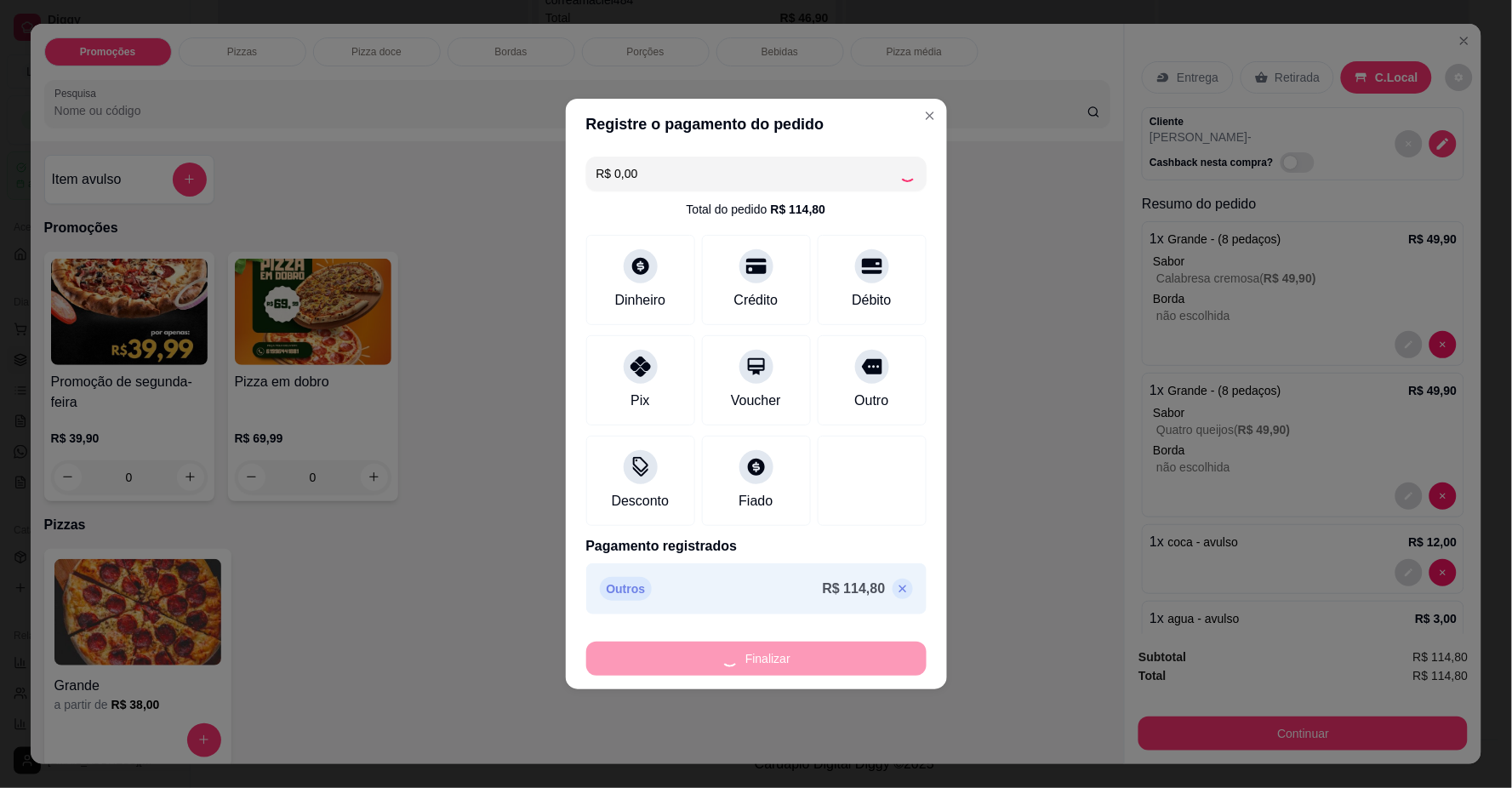
type input "-R$ 114,80"
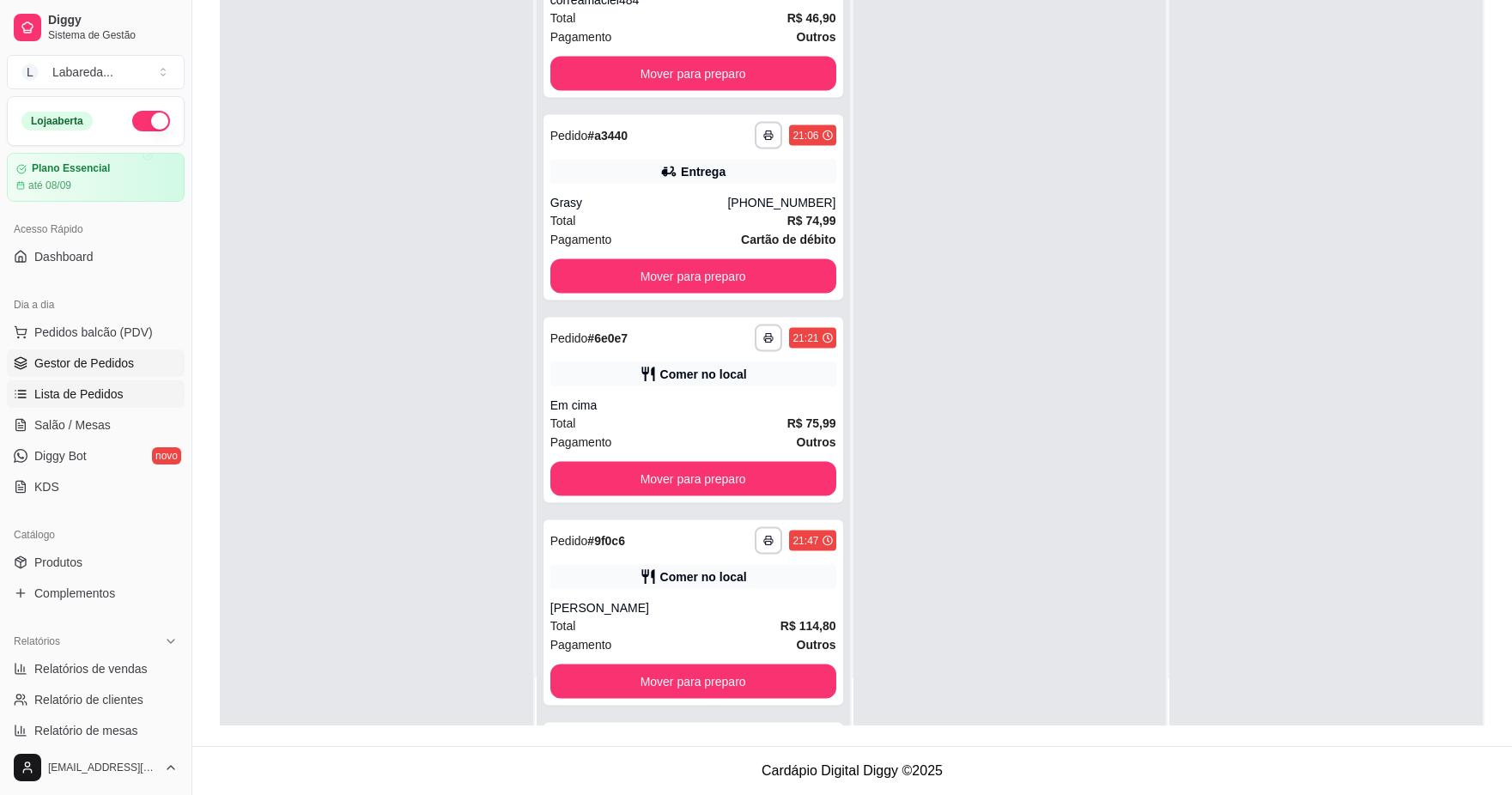
click at [90, 387] on span "Lista de Pedidos" at bounding box center [79, 394] width 89 height 17
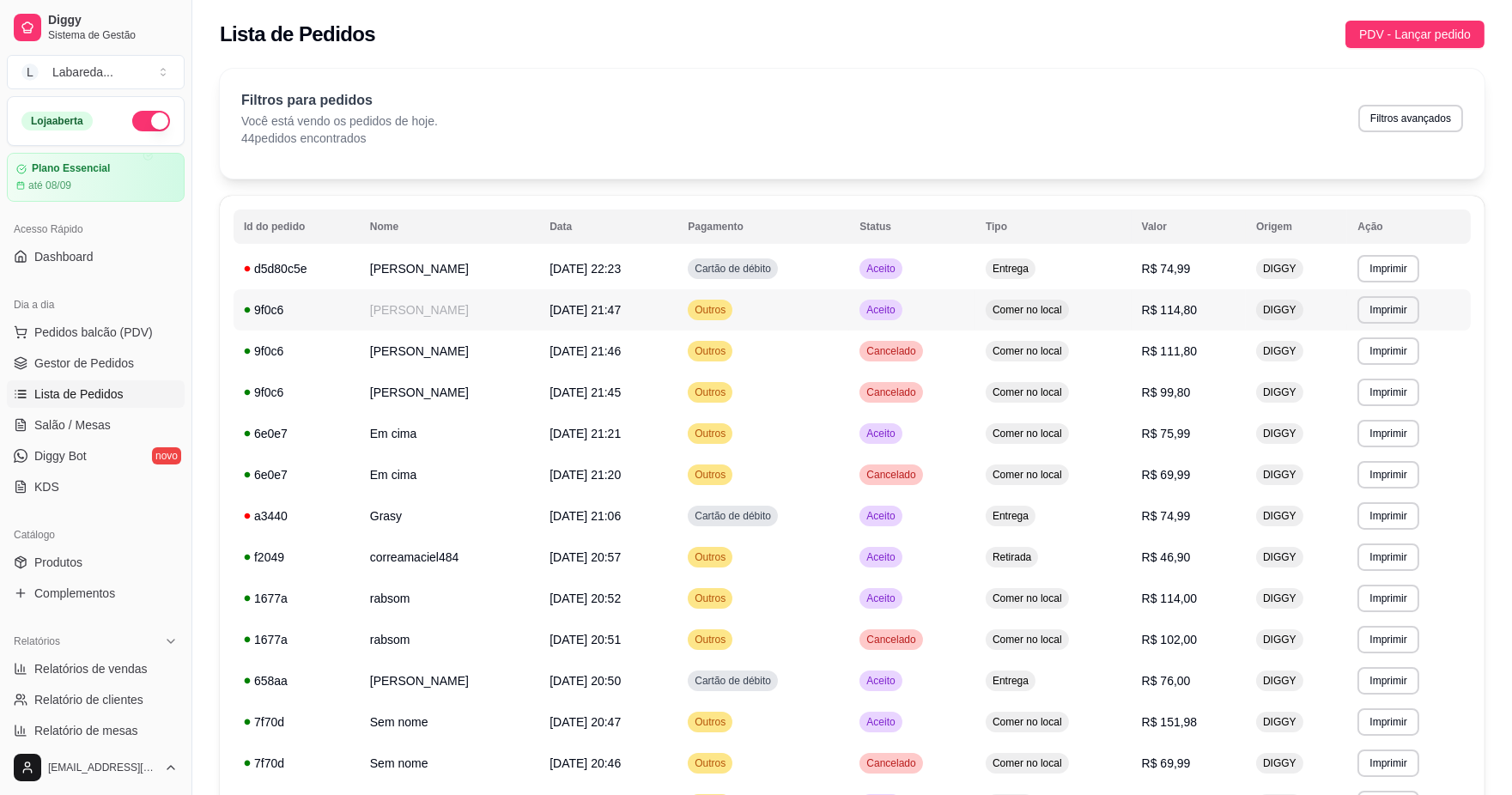
click at [251, 290] on td "9f0c6" at bounding box center [297, 309] width 126 height 41
click at [73, 260] on span "Dashboard" at bounding box center [64, 257] width 59 height 17
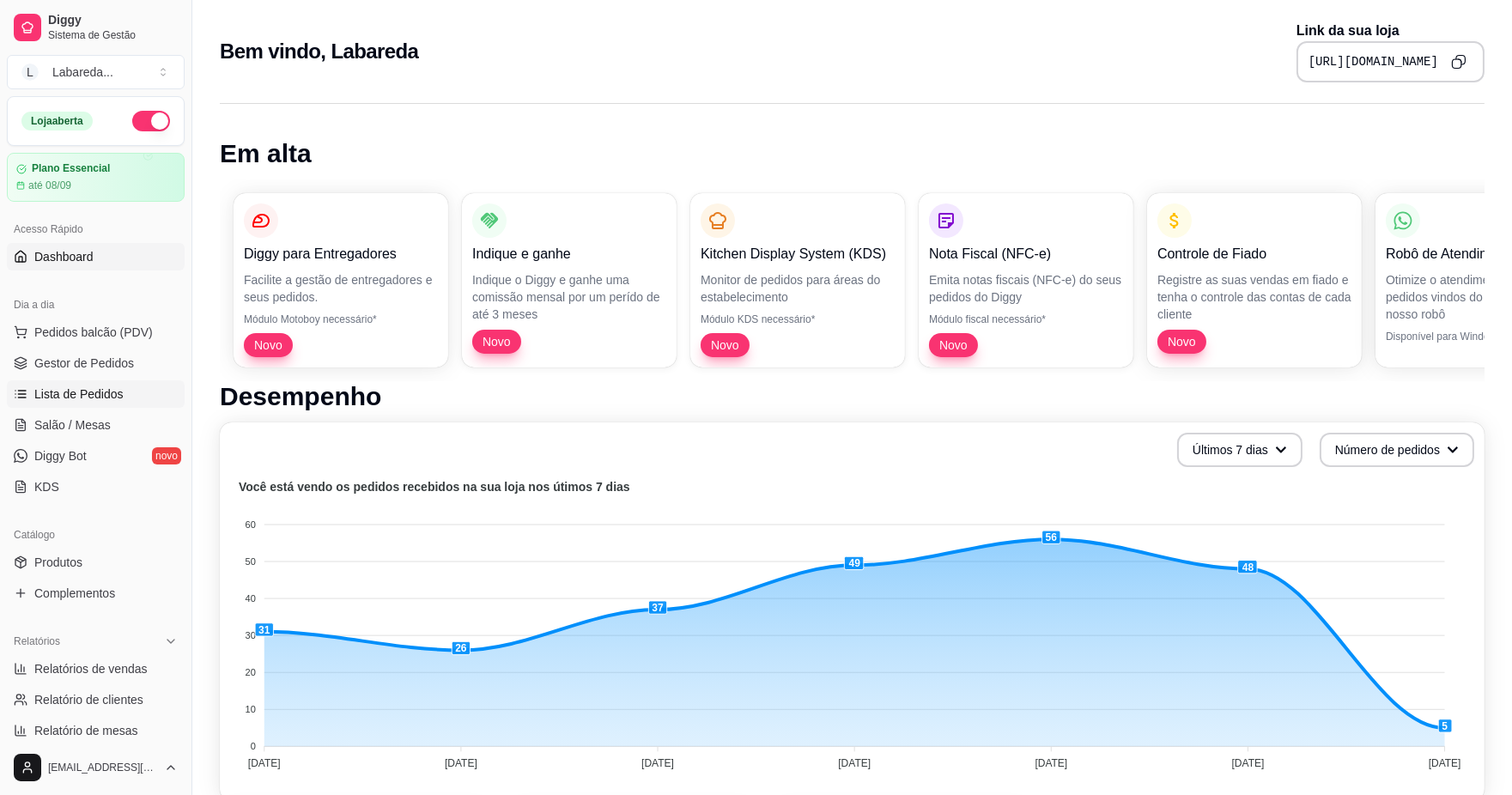
click at [77, 391] on span "Lista de Pedidos" at bounding box center [79, 394] width 89 height 17
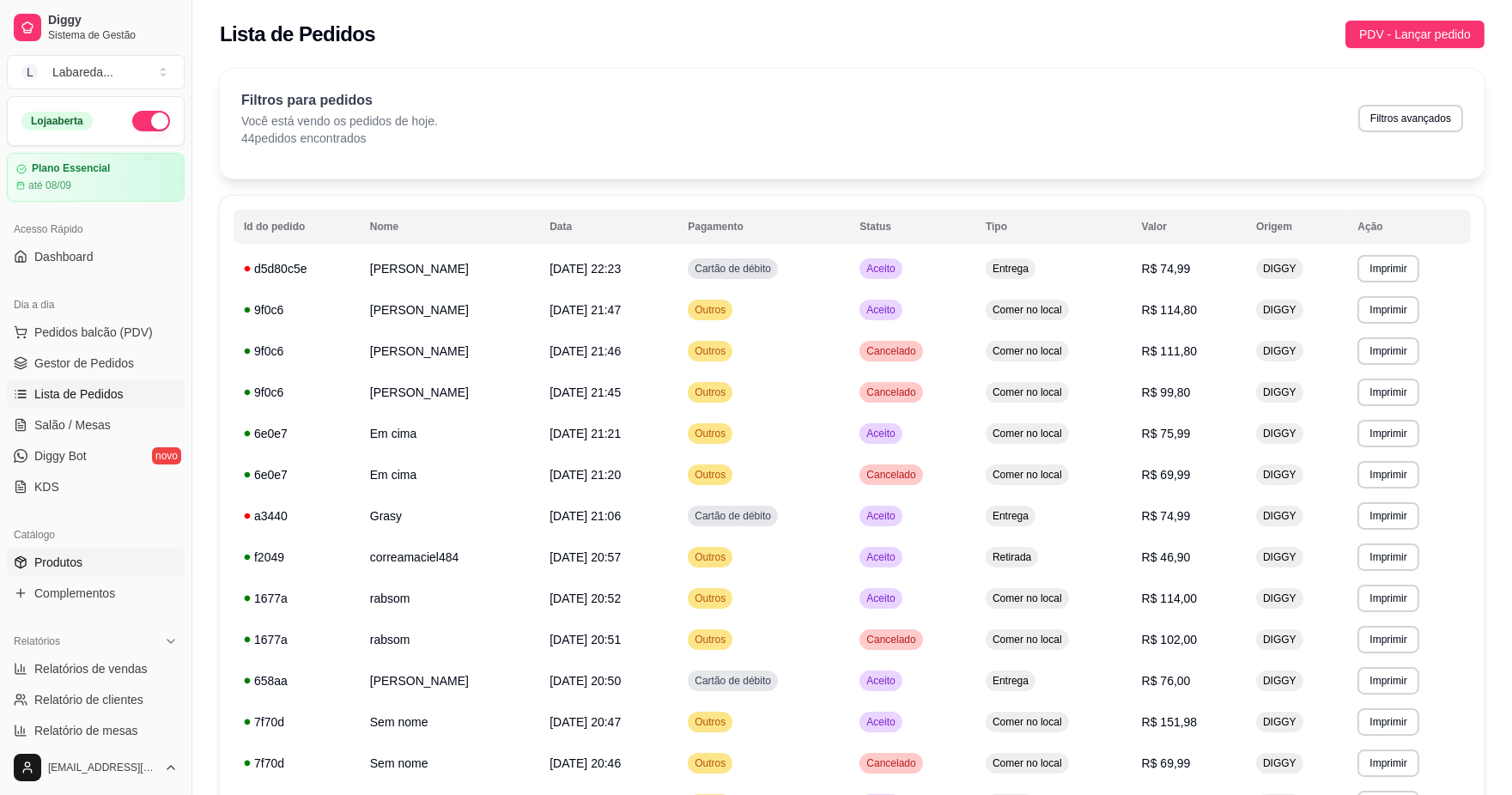
click at [85, 553] on link "Produtos" at bounding box center [96, 562] width 177 height 27
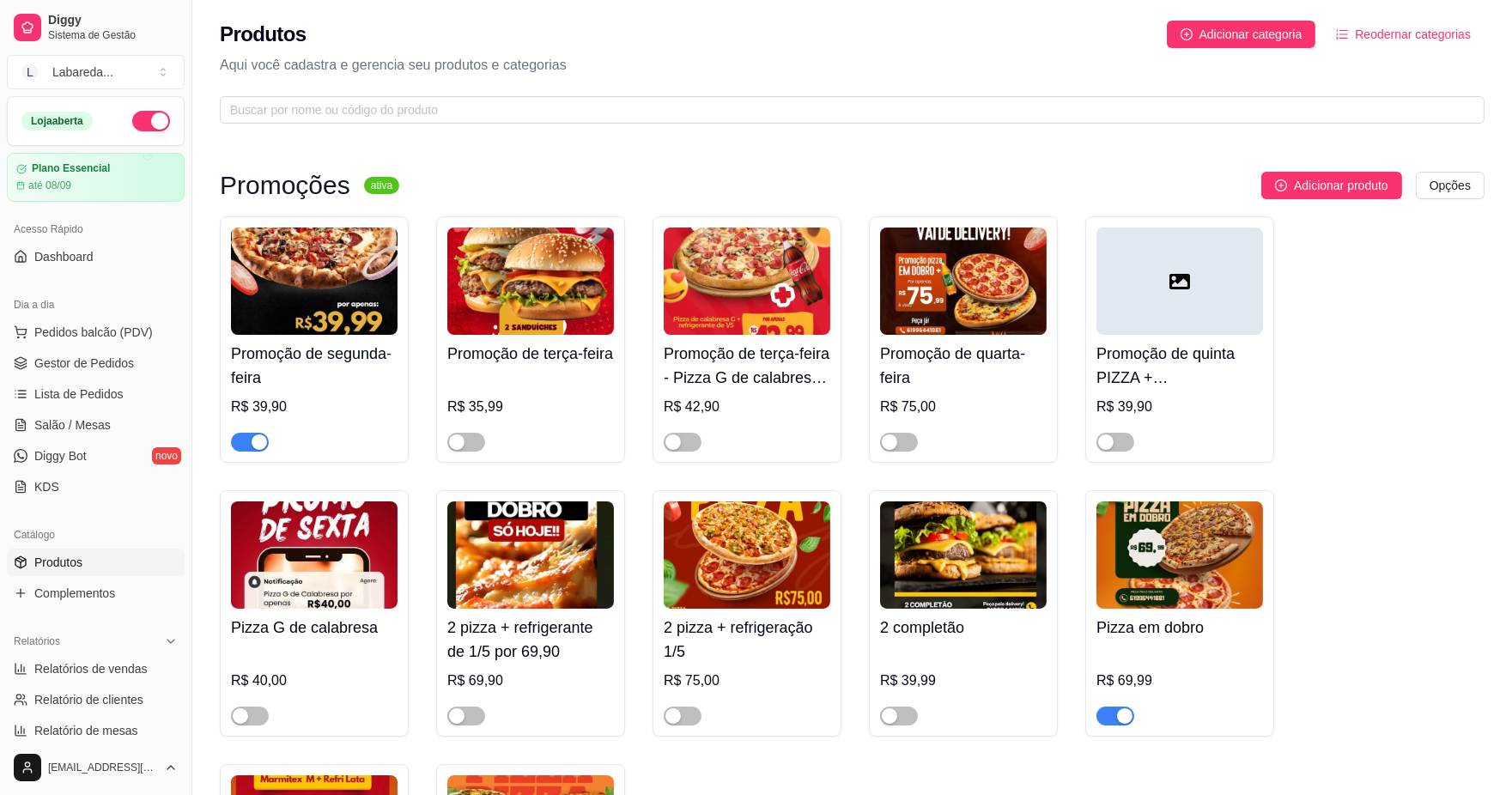
click at [1056, 459] on div "Promoção de quarta-feira R$ 75,00" at bounding box center [963, 339] width 189 height 247
click at [302, 287] on img at bounding box center [314, 281] width 166 height 107
click at [996, 423] on div at bounding box center [963, 435] width 166 height 35
click at [1172, 586] on img at bounding box center [1180, 555] width 166 height 107
click at [1209, 573] on img at bounding box center [1180, 555] width 166 height 107
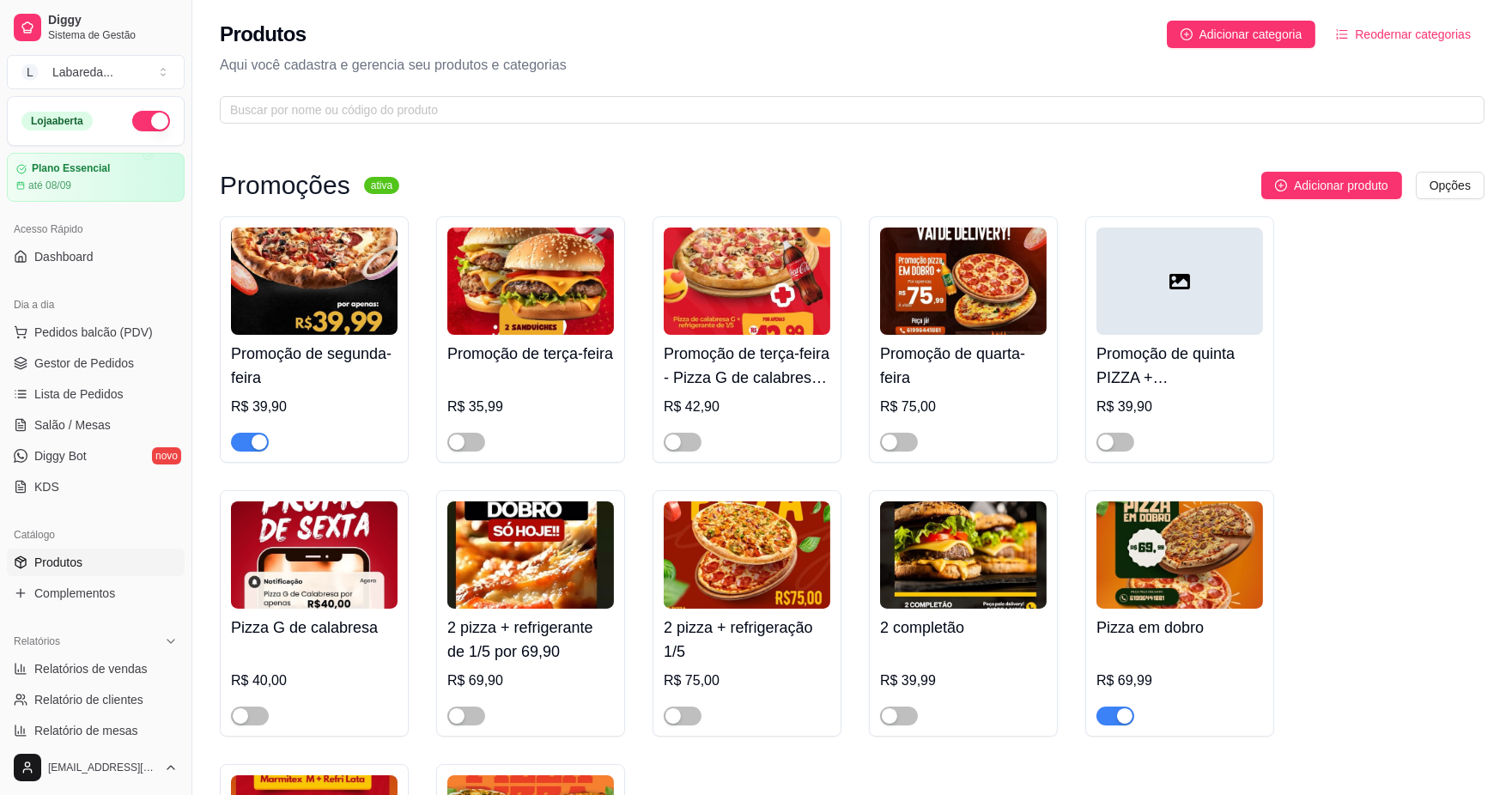
click at [1095, 589] on div "Pizza em dobro R$ 69,99" at bounding box center [1180, 613] width 189 height 247
click at [108, 337] on span "Pedidos balcão (PDV)" at bounding box center [94, 332] width 118 height 17
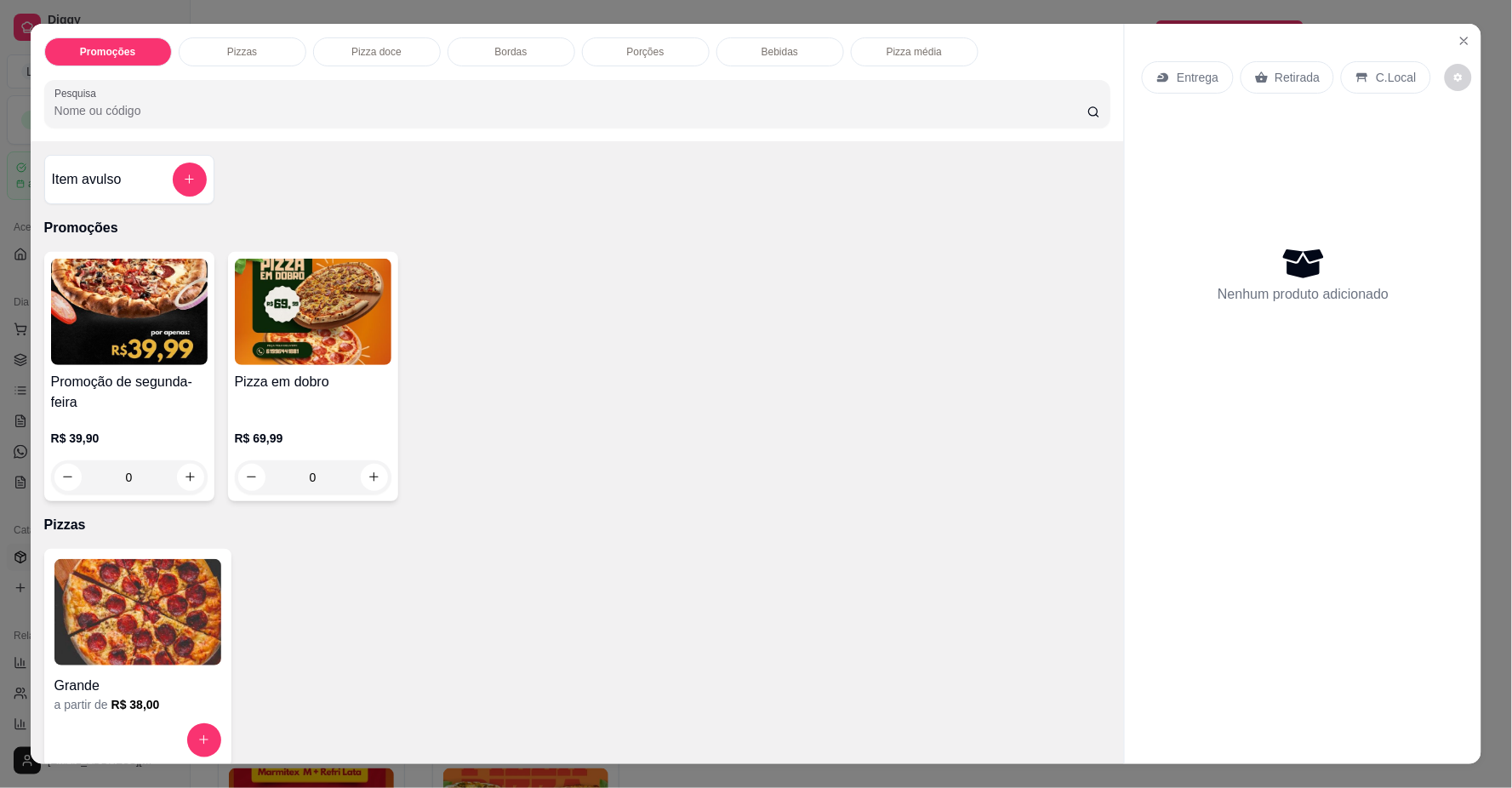
click at [322, 405] on div "Pizza em dobro" at bounding box center [314, 392] width 157 height 41
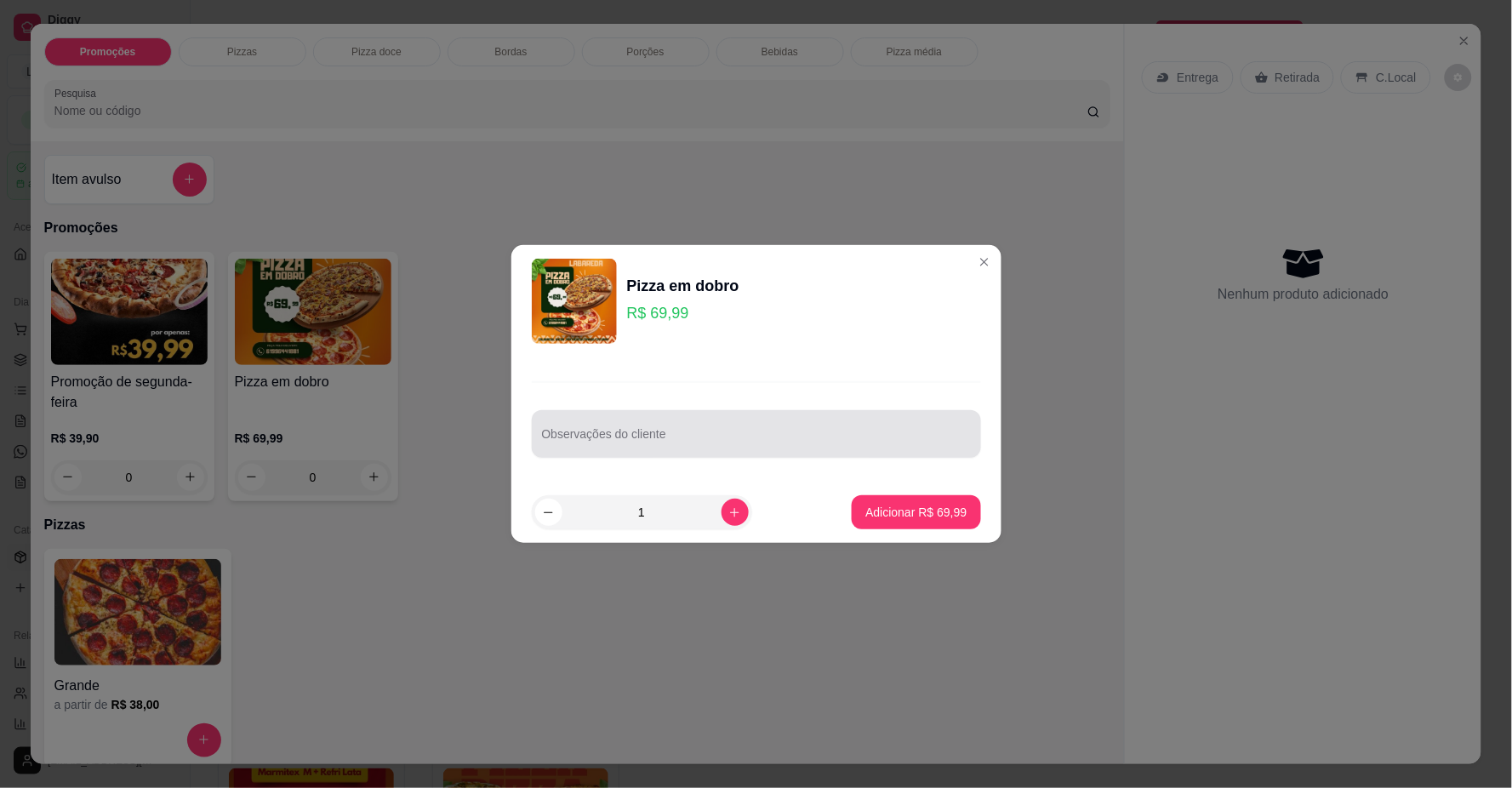
click at [851, 449] on div at bounding box center [756, 435] width 429 height 34
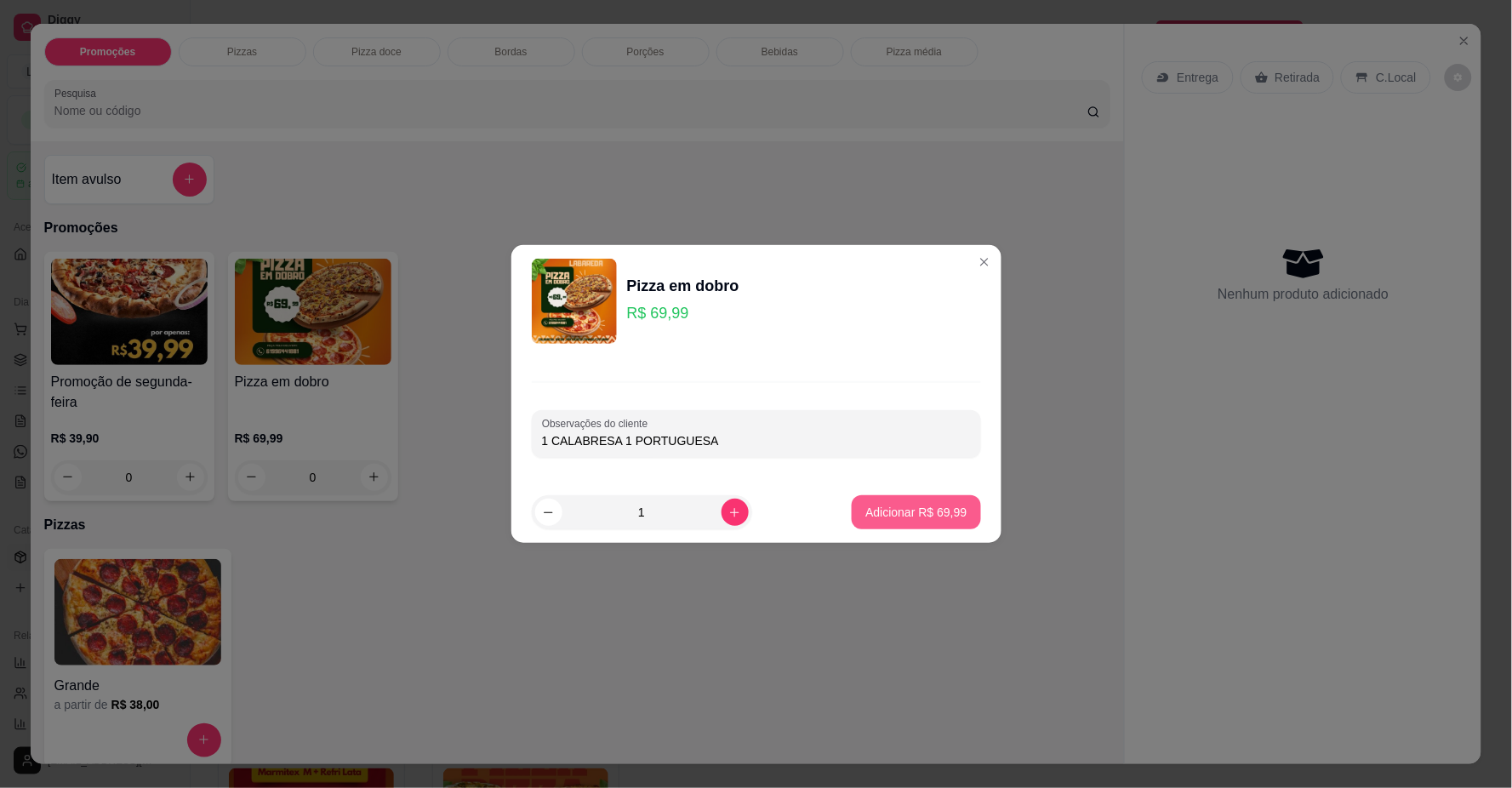
type input "1 CALABRESA 1 PORTUGUESA"
click at [882, 499] on button "Adicionar R$ 69,99" at bounding box center [915, 512] width 129 height 34
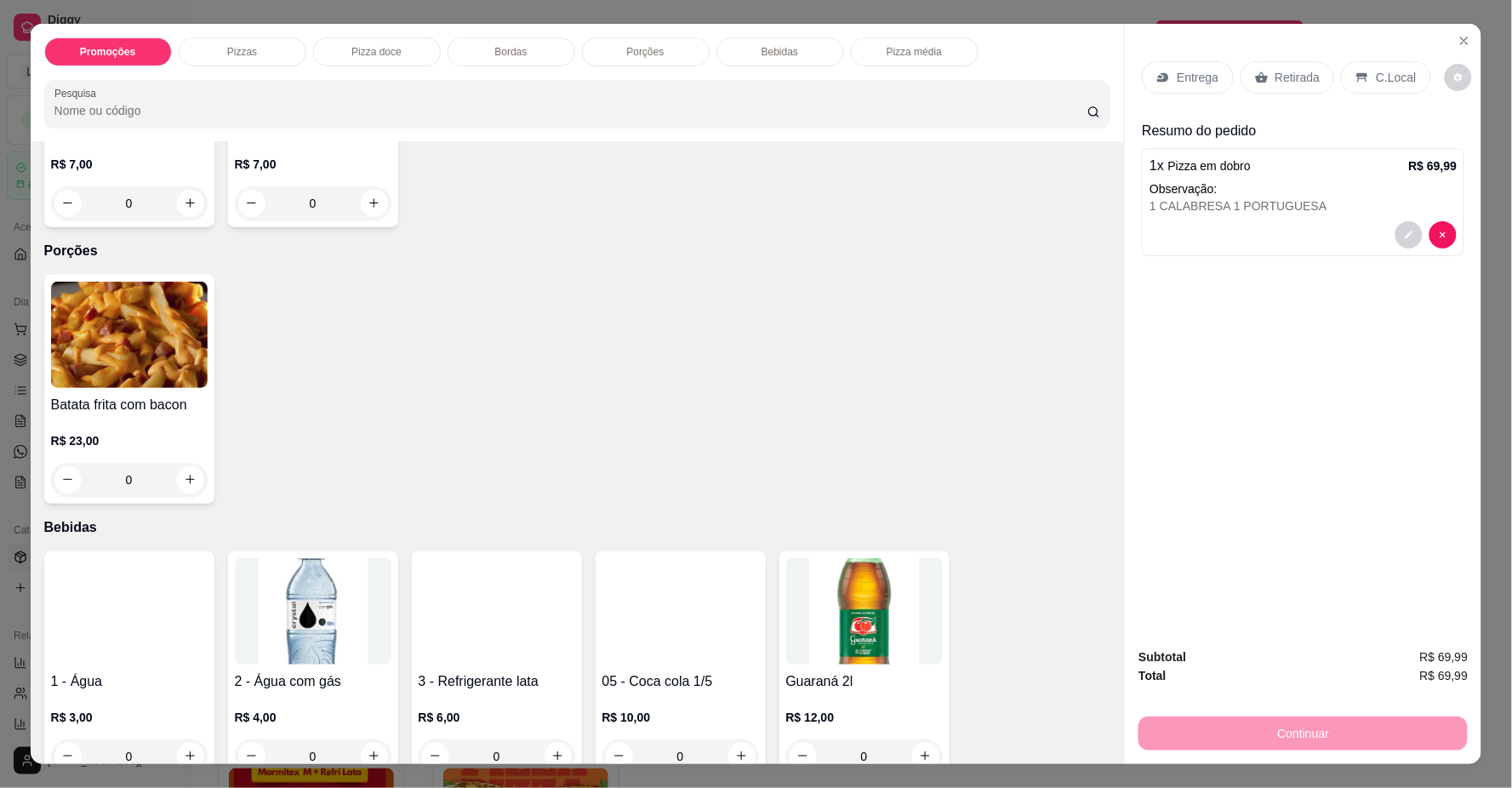
scroll to position [1229, 0]
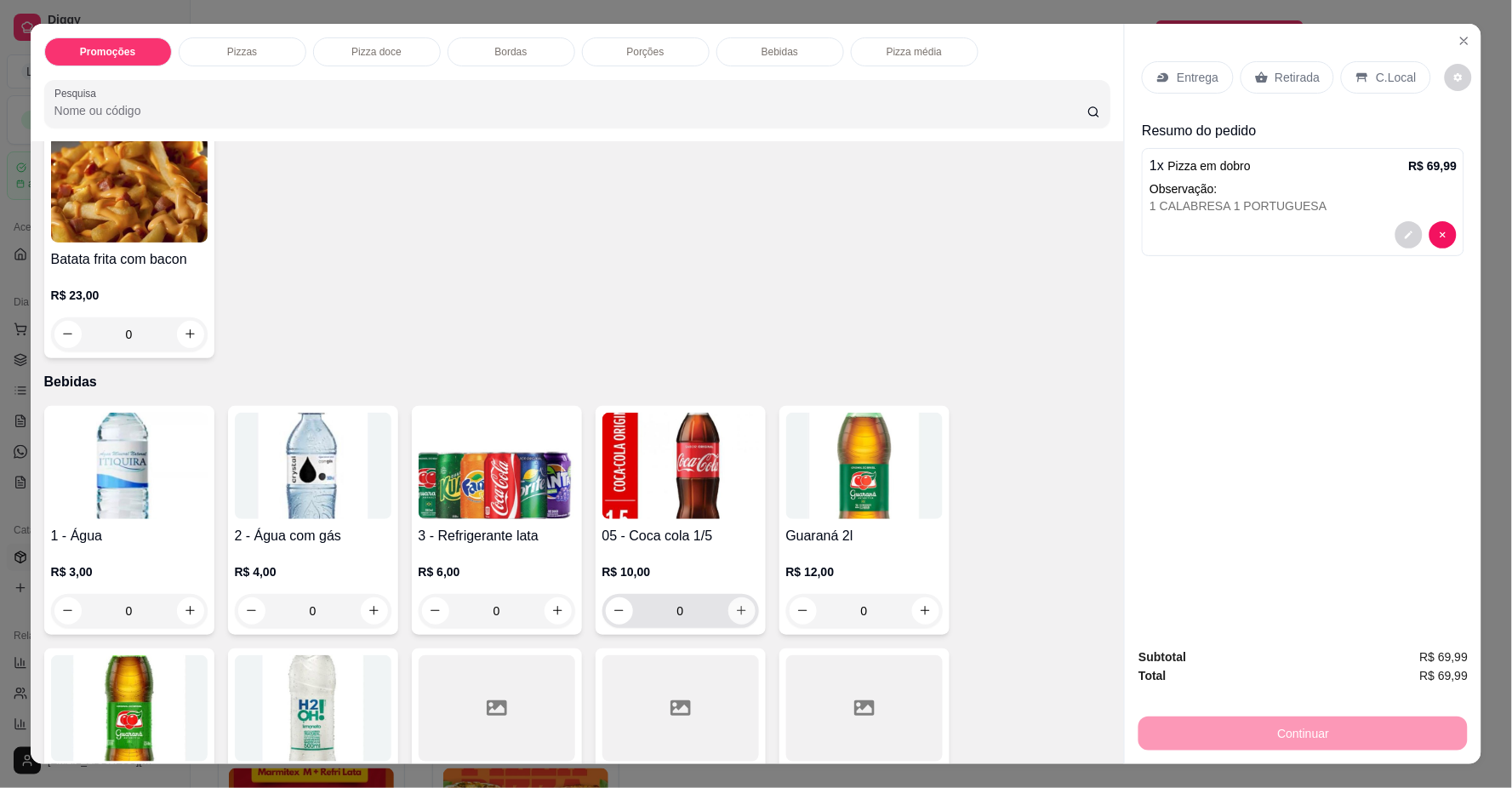
click at [741, 609] on button "increase-product-quantity" at bounding box center [742, 611] width 27 height 27
type input "1"
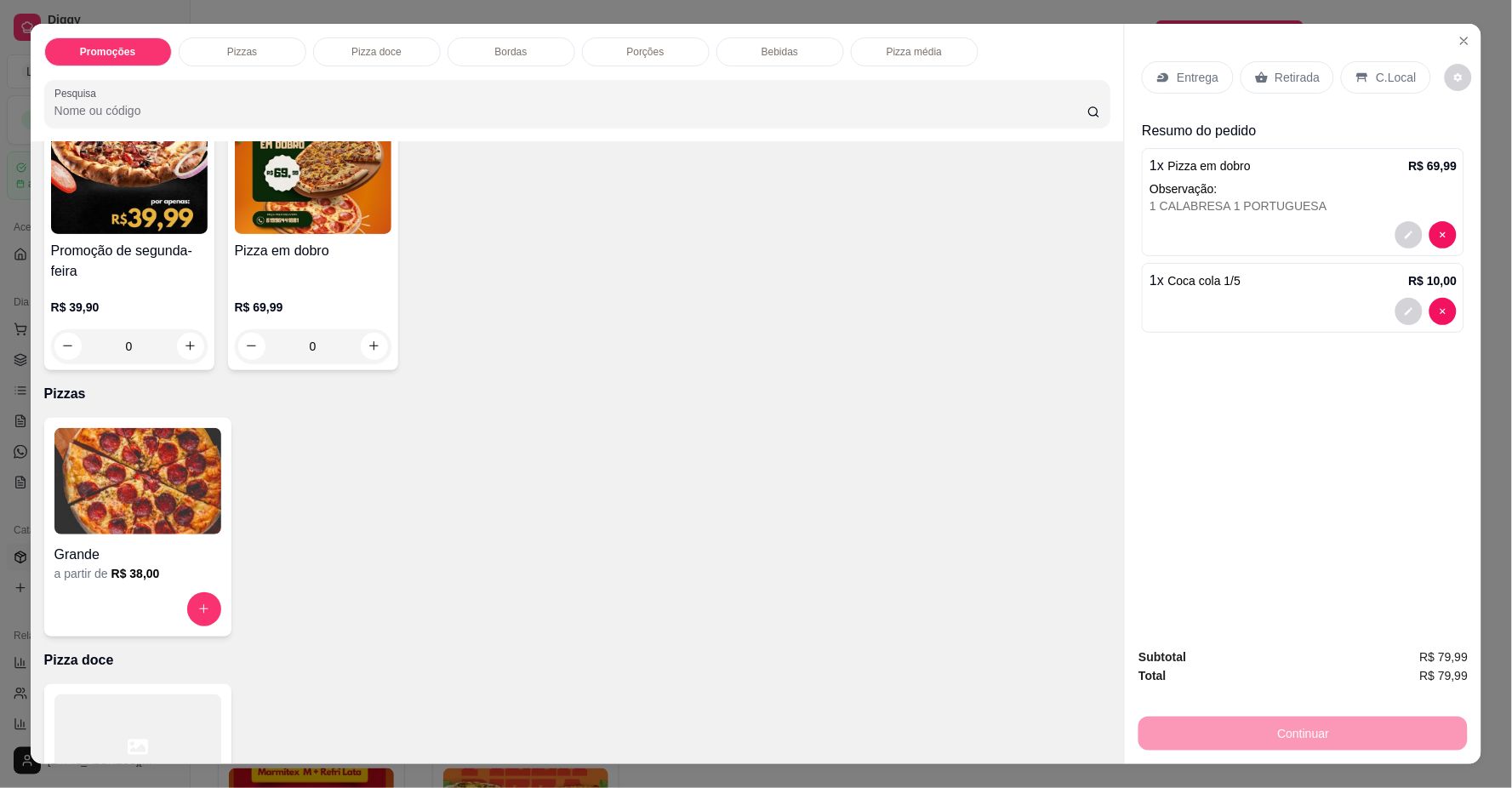
scroll to position [0, 0]
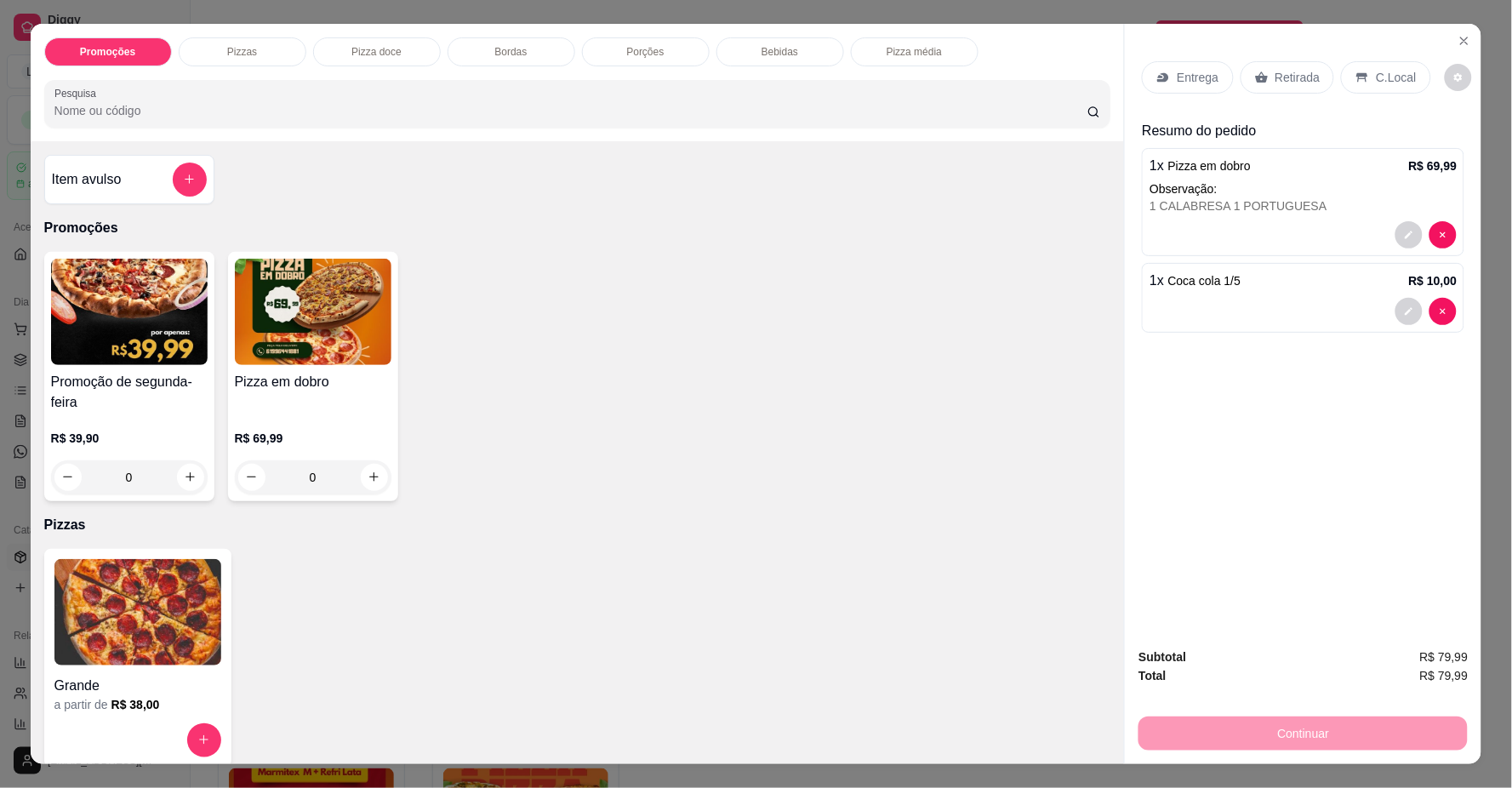
click at [1177, 70] on p "Entrega" at bounding box center [1198, 77] width 41 height 17
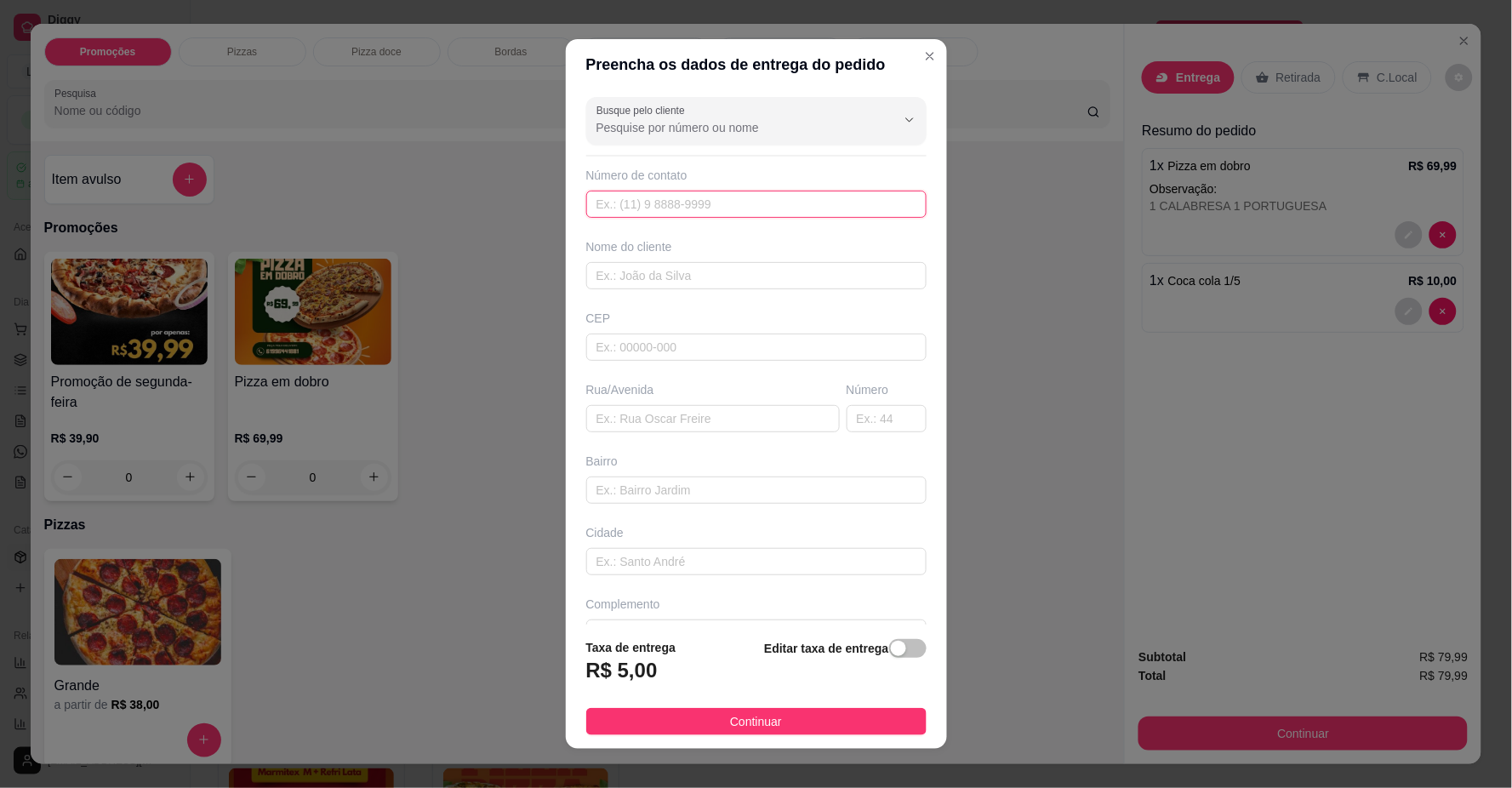
click at [614, 211] on input "text" at bounding box center [756, 204] width 341 height 27
type input "619"
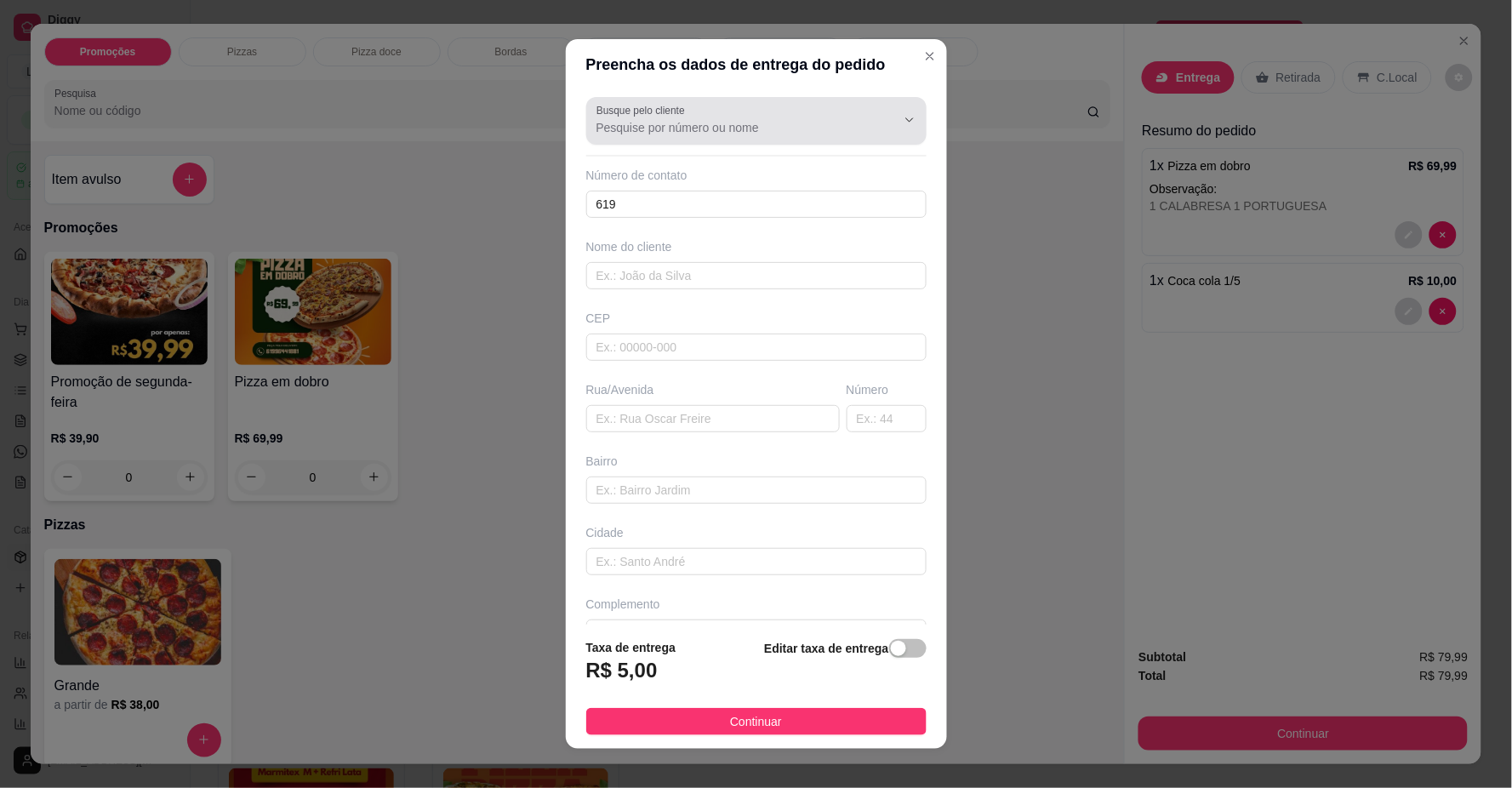
drag, startPoint x: 720, startPoint y: 103, endPoint x: 726, endPoint y: 121, distance: 19.0
click at [724, 113] on div "Busque pelo cliente" at bounding box center [756, 121] width 341 height 48
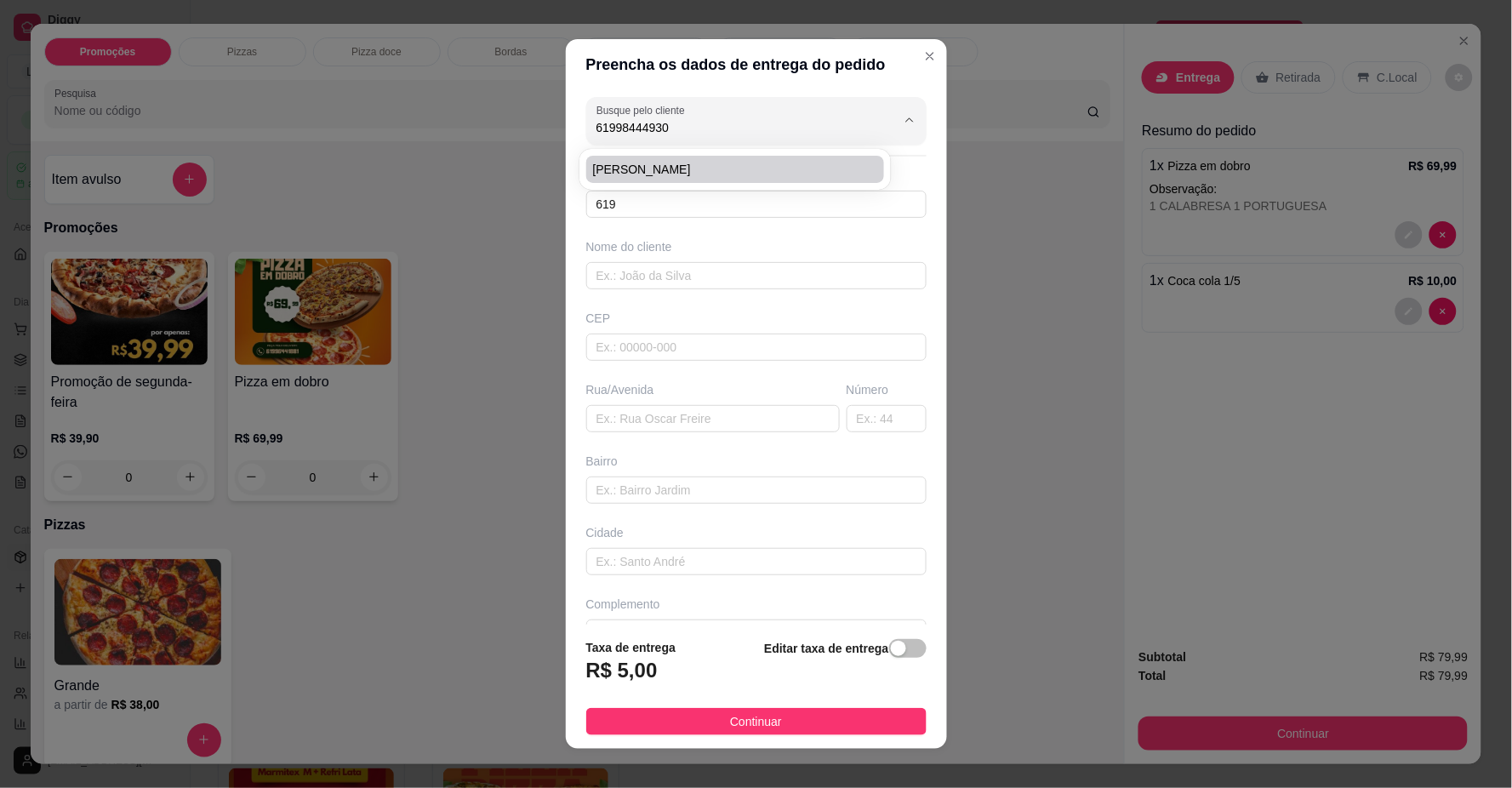
click at [698, 173] on span "[PERSON_NAME]" at bounding box center [726, 169] width 268 height 17
type input "[PERSON_NAME]"
type input "61998444930"
type input "[PERSON_NAME]"
type input "LOCALIZAÇÃO"
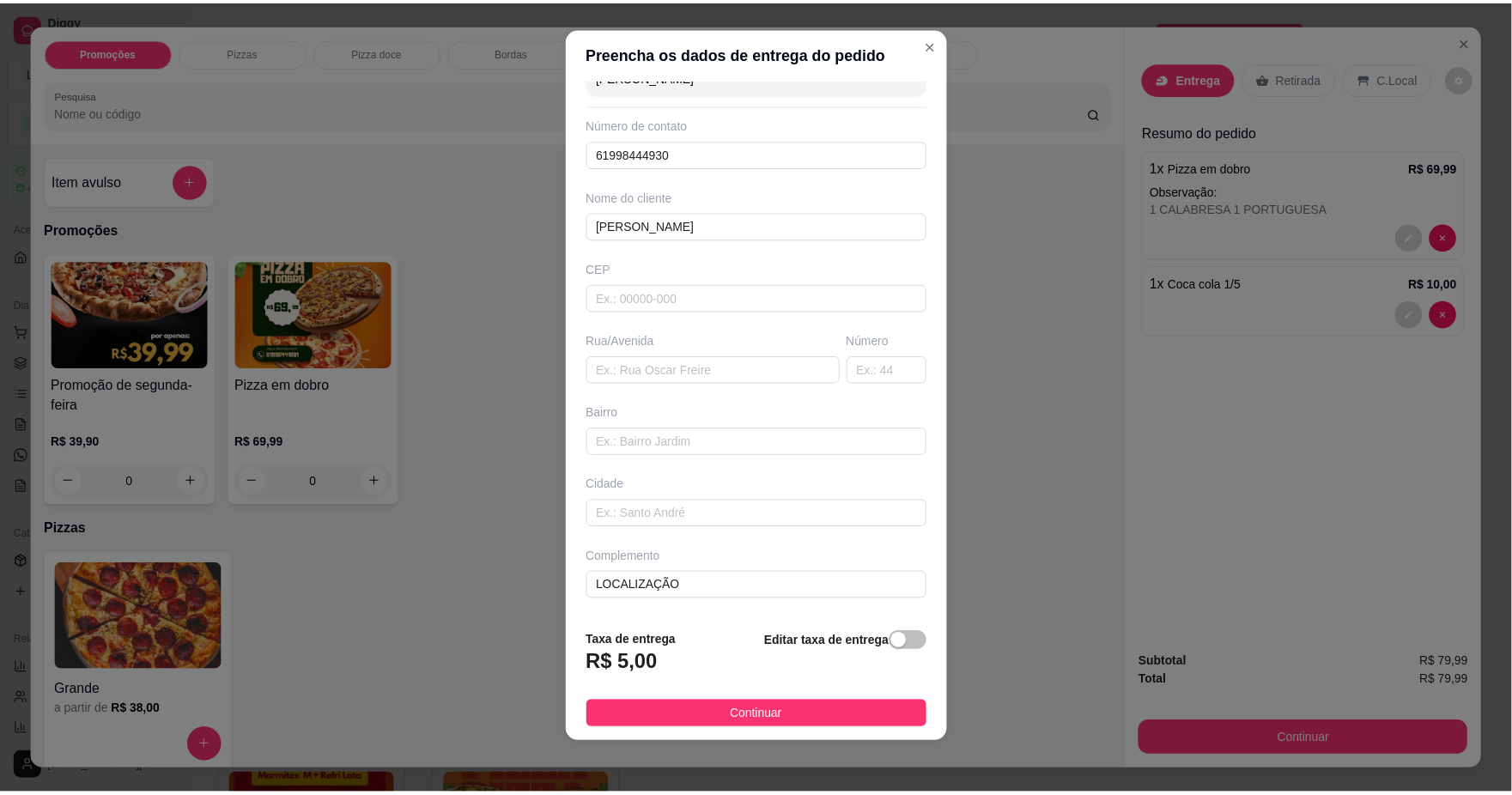
scroll to position [15, 0]
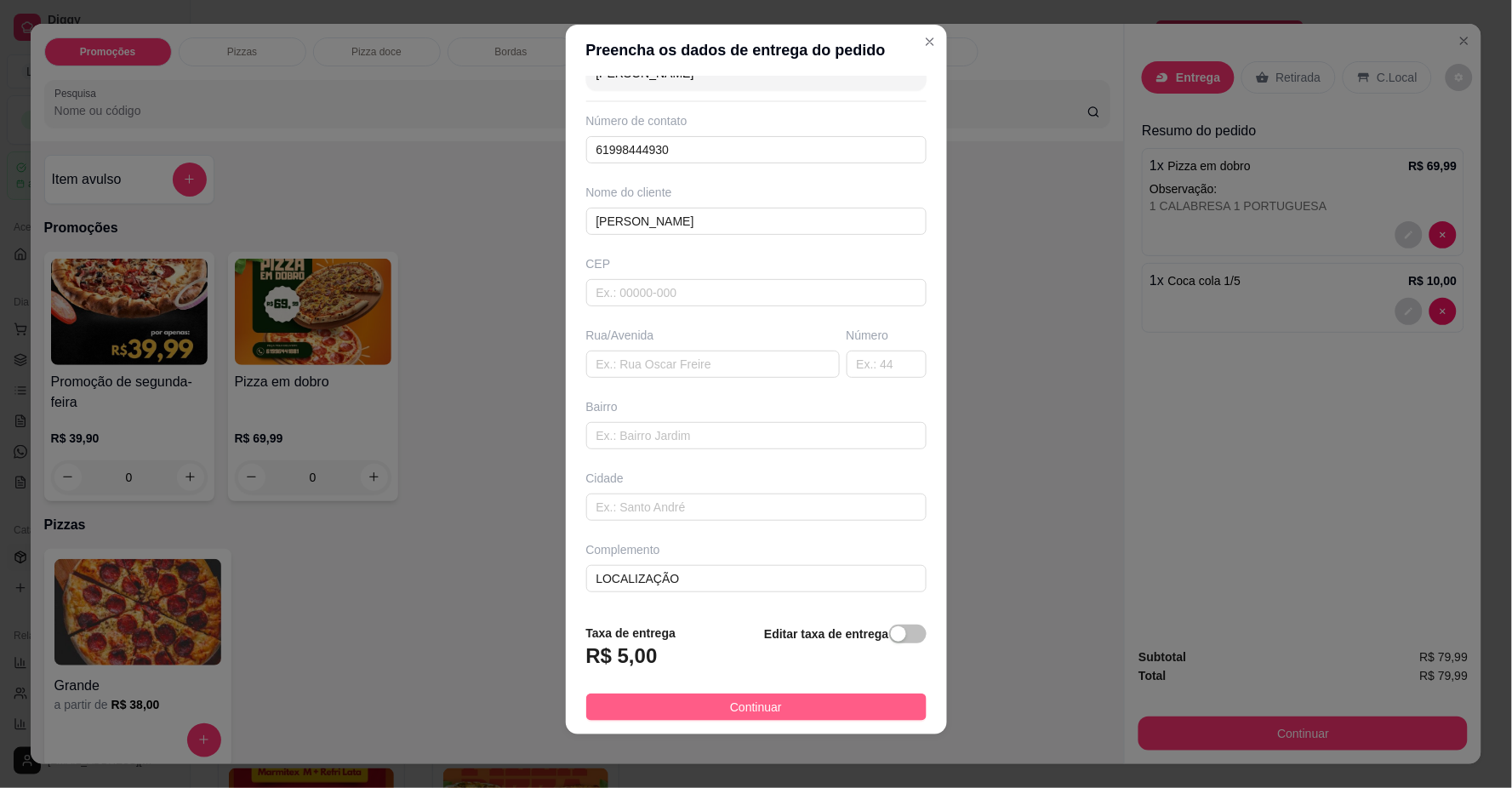
type input "[PERSON_NAME]"
click at [761, 705] on span "Continuar" at bounding box center [756, 707] width 52 height 19
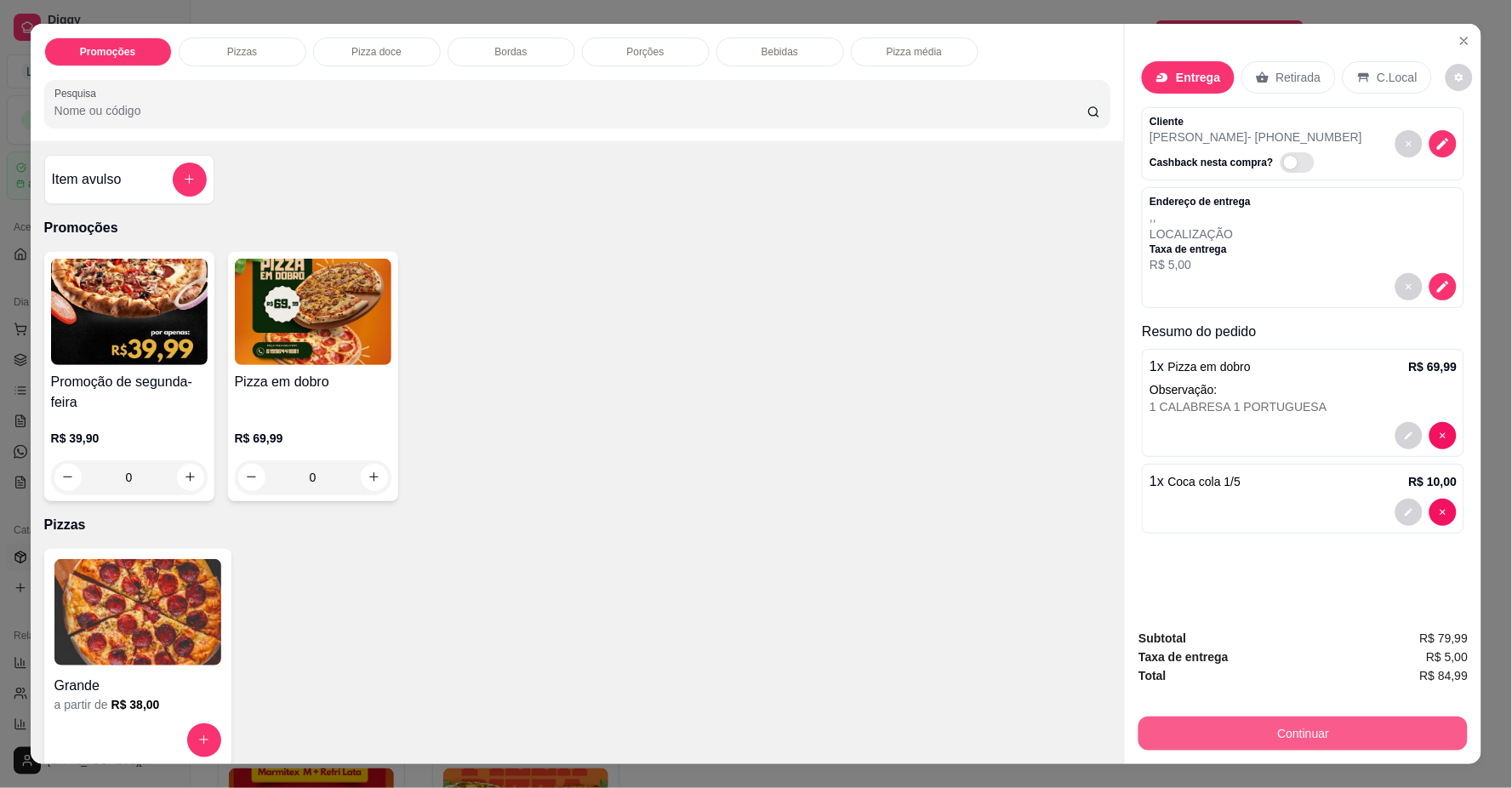
click at [1226, 738] on button "Continuar" at bounding box center [1302, 734] width 329 height 34
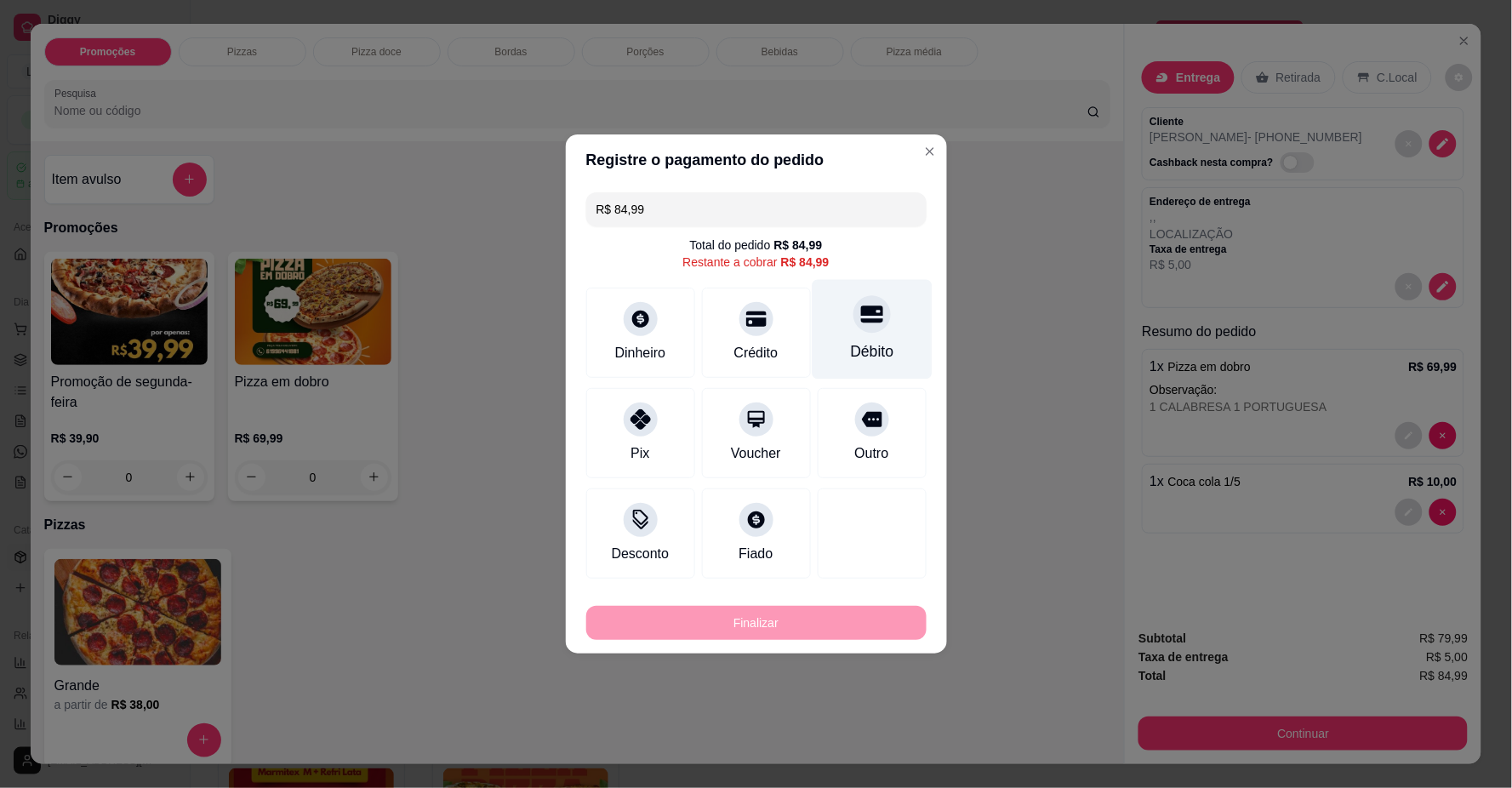
drag, startPoint x: 851, startPoint y: 345, endPoint x: 844, endPoint y: 396, distance: 51.5
click at [852, 345] on div "Débito" at bounding box center [871, 352] width 43 height 23
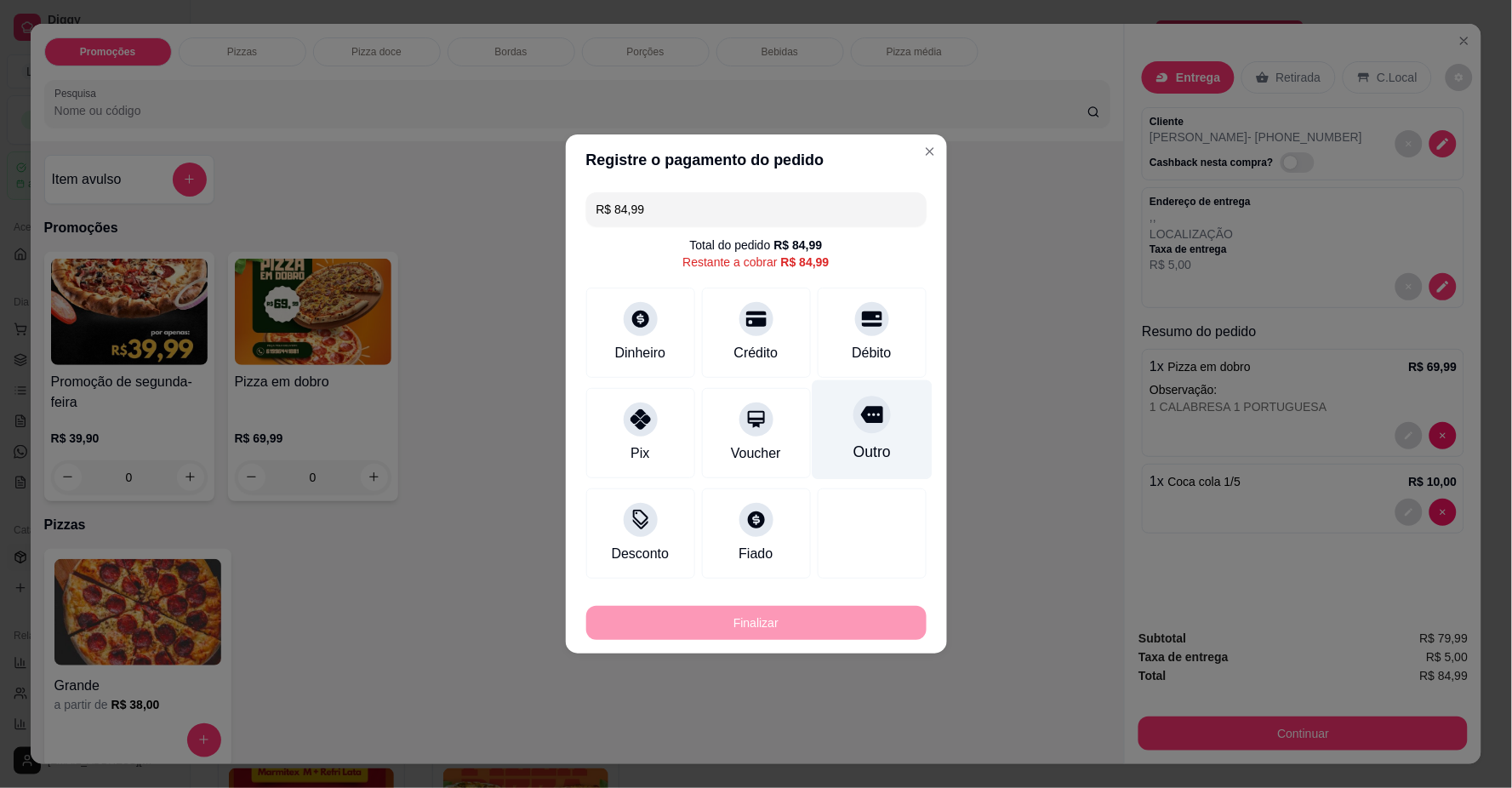
type input "R$ 0,00"
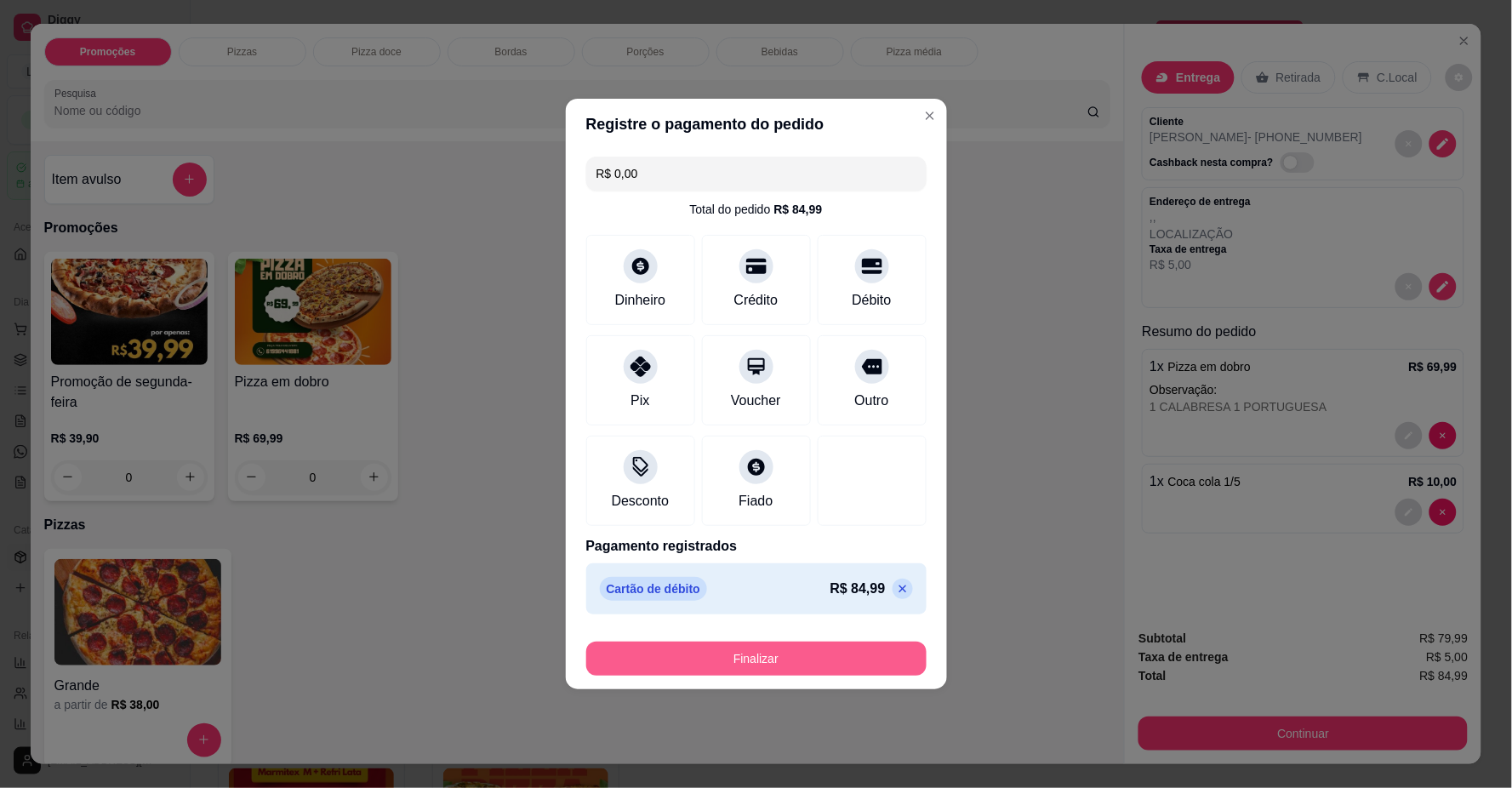
click at [814, 656] on button "Finalizar" at bounding box center [756, 659] width 341 height 34
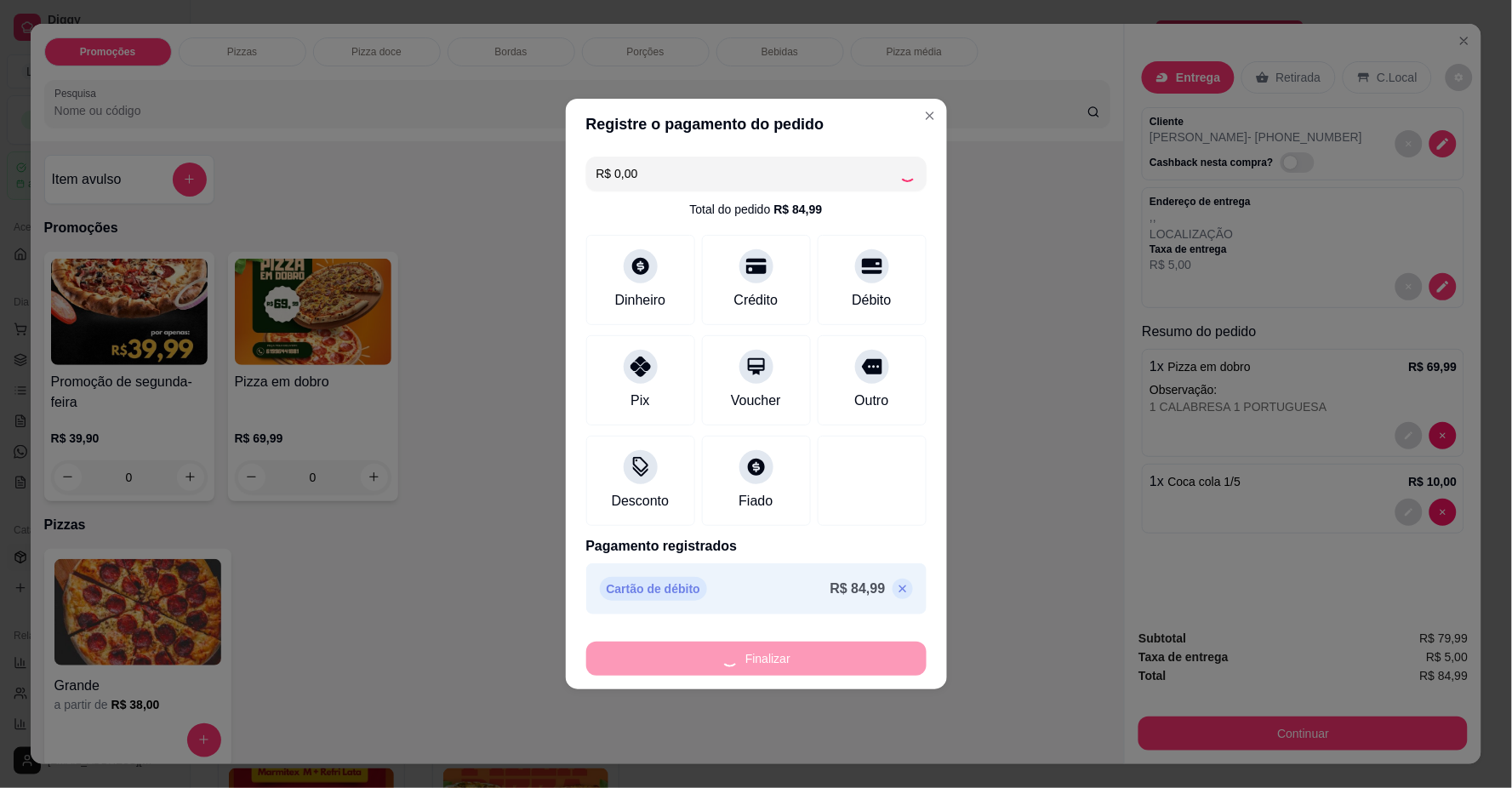
type input "0"
type input "-R$ 84,99"
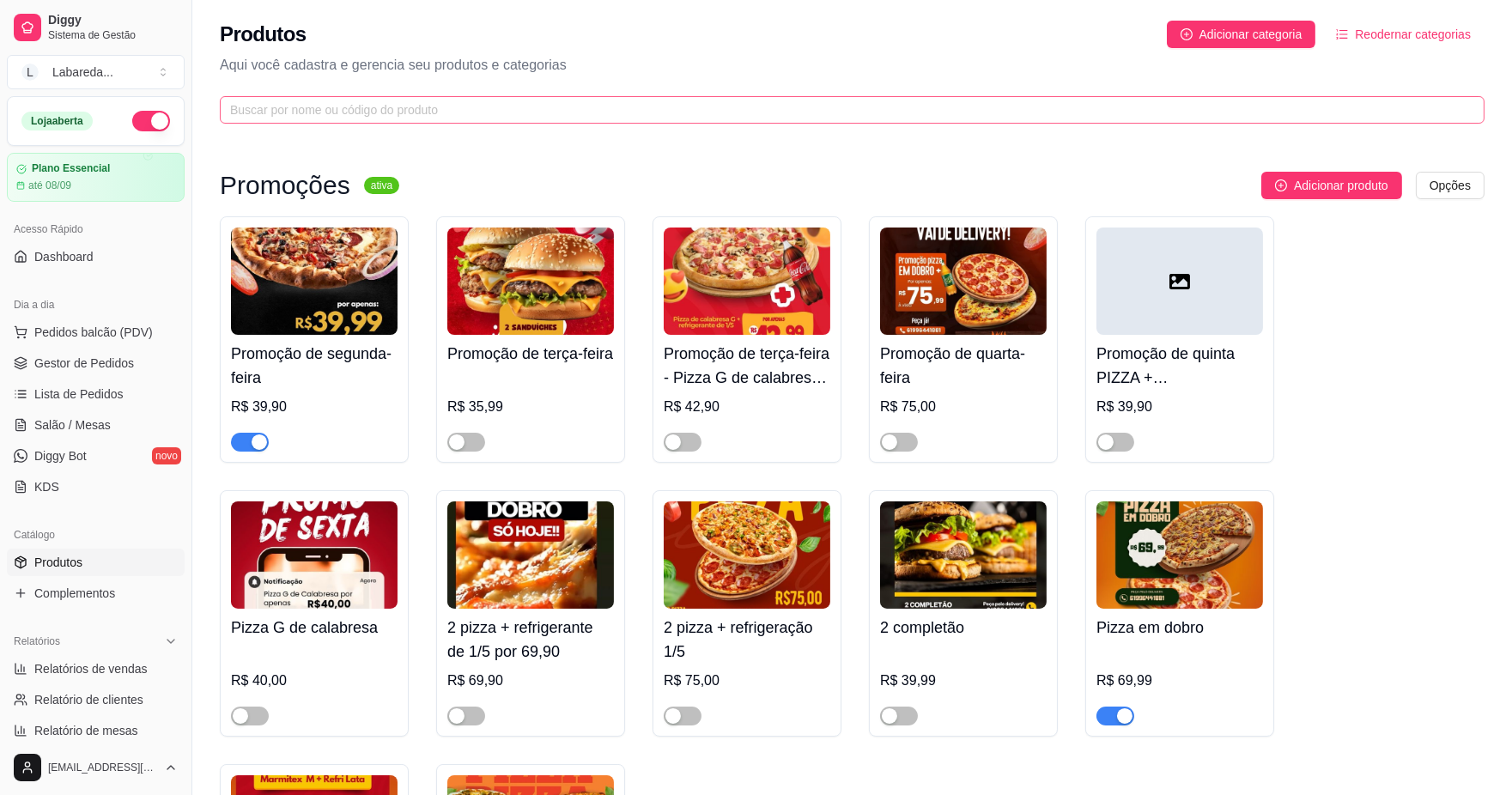
click at [616, 96] on span at bounding box center [852, 110] width 1265 height 27
drag, startPoint x: 630, startPoint y: 91, endPoint x: 659, endPoint y: 45, distance: 54.4
click at [639, 75] on div "Produtos Adicionar categoria Reodernar categorias Aqui você cadastra e gerencia…" at bounding box center [852, 66] width 1320 height 134
click at [58, 335] on span "Pedidos balcão (PDV)" at bounding box center [94, 332] width 118 height 17
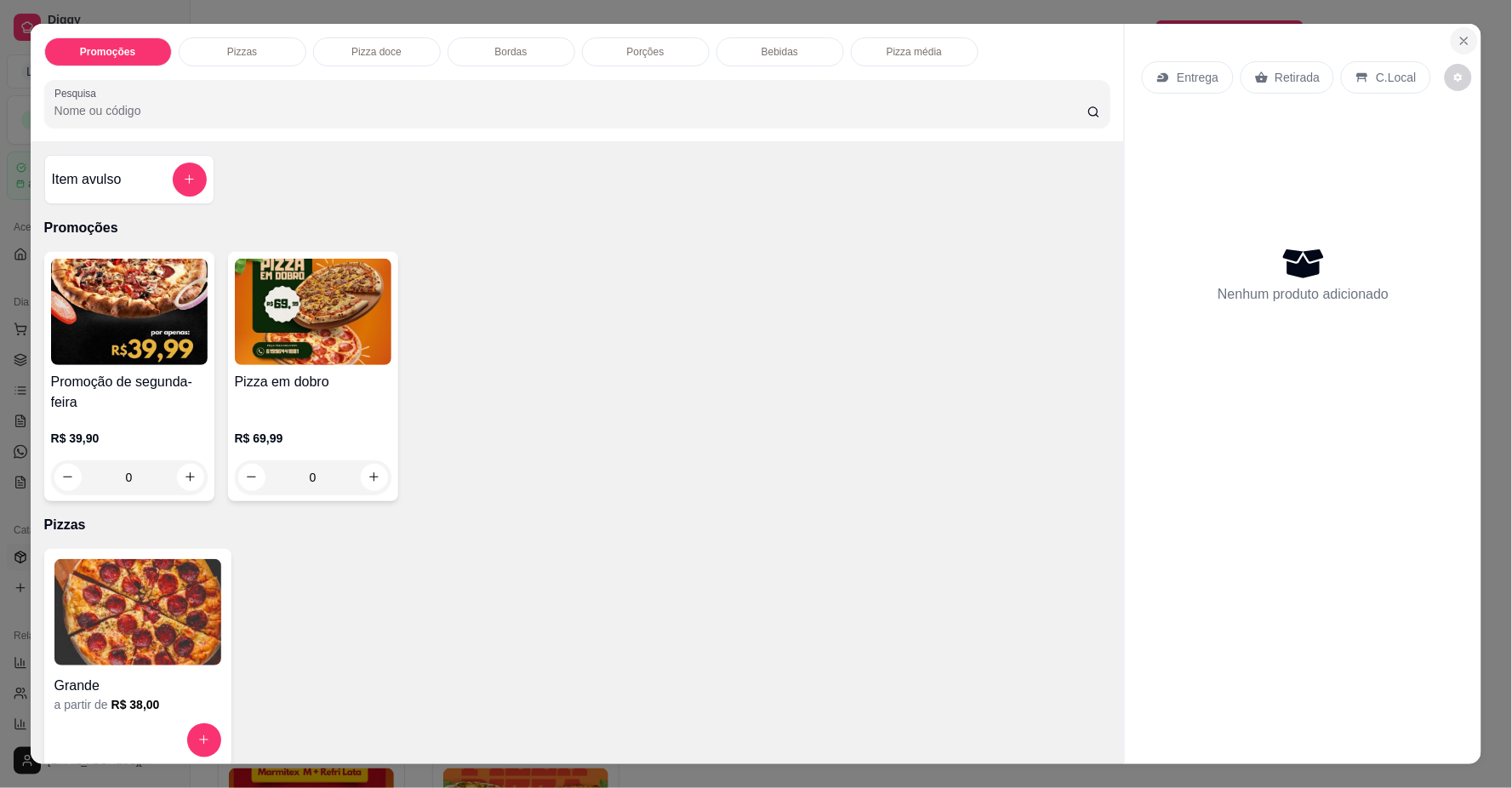
click at [1459, 34] on icon "Close" at bounding box center [1463, 41] width 14 height 14
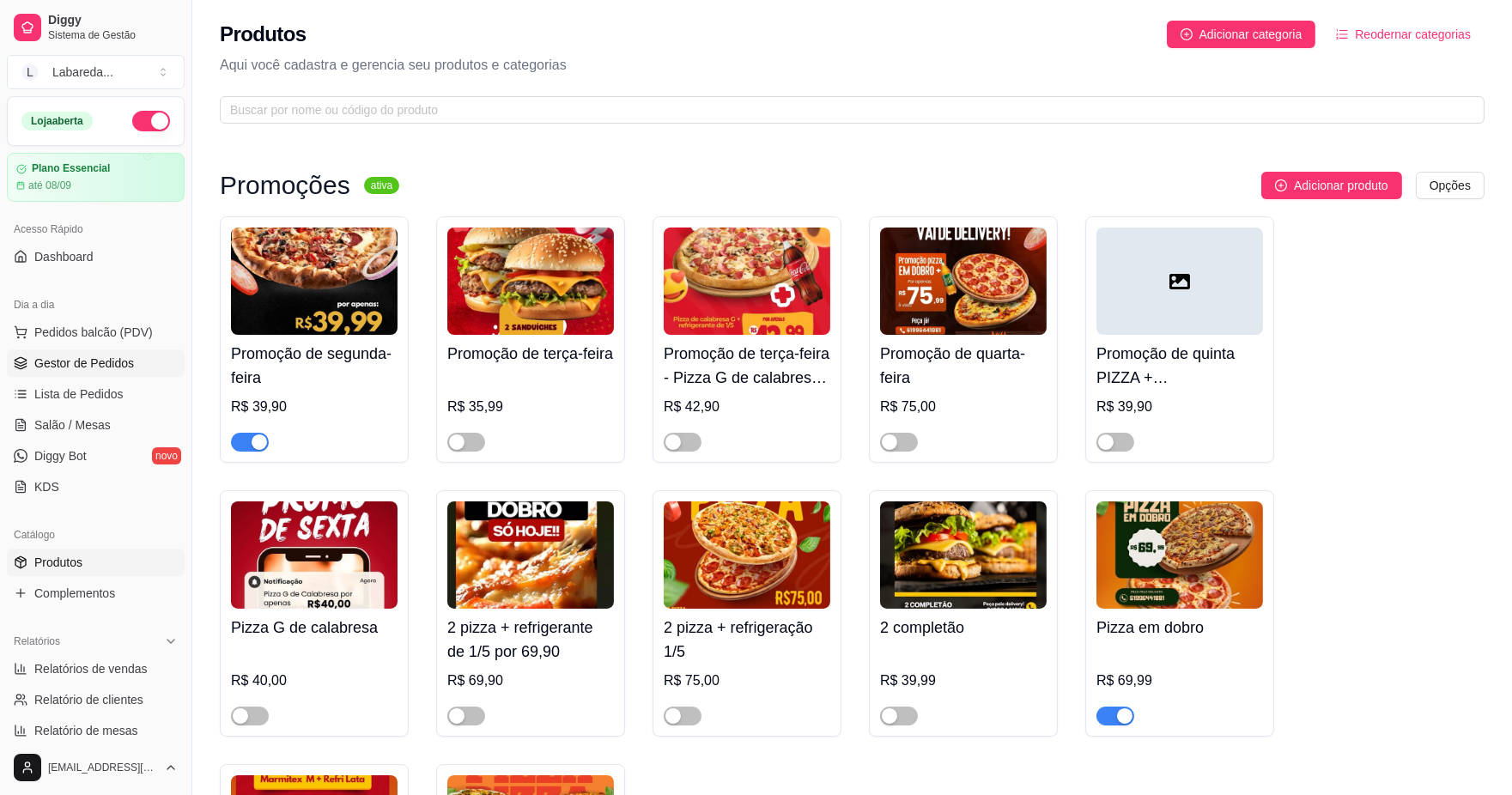
click at [115, 358] on span "Gestor de Pedidos" at bounding box center [85, 363] width 100 height 17
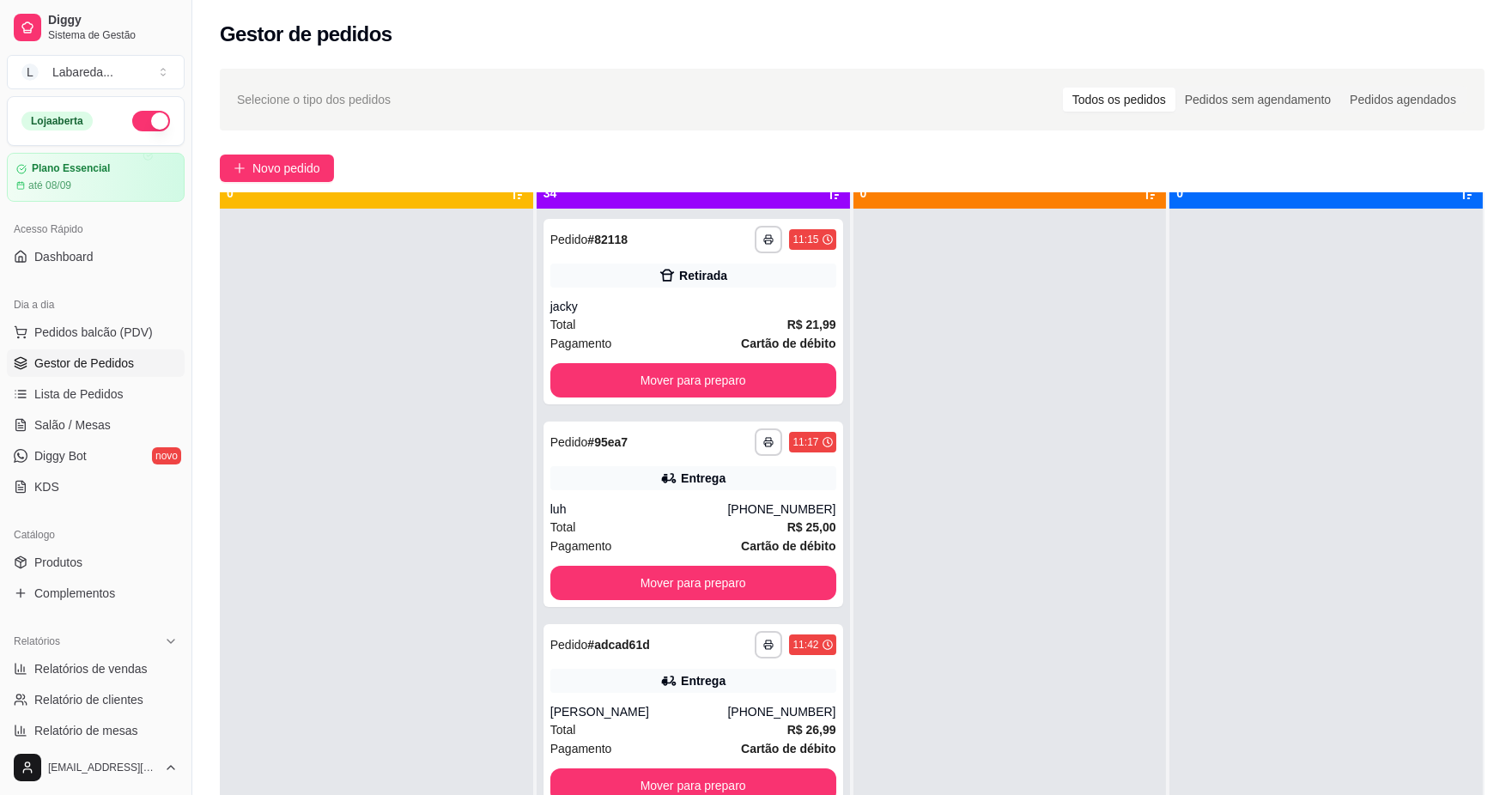
scroll to position [47, 0]
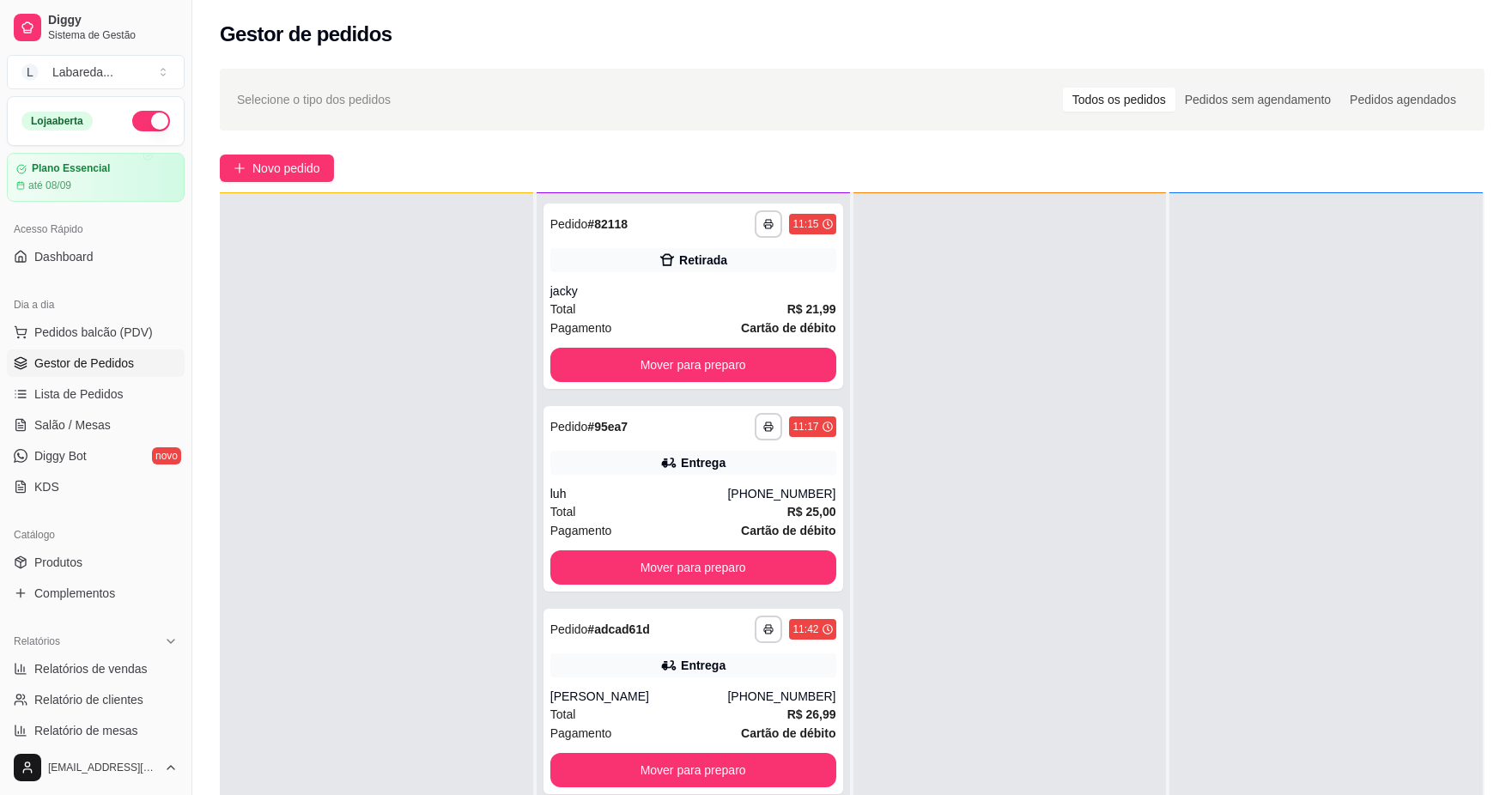
drag, startPoint x: 825, startPoint y: 107, endPoint x: 606, endPoint y: 139, distance: 221.3
click at [825, 107] on div "Selecione o tipo dos pedidos Todos os pedidos Pedidos sem agendamento Pedidos a…" at bounding box center [852, 99] width 1231 height 27
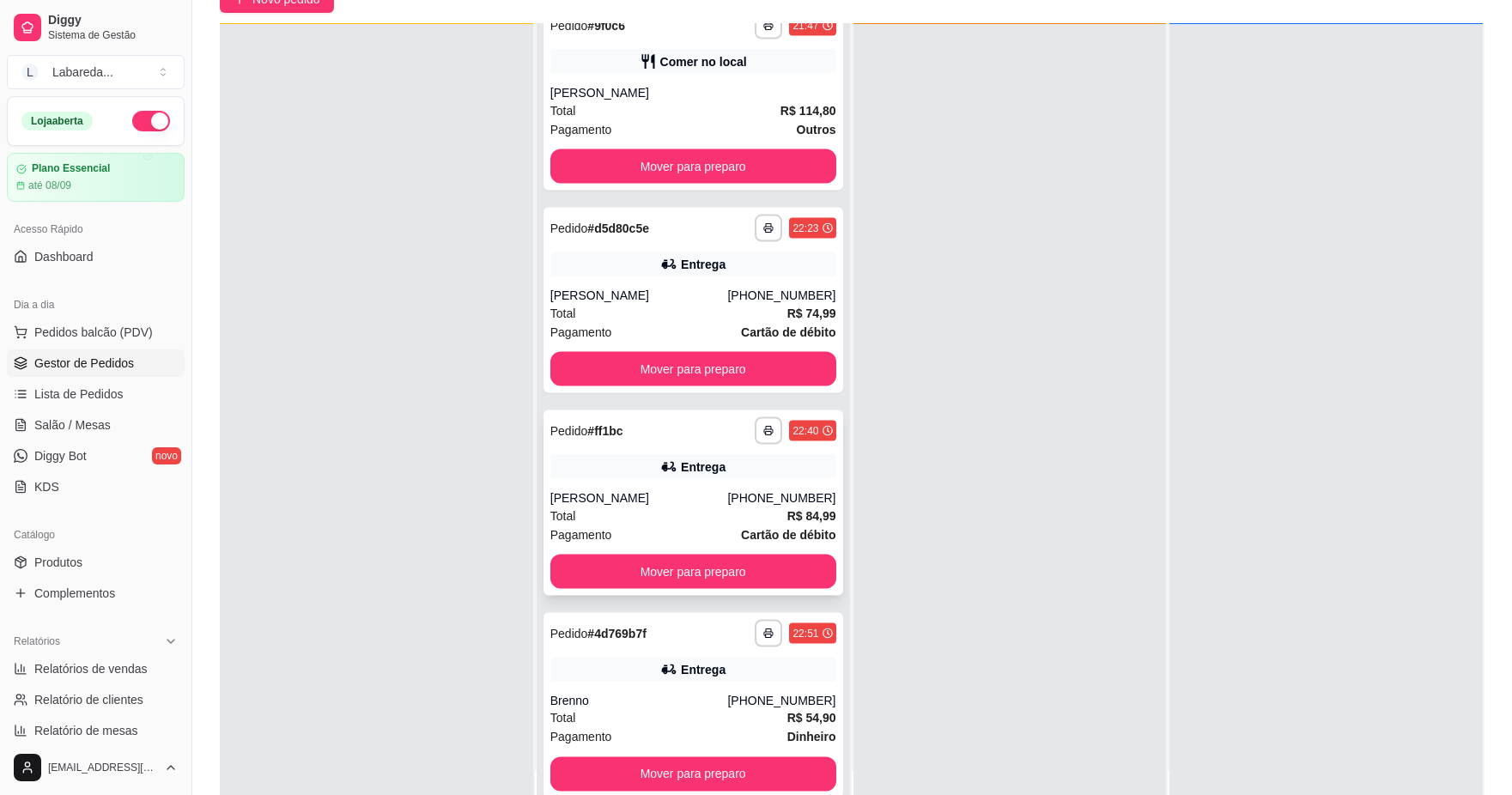
scroll to position [262, 0]
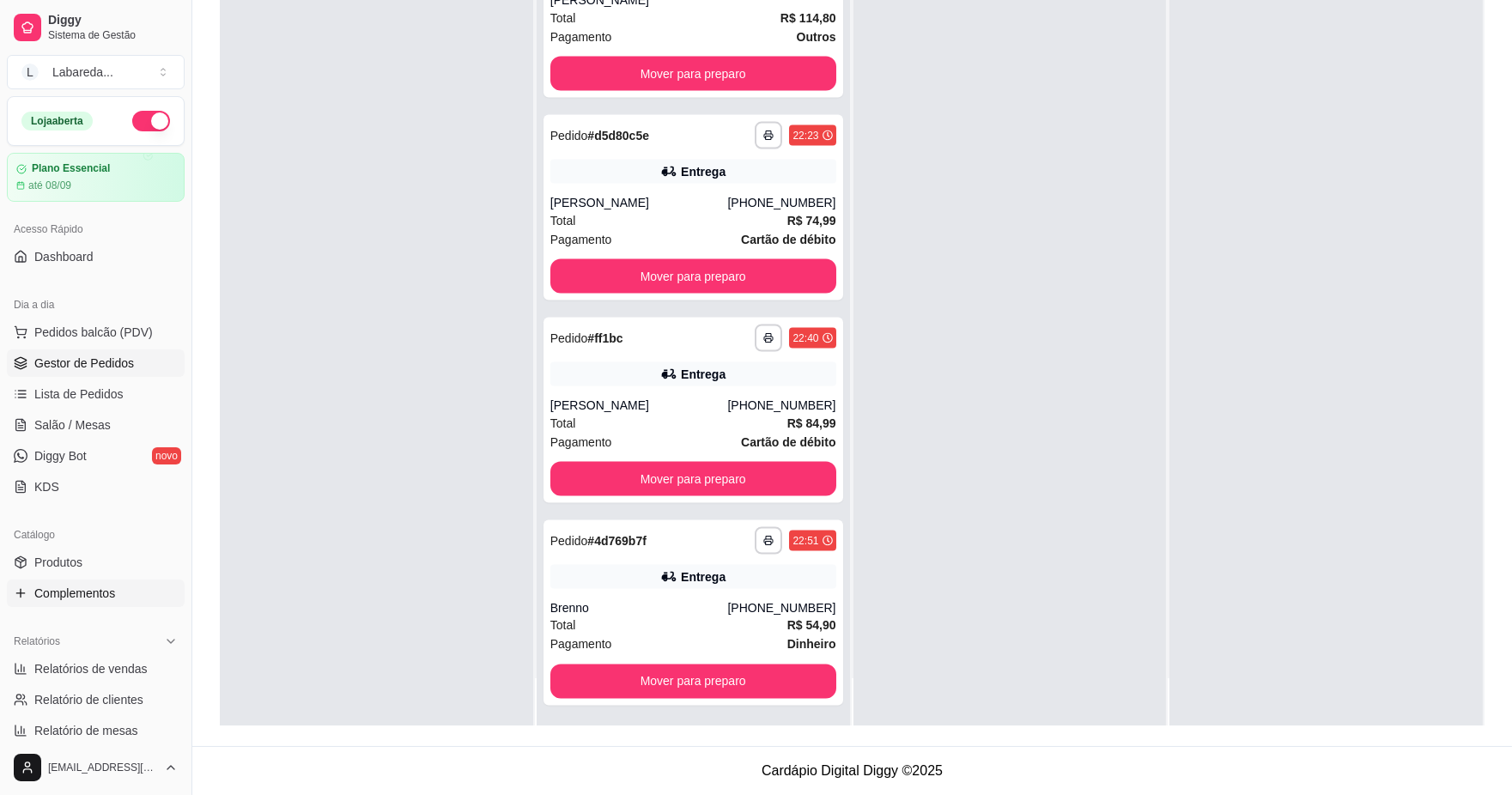
click at [96, 590] on span "Complementos" at bounding box center [75, 593] width 81 height 17
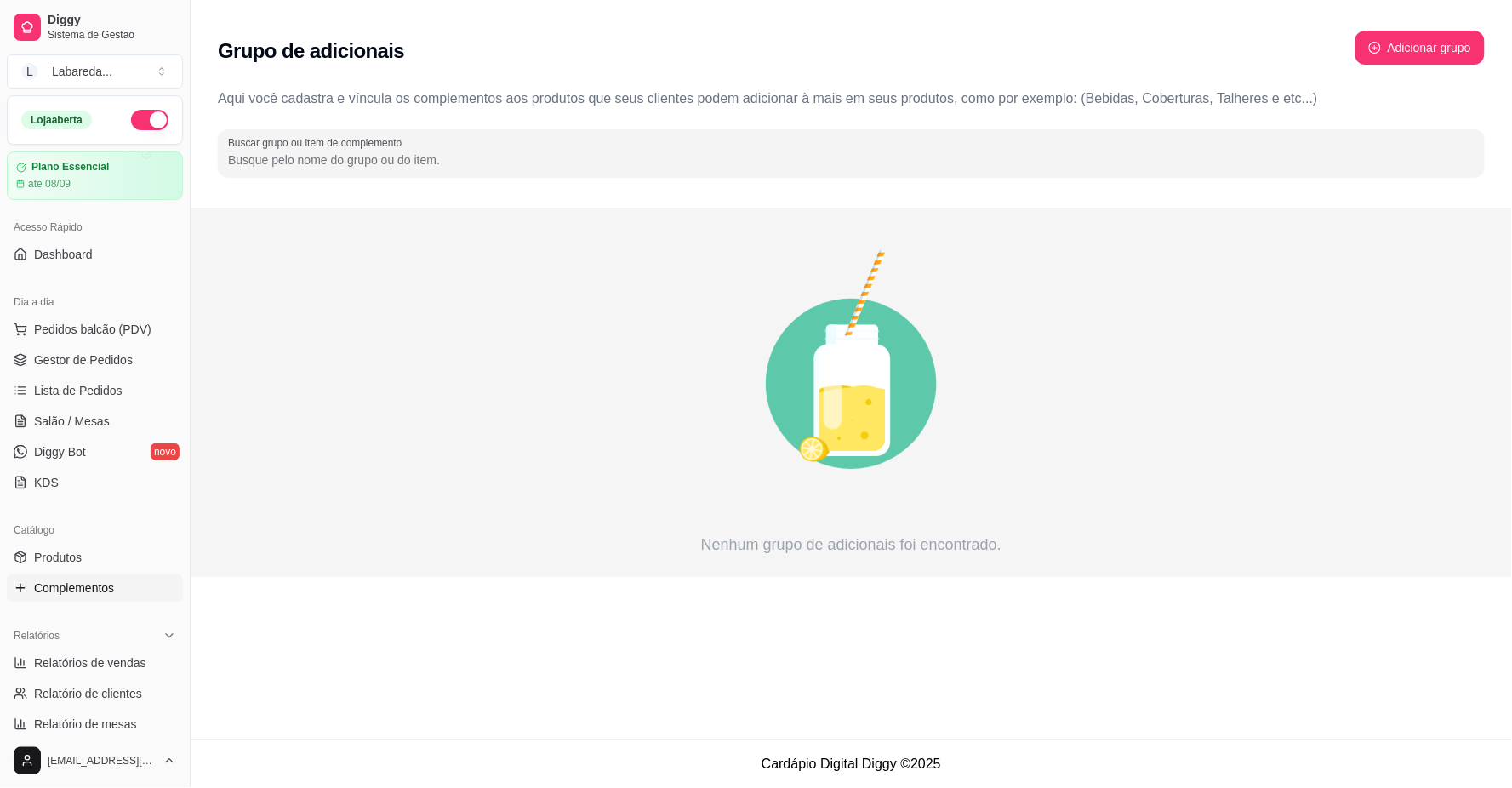
click at [138, 116] on button "button" at bounding box center [150, 120] width 38 height 21
